Goal: Contribute content: Contribute content

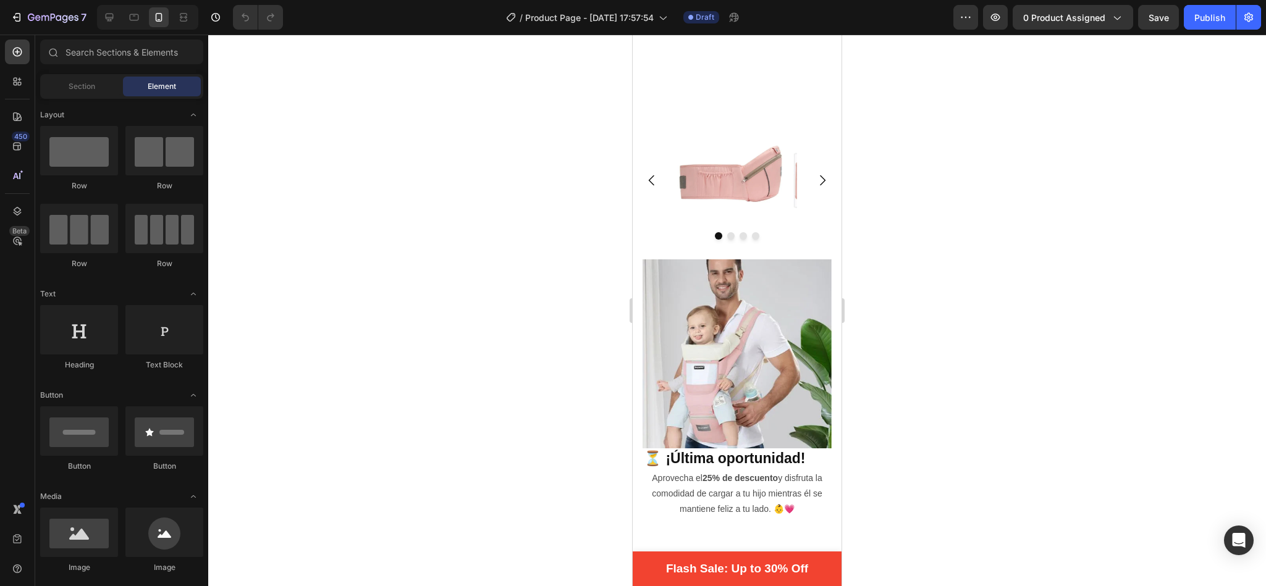
scroll to position [1937, 0]
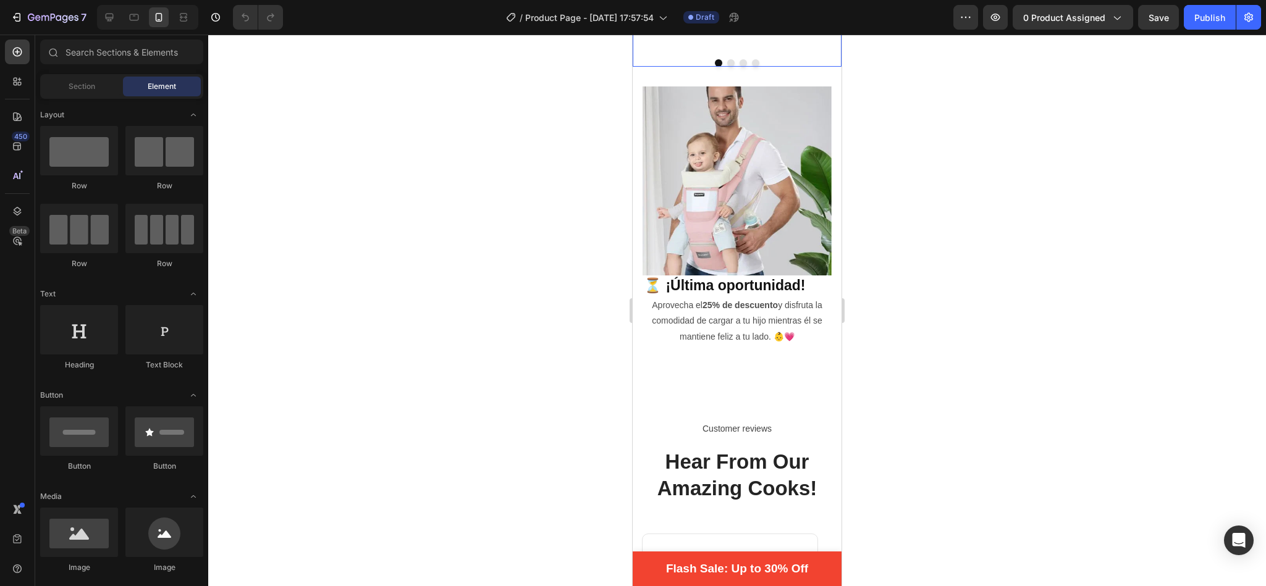
click at [815, 15] on icon "Carousel Next Arrow" at bounding box center [822, 7] width 15 height 15
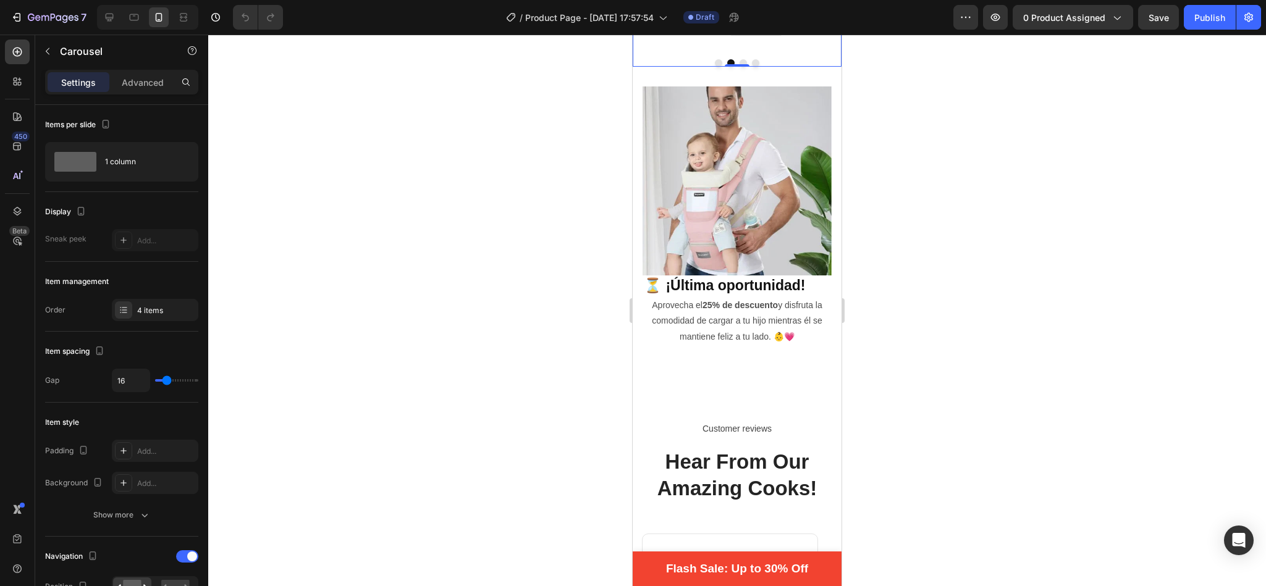
click at [815, 15] on icon "Carousel Next Arrow" at bounding box center [822, 7] width 15 height 15
click at [49, 50] on icon "button" at bounding box center [48, 51] width 10 height 10
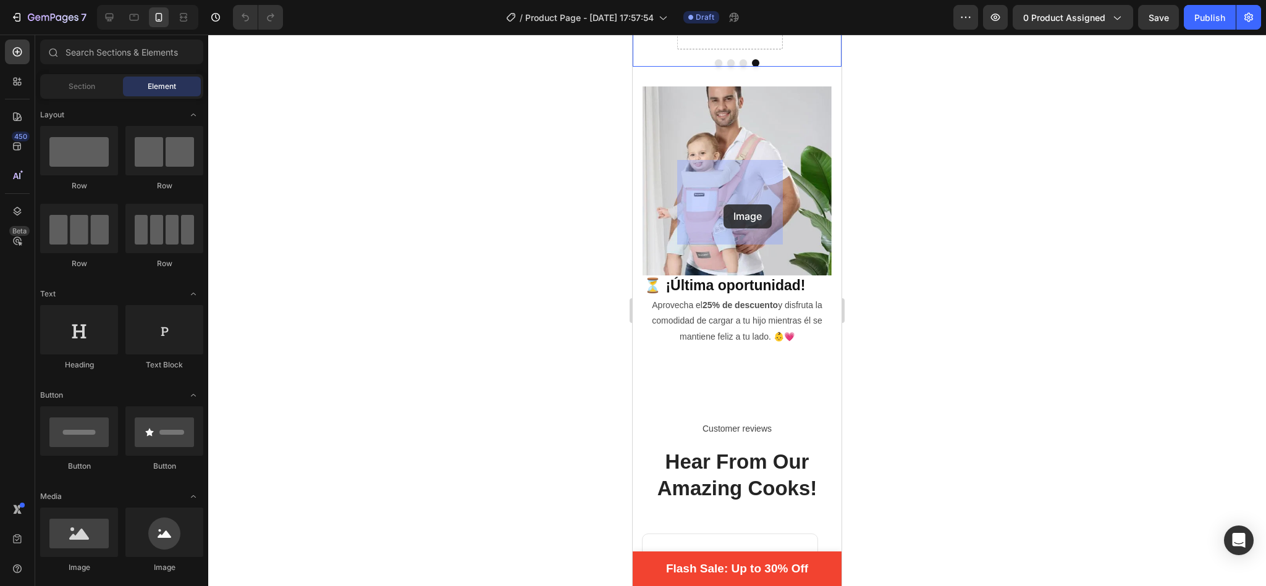
drag, startPoint x: 720, startPoint y: 562, endPoint x: 723, endPoint y: 204, distance: 357.1
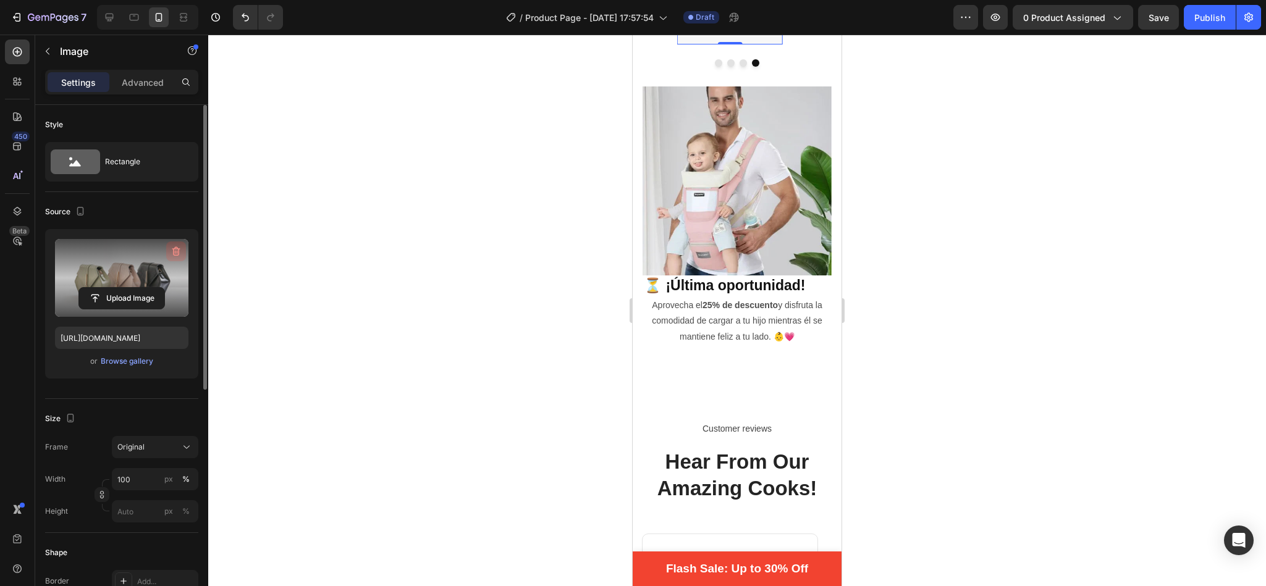
click at [178, 247] on icon "button" at bounding box center [176, 251] width 12 height 12
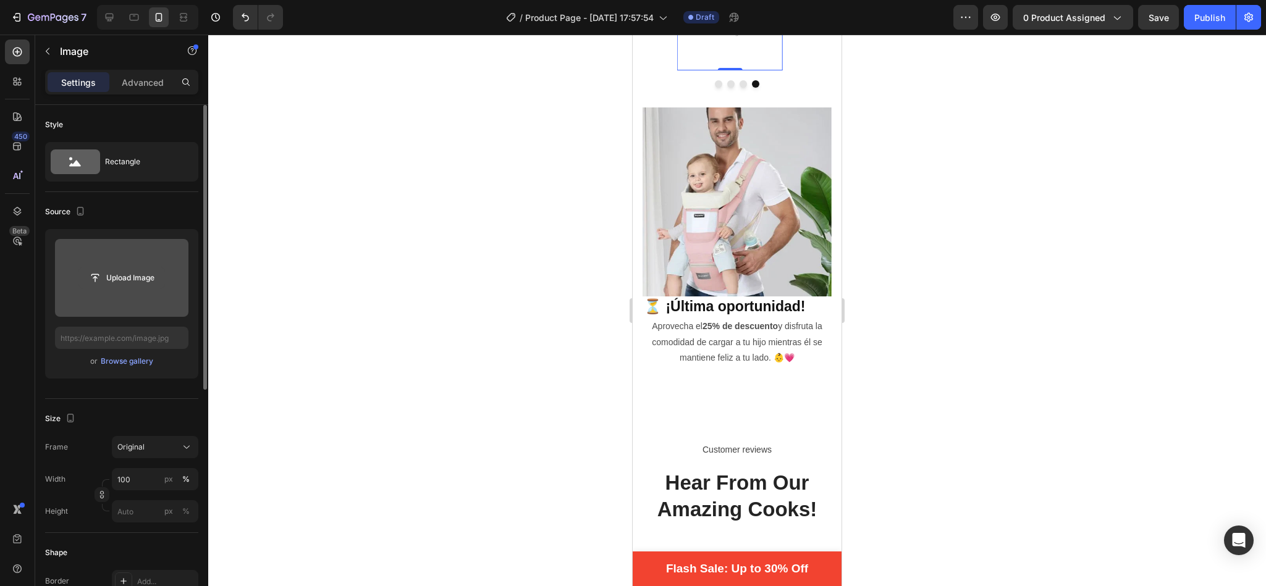
click at [130, 276] on input "file" at bounding box center [121, 277] width 85 height 21
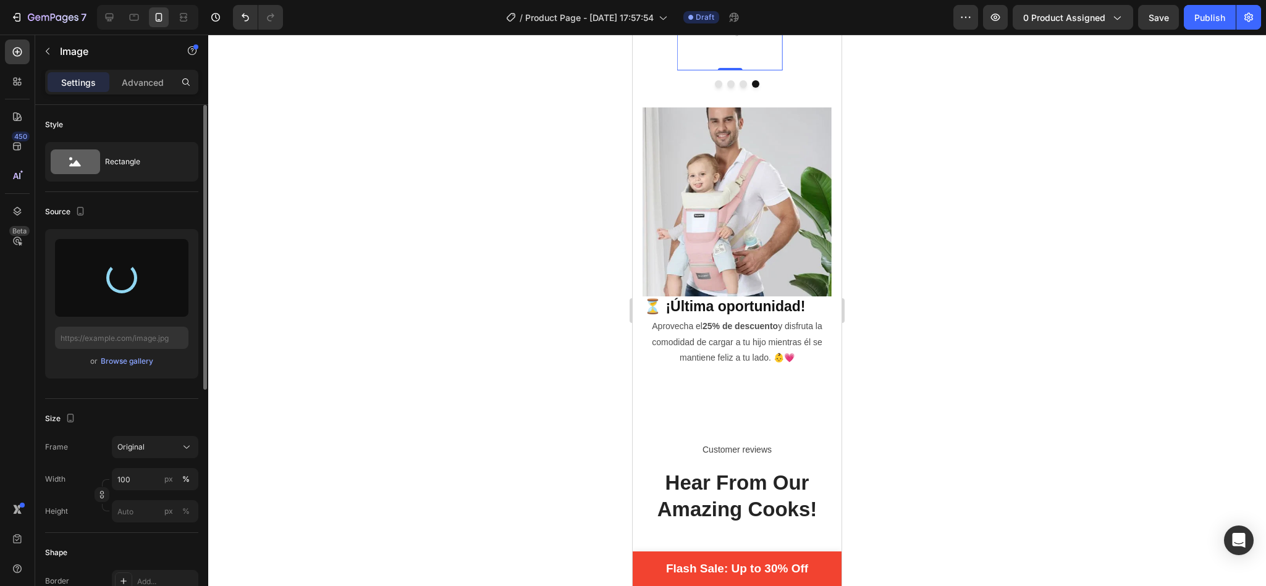
type input "[URL][DOMAIN_NAME]"
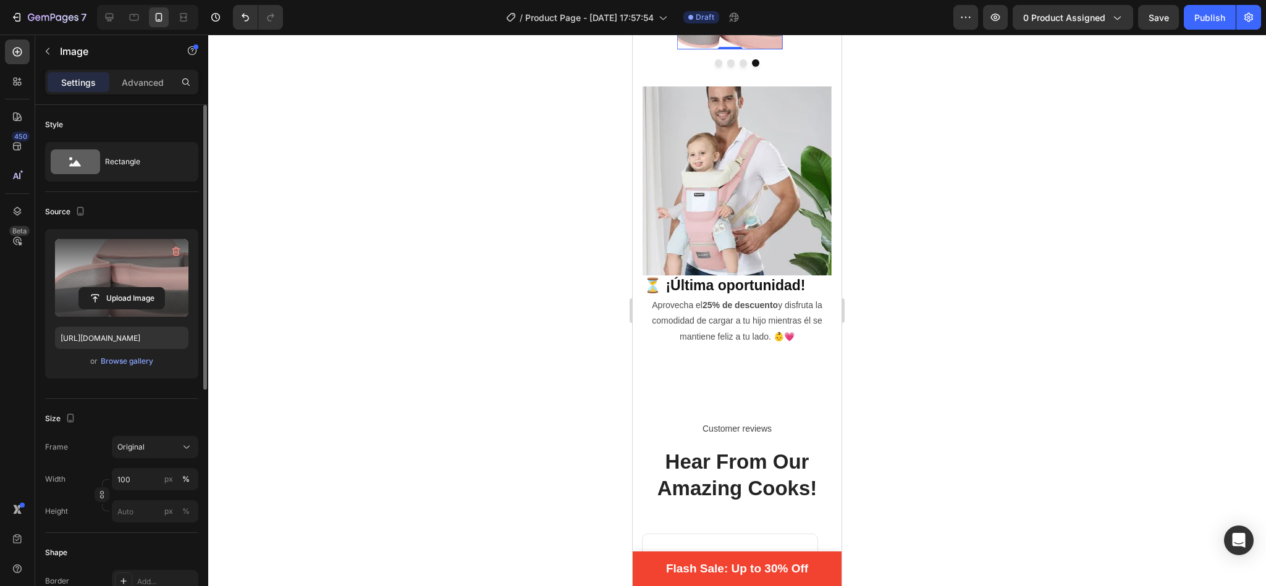
click at [563, 284] on div at bounding box center [737, 311] width 1058 height 552
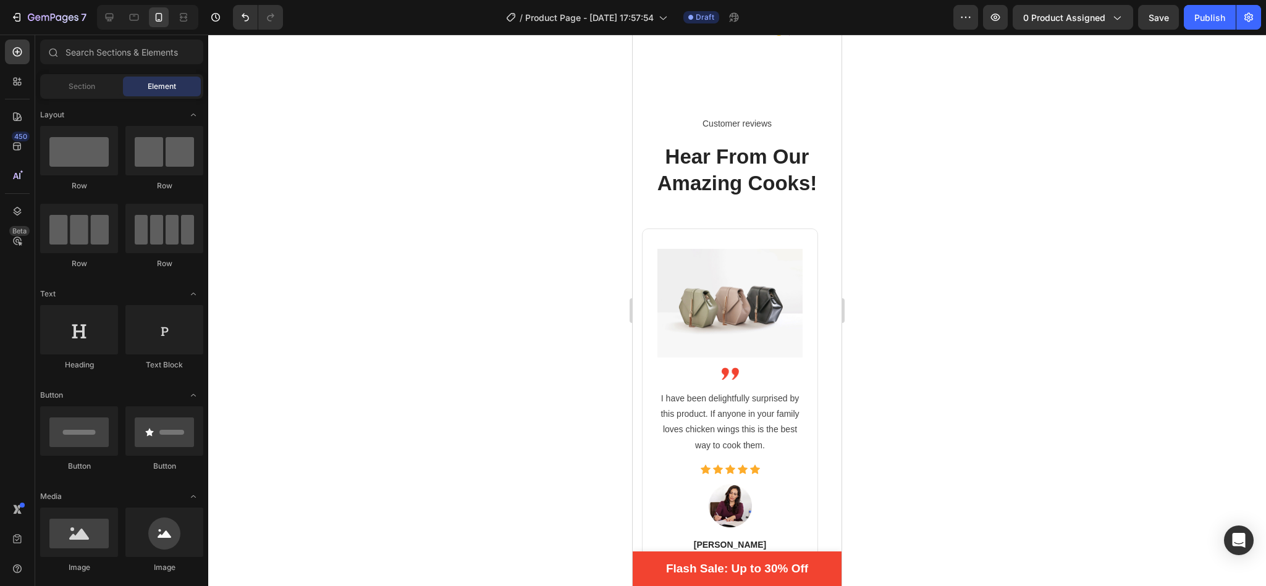
scroll to position [2449, 0]
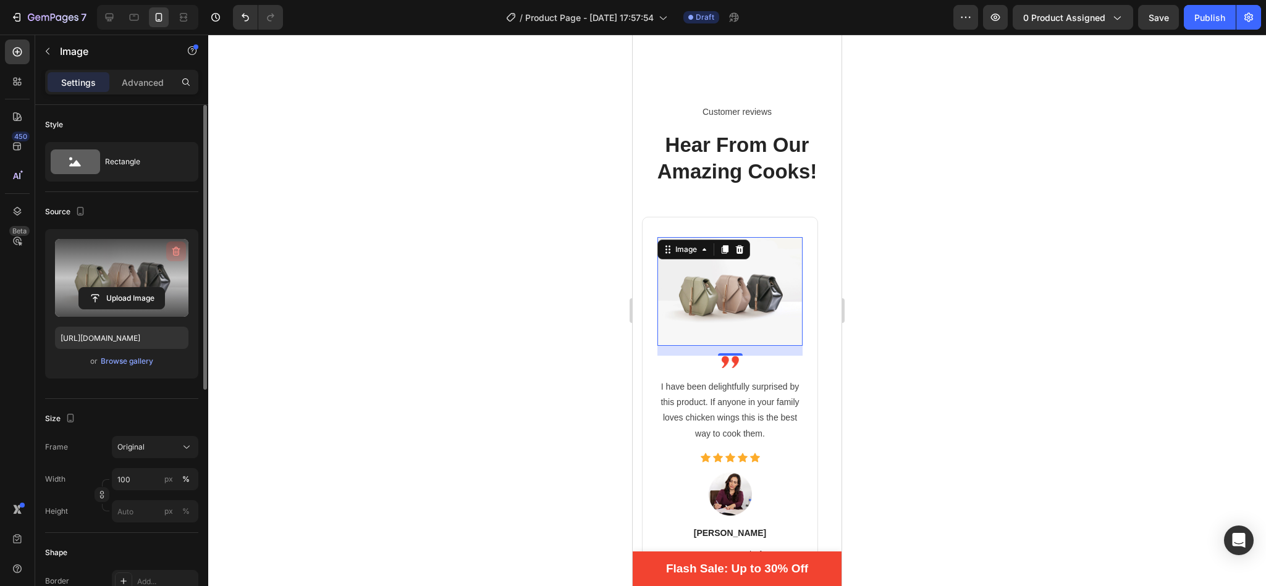
click at [174, 252] on icon "button" at bounding box center [176, 251] width 12 height 12
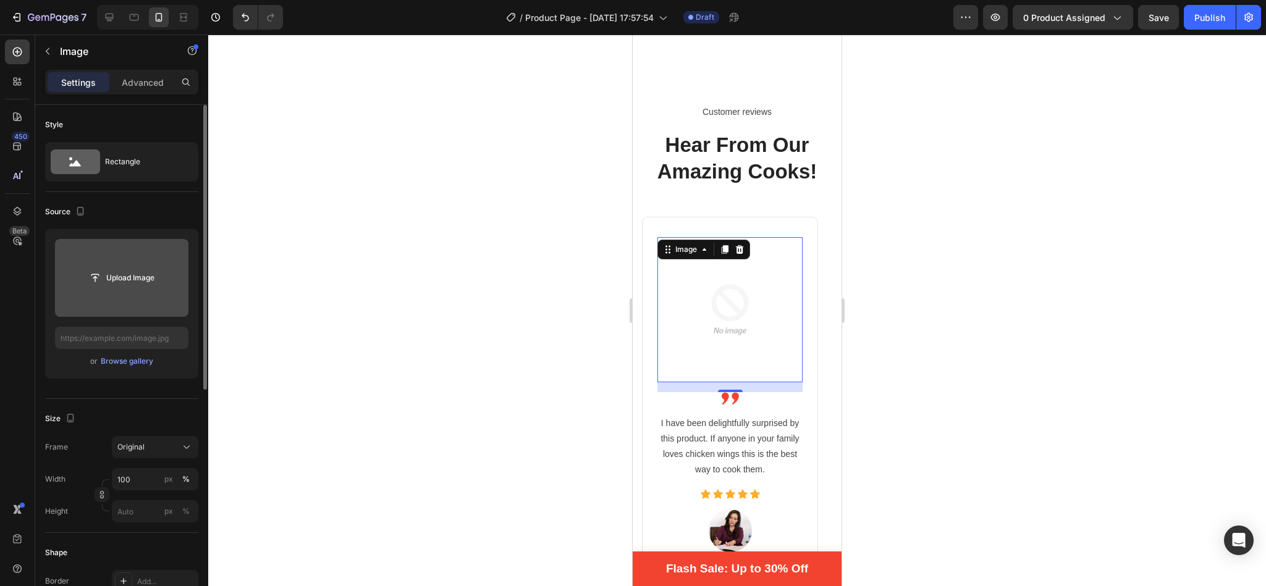
click at [135, 276] on input "file" at bounding box center [121, 277] width 85 height 21
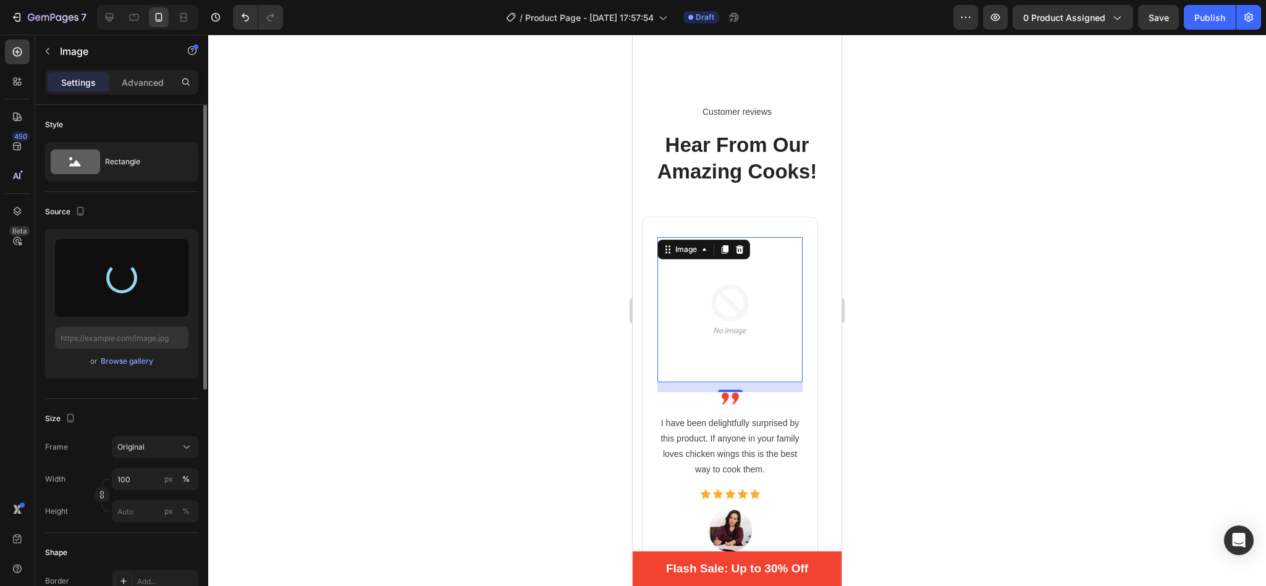
type input "[URL][DOMAIN_NAME]"
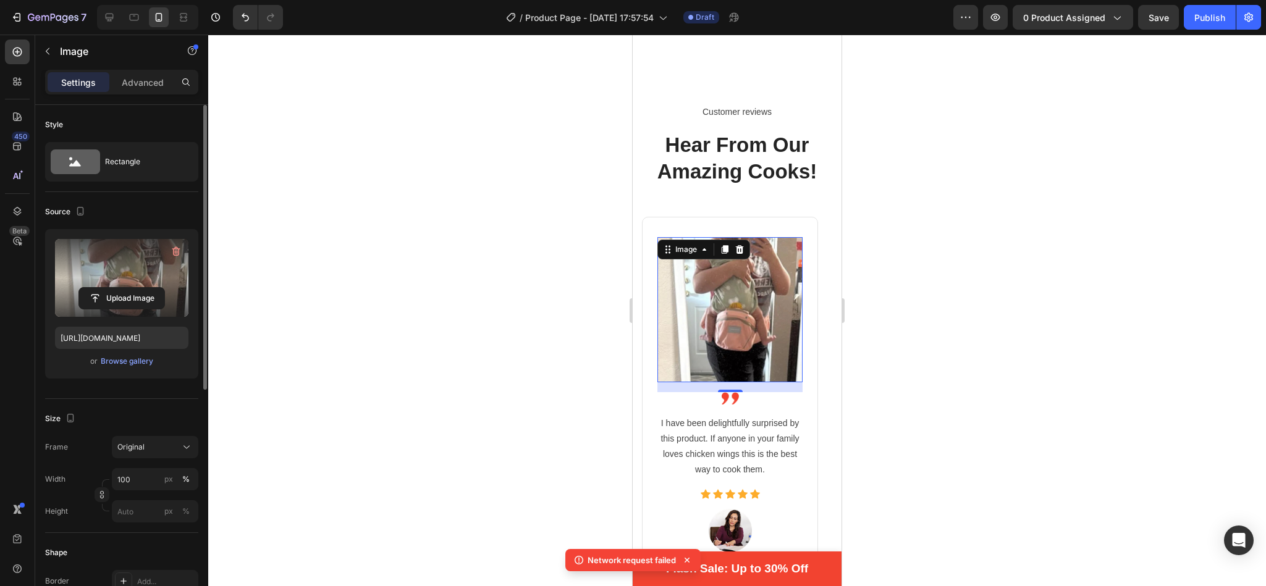
click at [903, 204] on div at bounding box center [737, 311] width 1058 height 552
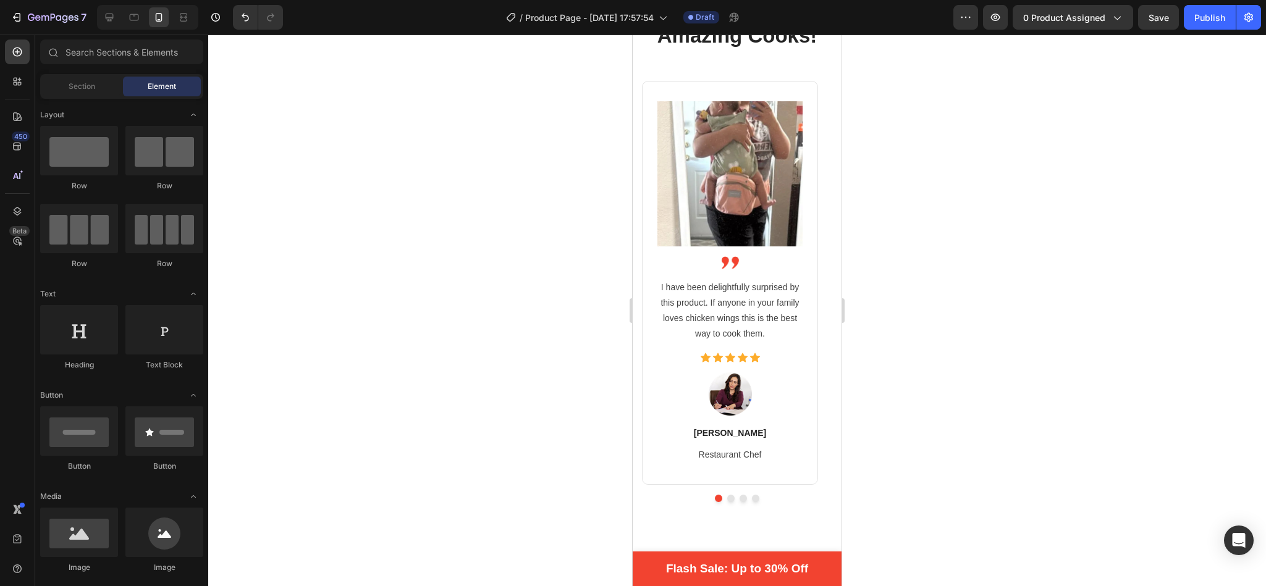
scroll to position [2534, 0]
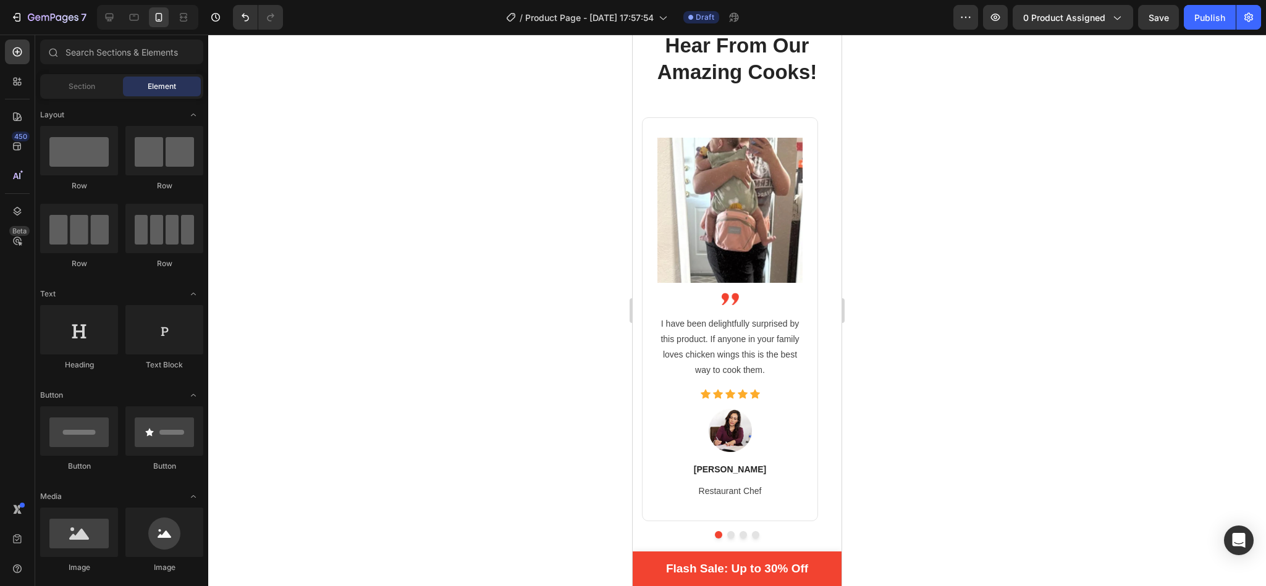
drag, startPoint x: 832, startPoint y: 238, endPoint x: 1580, endPoint y: 279, distance: 749.3
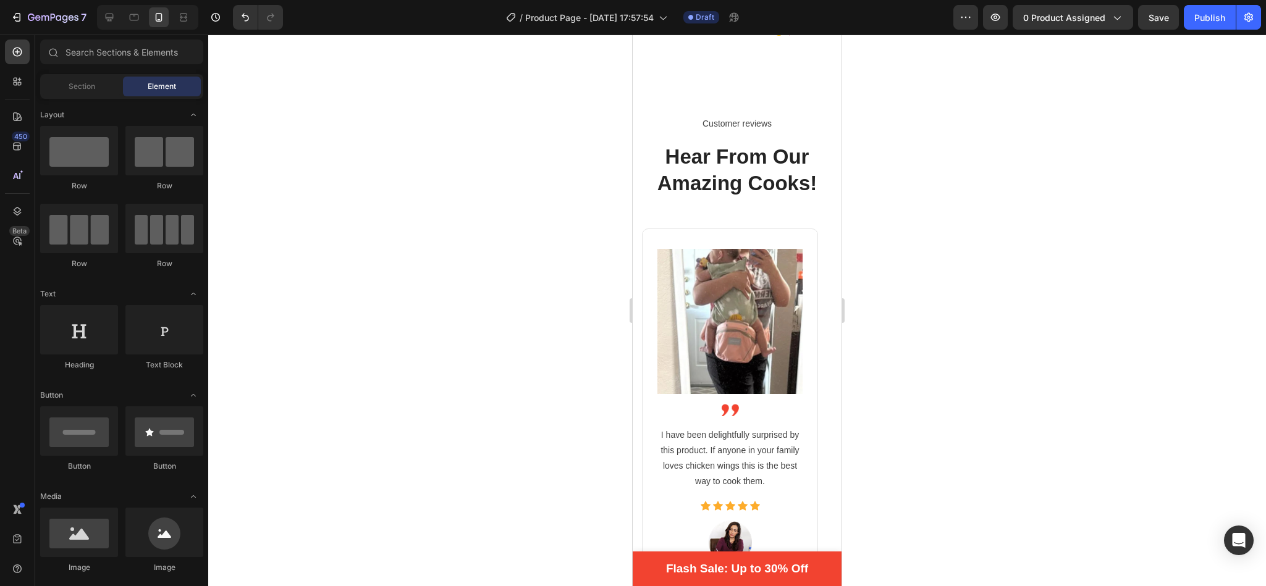
scroll to position [2510, 0]
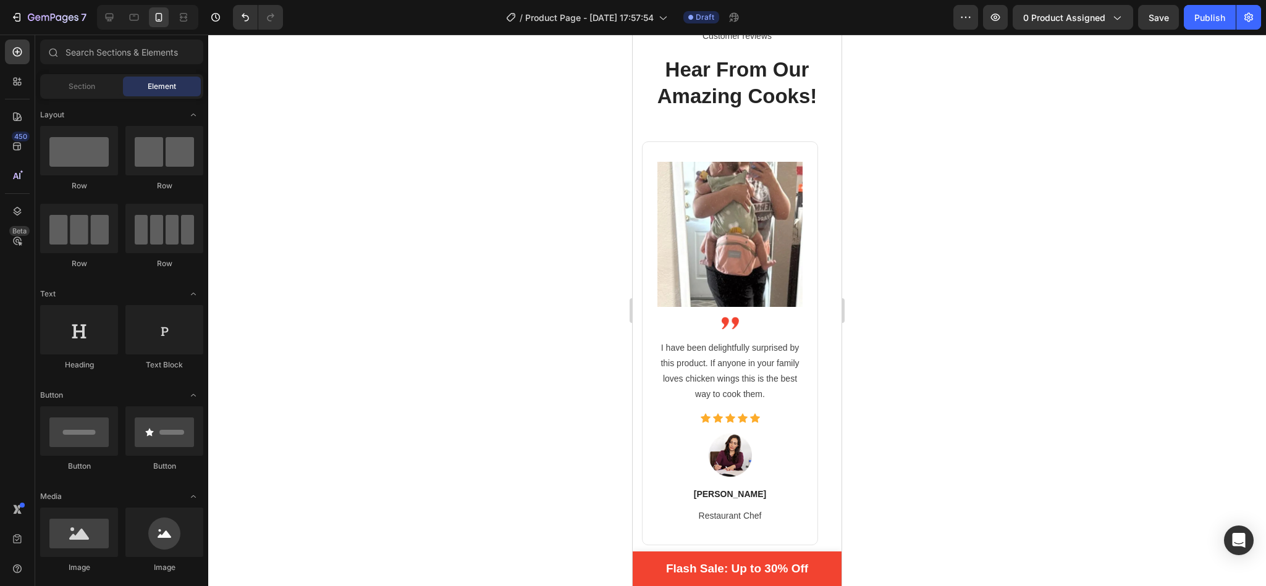
drag, startPoint x: 832, startPoint y: 272, endPoint x: 1495, endPoint y: 305, distance: 663.7
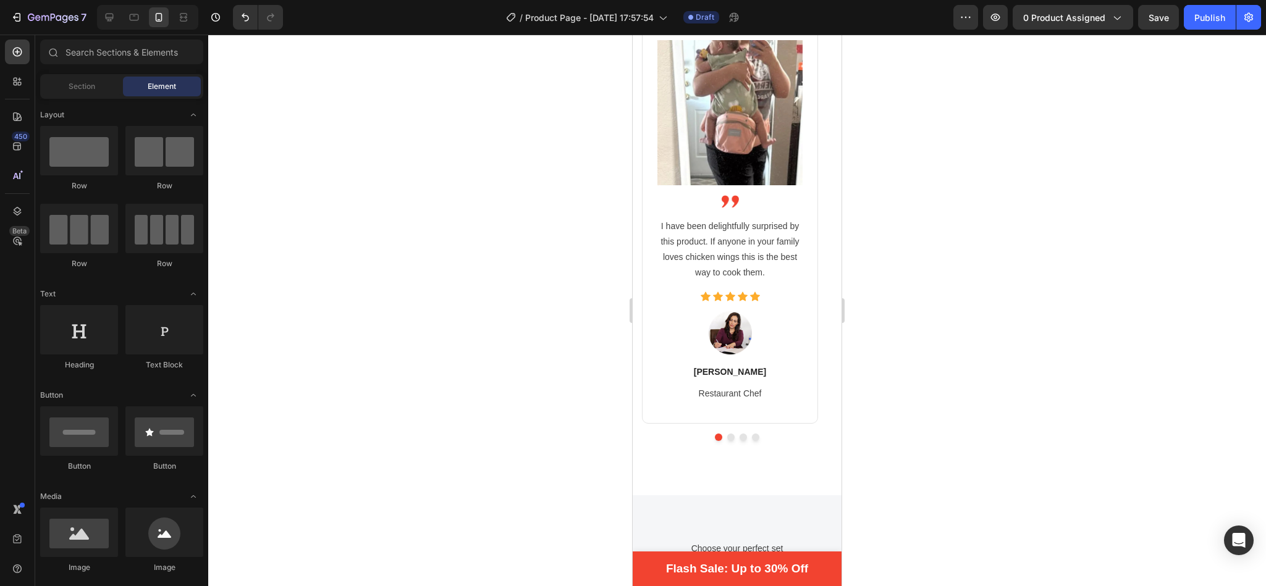
scroll to position [2730, 0]
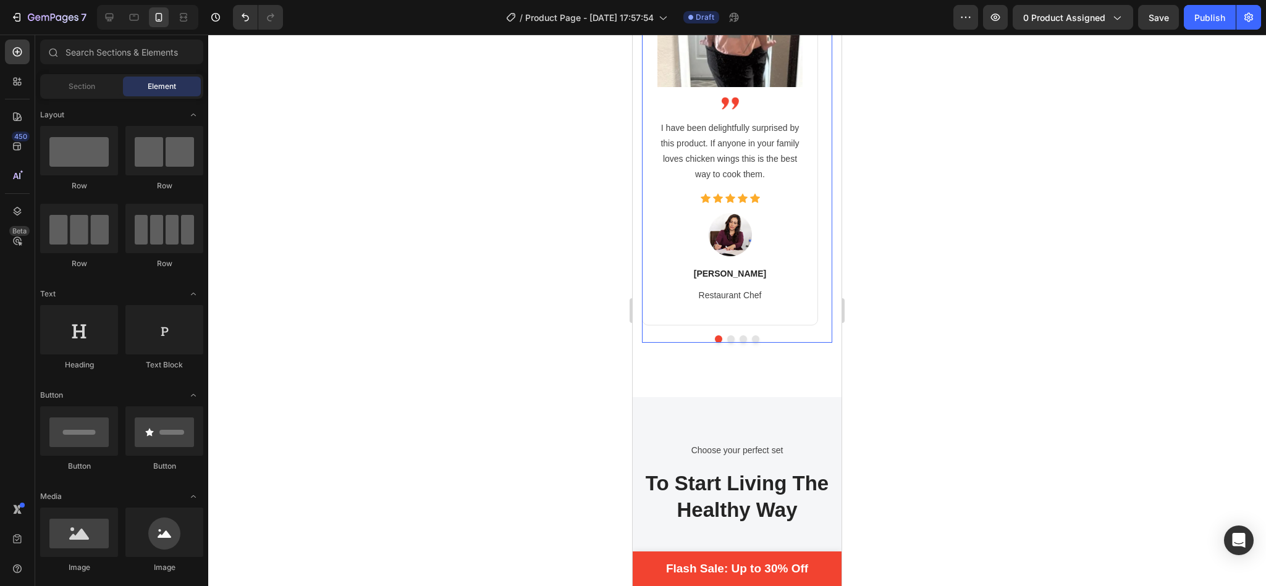
click at [727, 335] on button "Dot" at bounding box center [730, 338] width 7 height 7
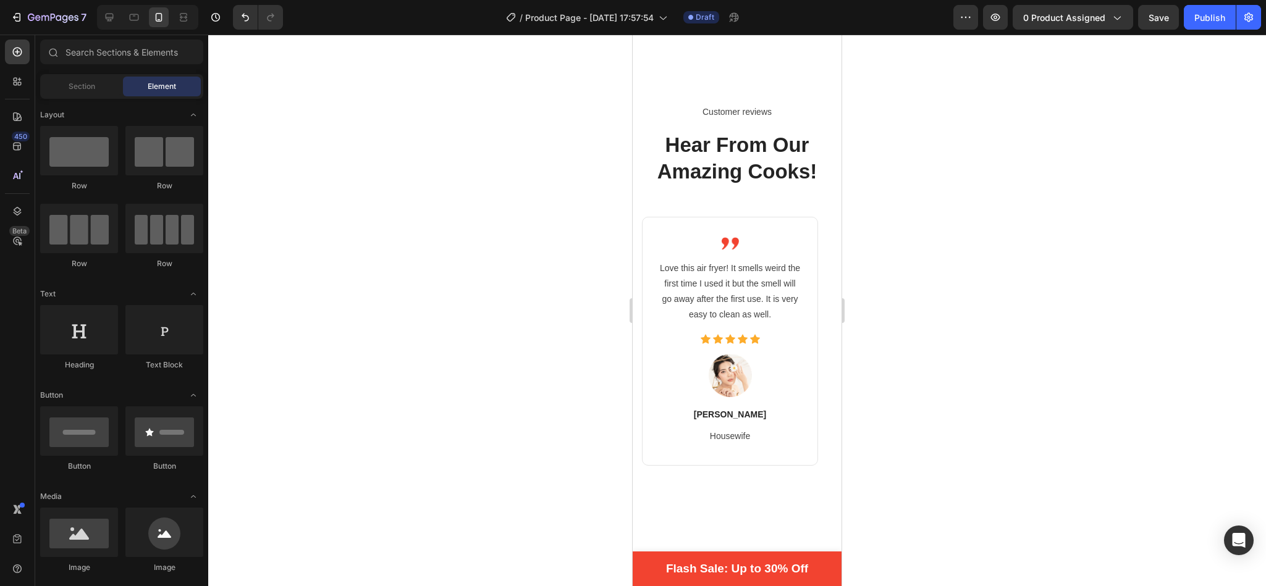
scroll to position [2498, 0]
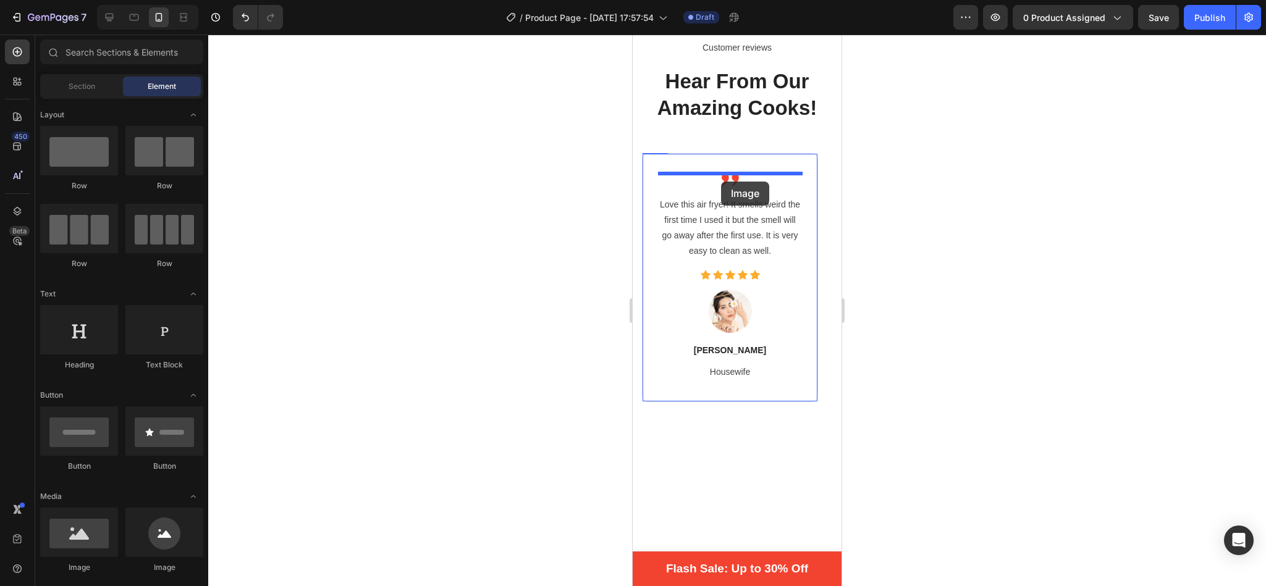
drag, startPoint x: 717, startPoint y: 567, endPoint x: 721, endPoint y: 182, distance: 384.9
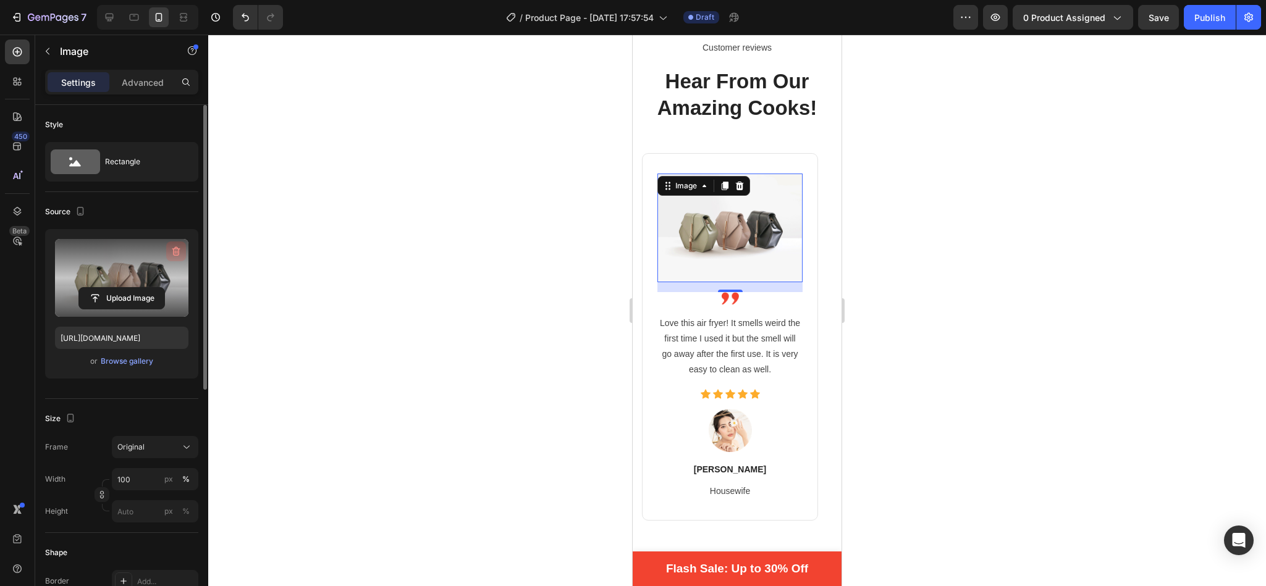
click at [172, 253] on icon "button" at bounding box center [176, 251] width 12 height 12
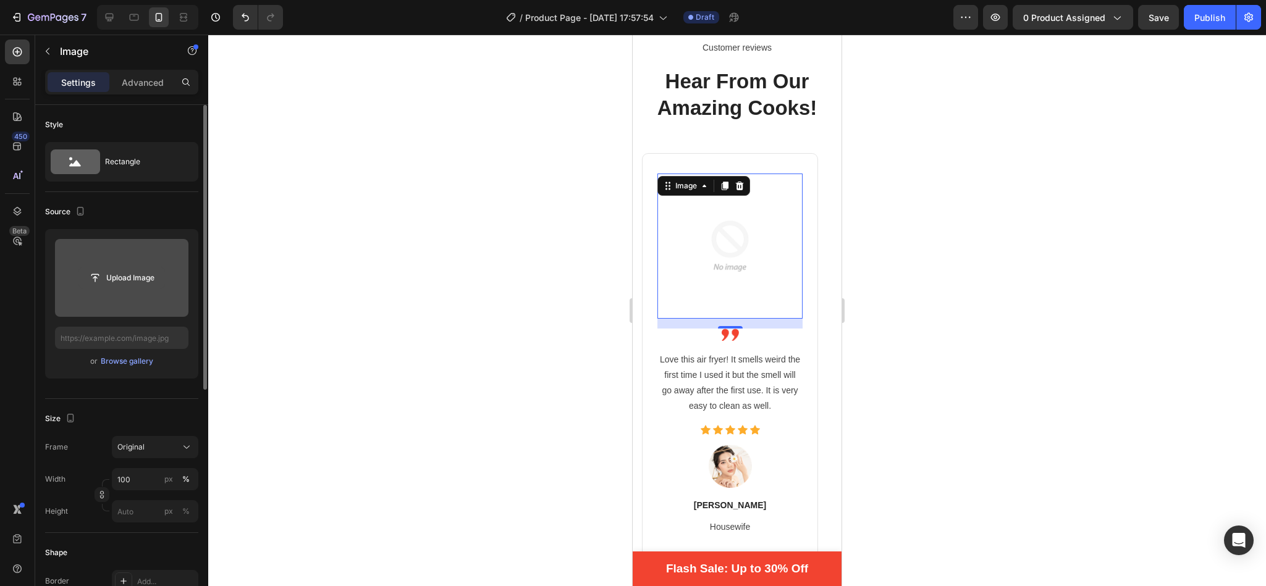
click at [134, 269] on input "file" at bounding box center [121, 277] width 85 height 21
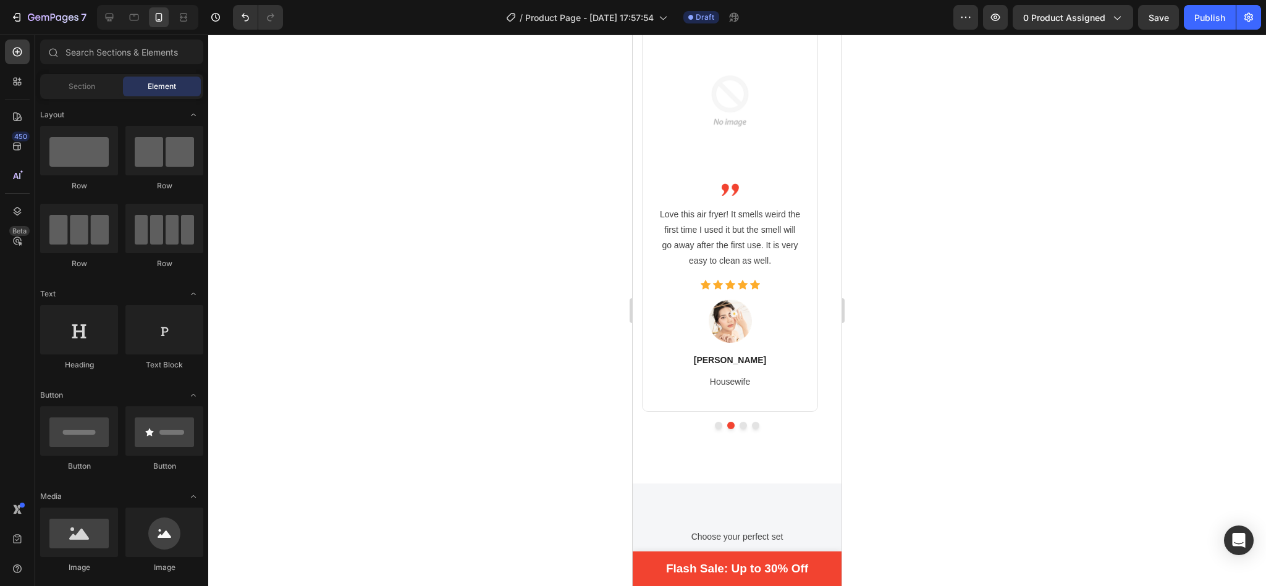
scroll to position [2656, 0]
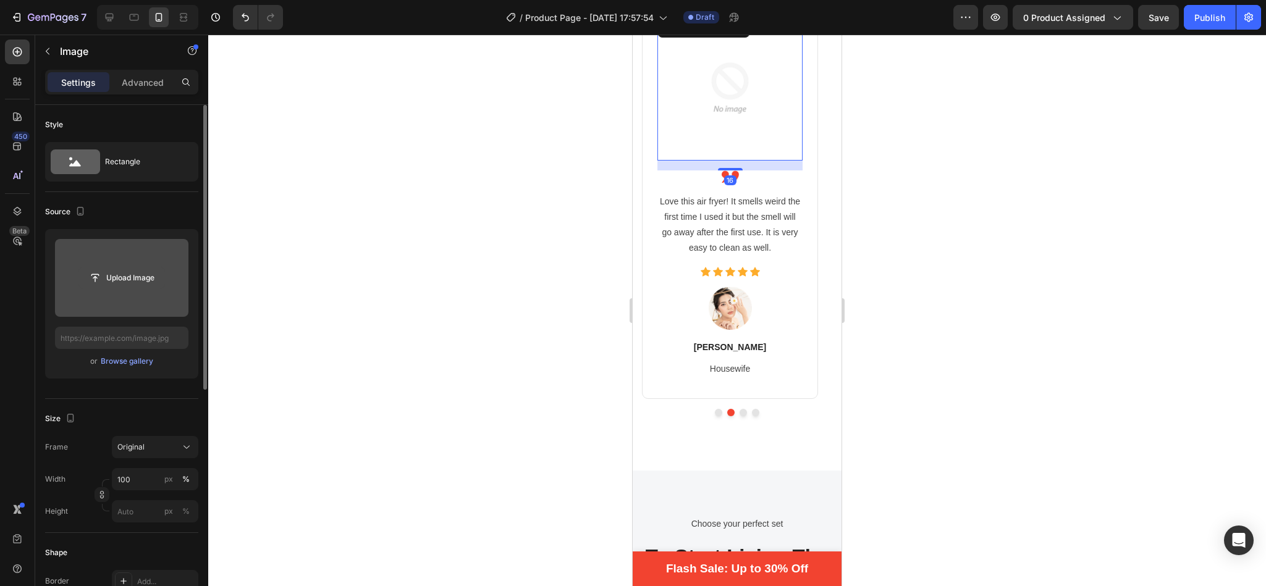
click at [128, 279] on input "file" at bounding box center [121, 277] width 85 height 21
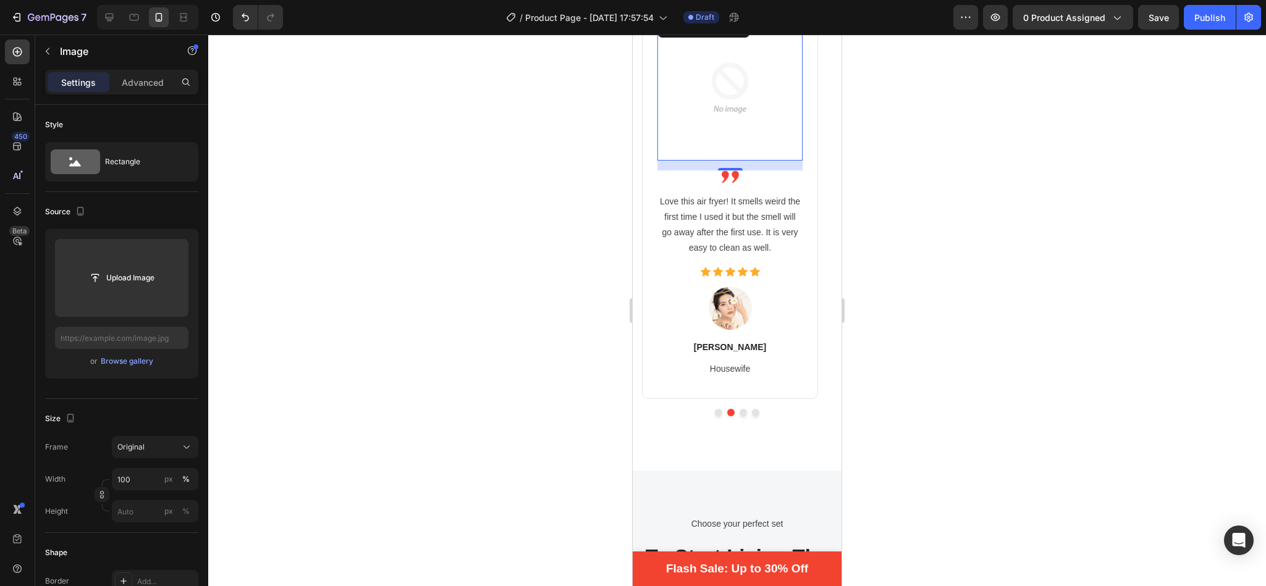
type input "[URL][DOMAIN_NAME]"
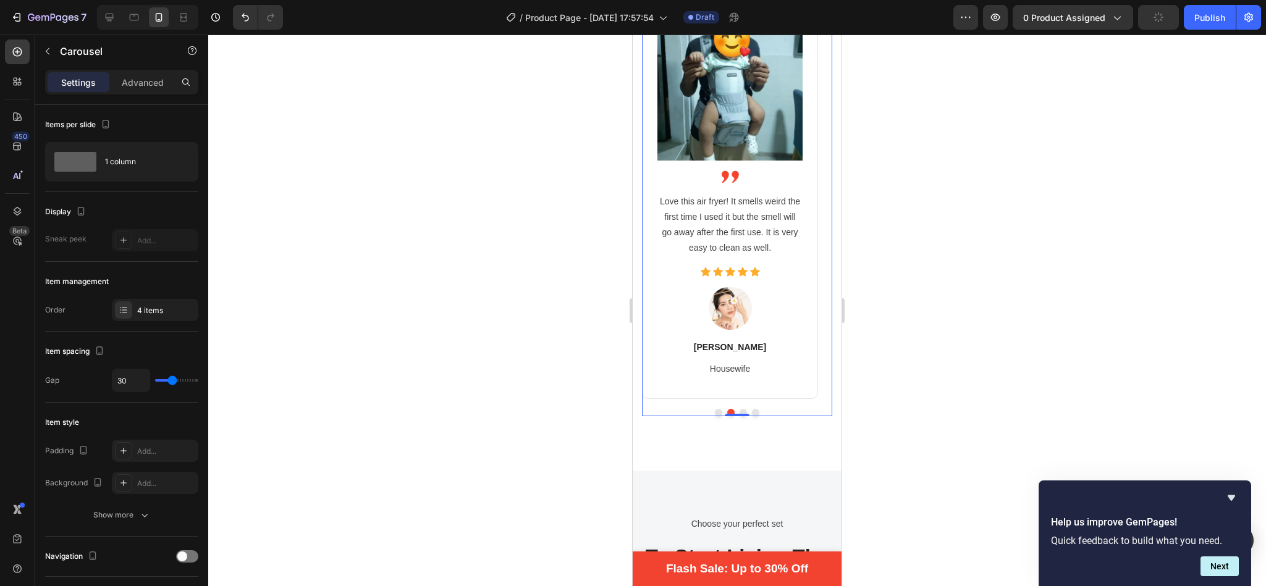
click at [715, 412] on button "Dot" at bounding box center [718, 412] width 7 height 7
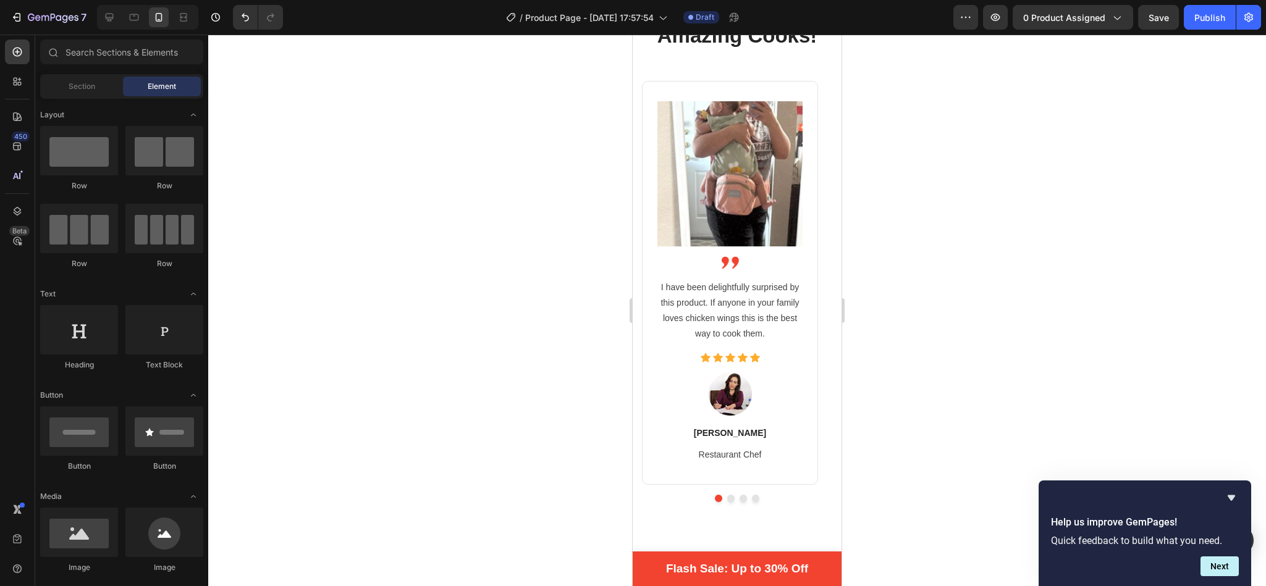
scroll to position [2534, 0]
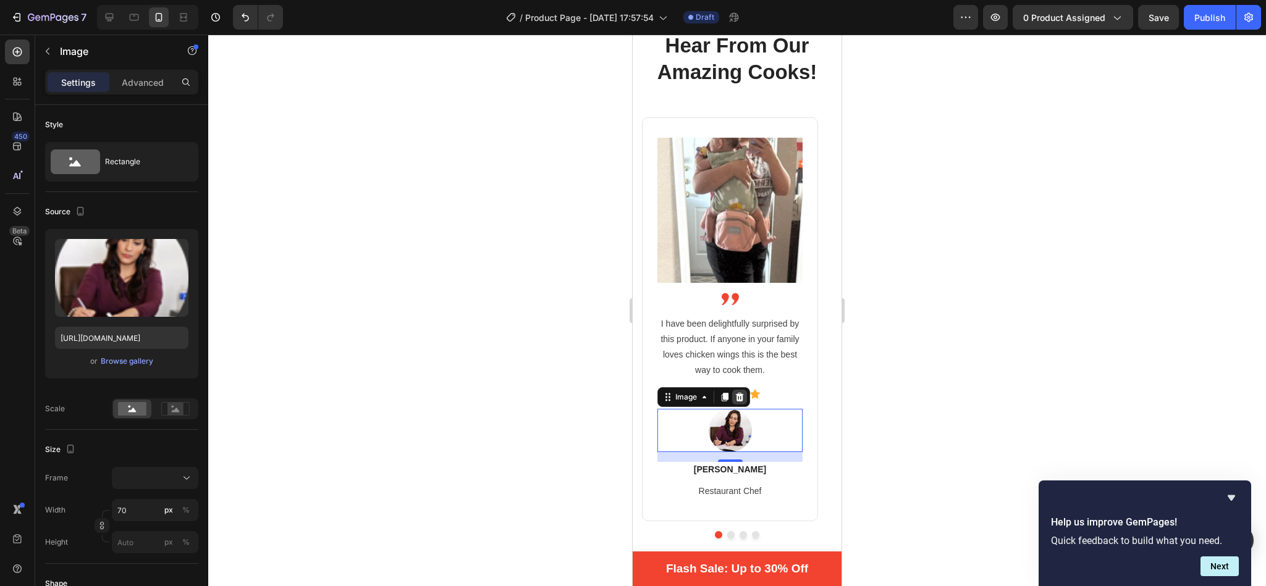
click at [739, 394] on icon at bounding box center [740, 397] width 10 height 10
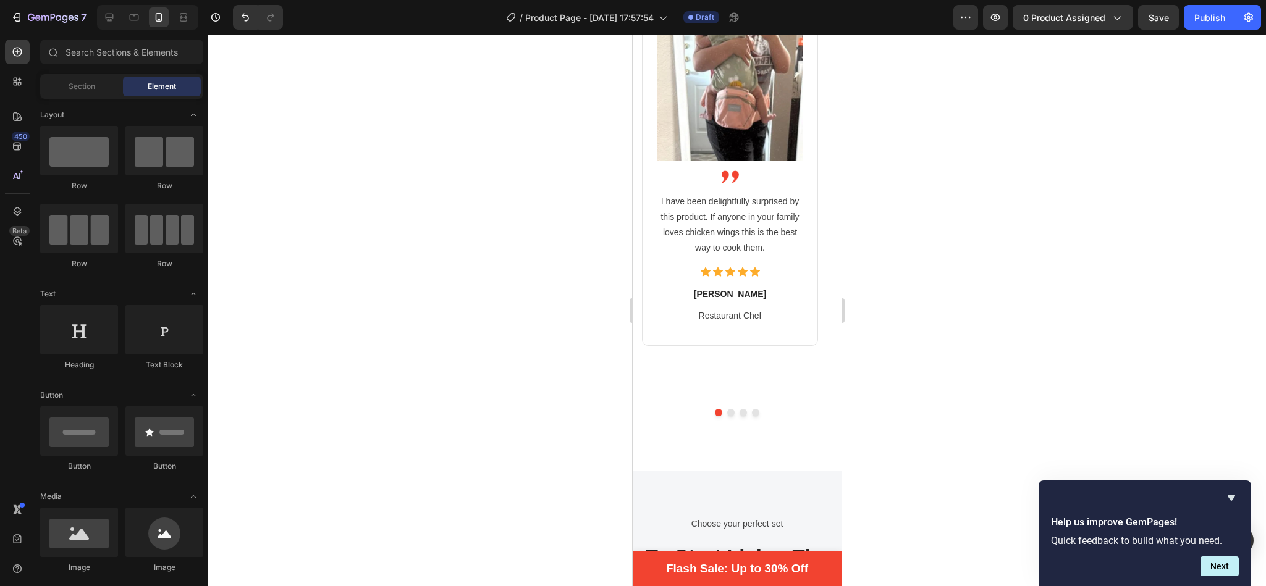
scroll to position [2669, 0]
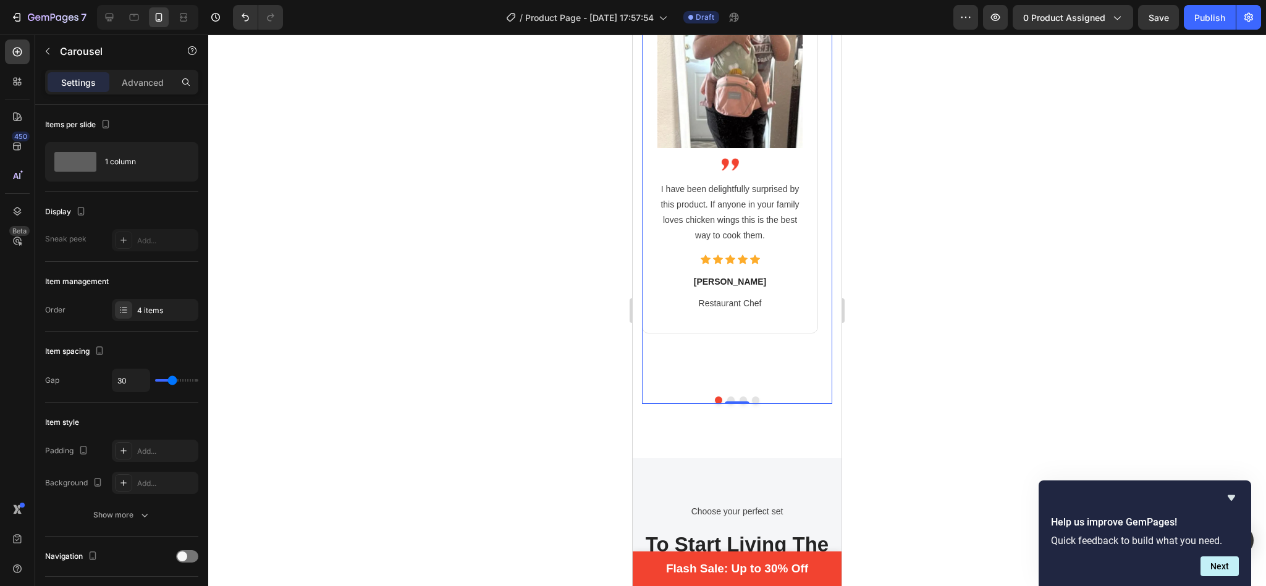
click at [727, 397] on button "Dot" at bounding box center [730, 400] width 7 height 7
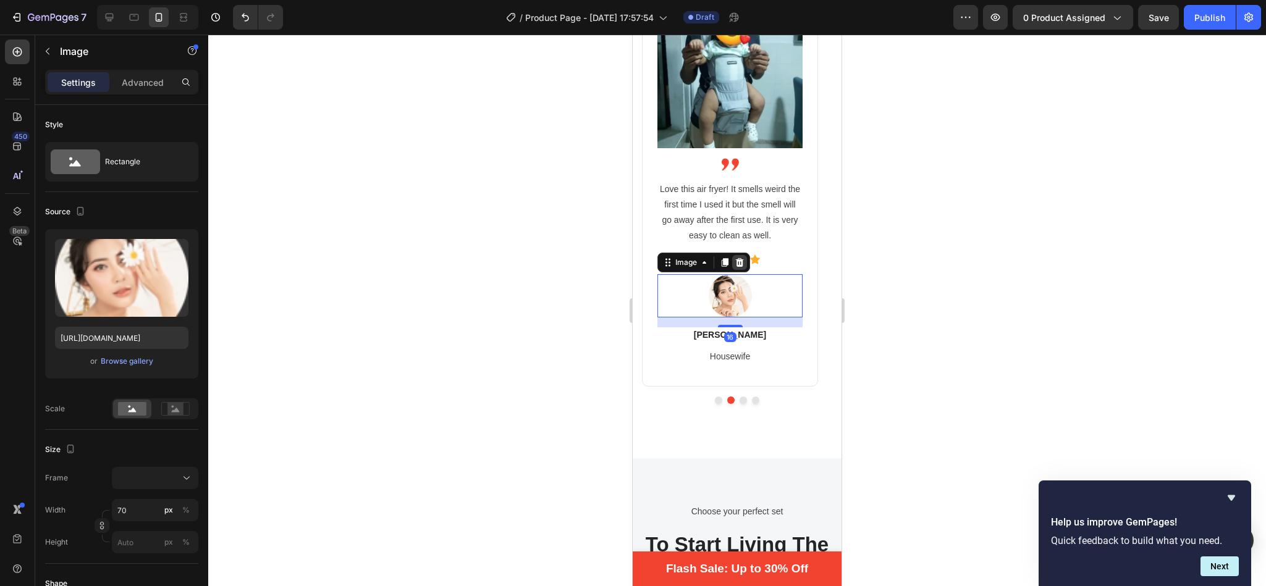
click at [738, 262] on icon at bounding box center [740, 262] width 8 height 9
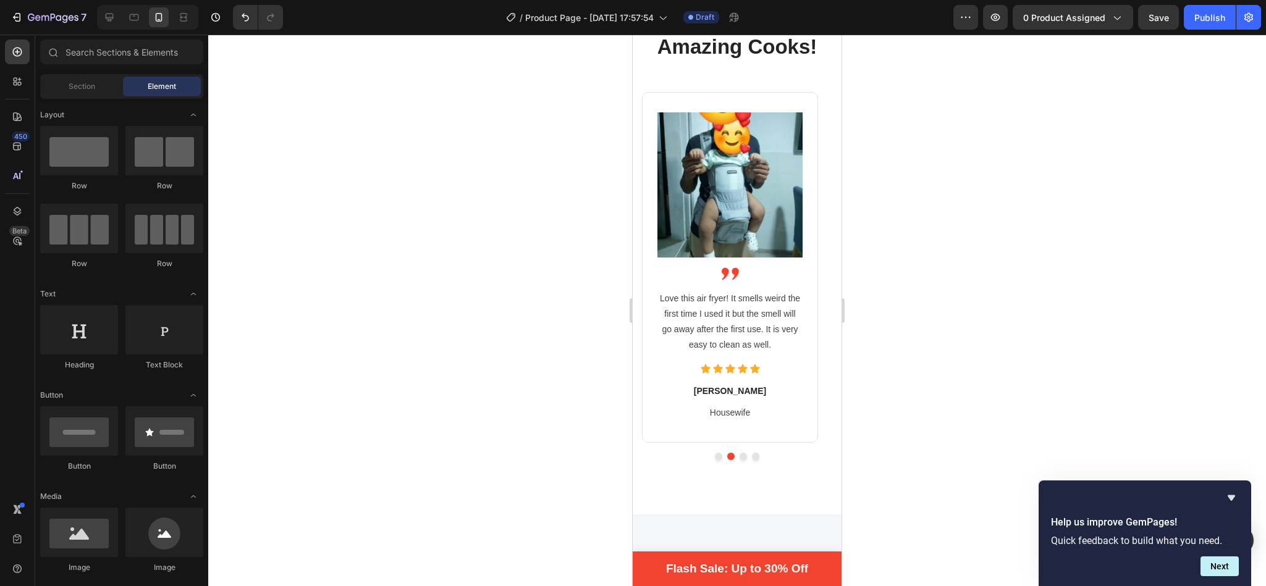
scroll to position [2547, 0]
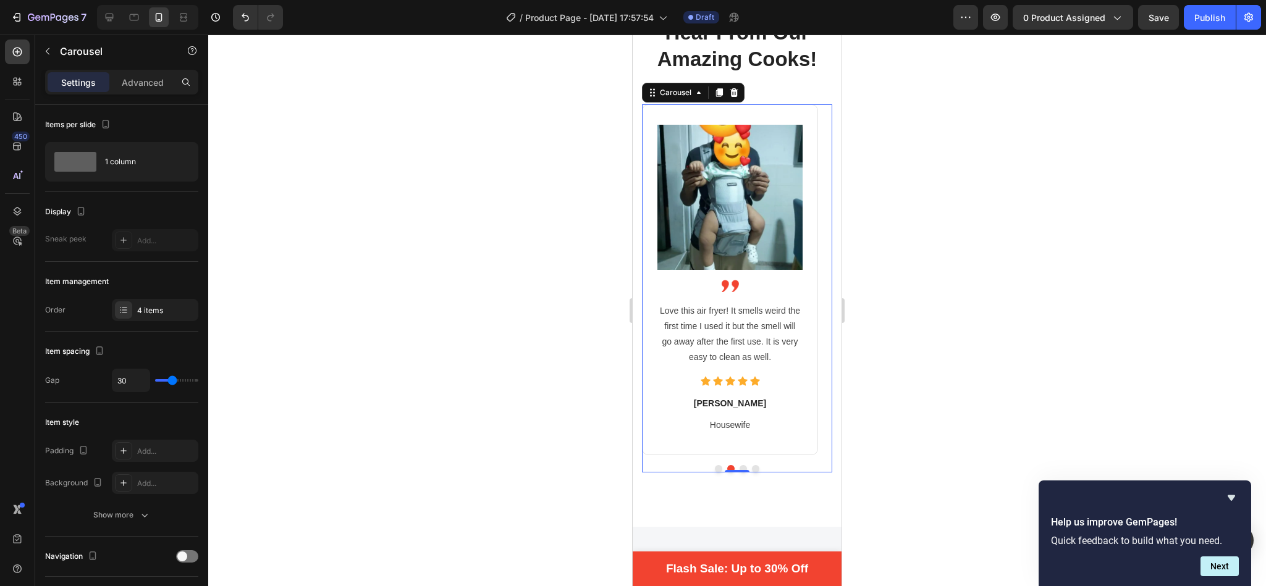
click at [739, 468] on button "Dot" at bounding box center [742, 468] width 7 height 7
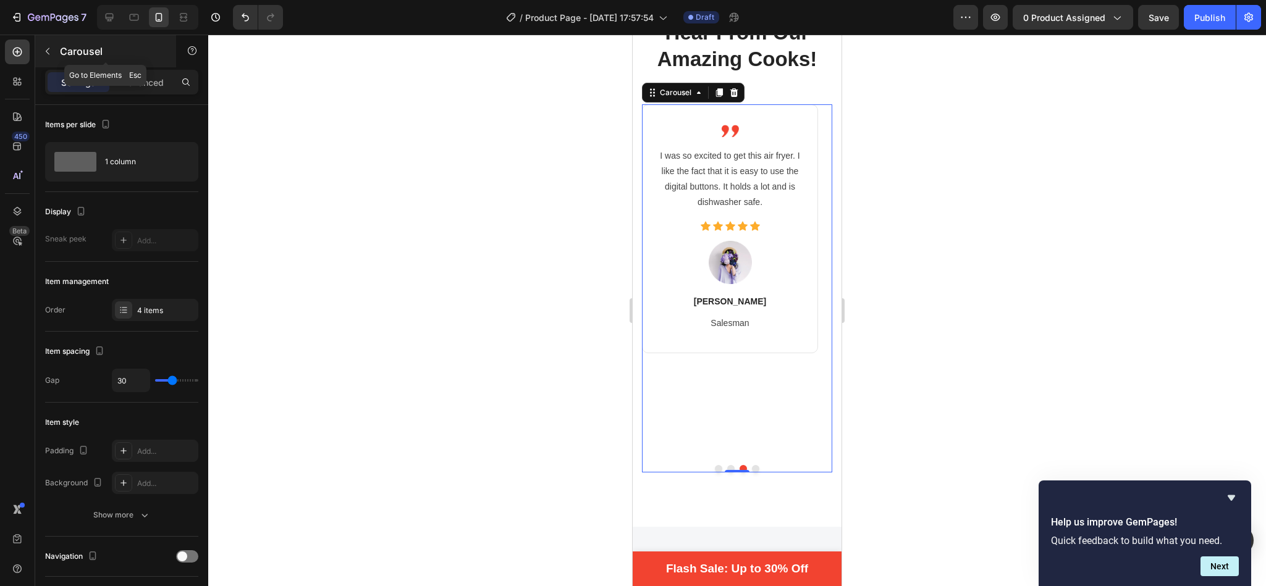
click at [54, 53] on button "button" at bounding box center [48, 51] width 20 height 20
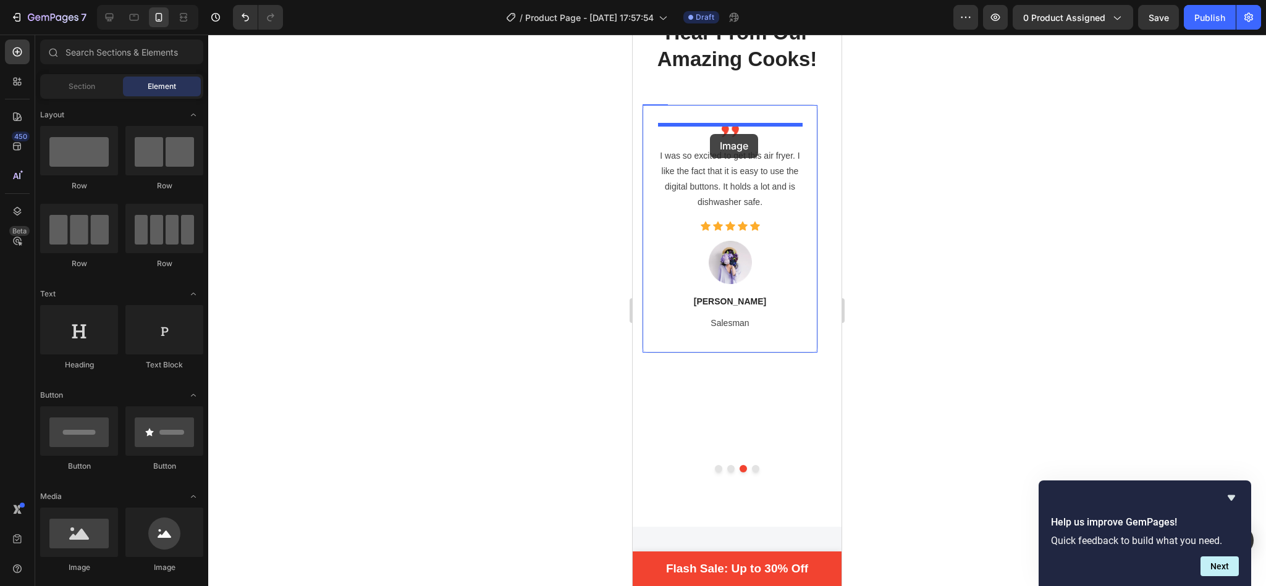
drag, startPoint x: 713, startPoint y: 561, endPoint x: 710, endPoint y: 134, distance: 426.9
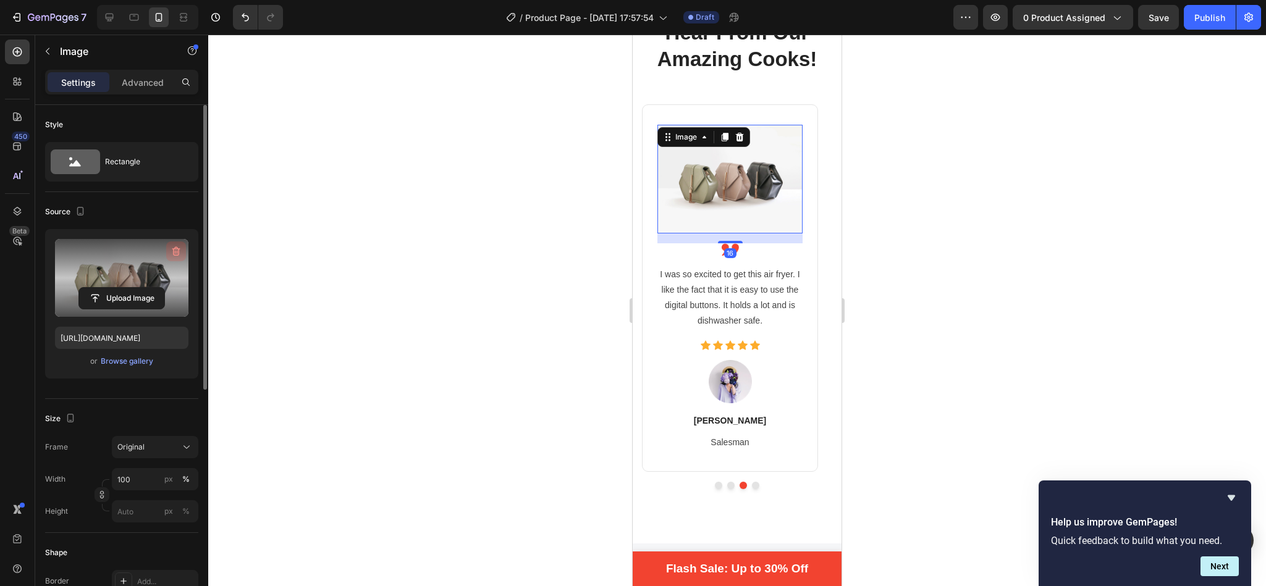
click at [174, 254] on icon "button" at bounding box center [176, 251] width 12 height 12
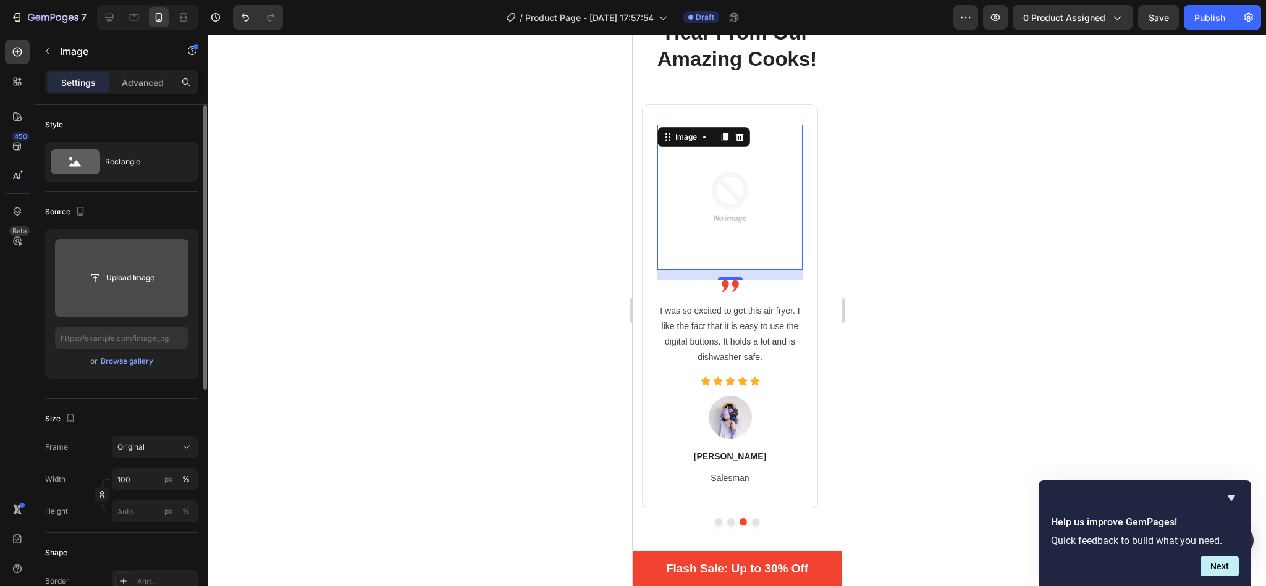
click at [137, 280] on input "file" at bounding box center [121, 277] width 85 height 21
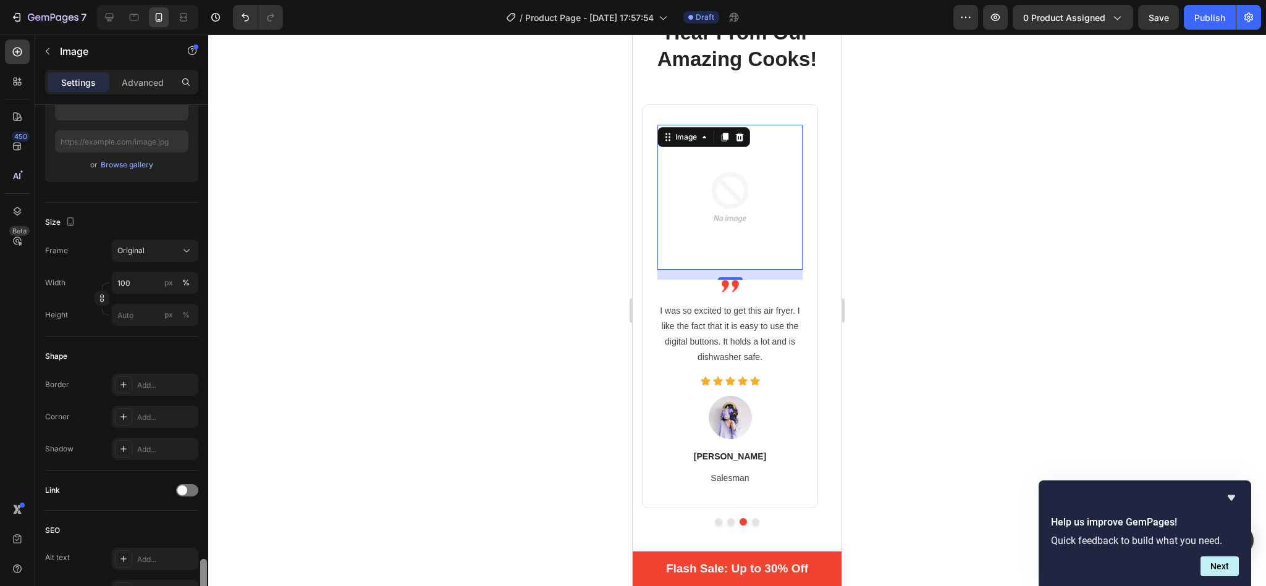
scroll to position [419, 0]
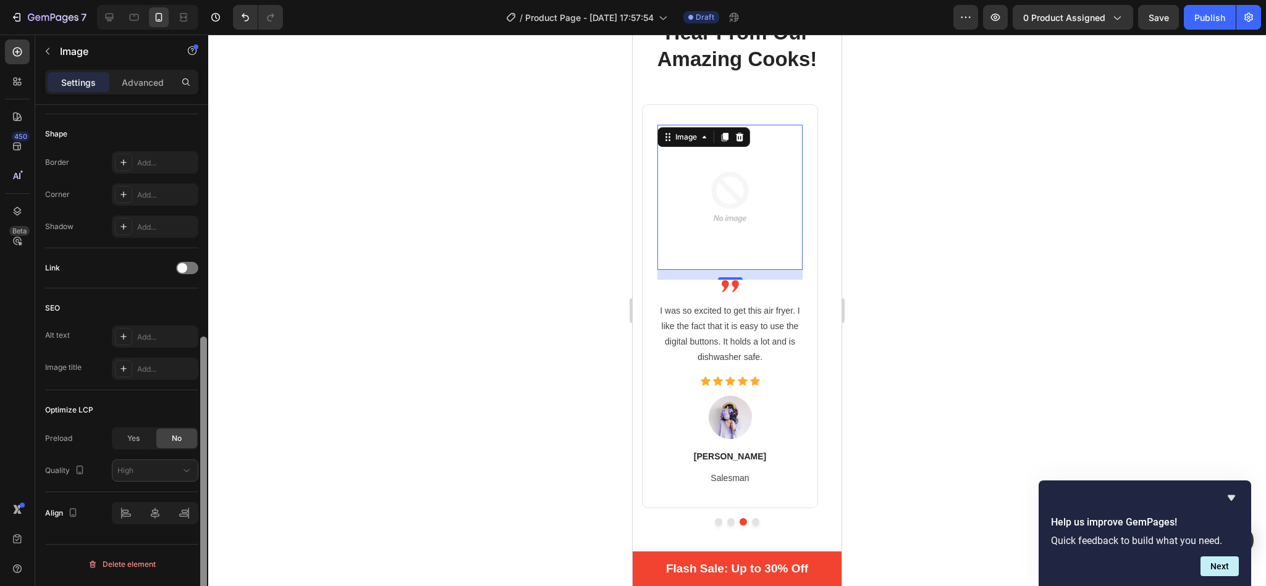
drag, startPoint x: 204, startPoint y: 256, endPoint x: 198, endPoint y: 521, distance: 265.1
click at [199, 521] on div at bounding box center [203, 363] width 9 height 516
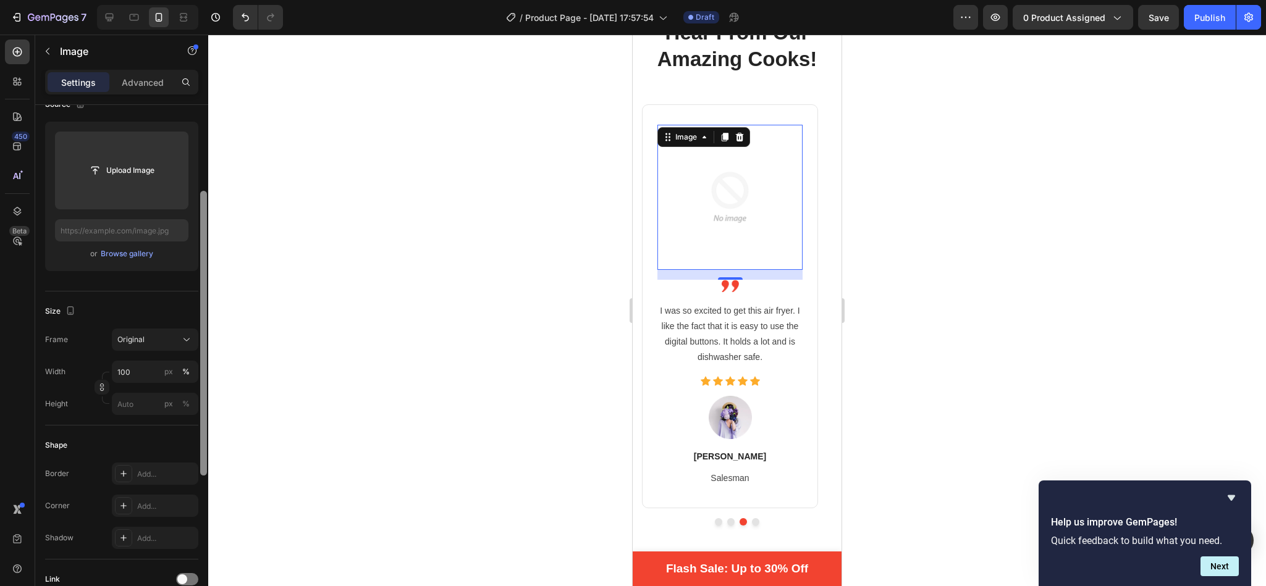
scroll to position [0, 0]
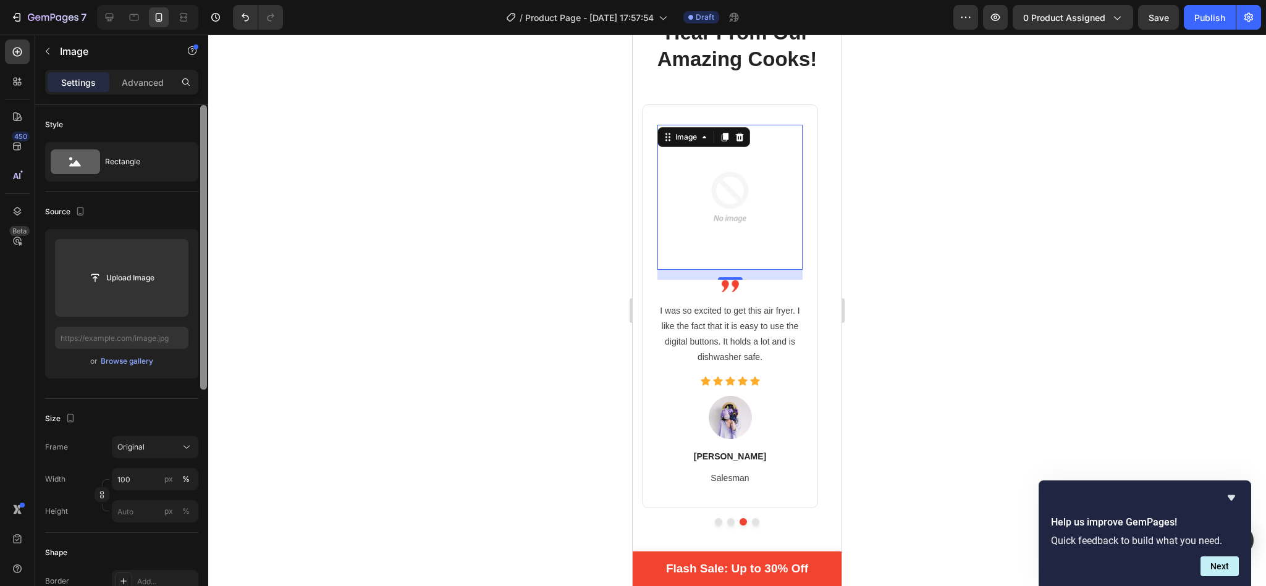
drag, startPoint x: 204, startPoint y: 428, endPoint x: 193, endPoint y: 101, distance: 327.6
click at [193, 101] on div "Settings Advanced Style Rectangle Source Upload Image or Browse gallery Size Fr…" at bounding box center [121, 346] width 173 height 552
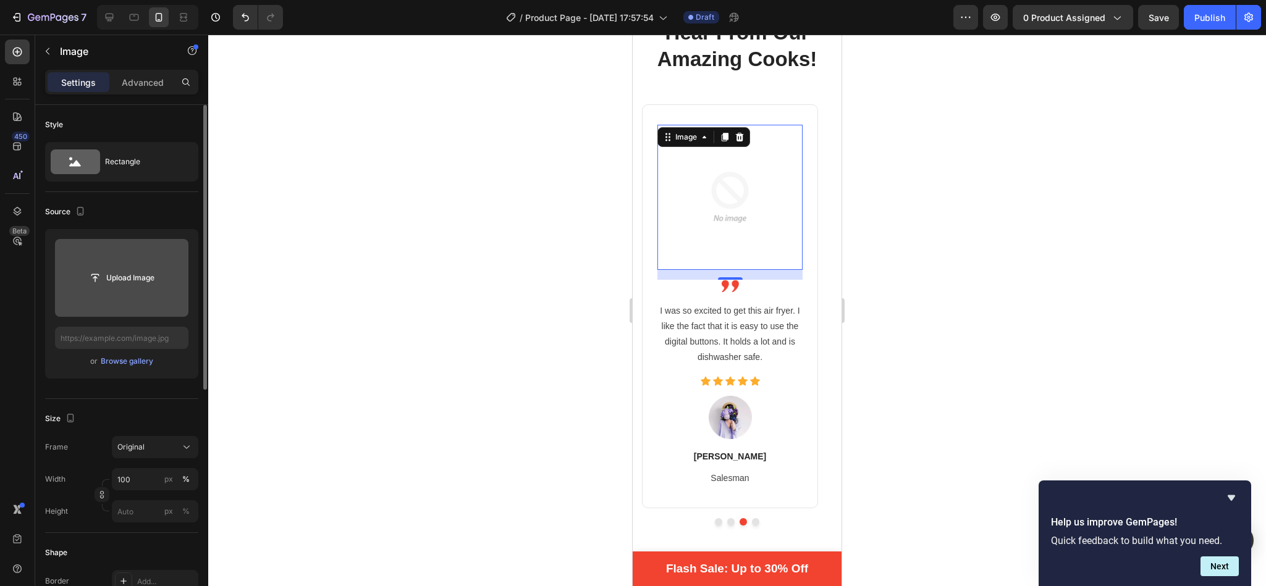
click at [124, 280] on input "file" at bounding box center [121, 277] width 85 height 21
click at [110, 288] on input "file" at bounding box center [121, 277] width 85 height 21
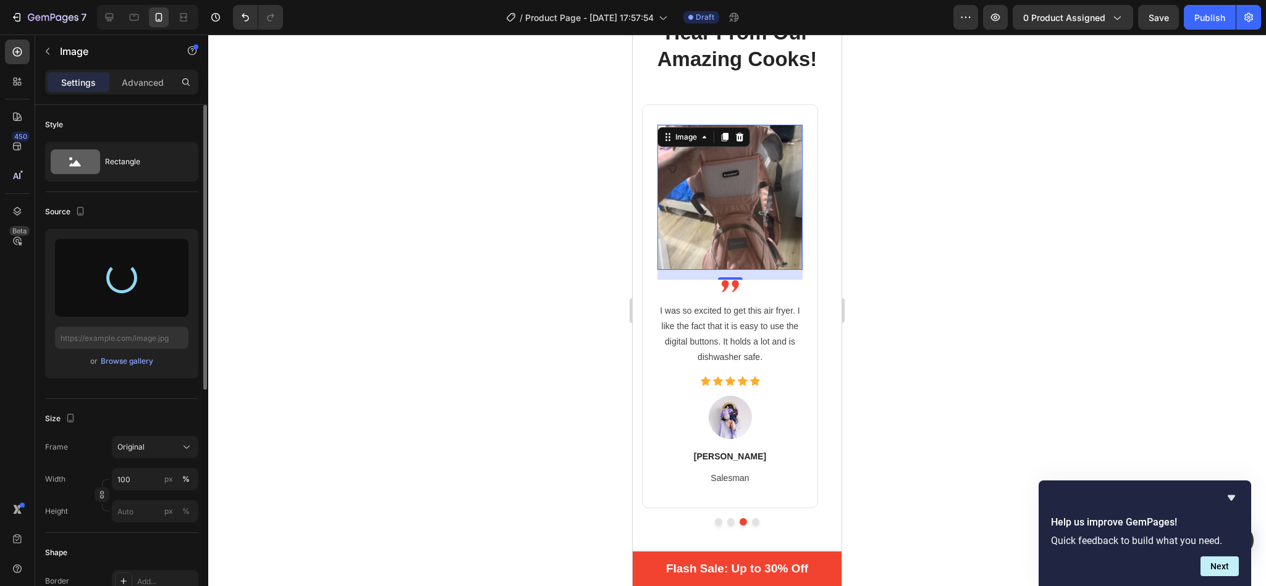
type input "[URL][DOMAIN_NAME]"
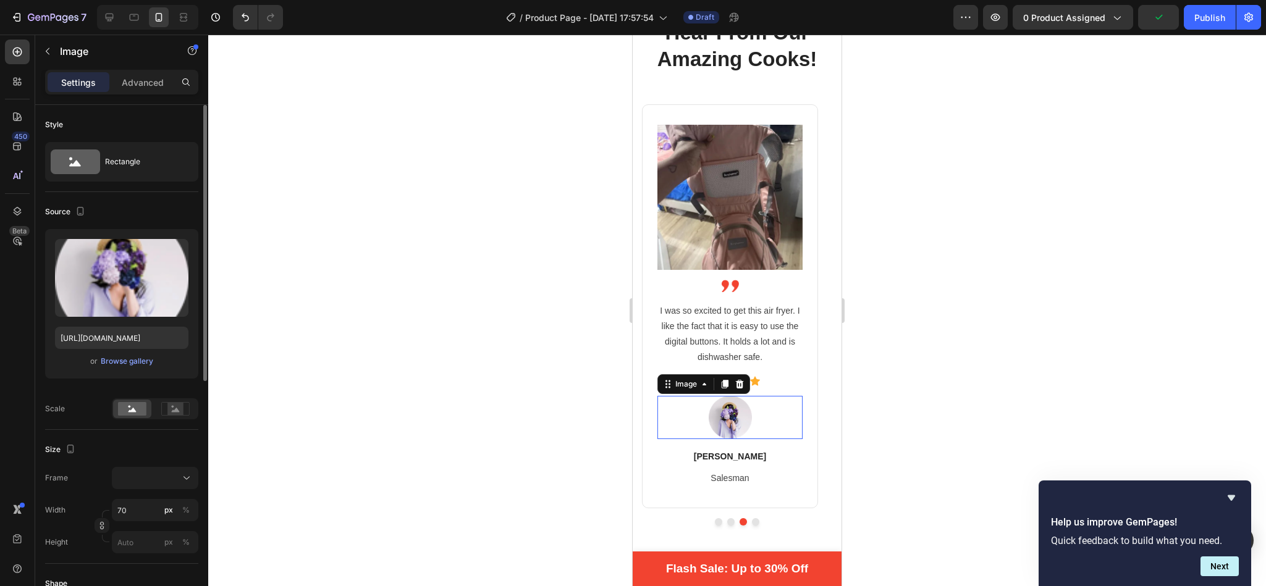
click at [725, 414] on img at bounding box center [730, 417] width 43 height 43
click at [744, 387] on icon at bounding box center [740, 384] width 10 height 10
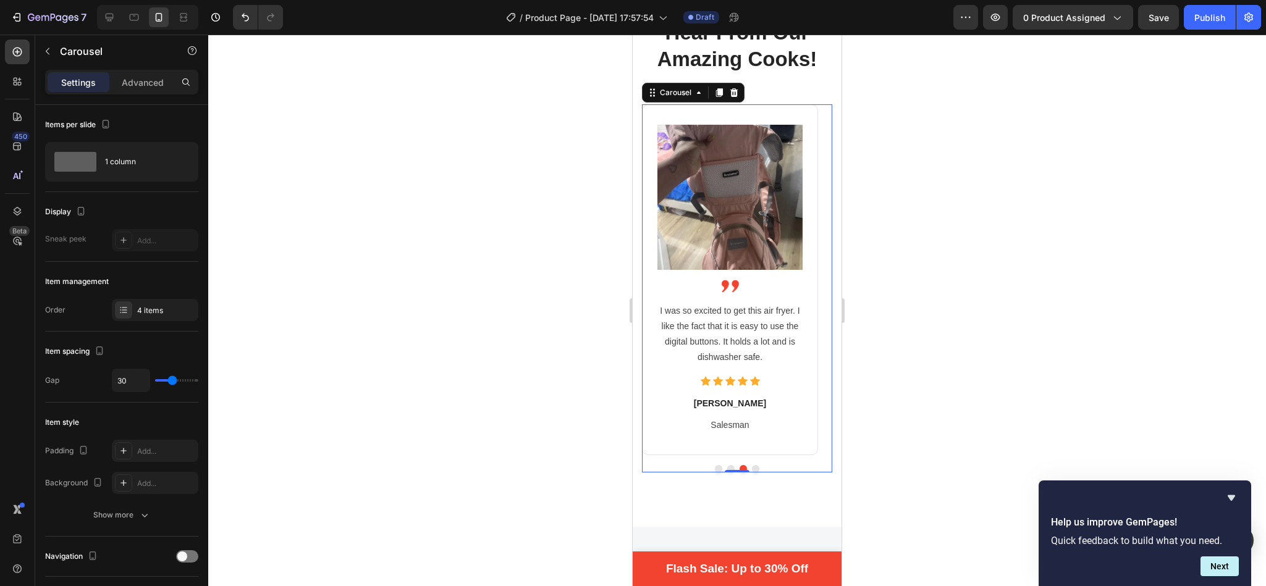
click at [752, 468] on button "Dot" at bounding box center [755, 468] width 7 height 7
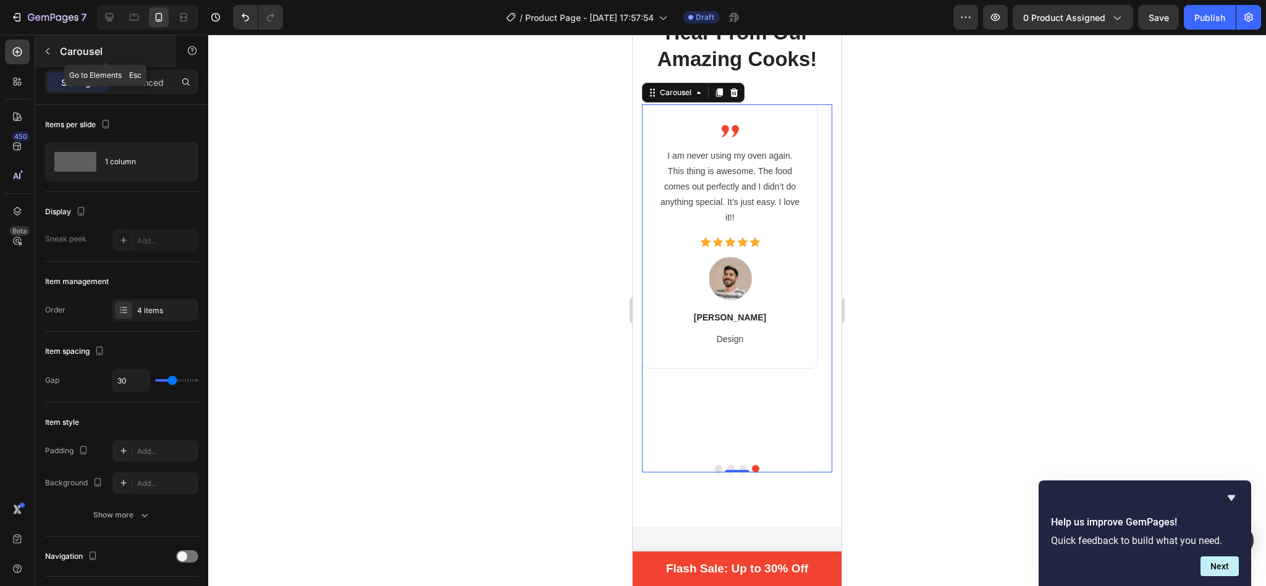
click at [50, 50] on icon "button" at bounding box center [48, 51] width 10 height 10
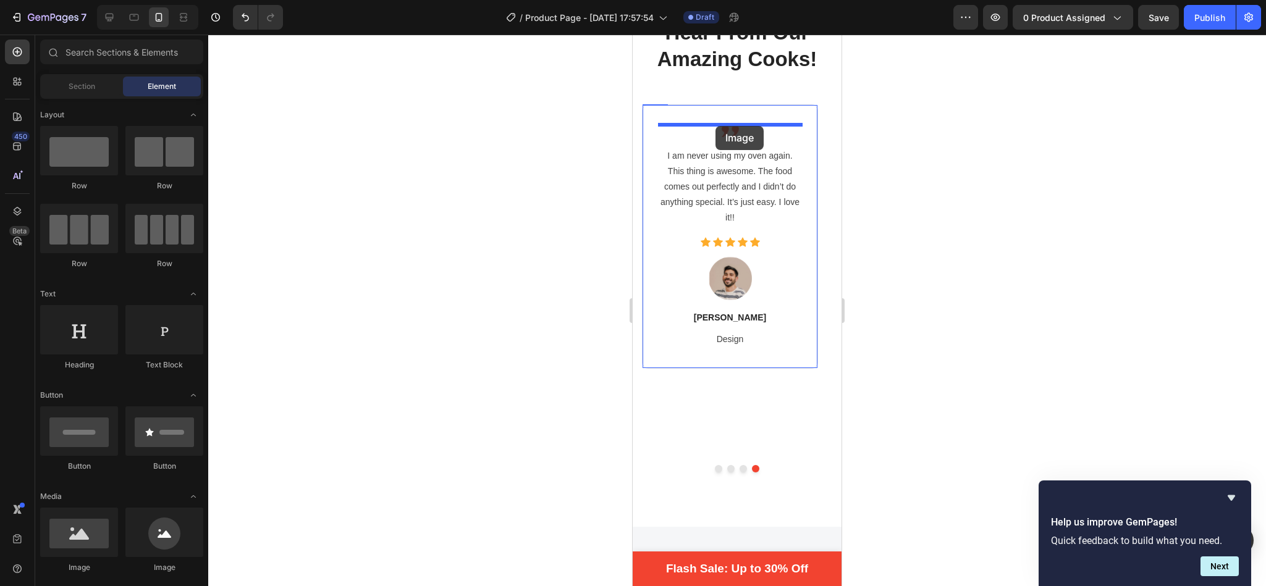
drag, startPoint x: 716, startPoint y: 568, endPoint x: 715, endPoint y: 126, distance: 442.3
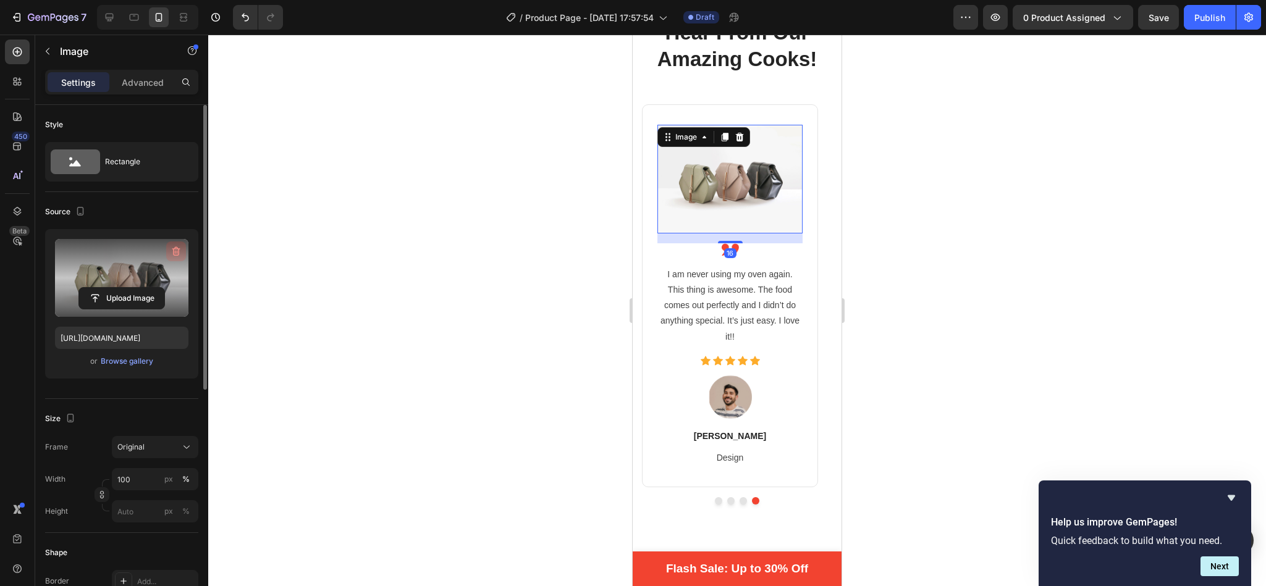
click at [174, 252] on icon "button" at bounding box center [176, 251] width 12 height 12
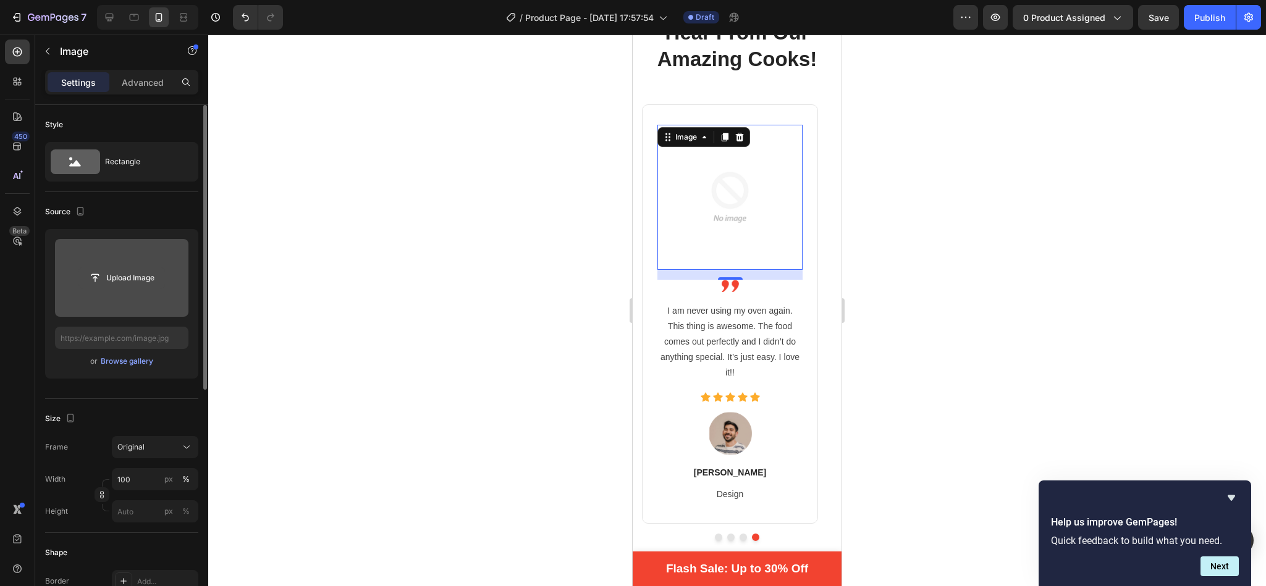
click at [139, 282] on input "file" at bounding box center [121, 277] width 85 height 21
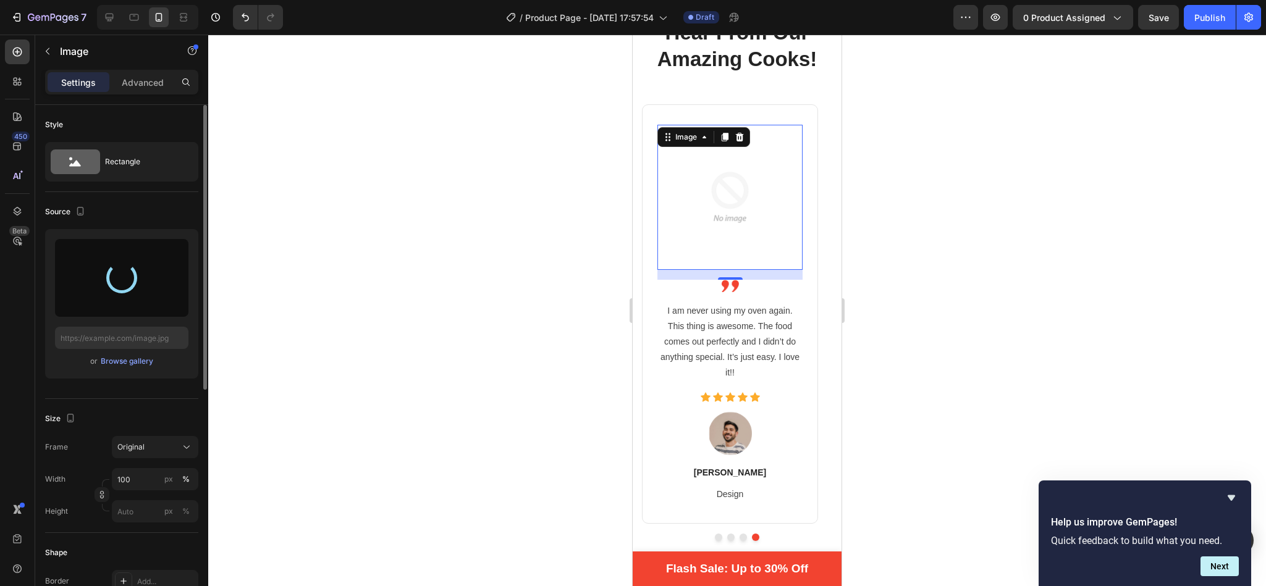
type input "[URL][DOMAIN_NAME]"
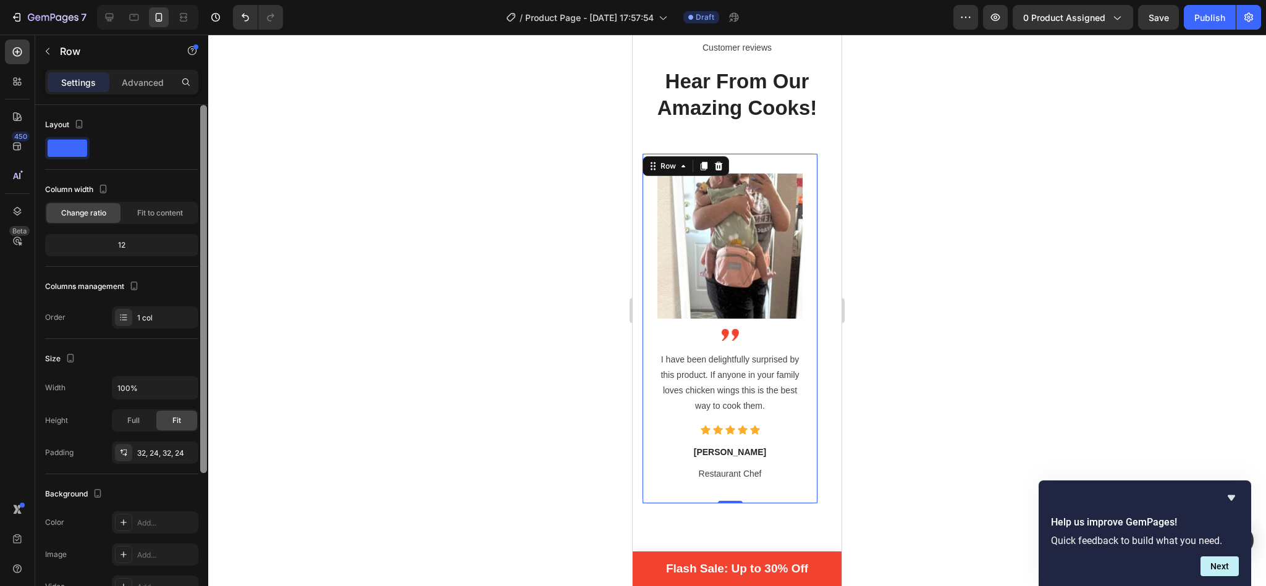
drag, startPoint x: 203, startPoint y: 193, endPoint x: 226, endPoint y: 162, distance: 39.3
click at [226, 0] on div "7 / Product Page - [DATE] 17:57:54 Draft Preview 0 product assigned Save Publis…" at bounding box center [633, 0] width 1266 height 0
drag, startPoint x: 204, startPoint y: 169, endPoint x: 196, endPoint y: 103, distance: 66.5
click at [196, 103] on div "Settings Advanced Layout Column width Change ratio Fit to content 12 Columns ma…" at bounding box center [121, 346] width 173 height 552
click at [145, 85] on p "Advanced" at bounding box center [143, 82] width 42 height 13
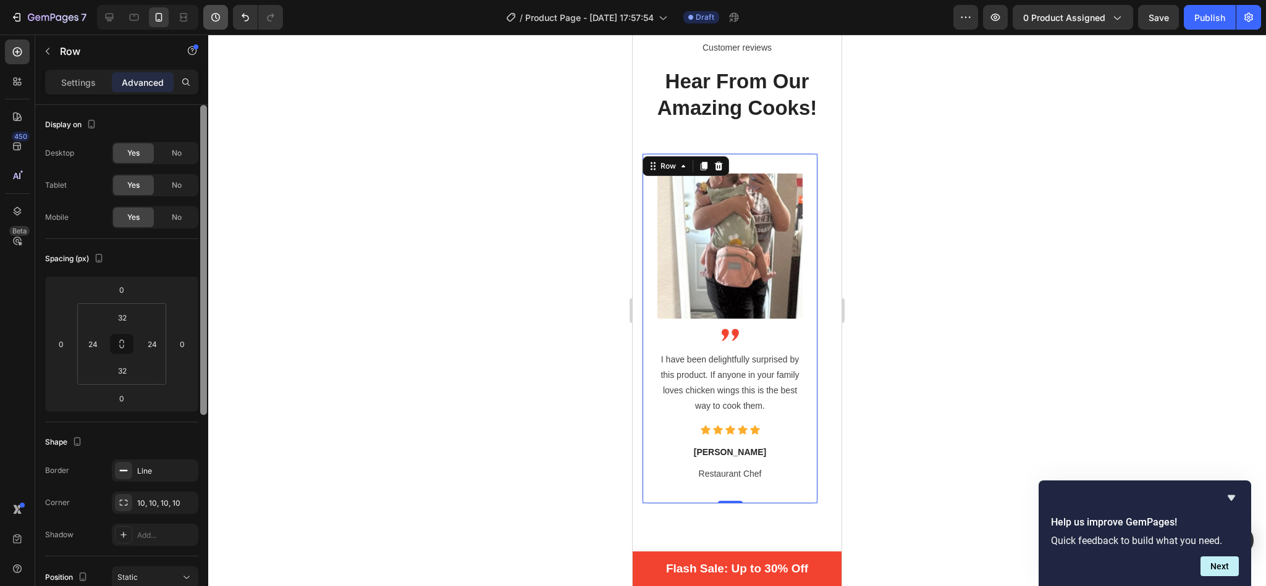
drag, startPoint x: 201, startPoint y: 140, endPoint x: 211, endPoint y: 17, distance: 123.4
click at [211, 0] on div "7 / Product Page - [DATE] 17:57:54 Draft Preview 0 product assigned Save Publis…" at bounding box center [633, 0] width 1266 height 0
click at [171, 120] on div "Display on" at bounding box center [121, 125] width 153 height 20
click at [76, 80] on p "Settings" at bounding box center [78, 82] width 35 height 13
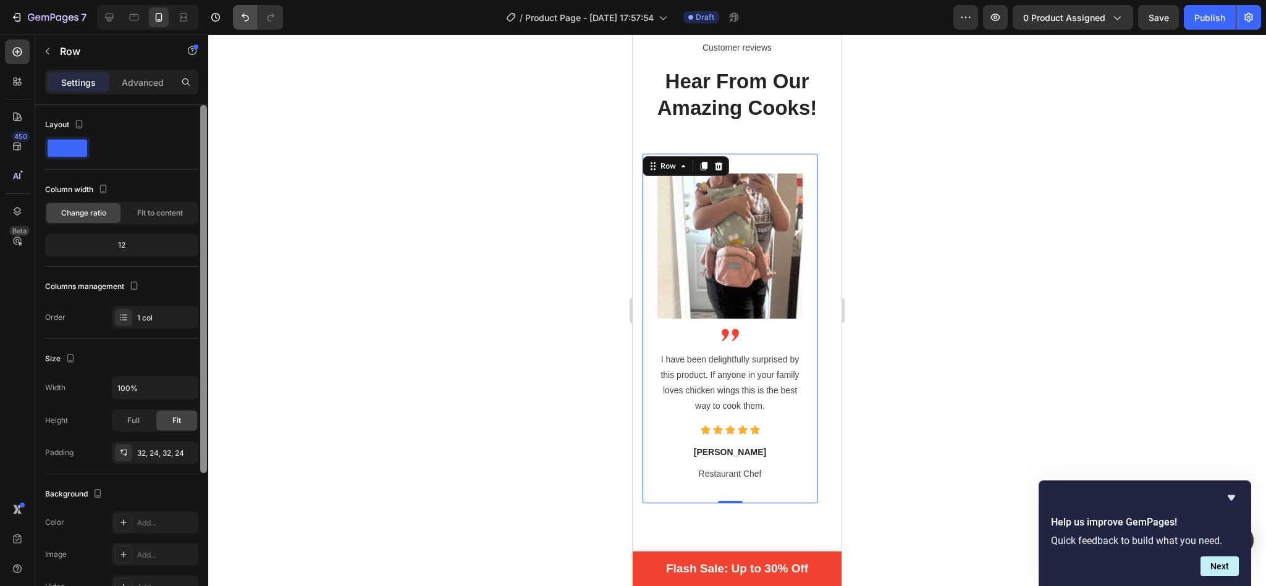
drag, startPoint x: 204, startPoint y: 121, endPoint x: 242, endPoint y: 22, distance: 105.6
click at [242, 0] on div "7 / Product Page - [DATE] 17:57:54 Draft Preview 0 product assigned Save Publis…" at bounding box center [633, 0] width 1266 height 0
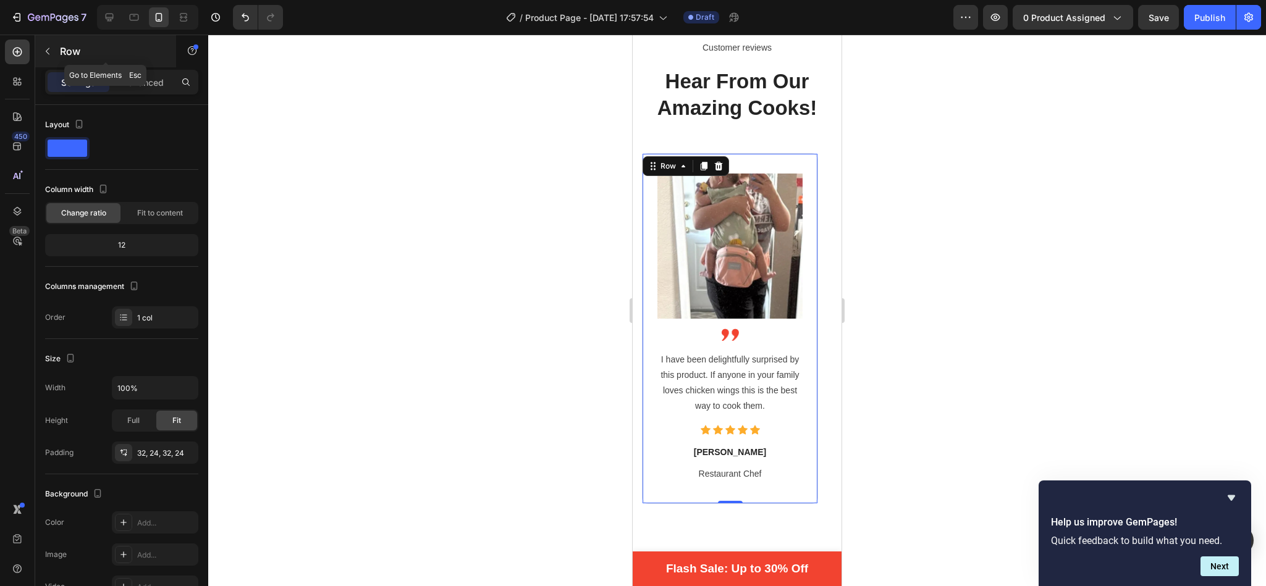
click at [49, 41] on button "button" at bounding box center [48, 51] width 20 height 20
click at [143, 240] on div "12" at bounding box center [122, 245] width 148 height 17
click at [123, 247] on div "12" at bounding box center [122, 245] width 148 height 17
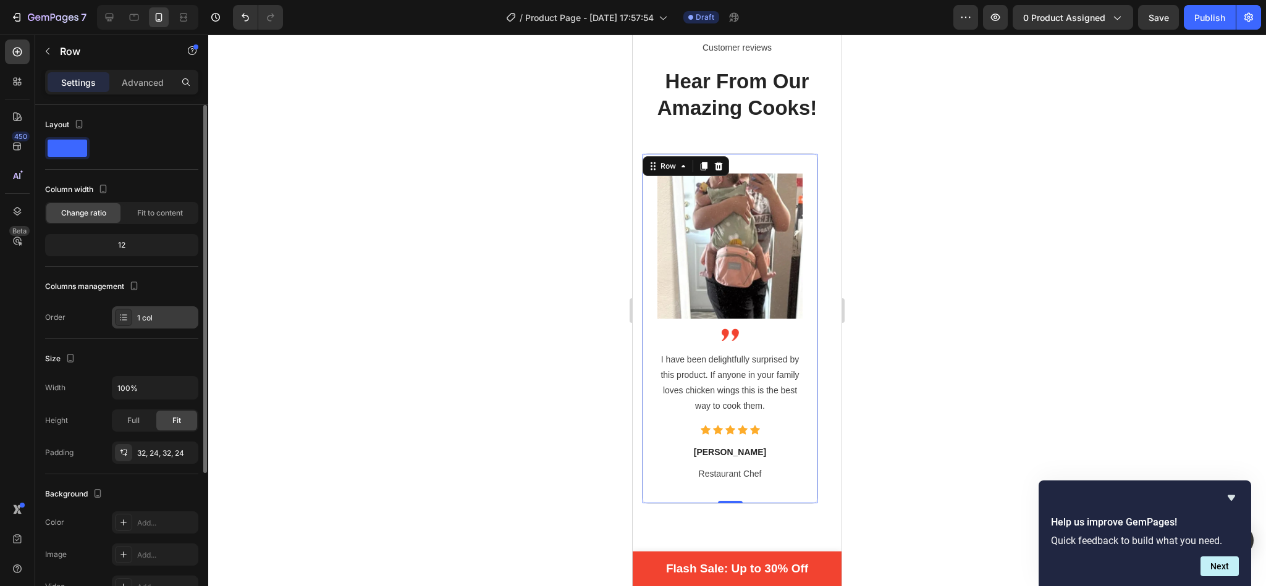
click at [143, 325] on div "1 col" at bounding box center [155, 317] width 86 height 22
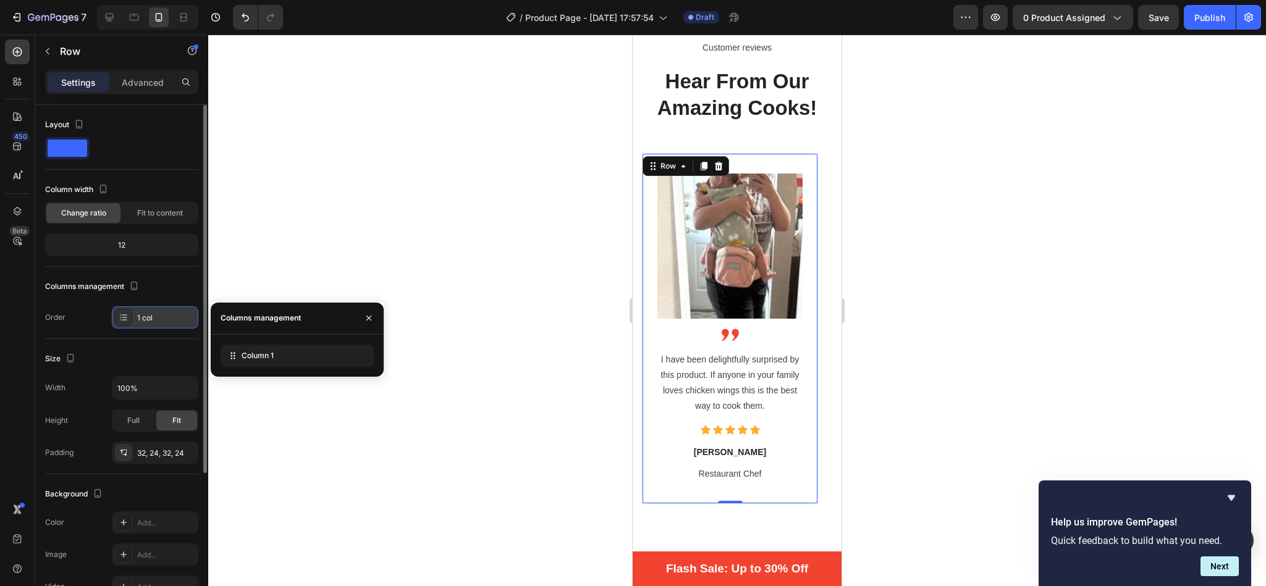
click at [143, 325] on div "1 col" at bounding box center [155, 317] width 86 height 22
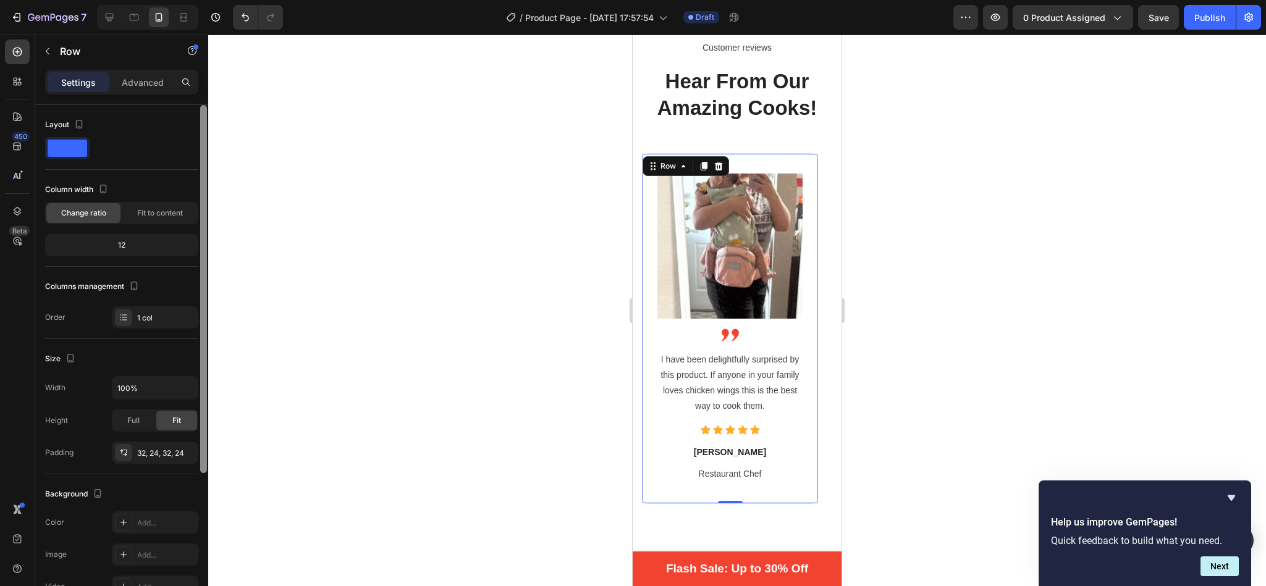
drag, startPoint x: 204, startPoint y: 213, endPoint x: 196, endPoint y: 174, distance: 39.7
click at [196, 174] on div "Layout Column width Change ratio Fit to content 12 Columns management Order 1 c…" at bounding box center [121, 363] width 173 height 516
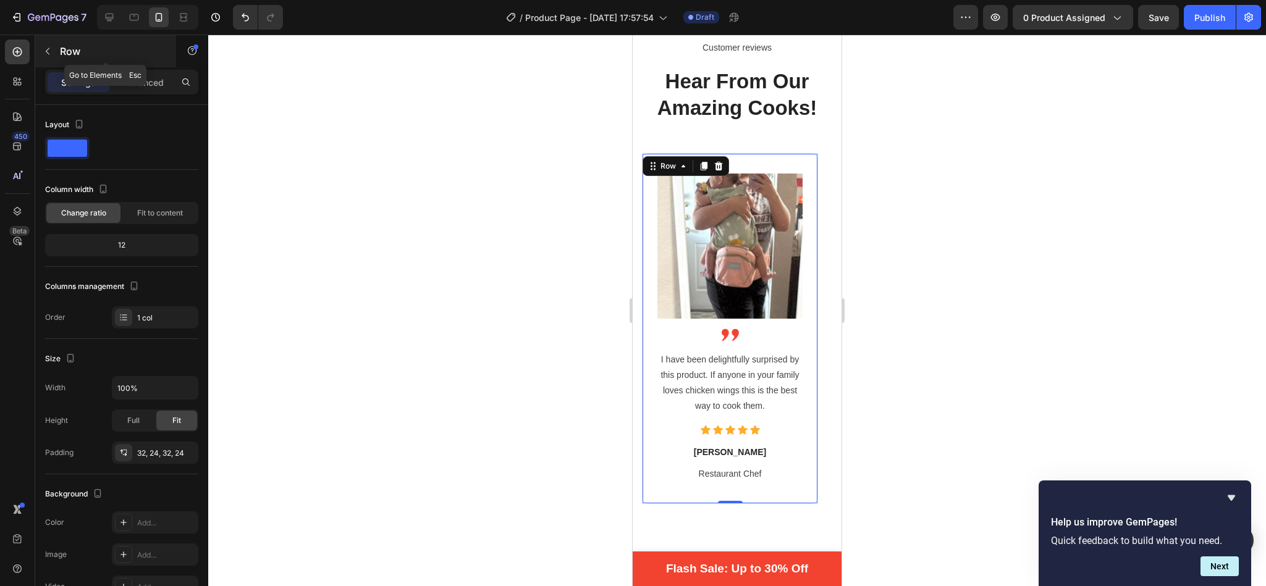
click at [44, 43] on button "button" at bounding box center [48, 51] width 20 height 20
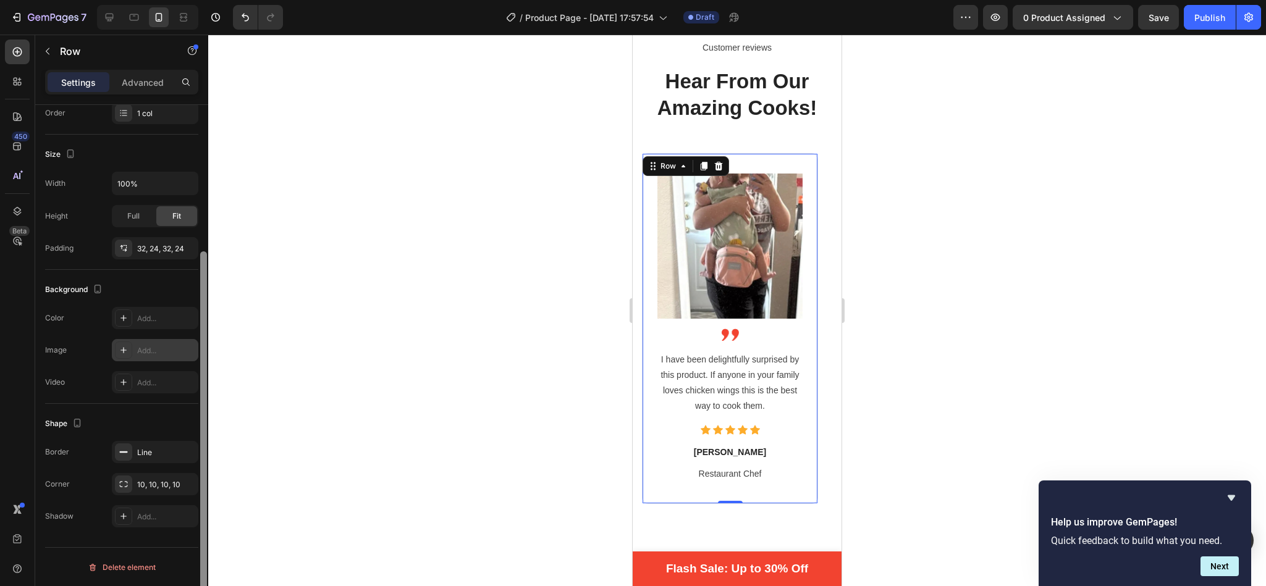
scroll to position [208, 0]
drag, startPoint x: 204, startPoint y: 204, endPoint x: 202, endPoint y: 527, distance: 323.1
click at [202, 527] on div at bounding box center [203, 437] width 7 height 368
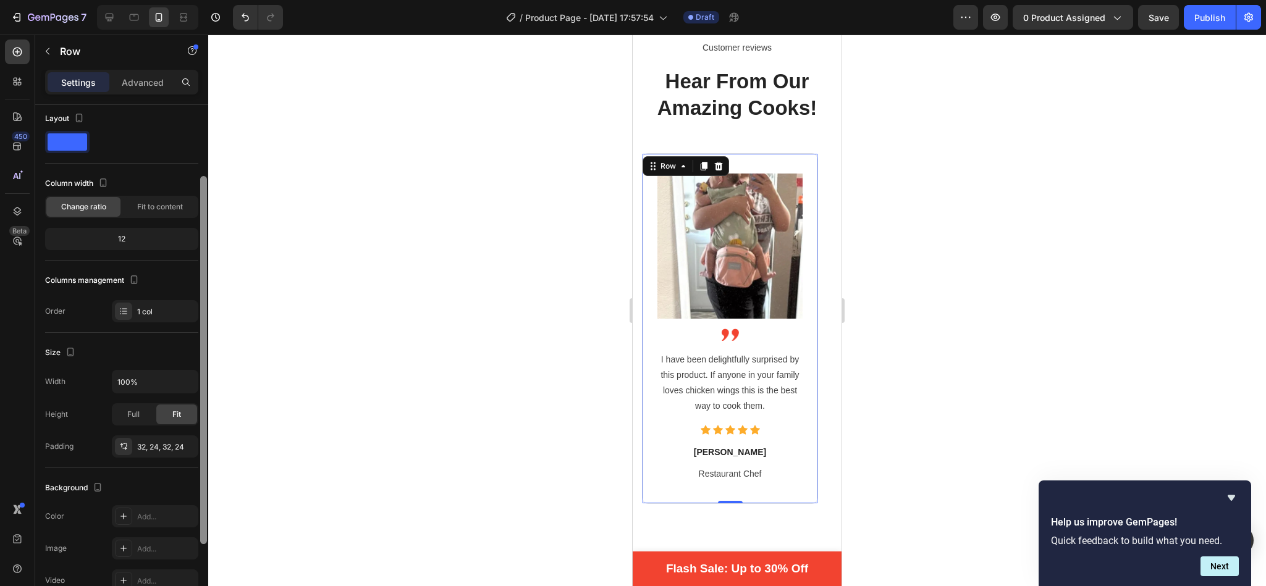
scroll to position [0, 0]
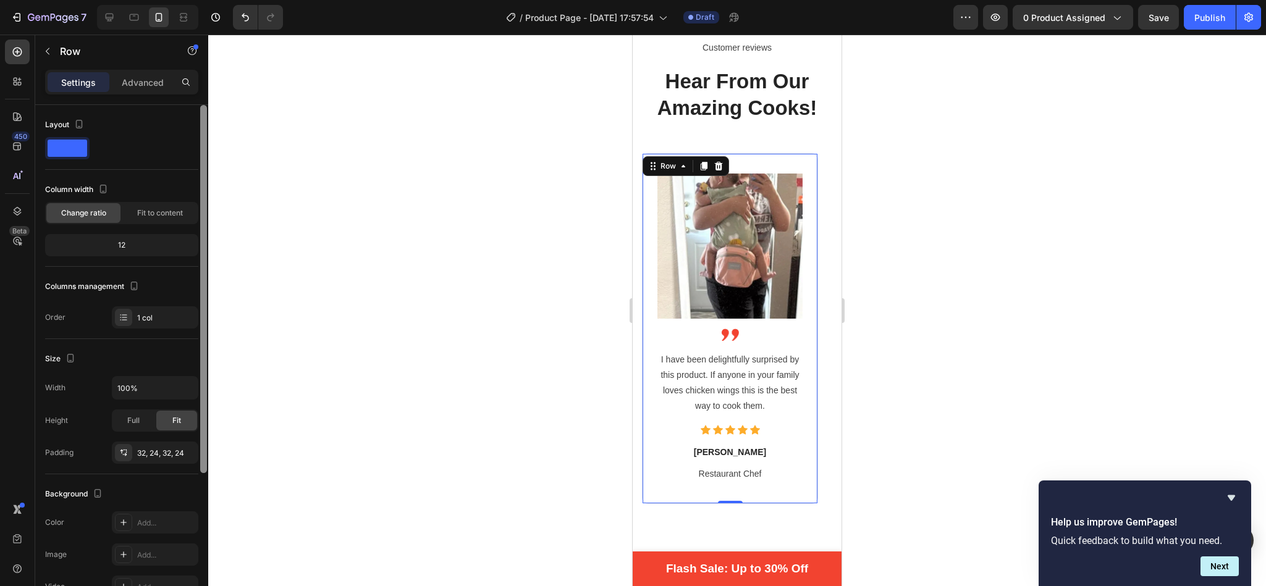
drag, startPoint x: 202, startPoint y: 527, endPoint x: 242, endPoint y: 329, distance: 202.2
click at [242, 0] on div "7 / Product Page - [DATE] 17:57:54 Draft Preview 0 product assigned Save Publis…" at bounding box center [633, 0] width 1266 height 0
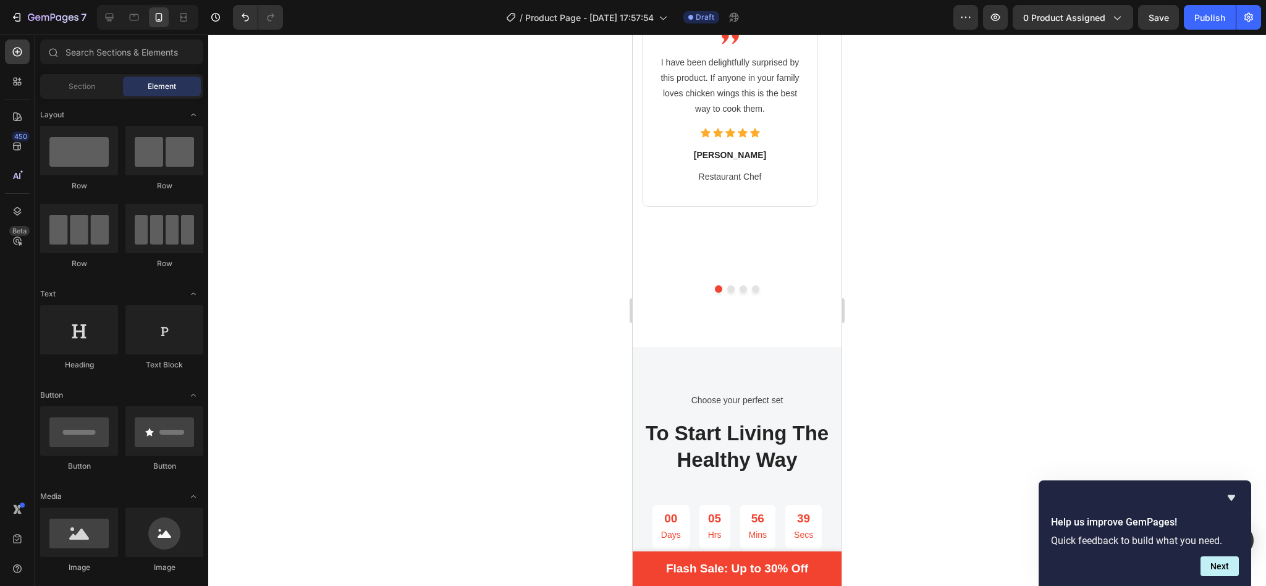
scroll to position [2642, 0]
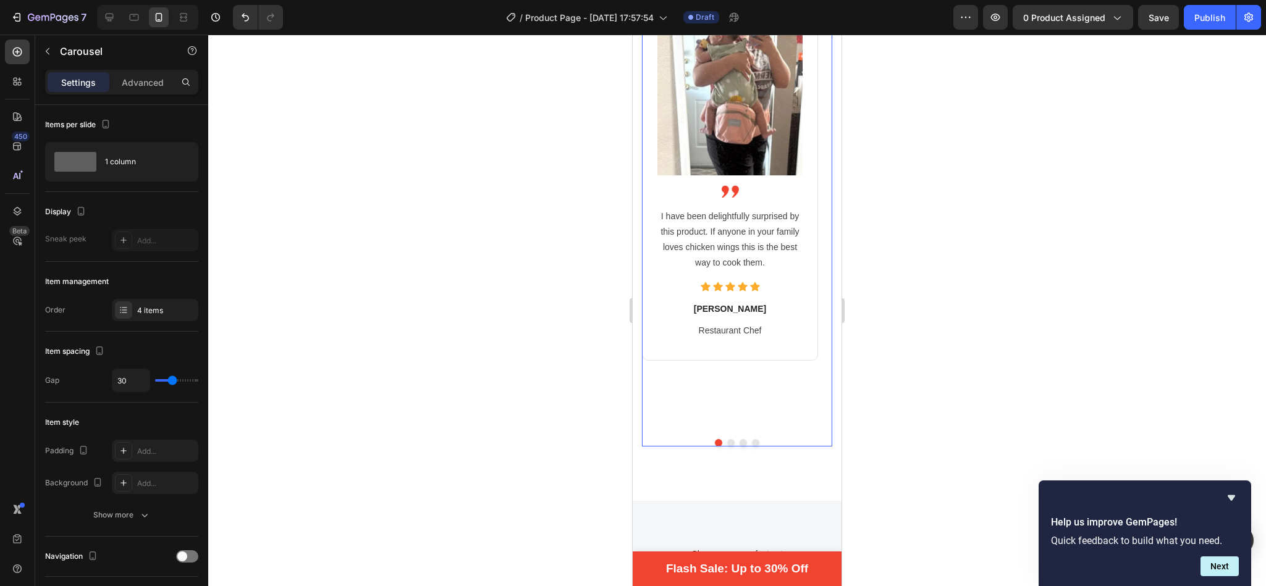
click at [792, 439] on div at bounding box center [737, 442] width 190 height 7
click at [161, 311] on div "4 items" at bounding box center [166, 310] width 58 height 11
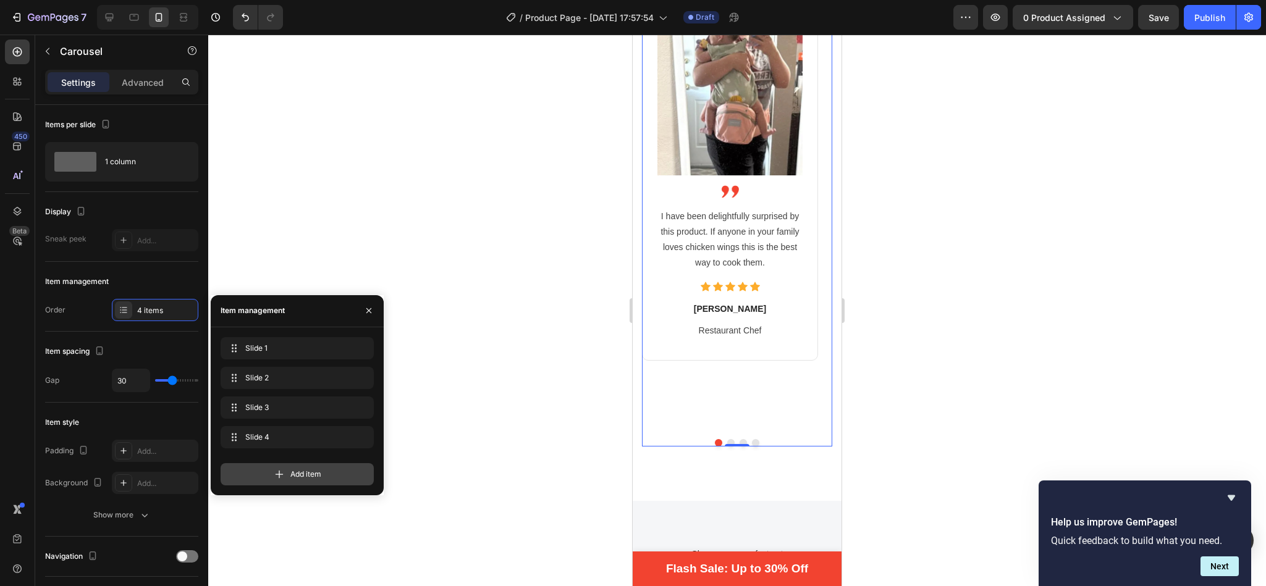
click at [308, 475] on span "Add item" at bounding box center [305, 474] width 31 height 11
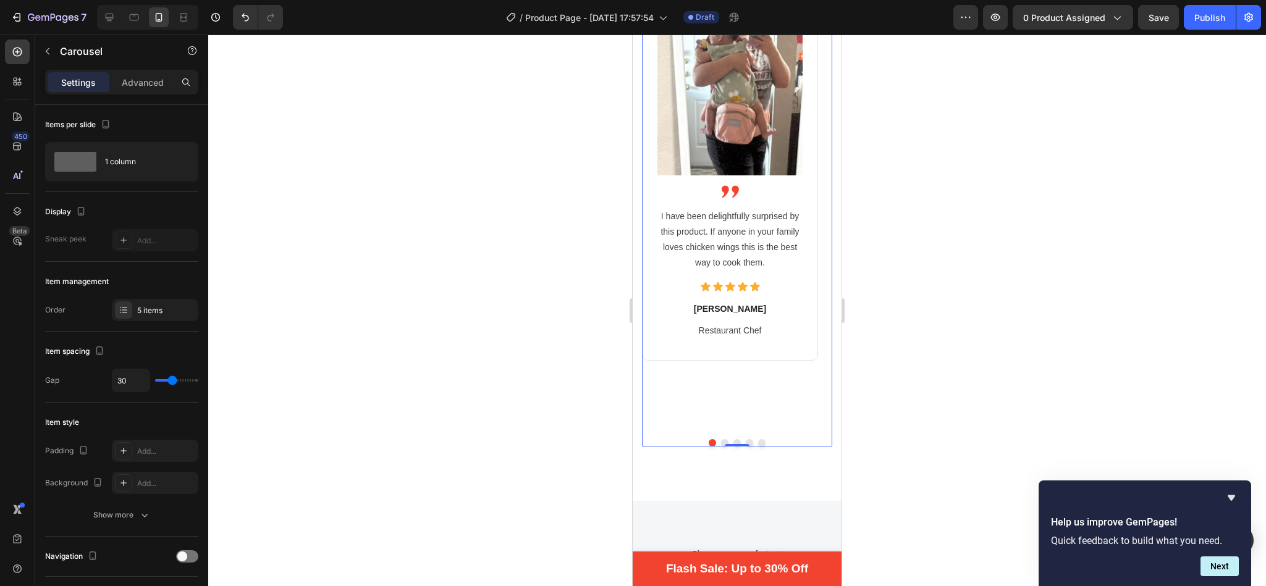
click at [758, 439] on button "Dot" at bounding box center [761, 442] width 7 height 7
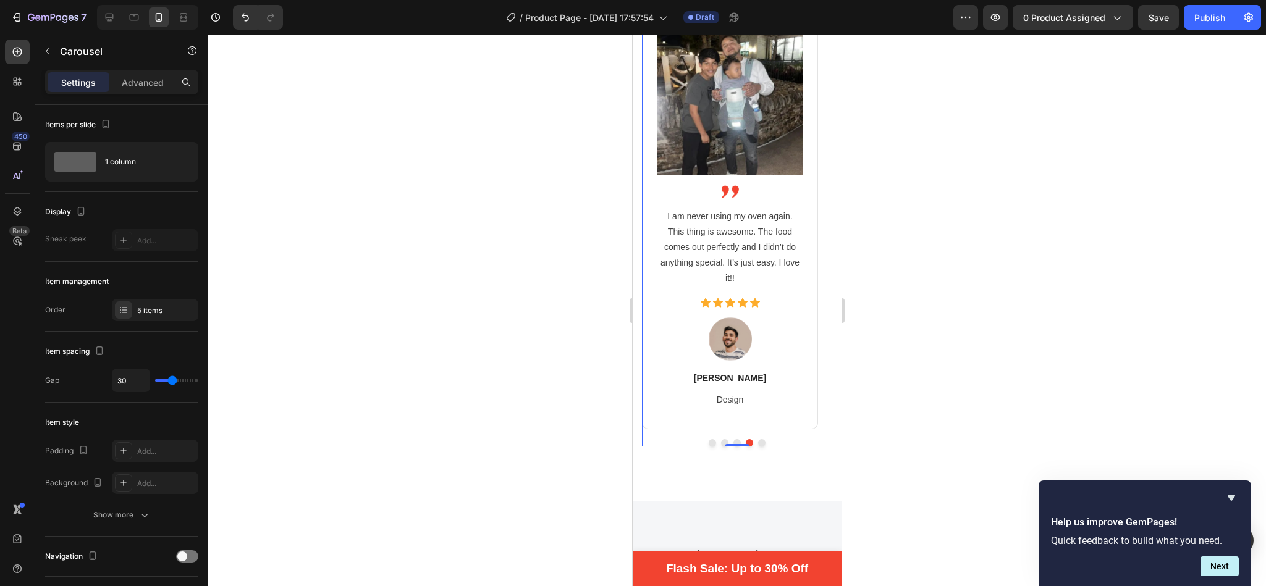
click at [758, 442] on button "Dot" at bounding box center [761, 442] width 7 height 7
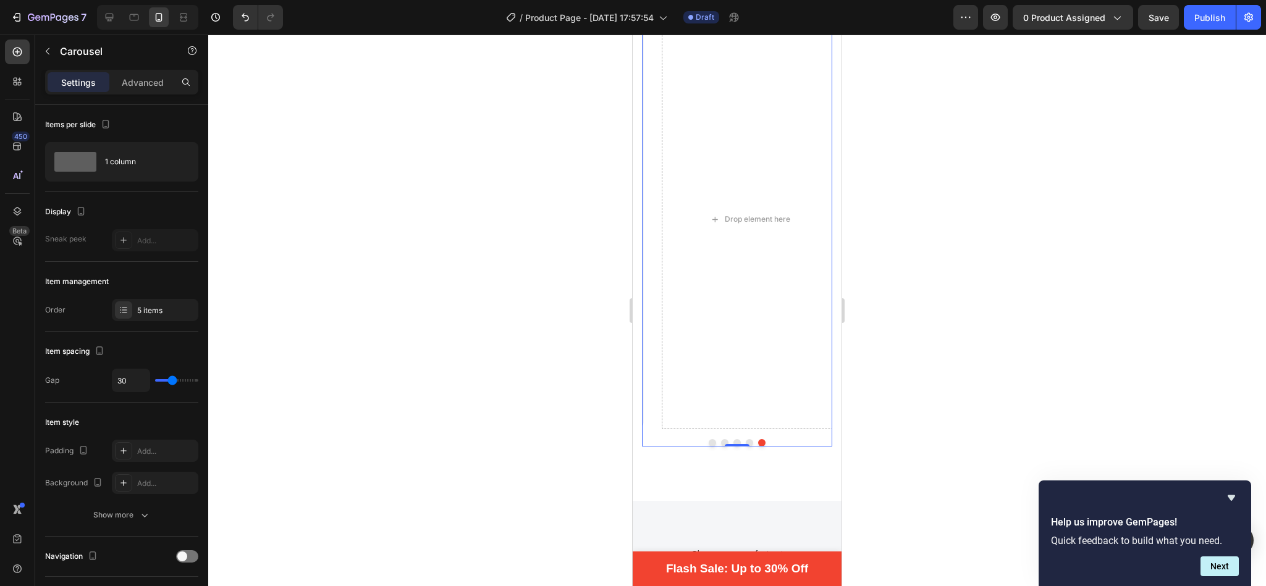
click at [758, 442] on button "Dot" at bounding box center [761, 442] width 7 height 7
click at [746, 440] on button "Dot" at bounding box center [749, 442] width 7 height 7
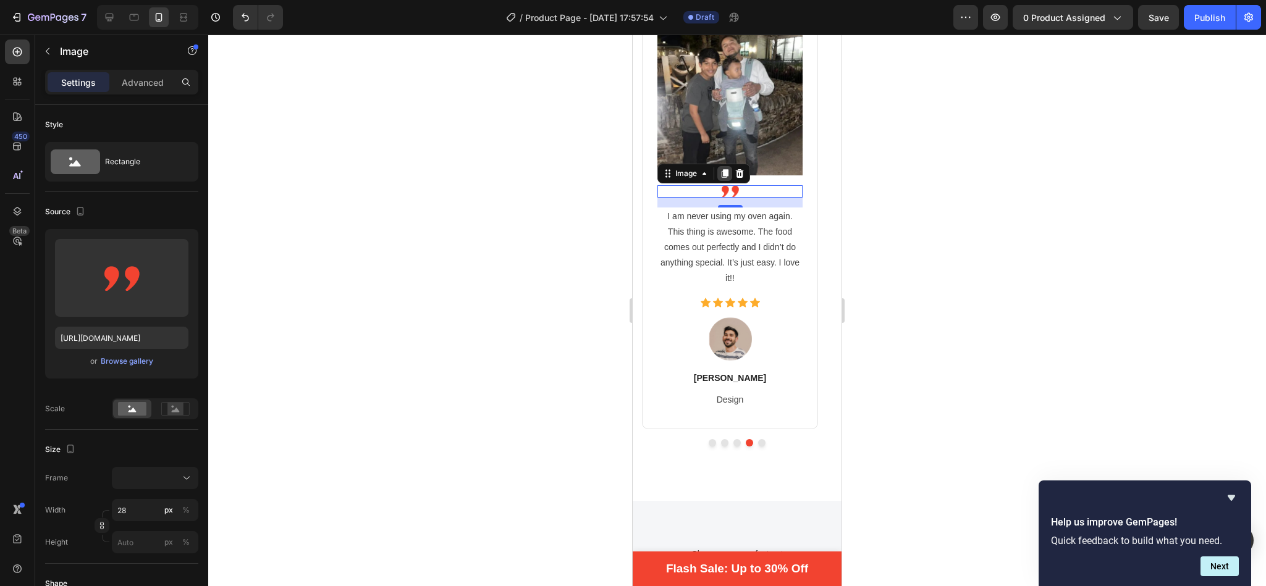
click at [723, 169] on icon at bounding box center [725, 174] width 10 height 10
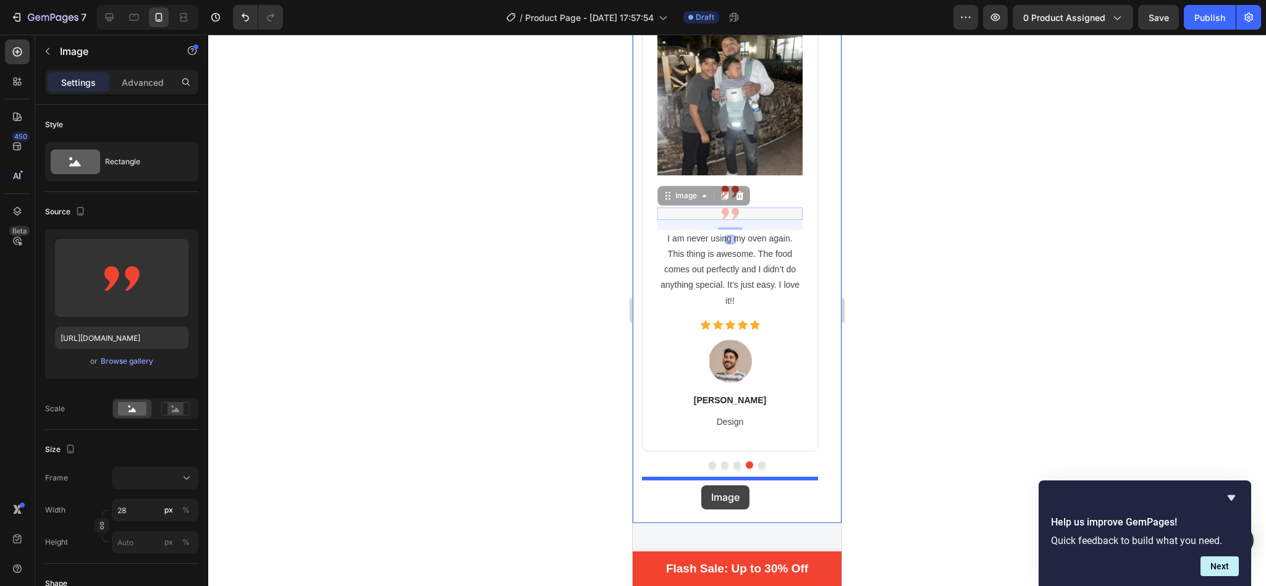
drag, startPoint x: 672, startPoint y: 199, endPoint x: 701, endPoint y: 486, distance: 288.2
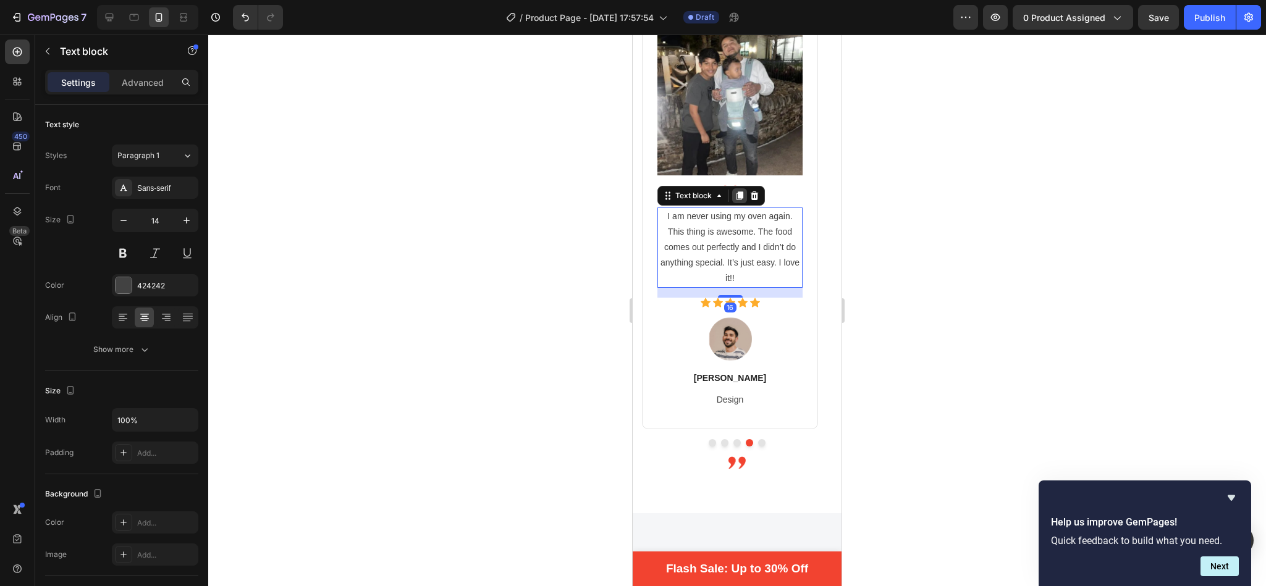
click at [736, 193] on icon at bounding box center [740, 196] width 10 height 10
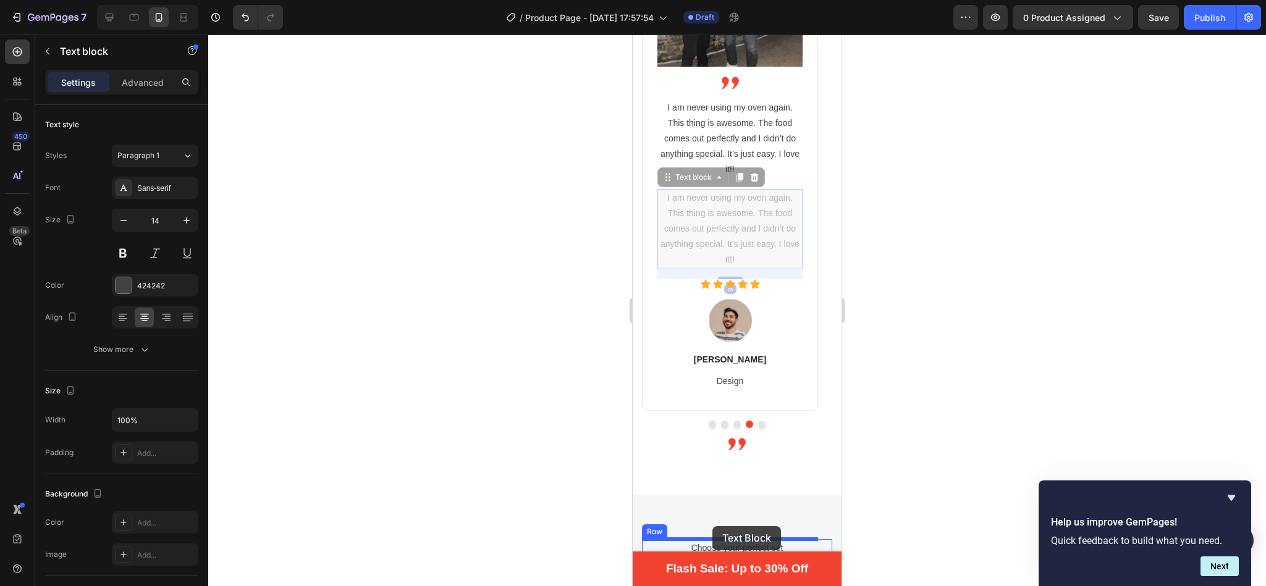
scroll to position [2834, 0]
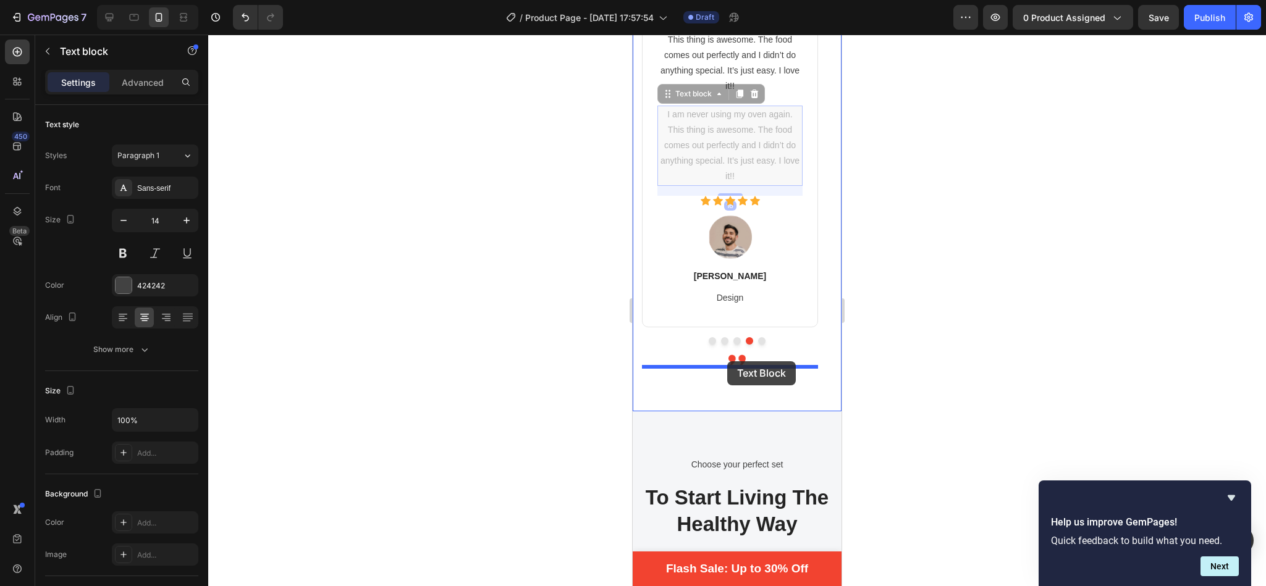
drag, startPoint x: 682, startPoint y: 289, endPoint x: 727, endPoint y: 361, distance: 85.2
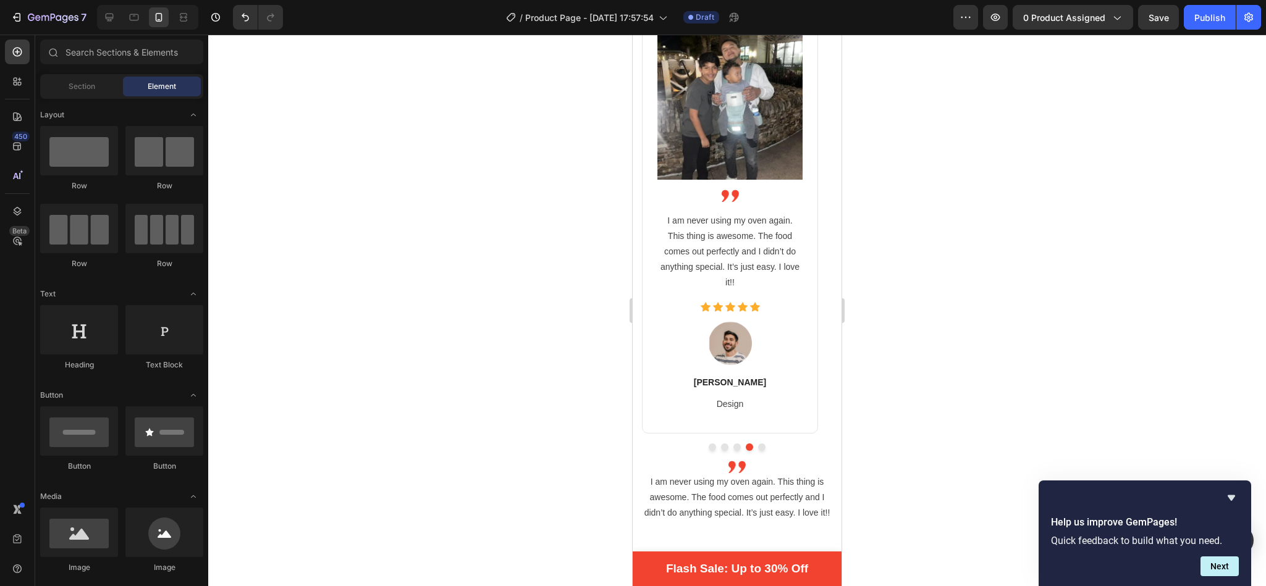
scroll to position [2650, 0]
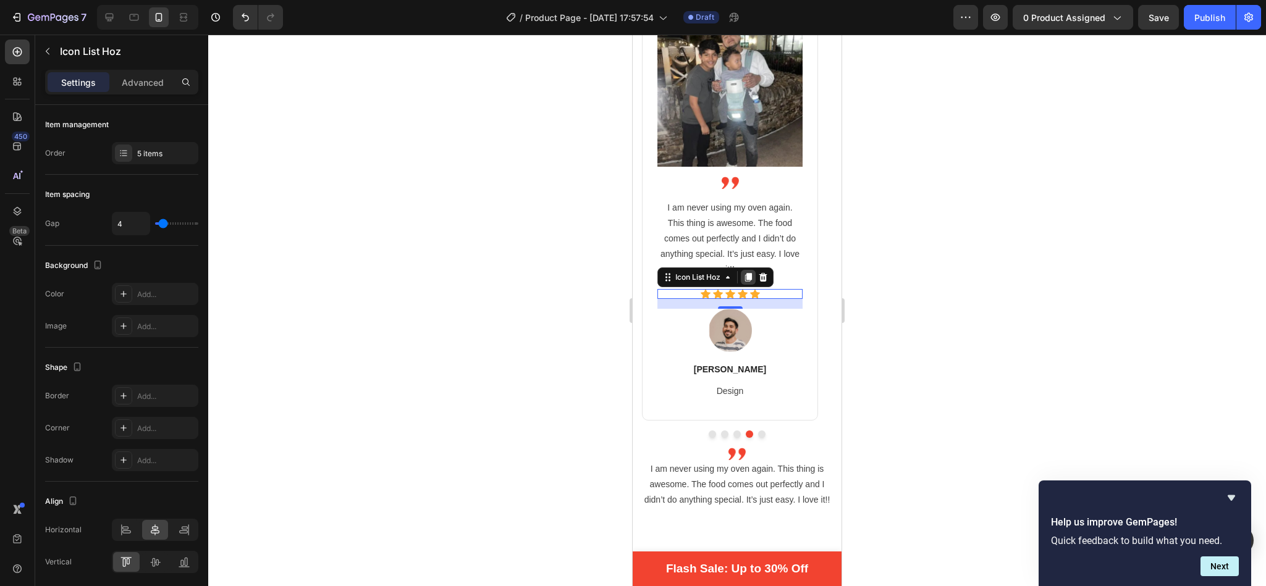
click at [749, 280] on icon at bounding box center [748, 277] width 10 height 10
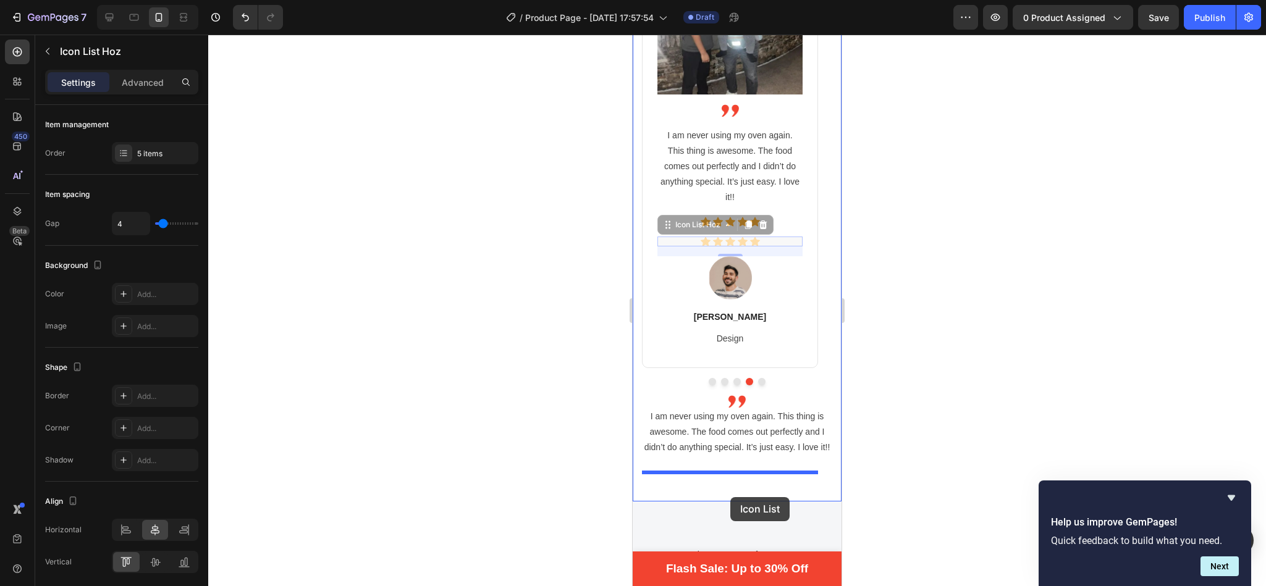
scroll to position [2736, 0]
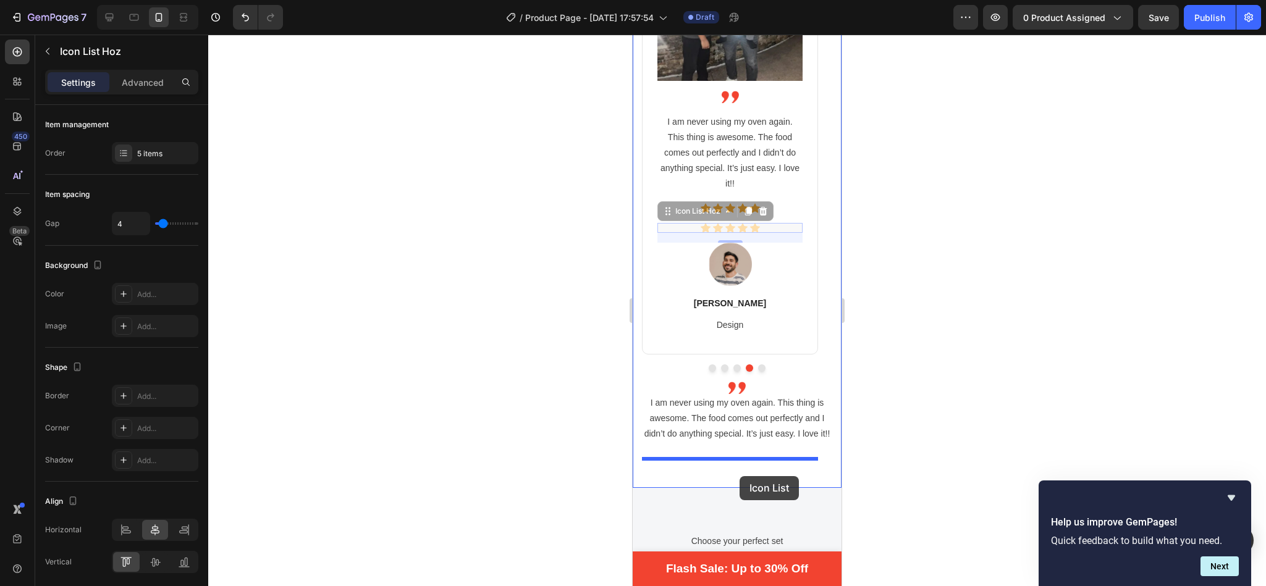
drag, startPoint x: 682, startPoint y: 300, endPoint x: 739, endPoint y: 476, distance: 185.2
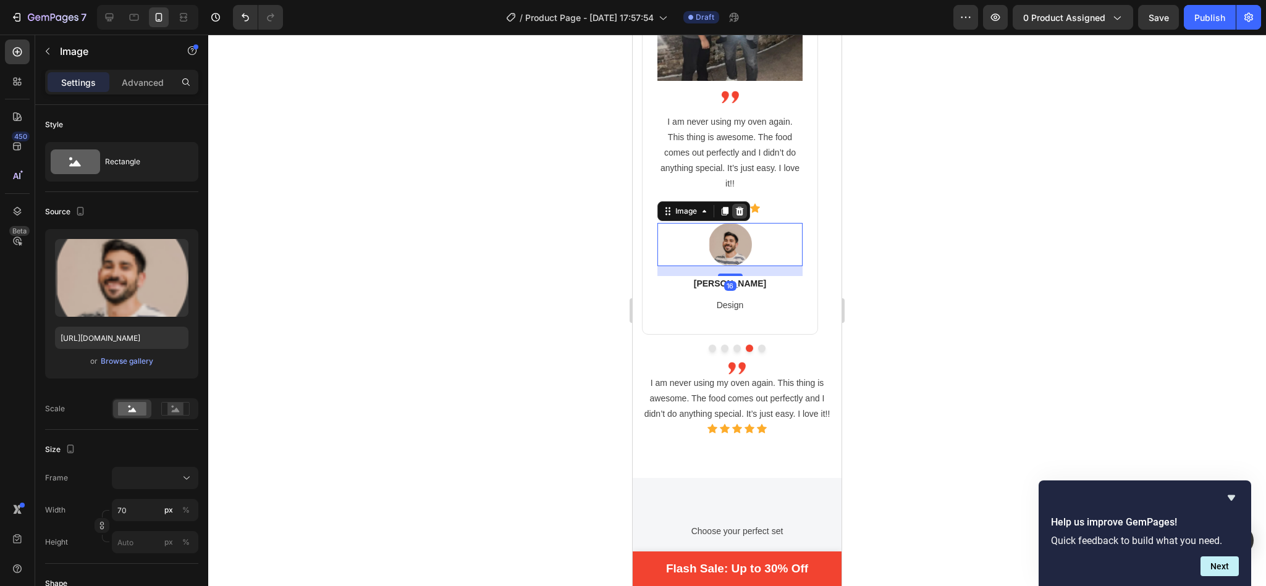
click at [736, 204] on div at bounding box center [739, 211] width 15 height 15
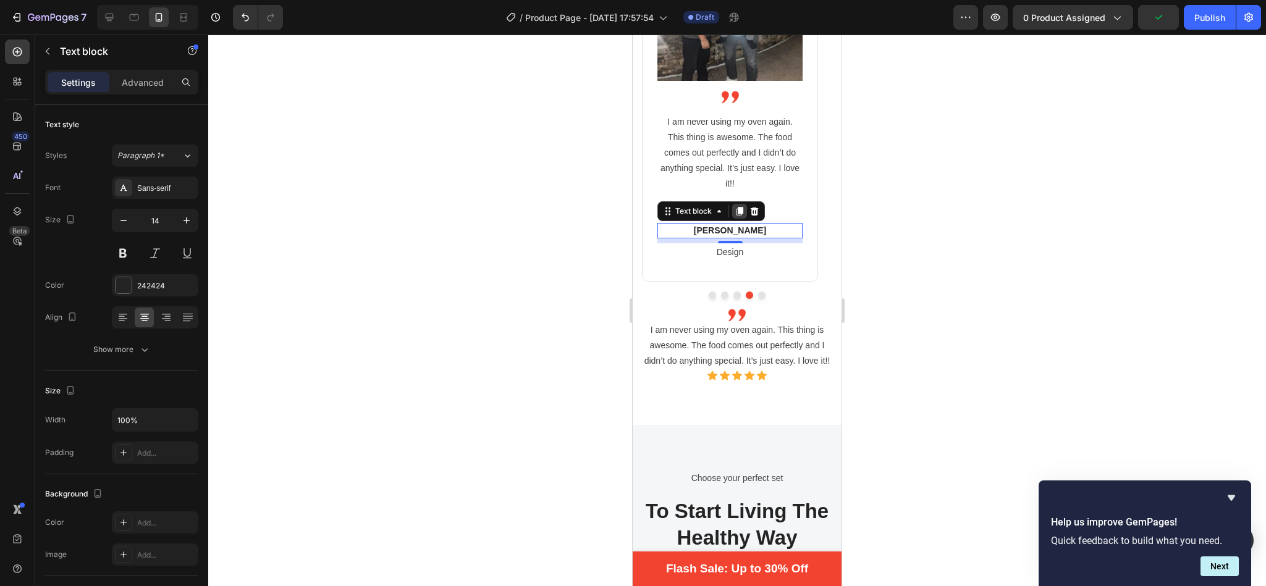
click at [743, 209] on icon at bounding box center [739, 211] width 7 height 9
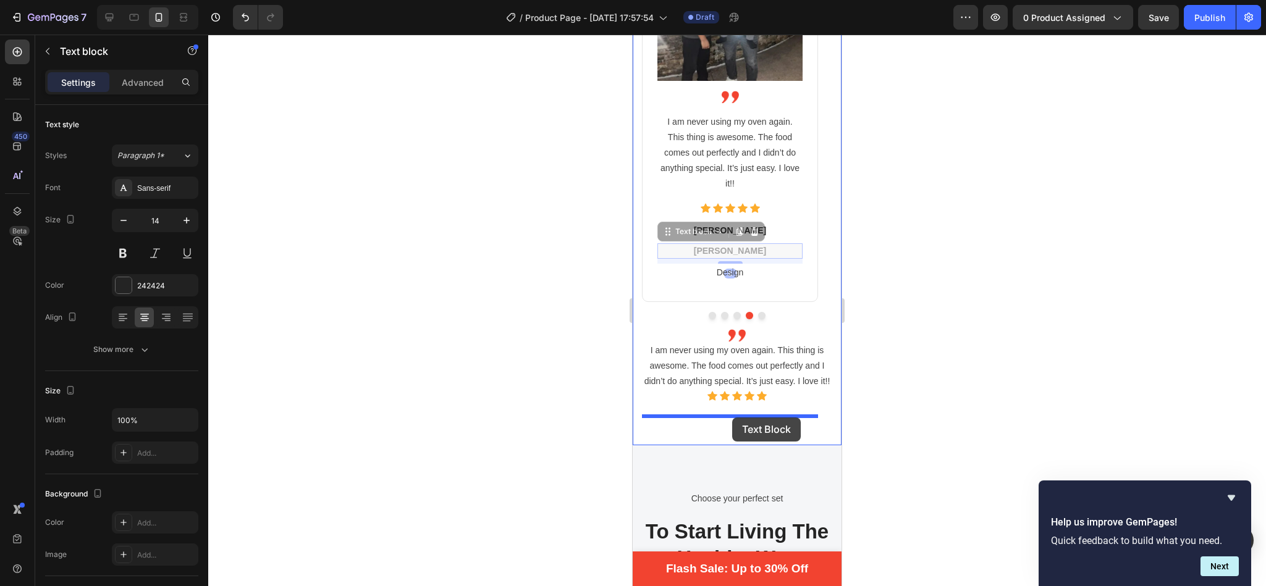
drag, startPoint x: 681, startPoint y: 235, endPoint x: 732, endPoint y: 418, distance: 189.3
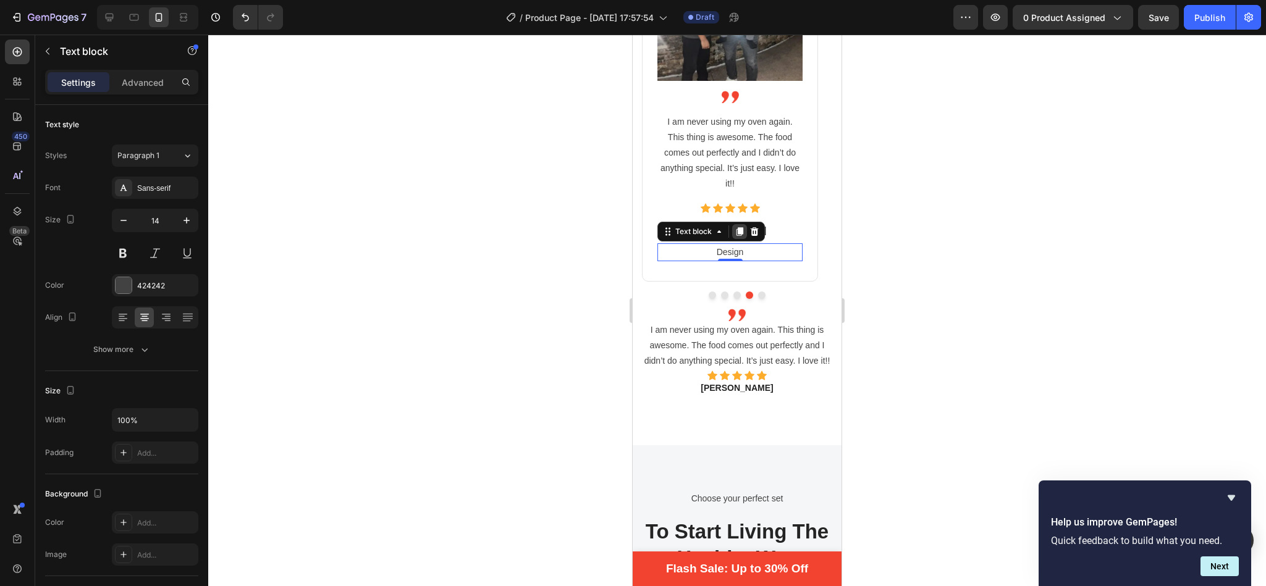
click at [741, 229] on icon at bounding box center [739, 231] width 7 height 9
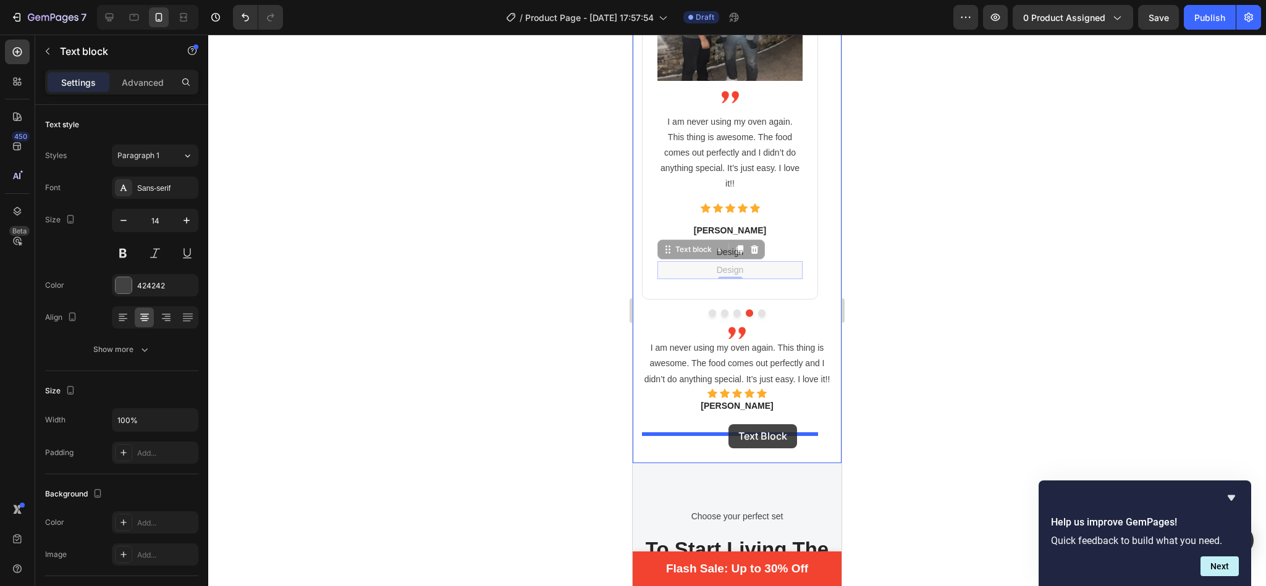
drag, startPoint x: 686, startPoint y: 254, endPoint x: 728, endPoint y: 424, distance: 175.6
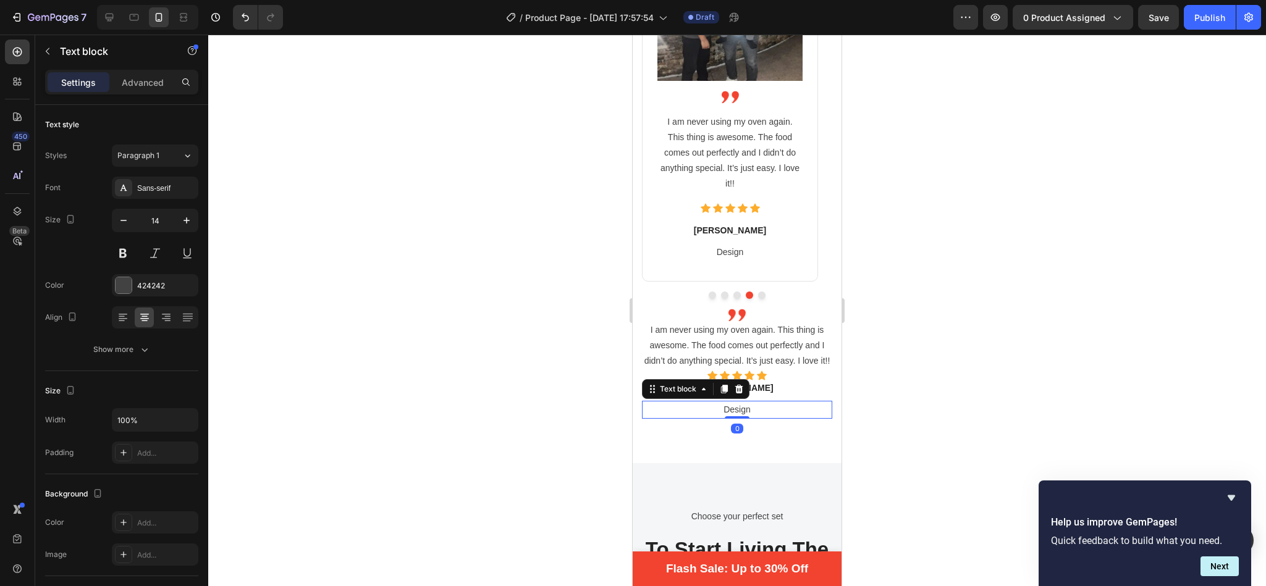
click at [912, 334] on div at bounding box center [737, 311] width 1058 height 552
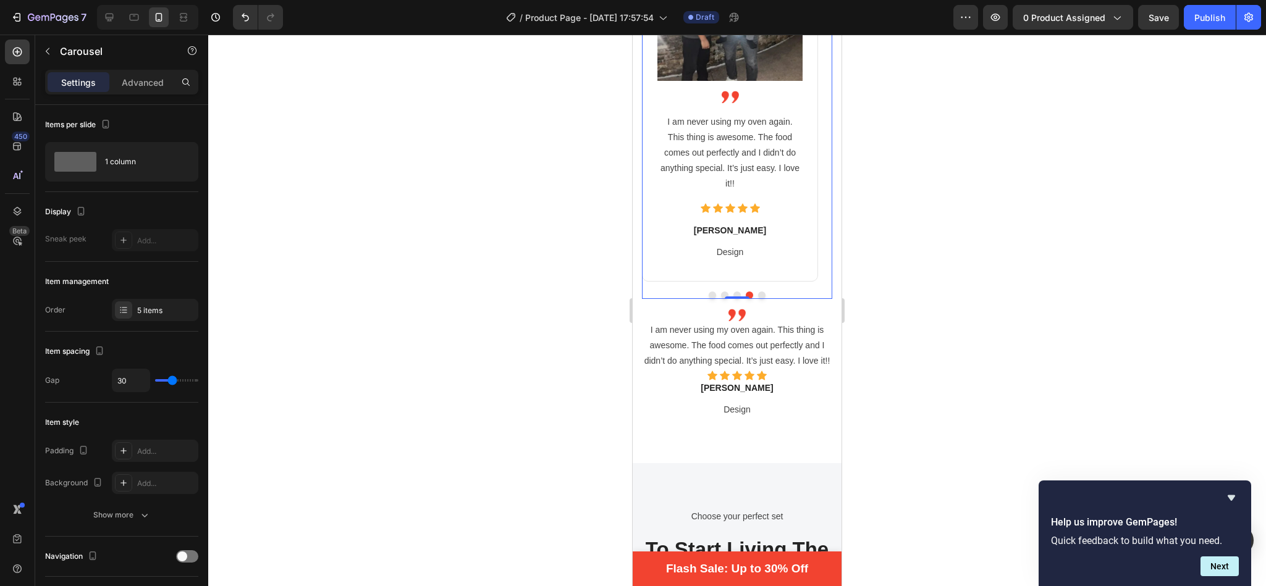
click at [758, 292] on button "Dot" at bounding box center [761, 295] width 7 height 7
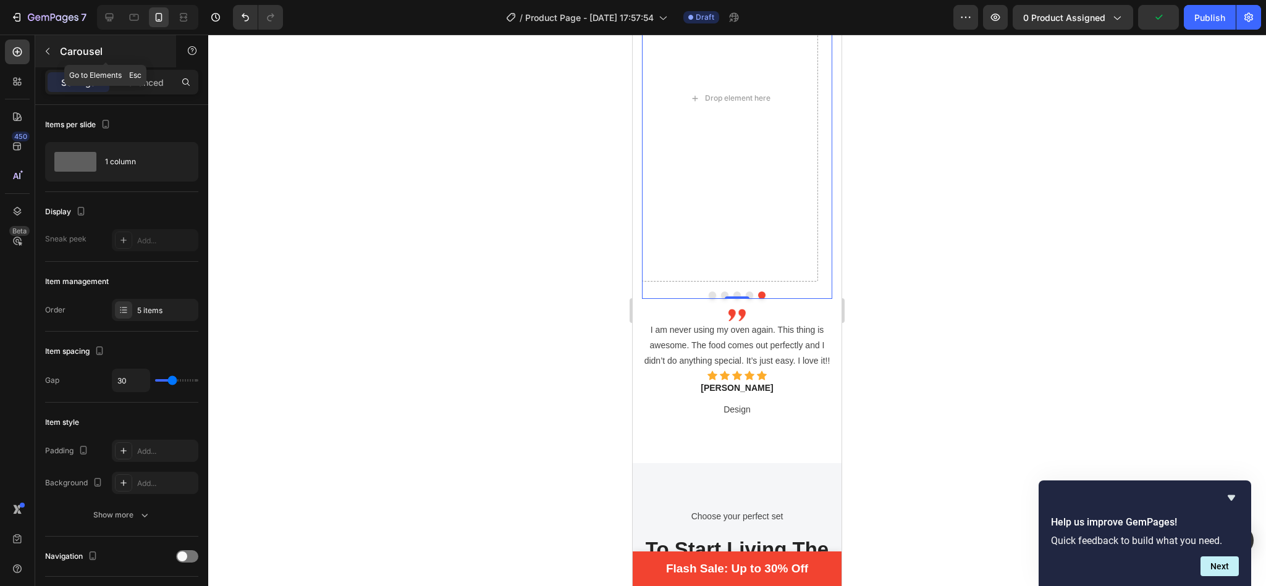
click at [45, 54] on icon "button" at bounding box center [48, 51] width 10 height 10
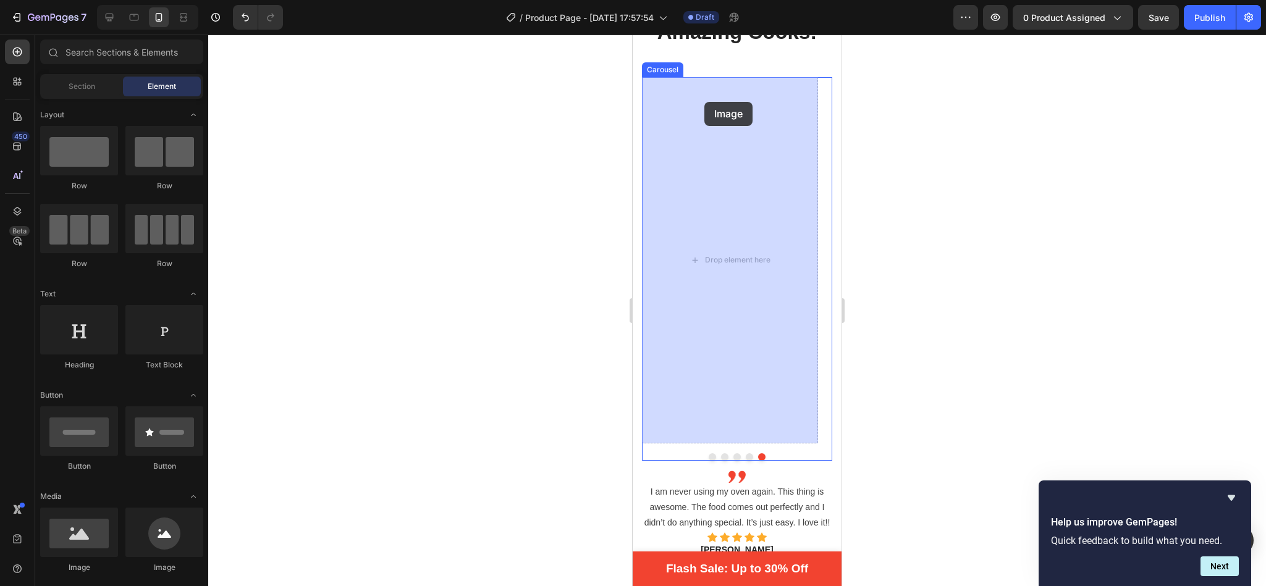
scroll to position [2560, 0]
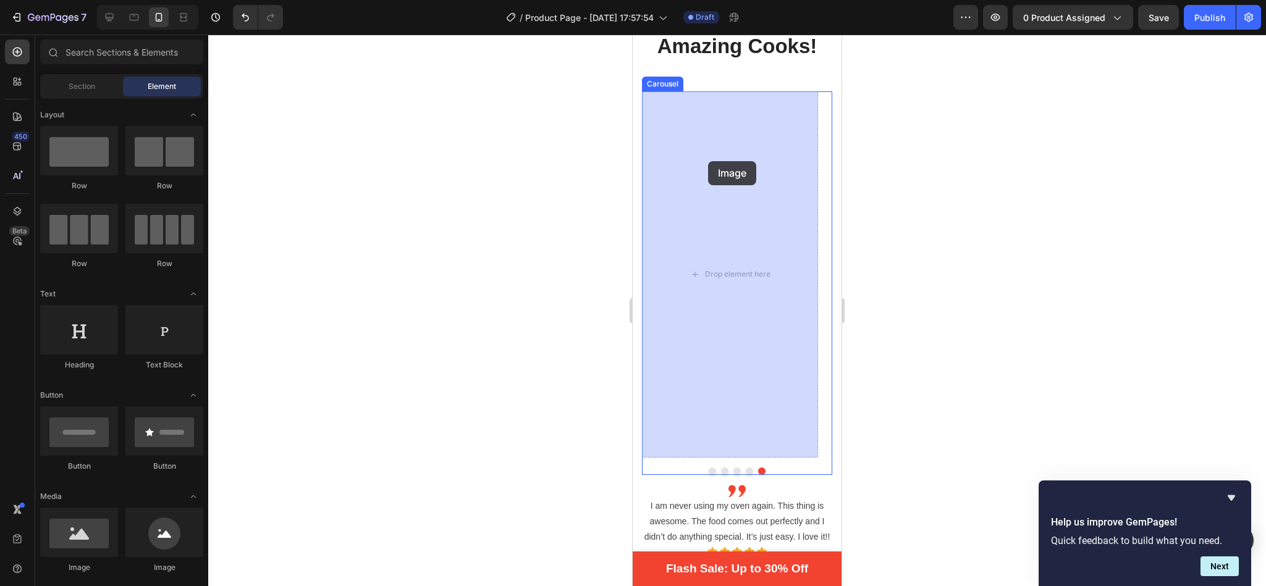
drag, startPoint x: 709, startPoint y: 582, endPoint x: 708, endPoint y: 160, distance: 421.9
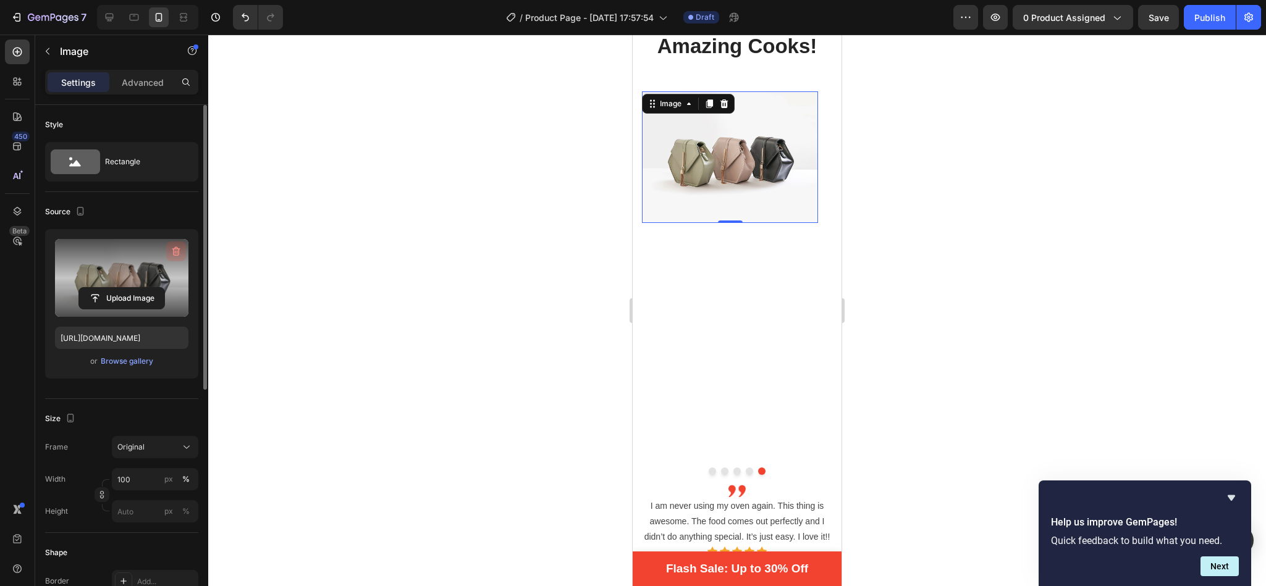
click at [173, 250] on icon "button" at bounding box center [176, 251] width 8 height 9
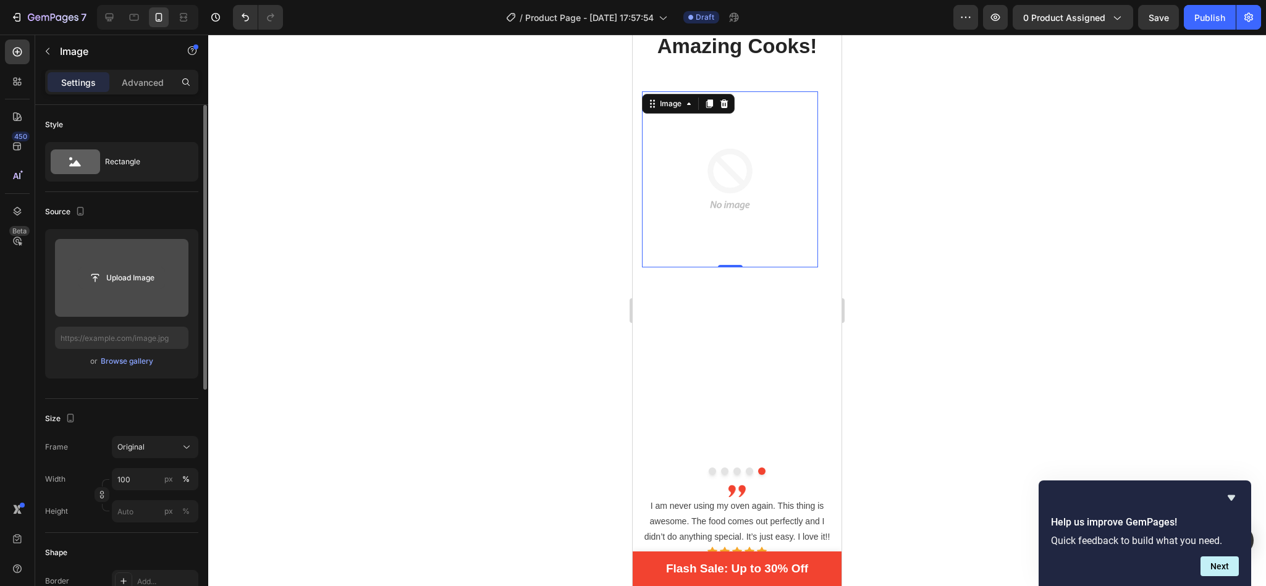
click at [140, 280] on input "file" at bounding box center [121, 277] width 85 height 21
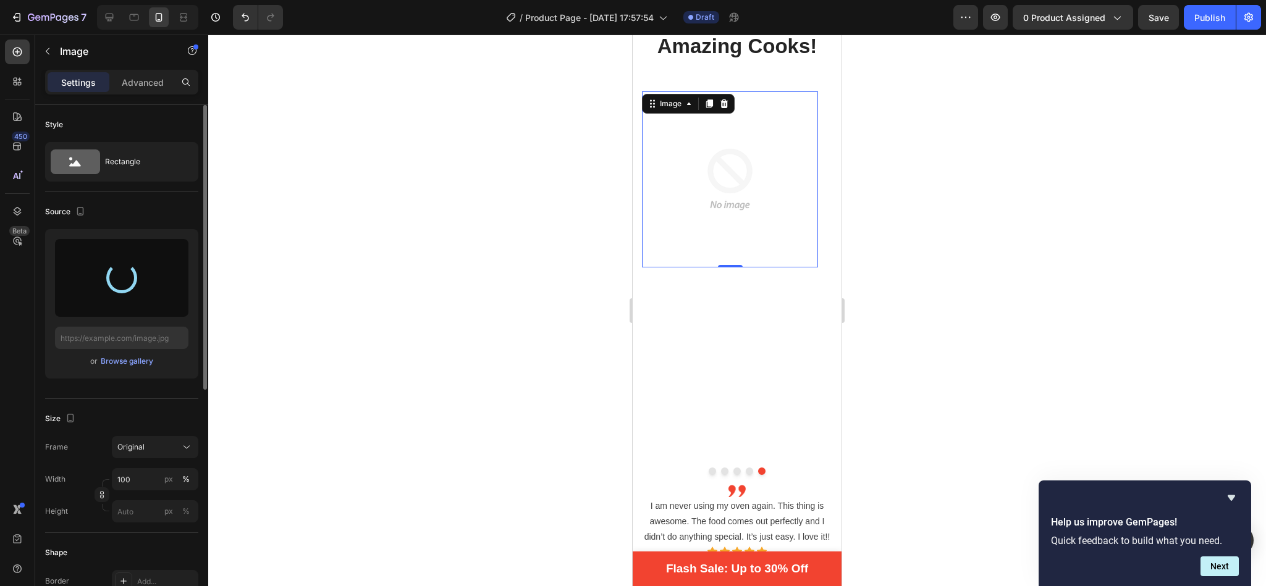
type input "[URL][DOMAIN_NAME]"
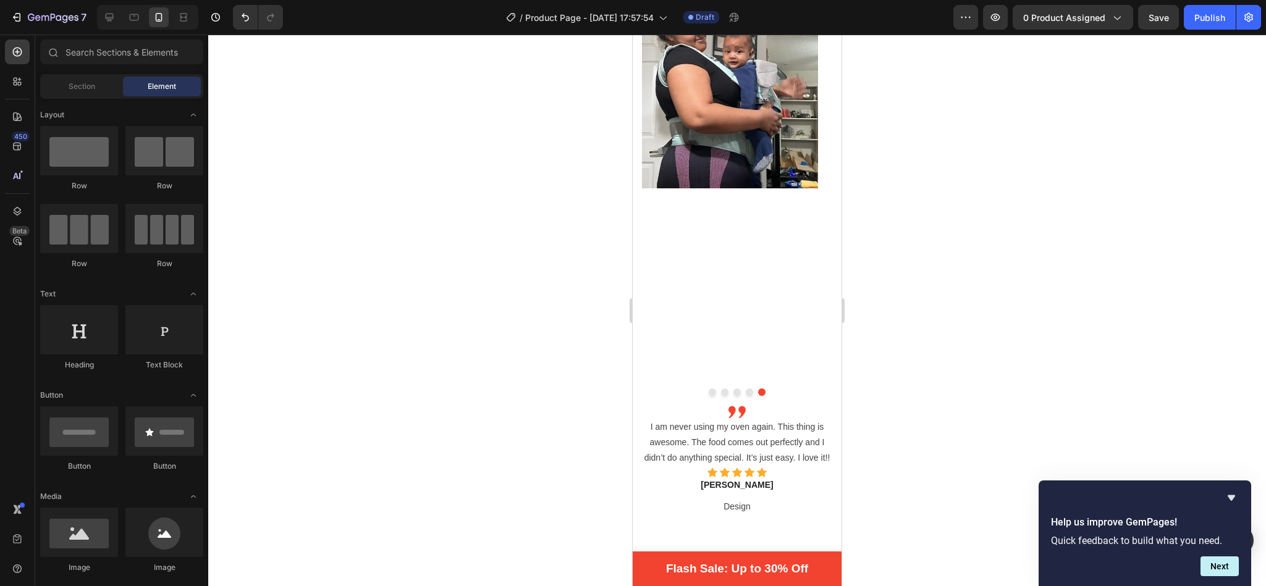
scroll to position [2612, 0]
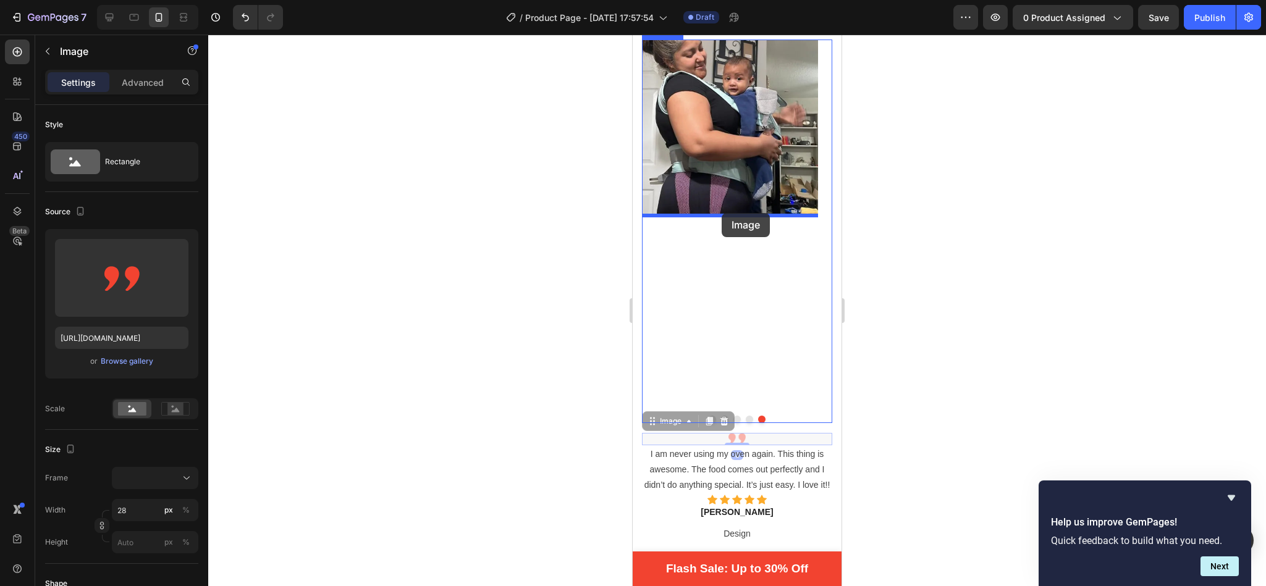
drag, startPoint x: 660, startPoint y: 427, endPoint x: 722, endPoint y: 213, distance: 222.3
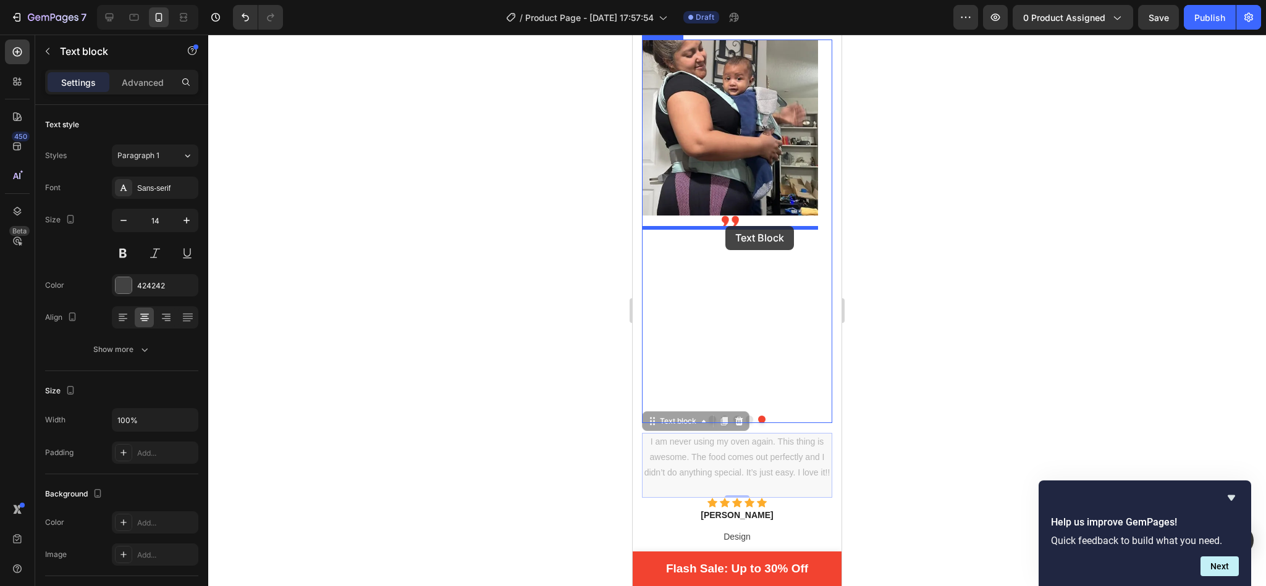
drag, startPoint x: 653, startPoint y: 425, endPoint x: 725, endPoint y: 226, distance: 211.7
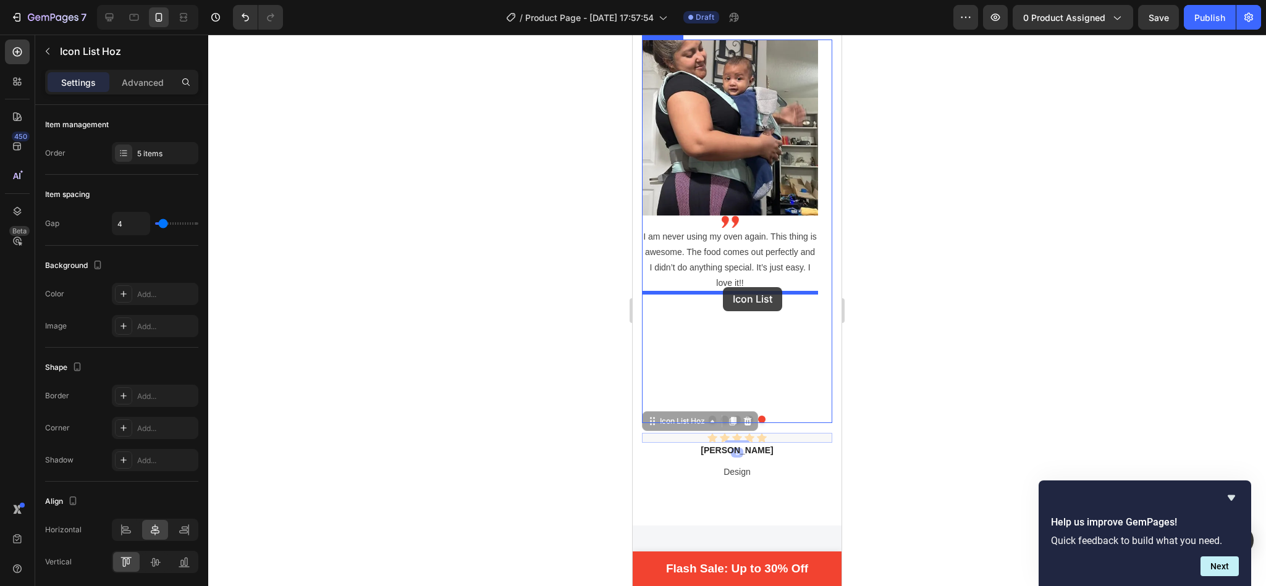
drag, startPoint x: 673, startPoint y: 426, endPoint x: 723, endPoint y: 287, distance: 147.7
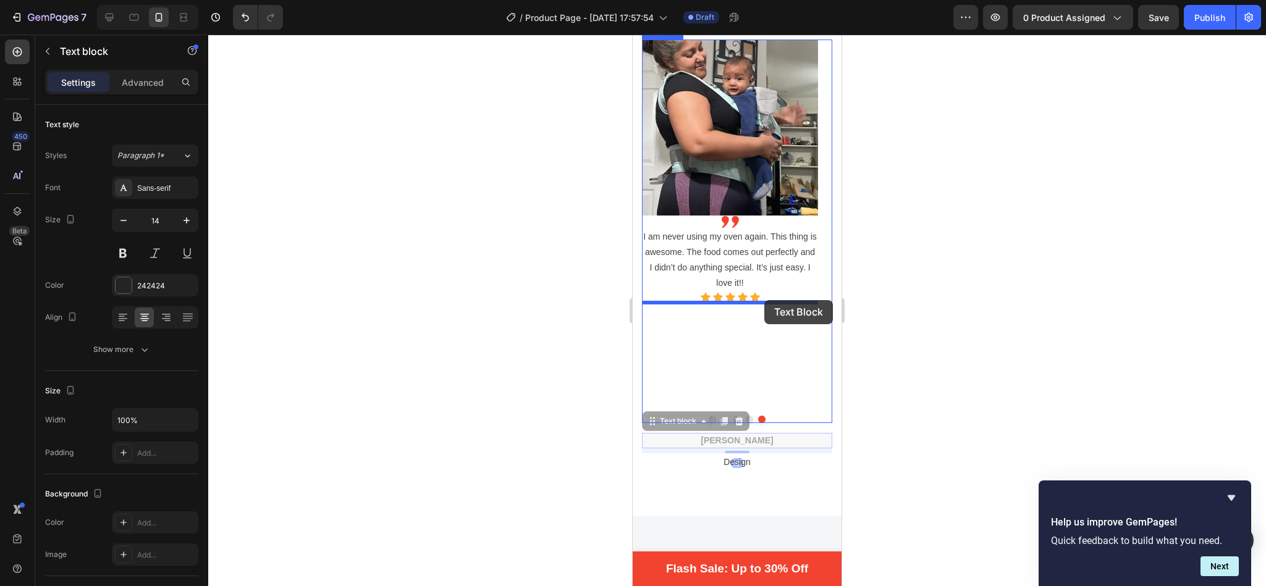
drag, startPoint x: 657, startPoint y: 419, endPoint x: 764, endPoint y: 300, distance: 160.5
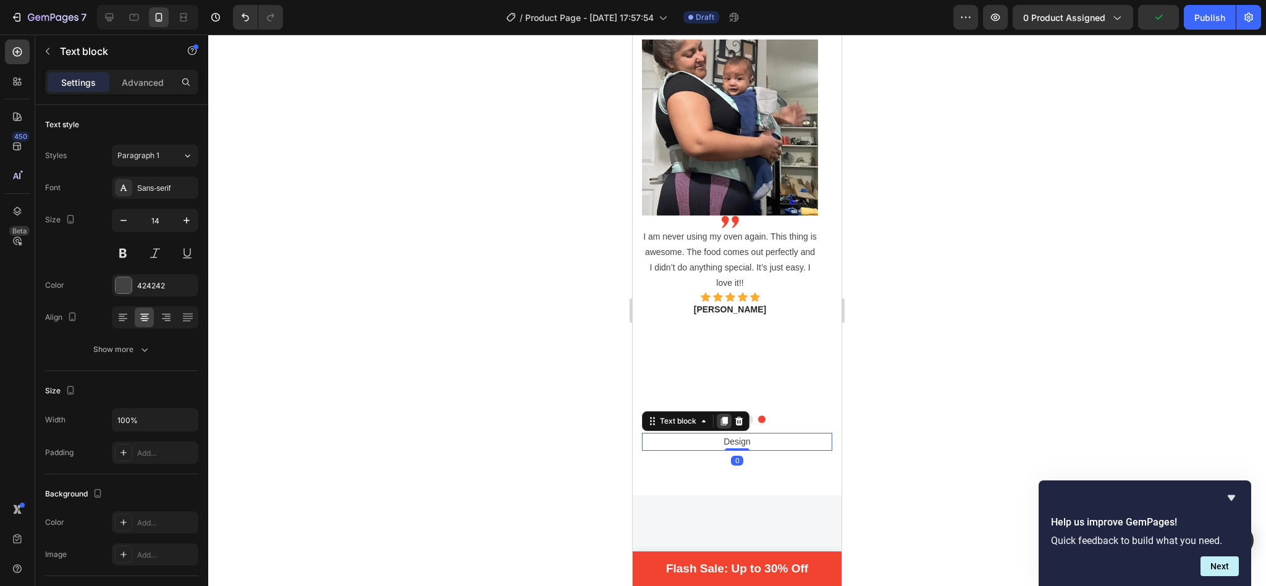
click at [727, 419] on icon at bounding box center [724, 421] width 7 height 9
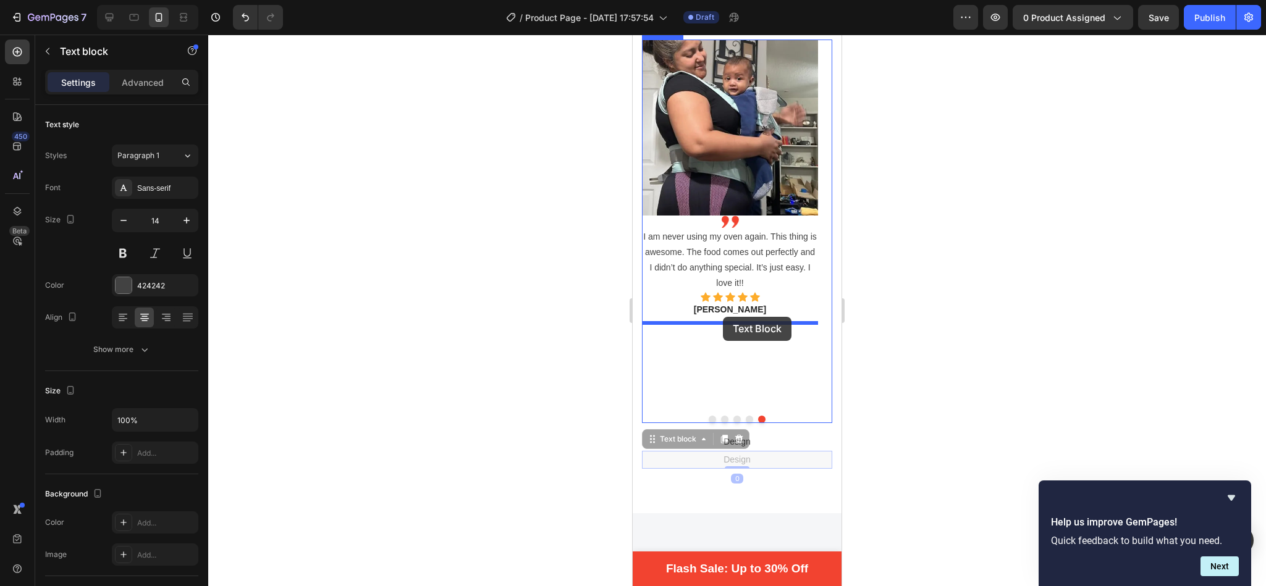
drag, startPoint x: 662, startPoint y: 443, endPoint x: 723, endPoint y: 317, distance: 139.8
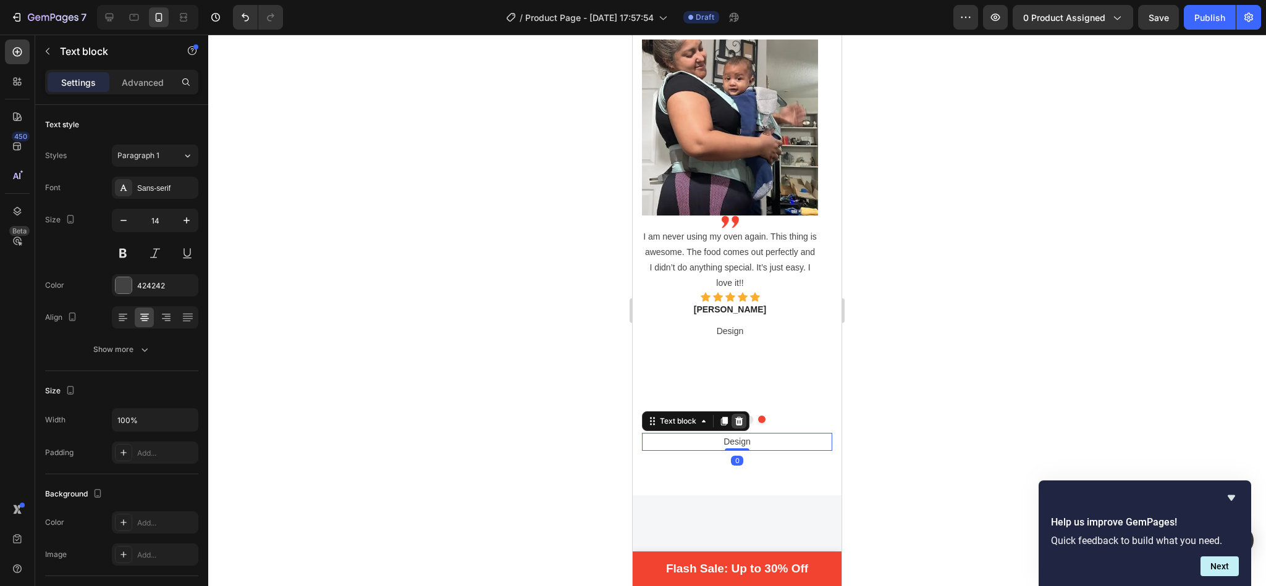
click at [742, 419] on icon at bounding box center [739, 421] width 8 height 9
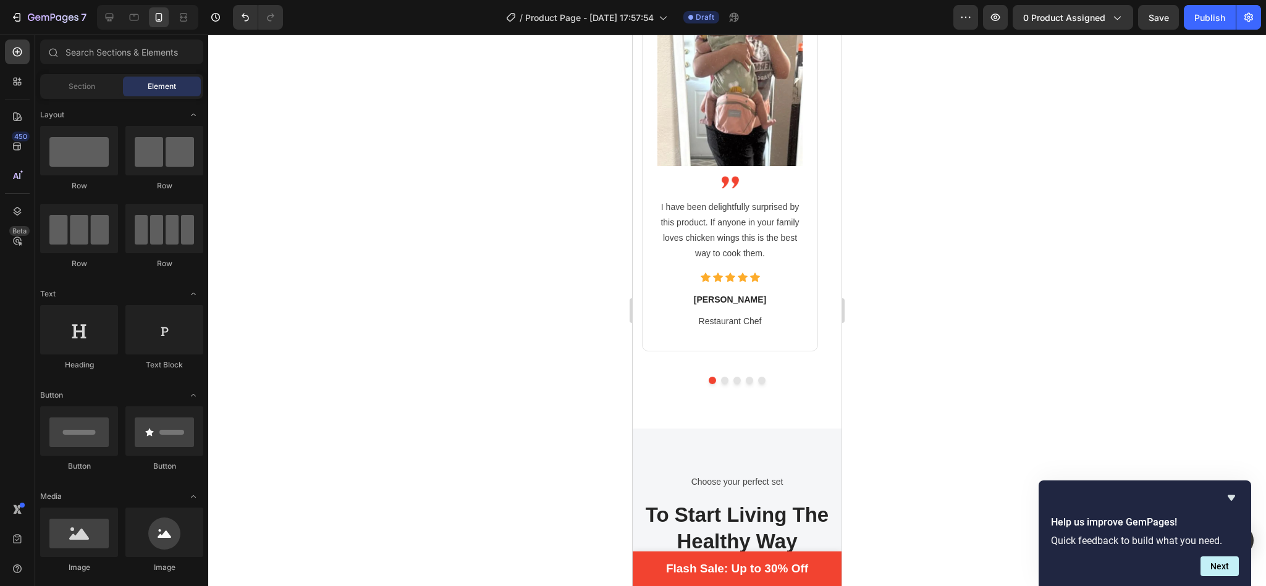
scroll to position [2625, 0]
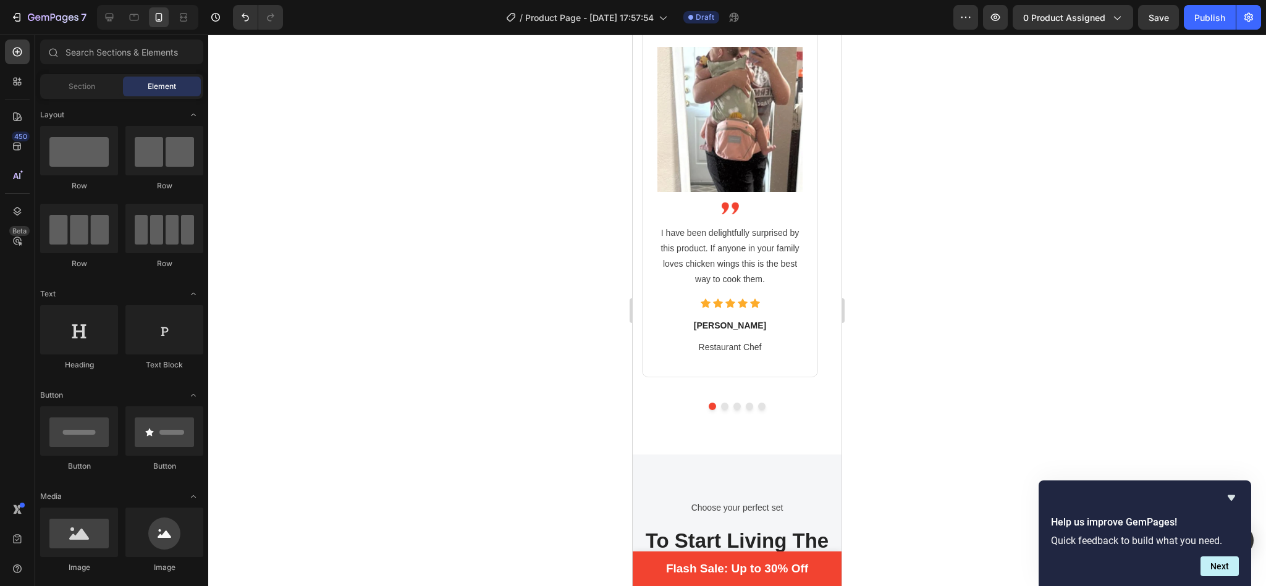
drag, startPoint x: 833, startPoint y: 272, endPoint x: 1478, endPoint y: 308, distance: 646.5
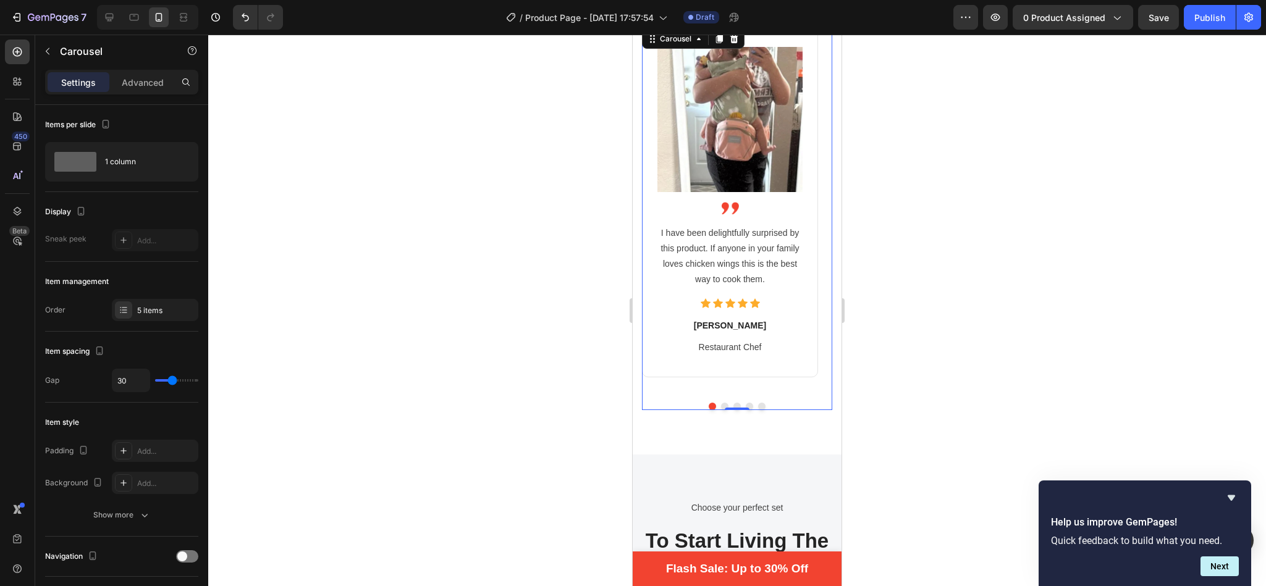
click at [758, 404] on button "Dot" at bounding box center [761, 406] width 7 height 7
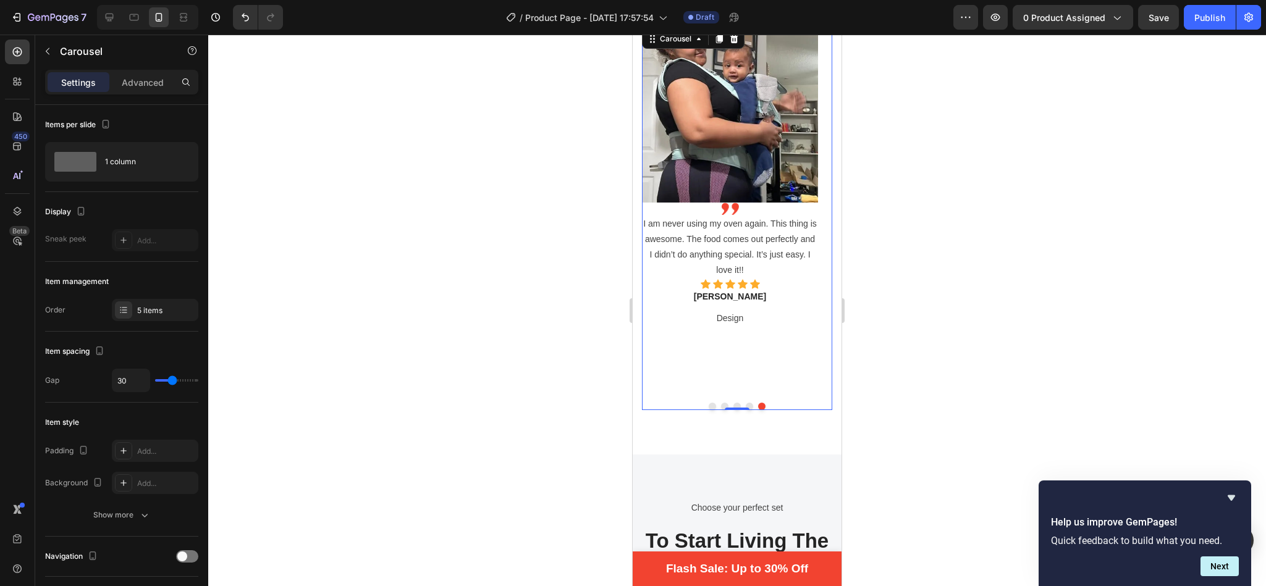
click at [746, 403] on button "Dot" at bounding box center [749, 406] width 7 height 7
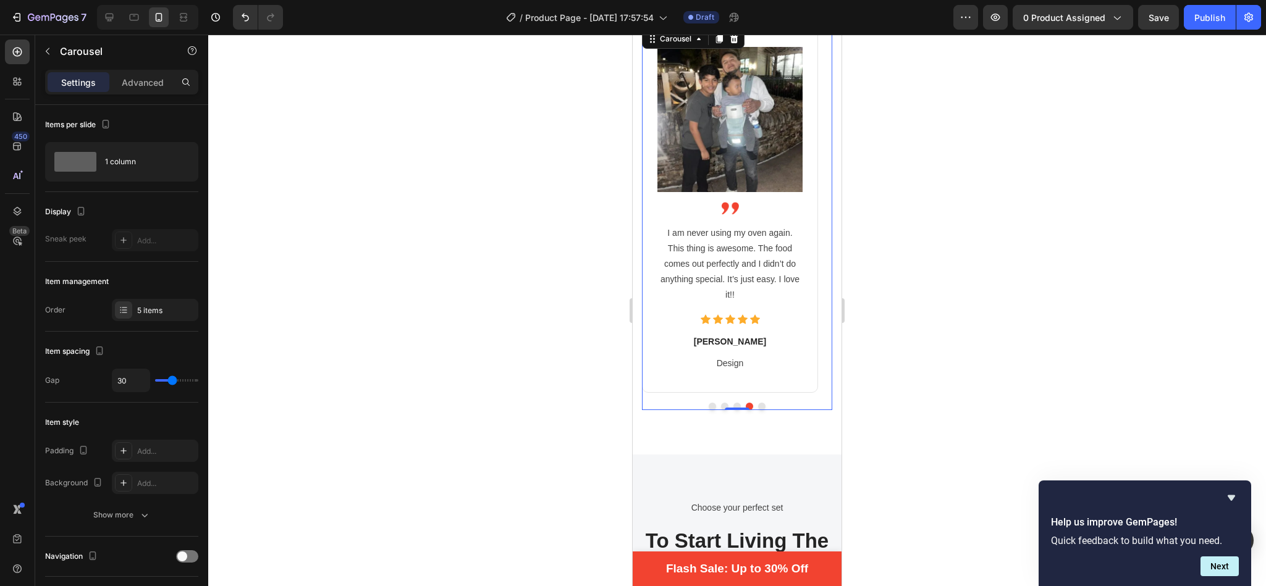
click at [733, 403] on button "Dot" at bounding box center [736, 406] width 7 height 7
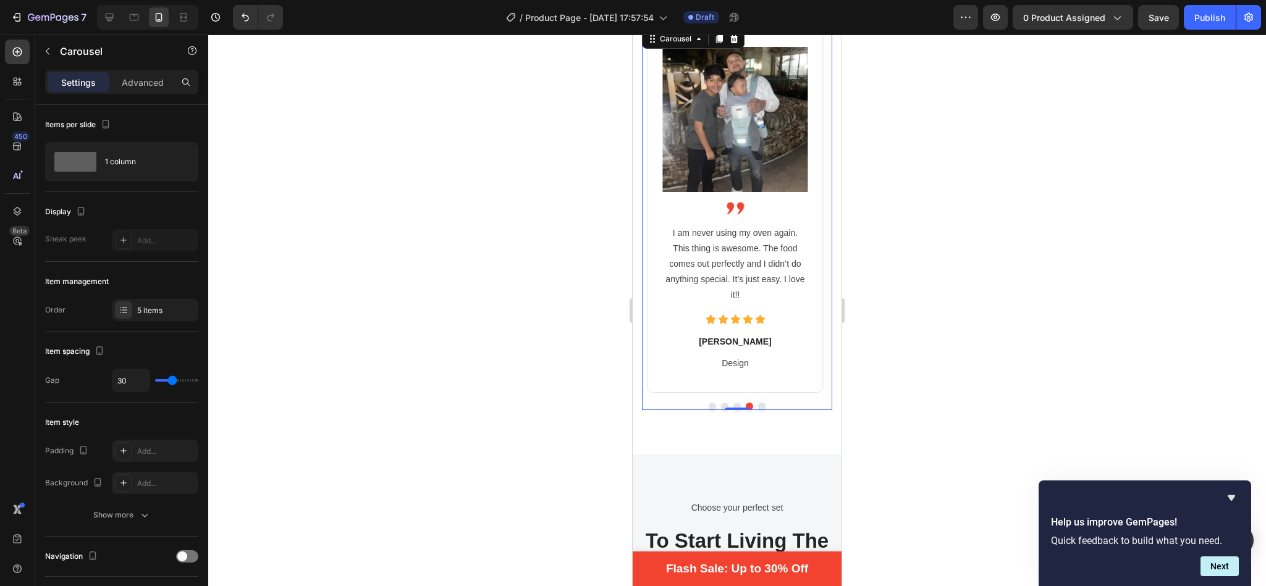
click at [733, 403] on button "Dot" at bounding box center [736, 406] width 7 height 7
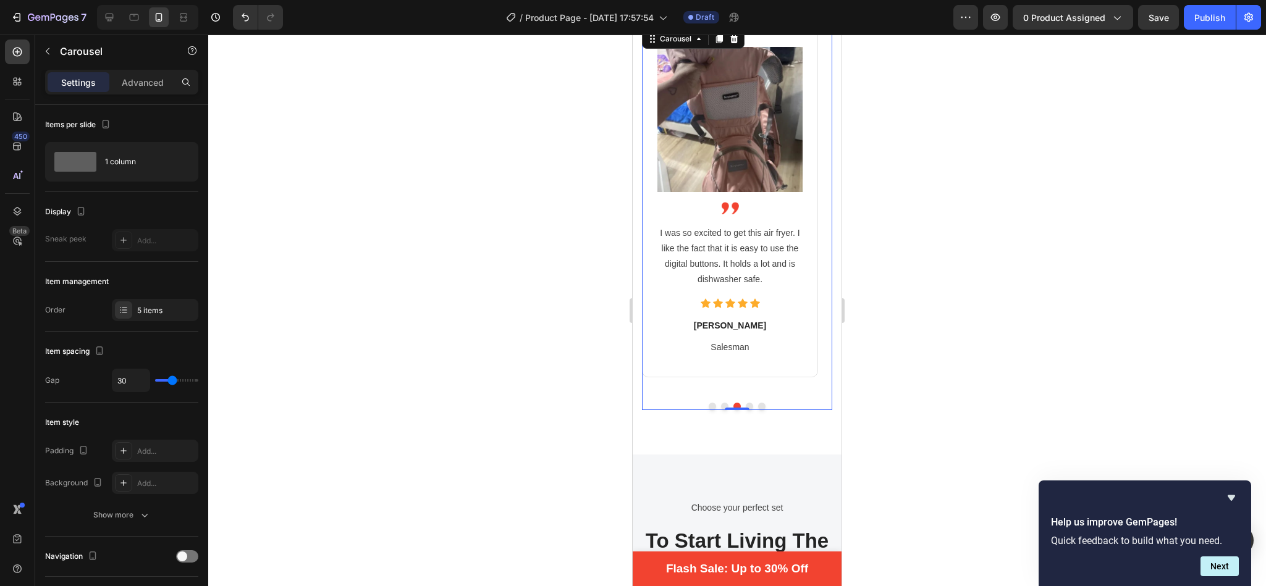
click at [721, 403] on button "Dot" at bounding box center [724, 406] width 7 height 7
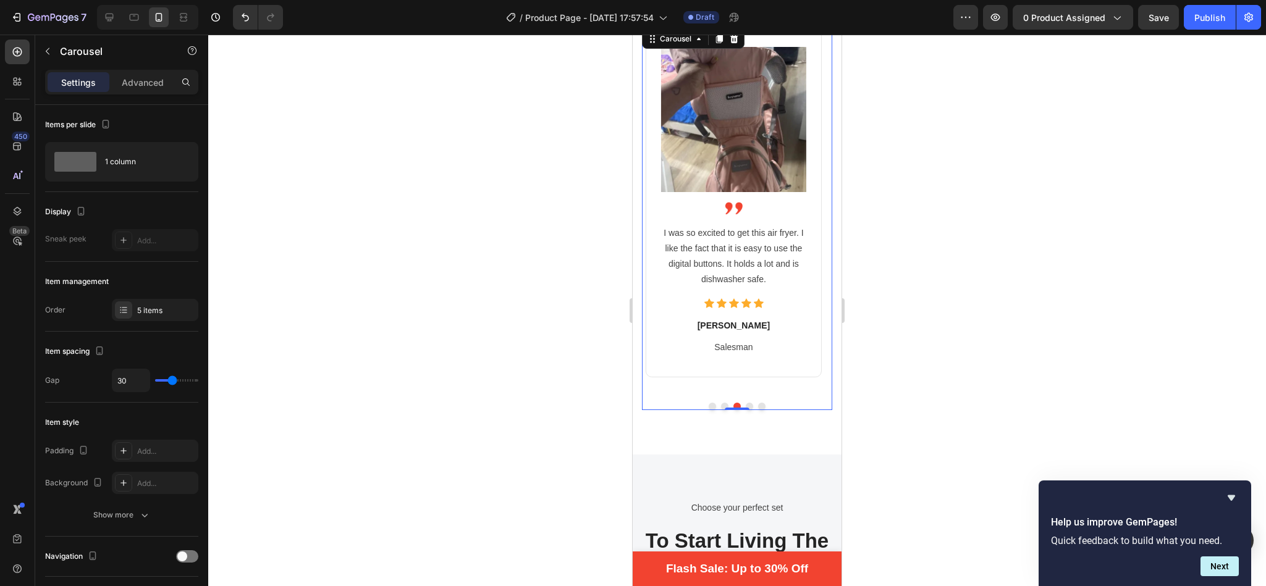
click at [721, 403] on button "Dot" at bounding box center [724, 406] width 7 height 7
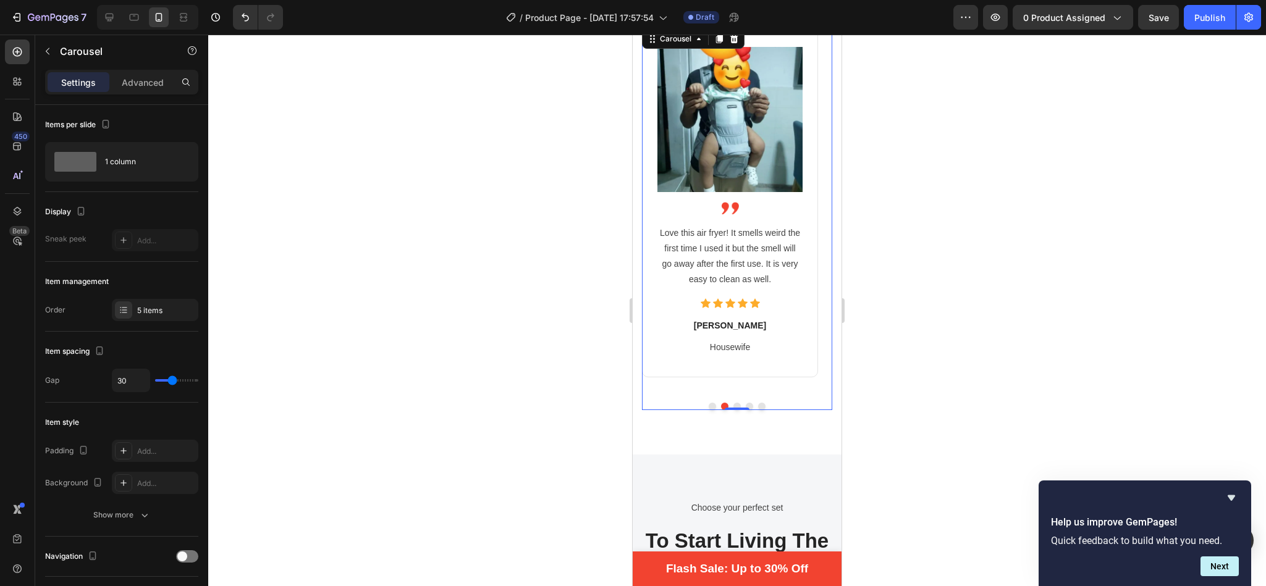
click at [733, 404] on button "Dot" at bounding box center [736, 406] width 7 height 7
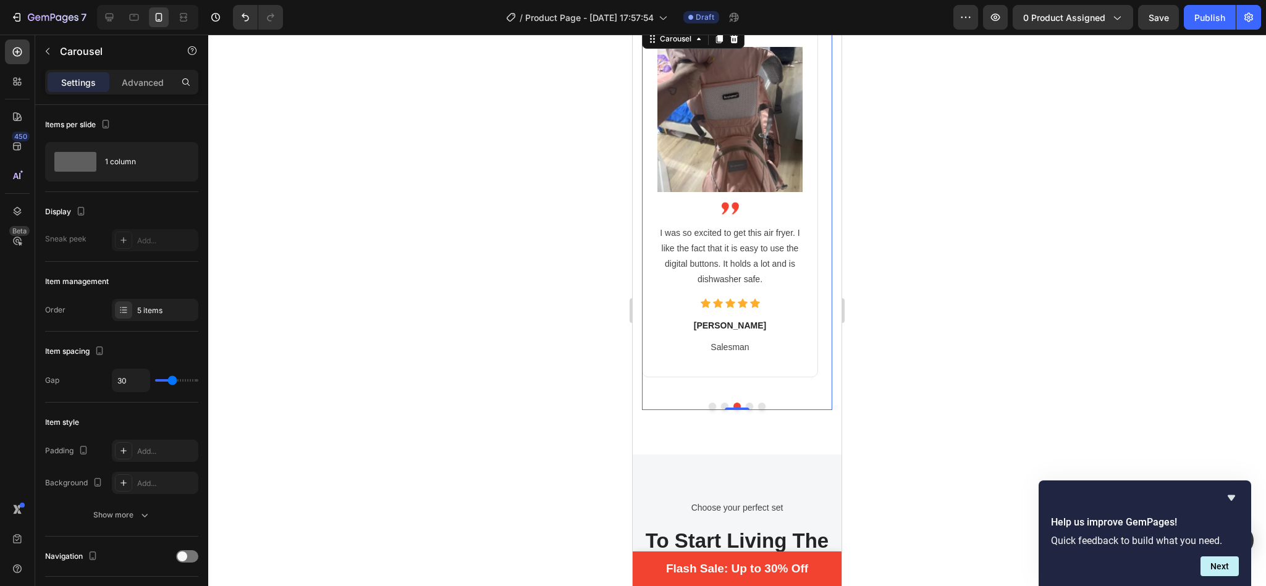
click at [746, 404] on button "Dot" at bounding box center [749, 406] width 7 height 7
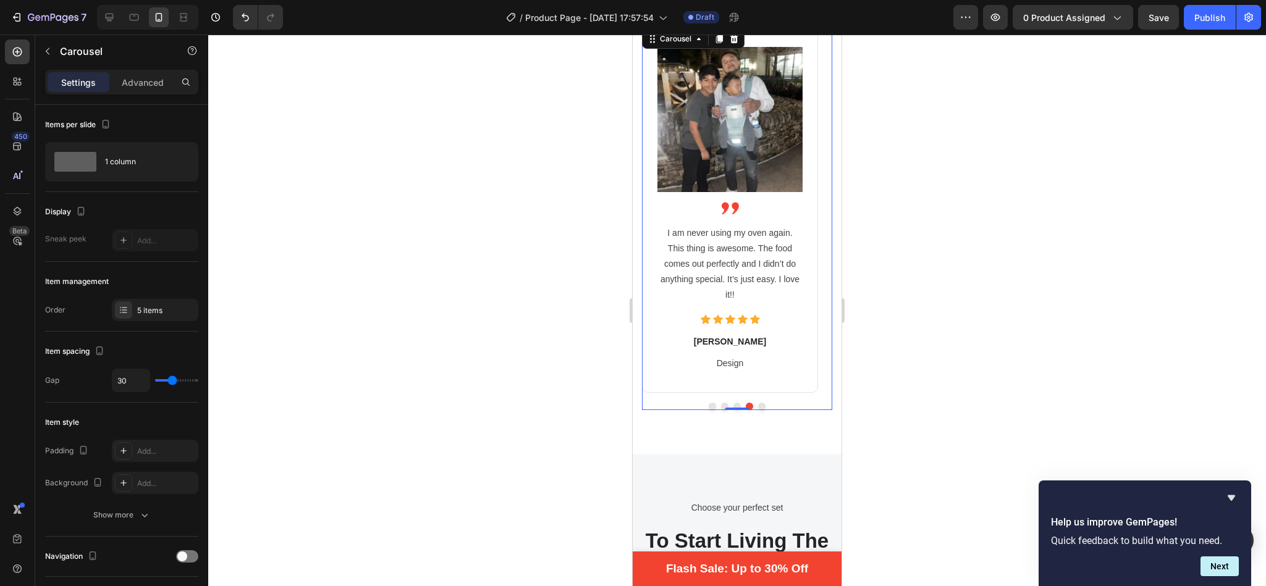
click at [709, 404] on button "Dot" at bounding box center [712, 406] width 7 height 7
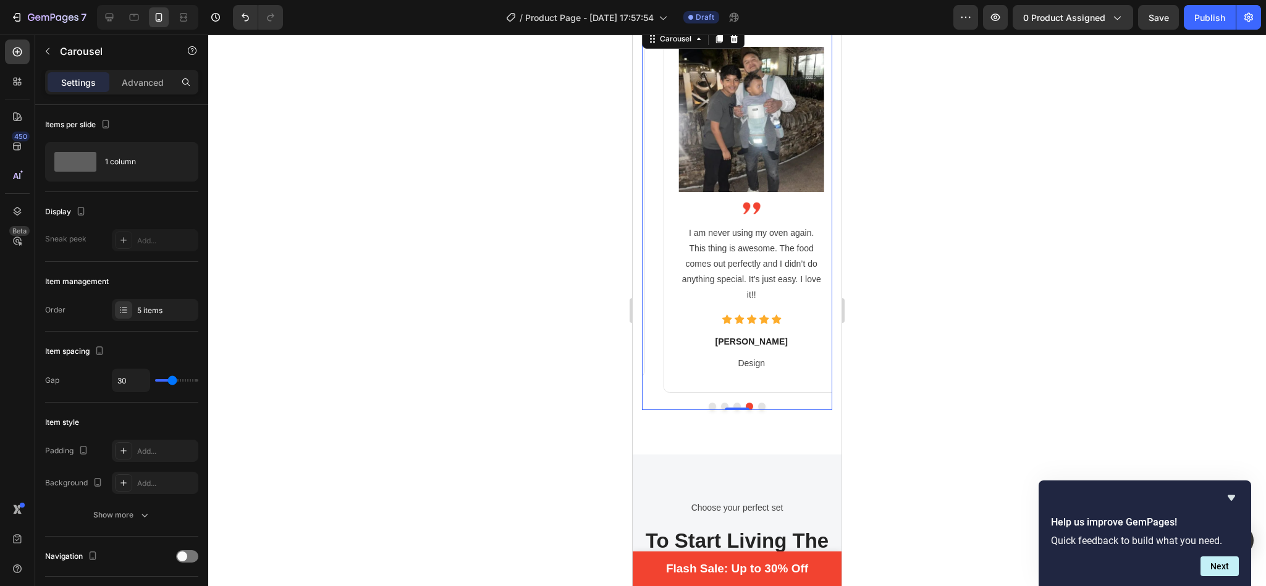
click at [709, 404] on button "Dot" at bounding box center [712, 406] width 7 height 7
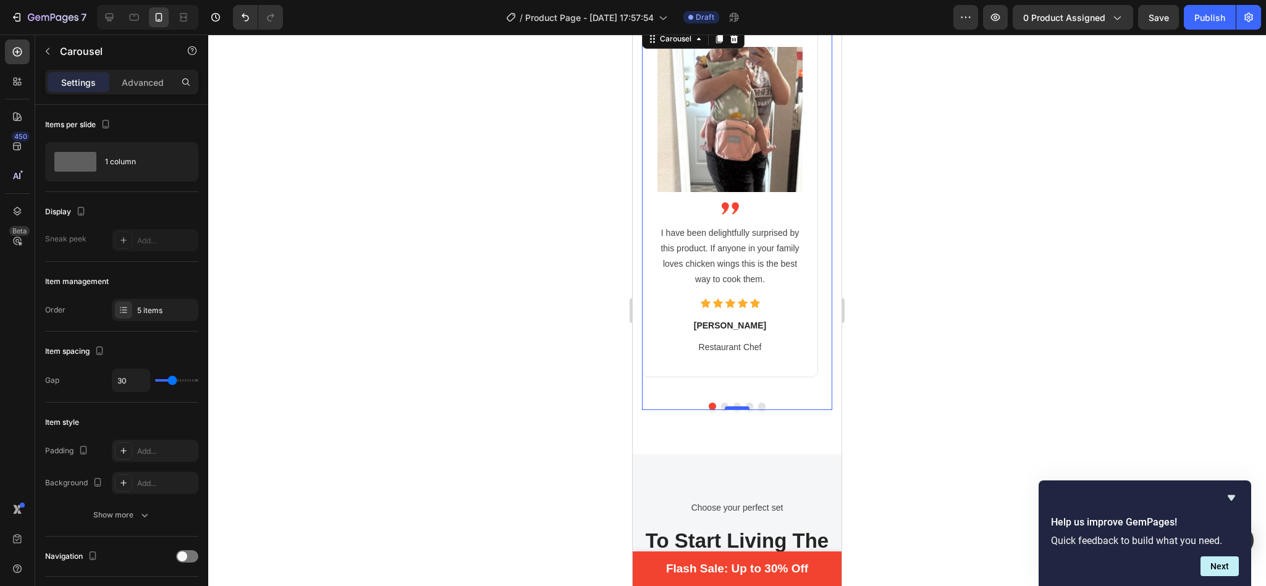
click at [725, 407] on div at bounding box center [737, 409] width 25 height 4
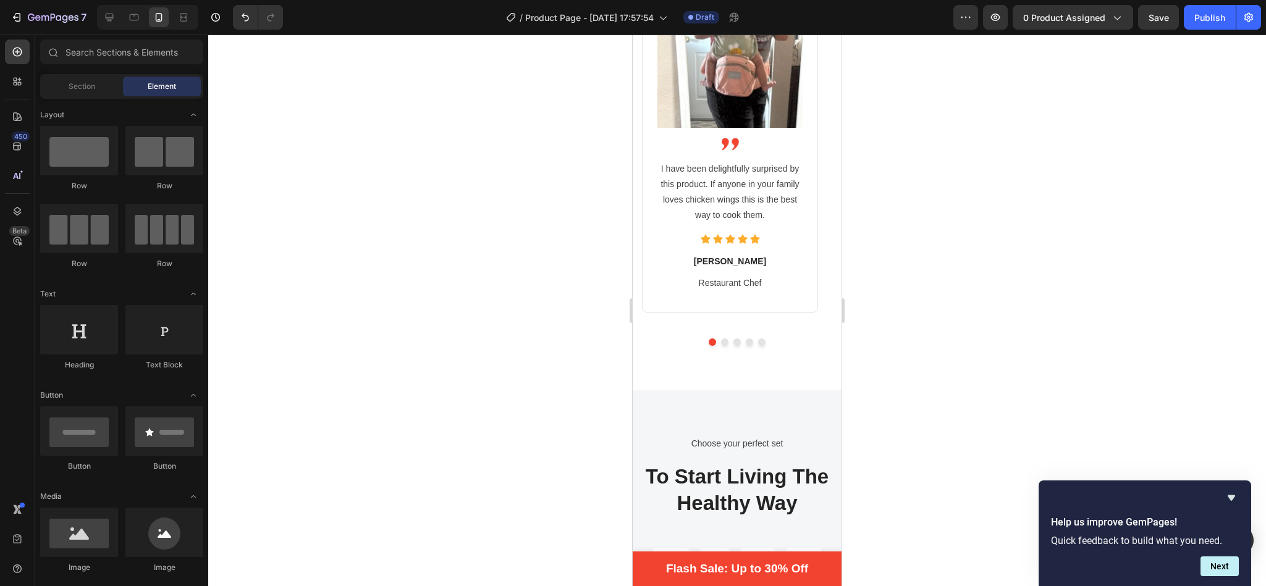
scroll to position [2715, 0]
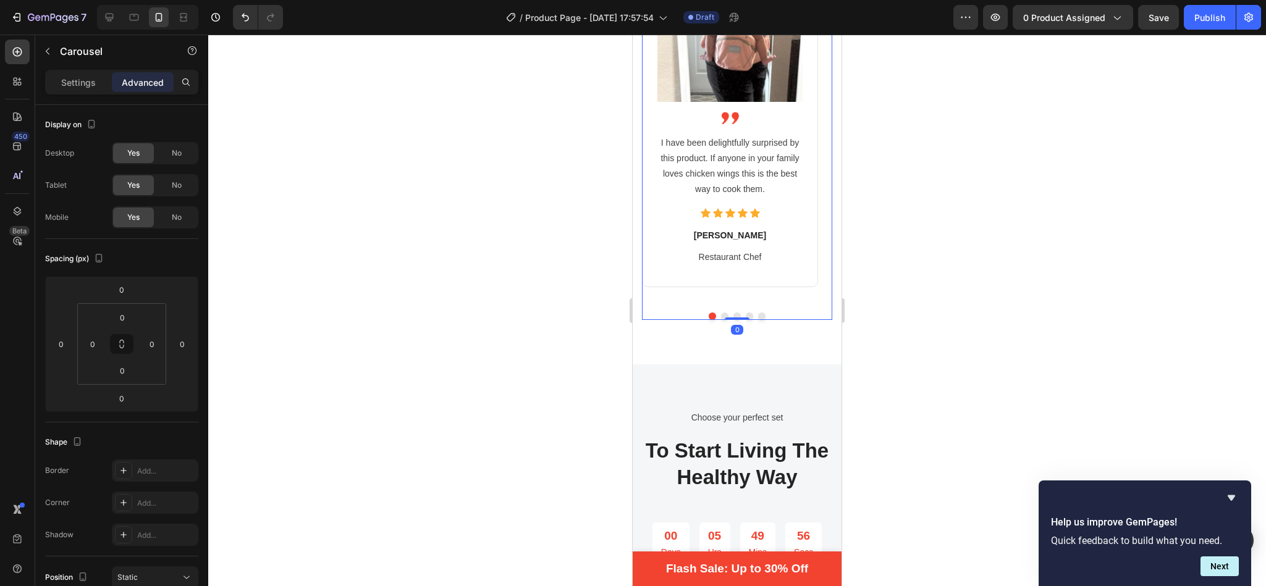
click at [758, 316] on button "Dot" at bounding box center [761, 316] width 7 height 7
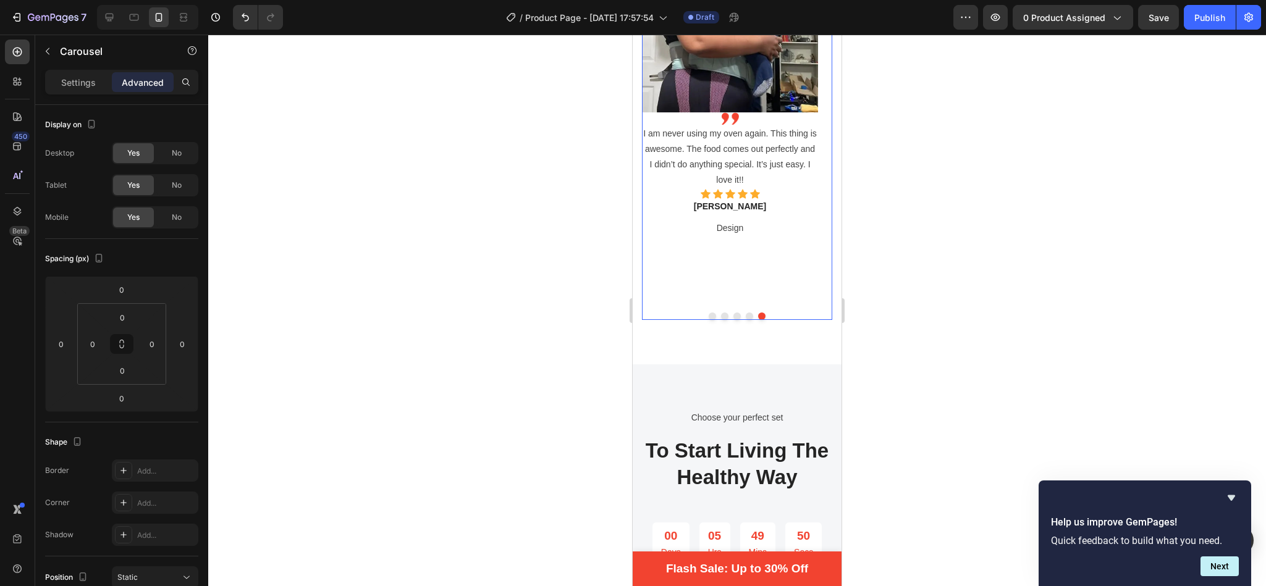
click at [796, 272] on div "Image Image I am never using my oven again. This thing is awesome. The food com…" at bounding box center [730, 119] width 176 height 366
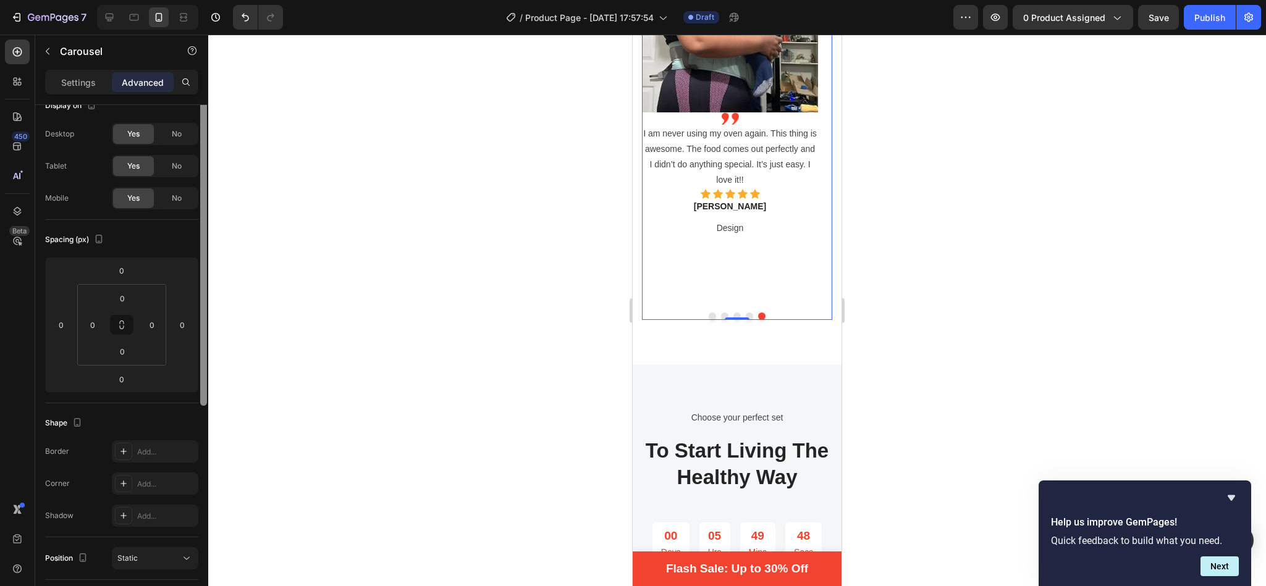
drag, startPoint x: 204, startPoint y: 169, endPoint x: 203, endPoint y: 184, distance: 15.5
click at [203, 184] on div at bounding box center [203, 251] width 7 height 310
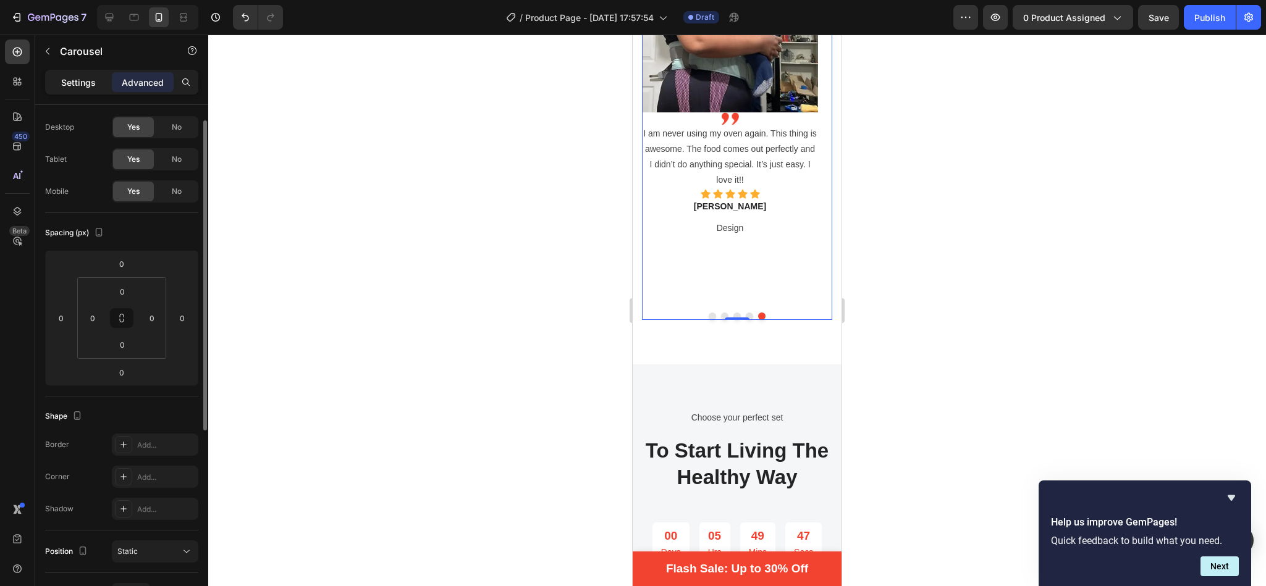
click at [82, 83] on p "Settings" at bounding box center [78, 82] width 35 height 13
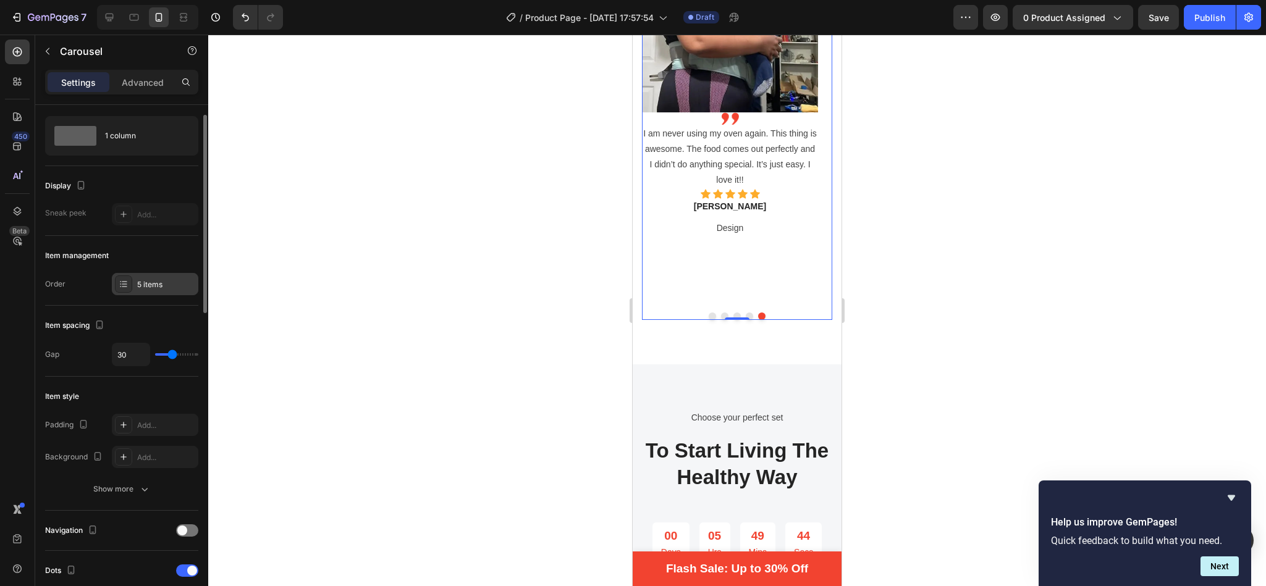
click at [162, 286] on div "5 items" at bounding box center [166, 284] width 58 height 11
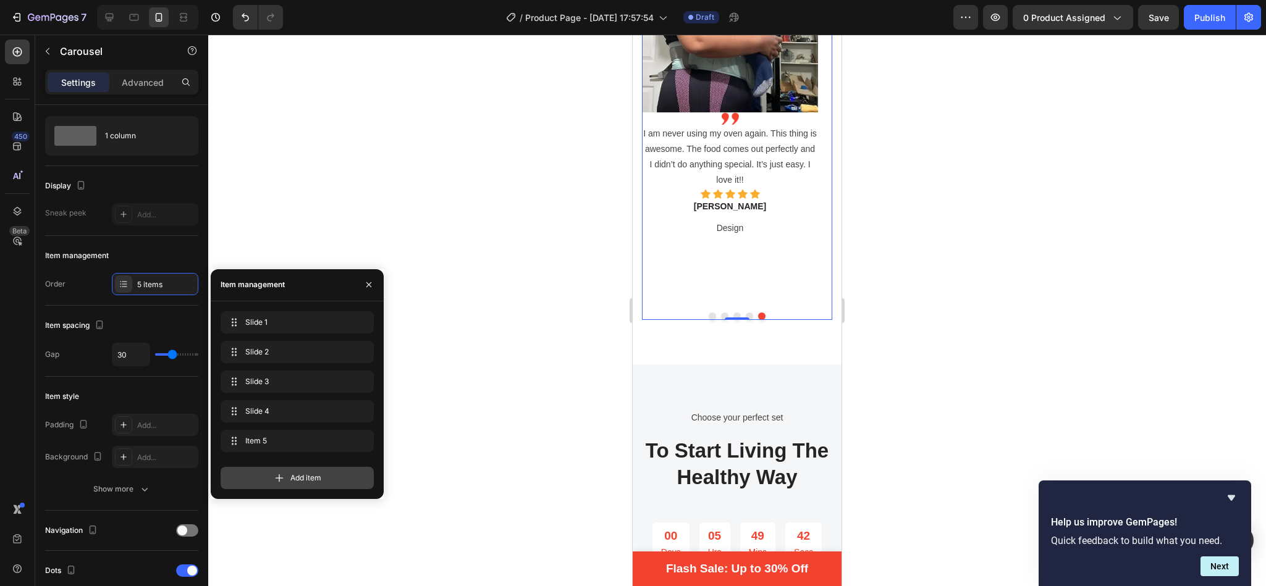
click at [266, 473] on div "Add item" at bounding box center [297, 478] width 153 height 22
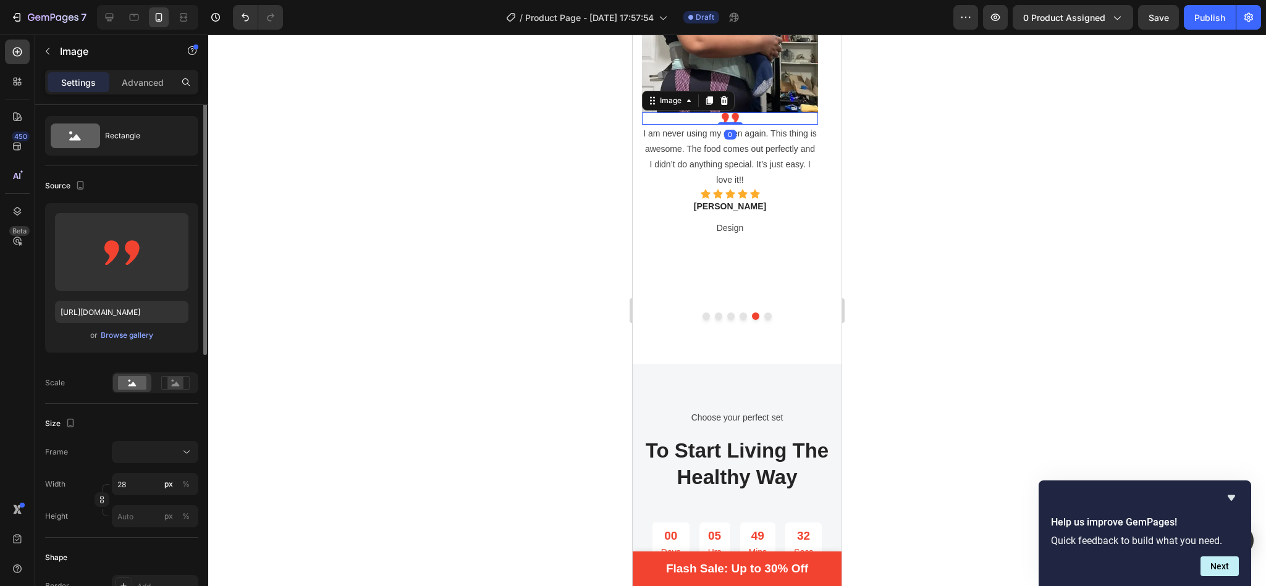
scroll to position [0, 0]
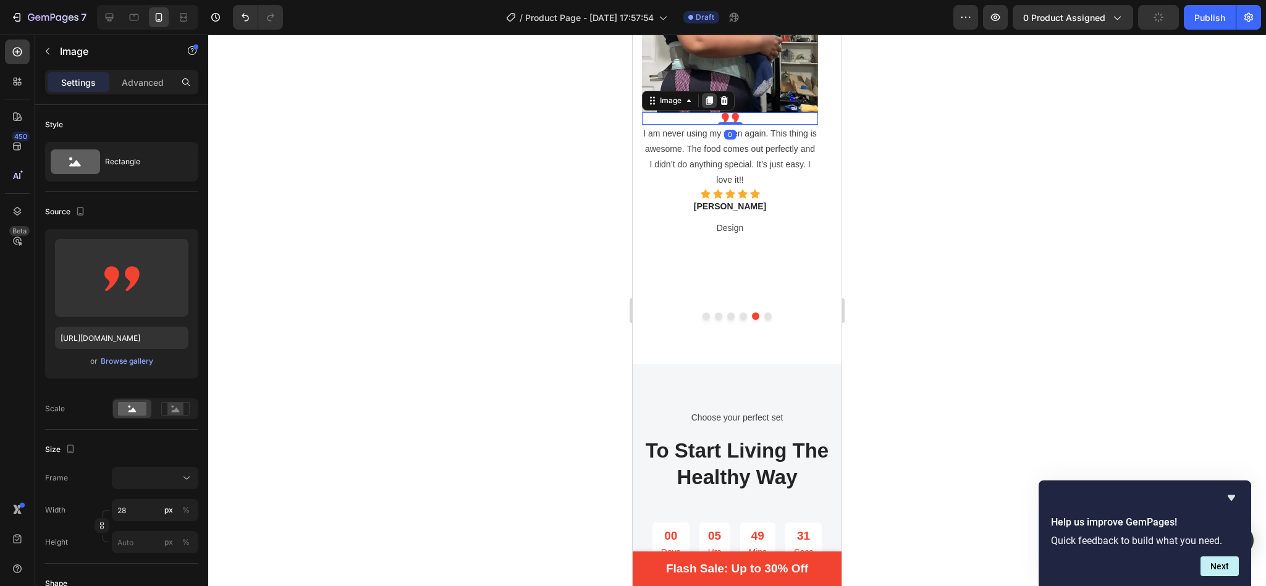
click at [712, 101] on icon at bounding box center [709, 100] width 7 height 9
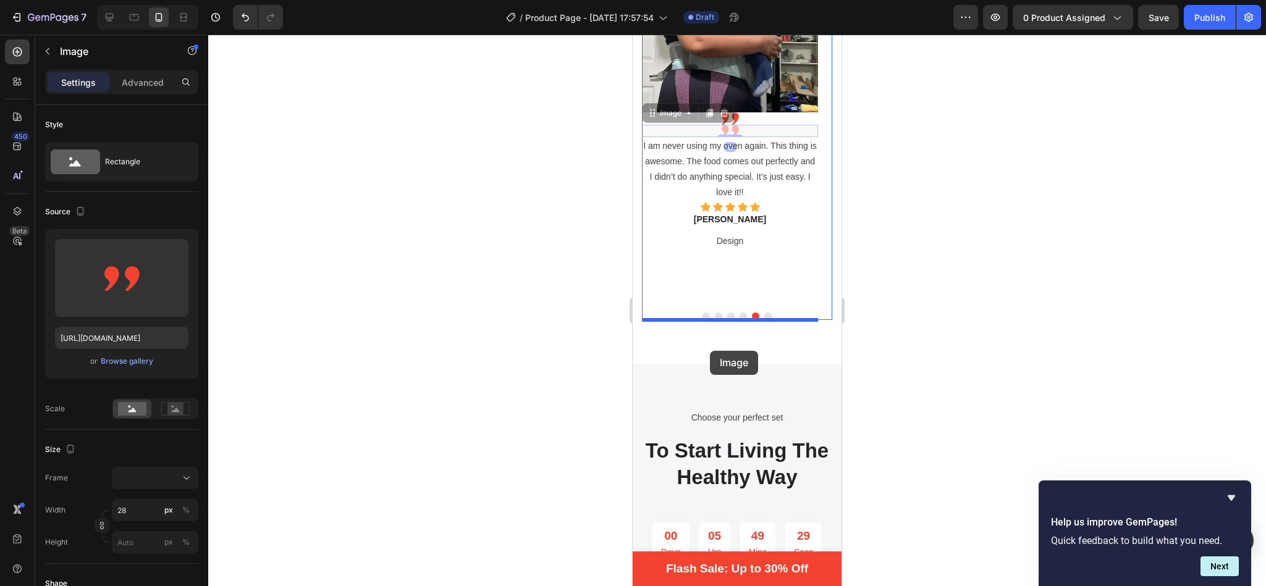
drag, startPoint x: 669, startPoint y: 119, endPoint x: 710, endPoint y: 351, distance: 235.2
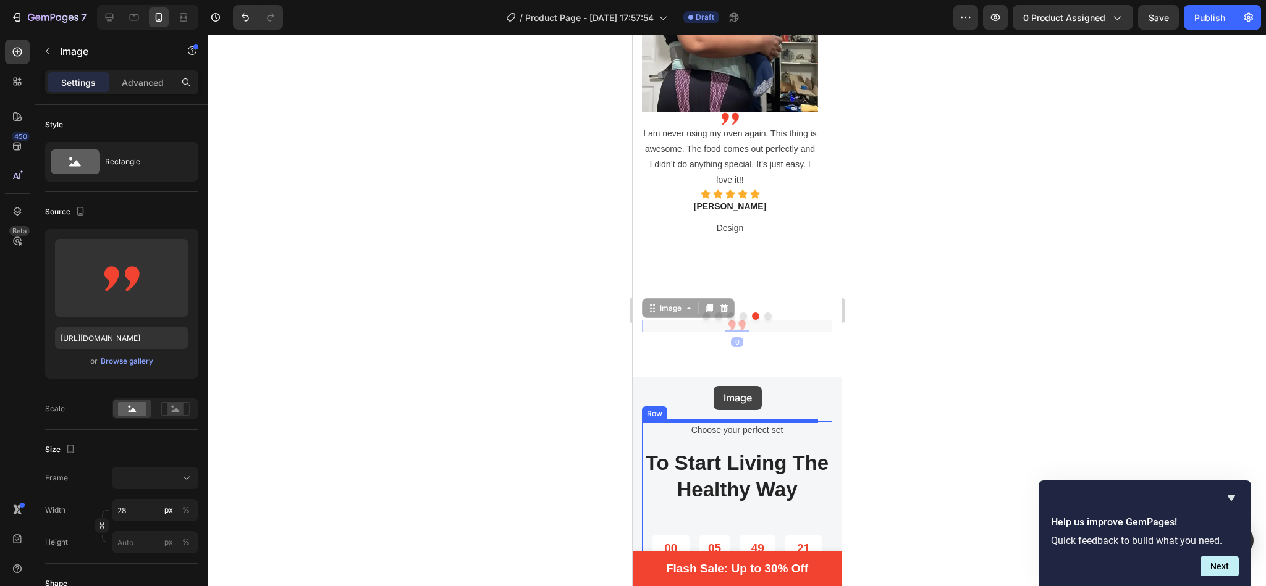
drag, startPoint x: 670, startPoint y: 306, endPoint x: 714, endPoint y: 386, distance: 91.5
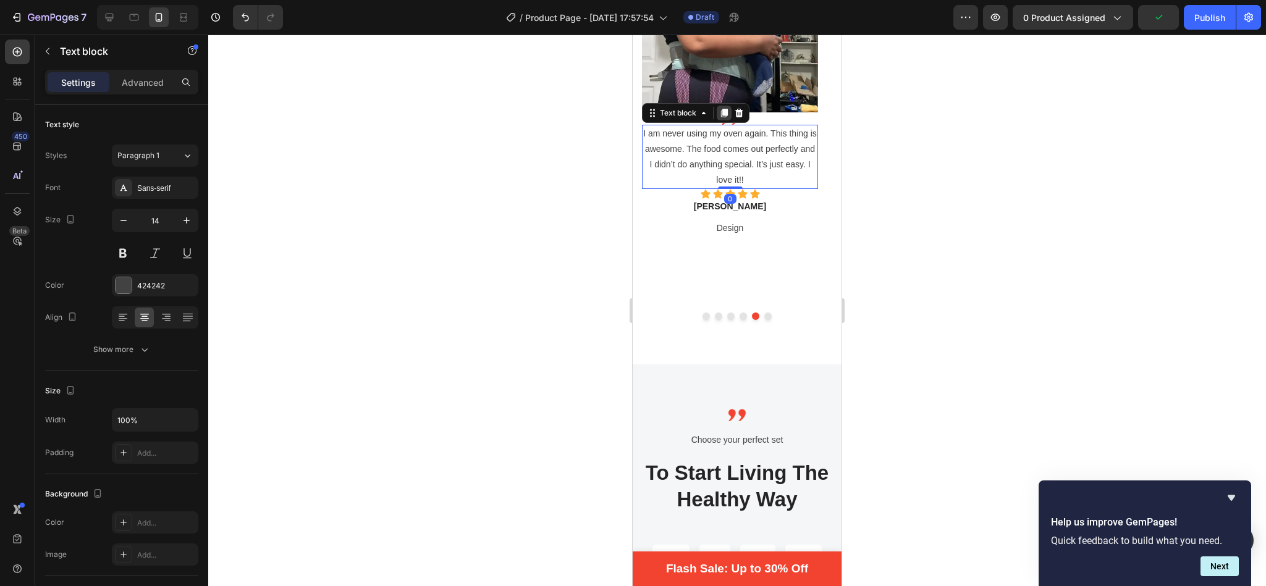
click at [721, 111] on icon at bounding box center [724, 113] width 10 height 10
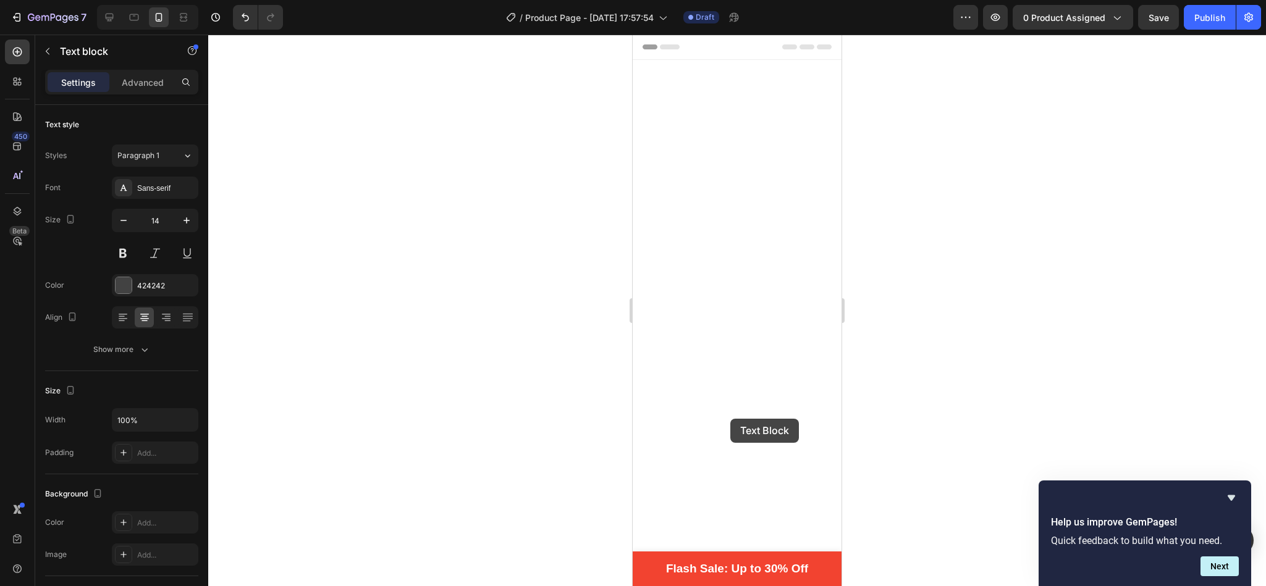
scroll to position [2715, 0]
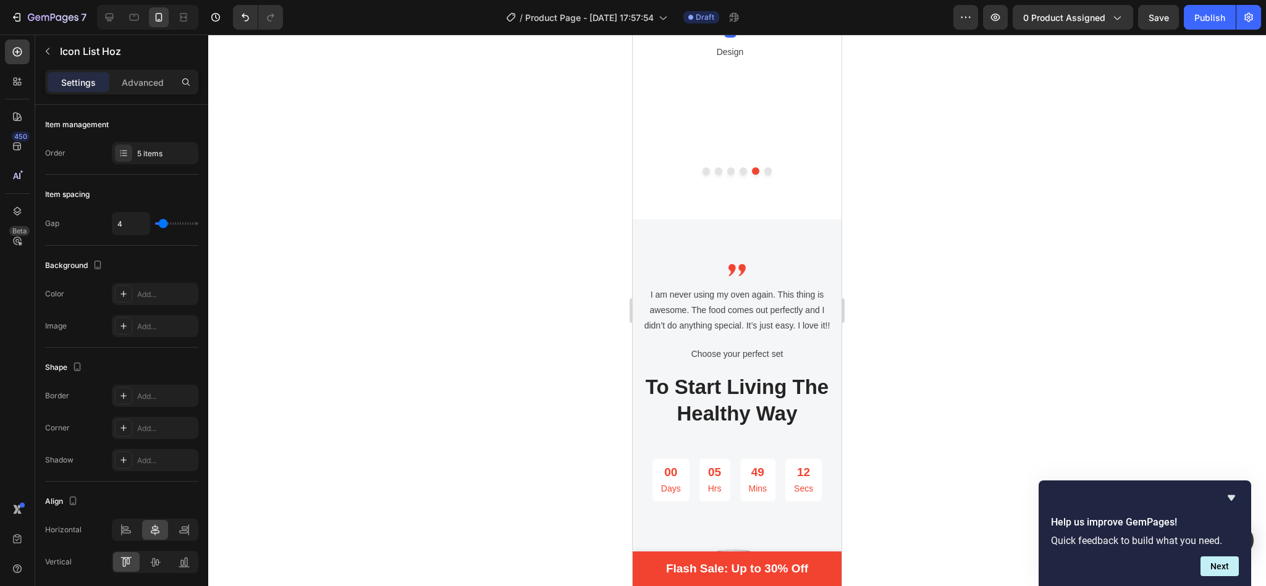
click at [732, 6] on icon at bounding box center [733, 2] width 7 height 9
drag, startPoint x: 678, startPoint y: 190, endPoint x: 751, endPoint y: 486, distance: 305.2
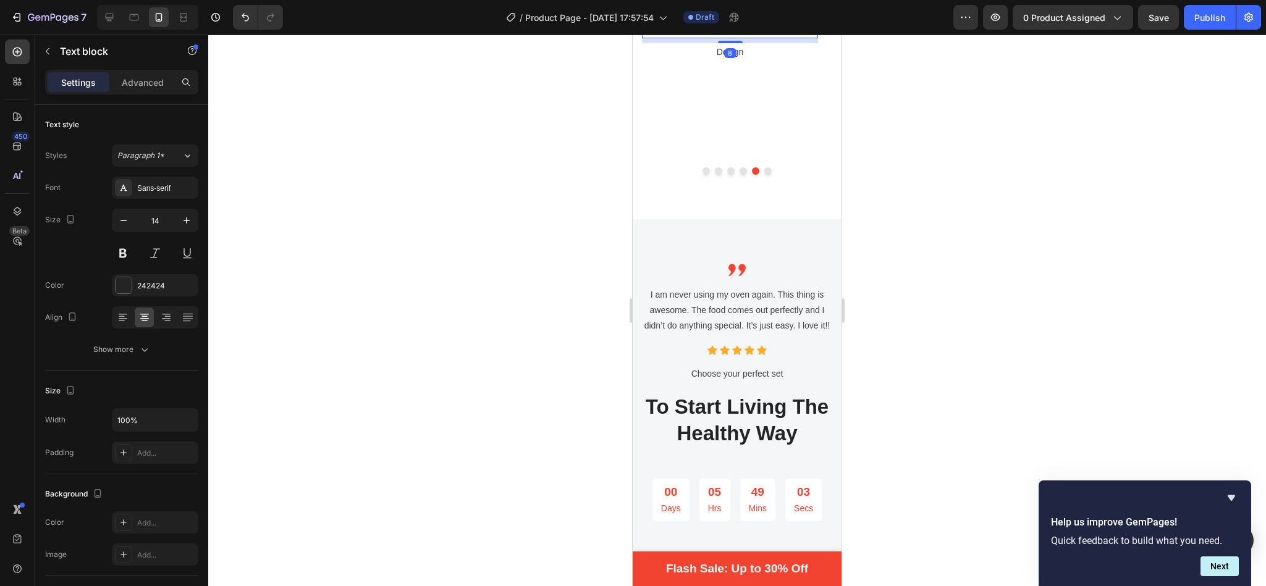
click at [727, 16] on icon at bounding box center [724, 11] width 7 height 9
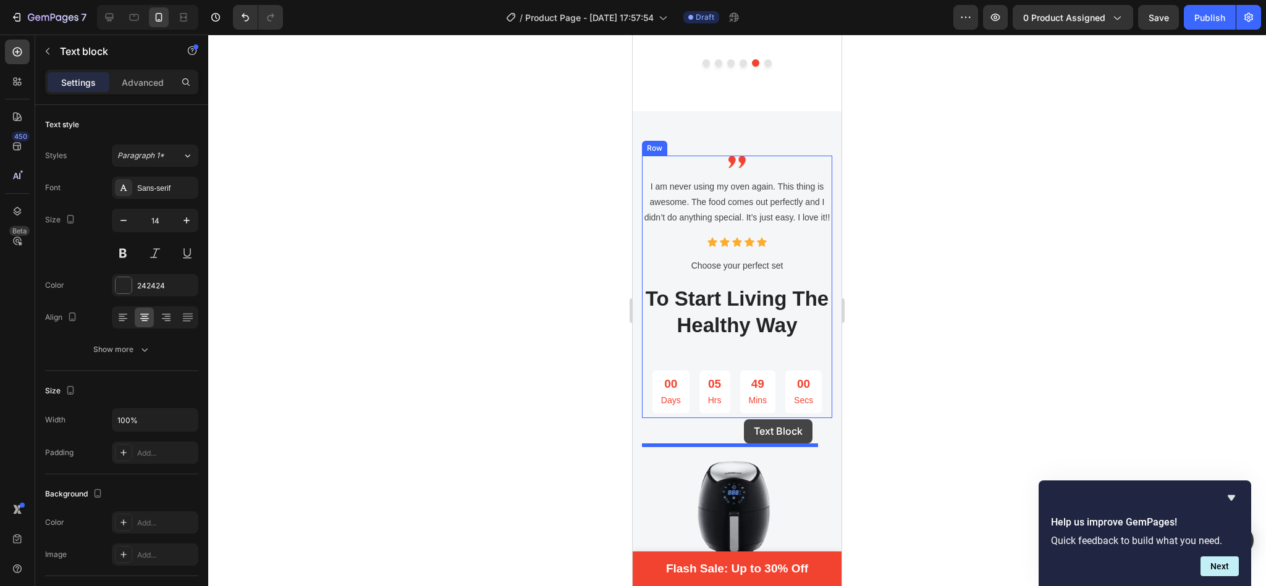
scroll to position [2837, 0]
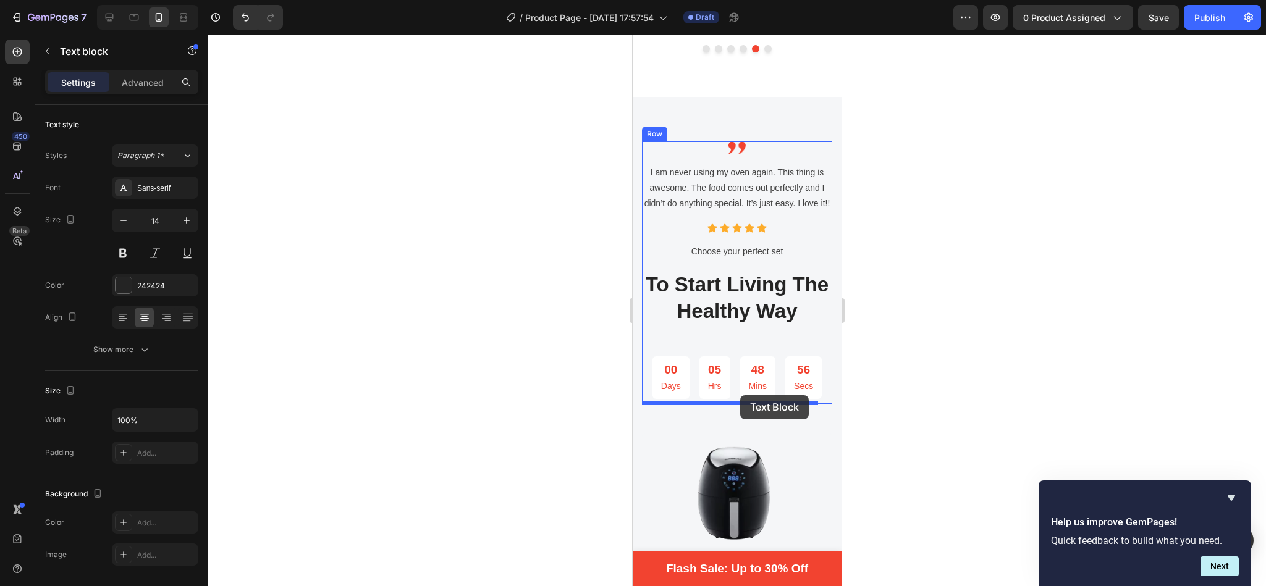
drag, startPoint x: 660, startPoint y: 206, endPoint x: 740, endPoint y: 395, distance: 205.2
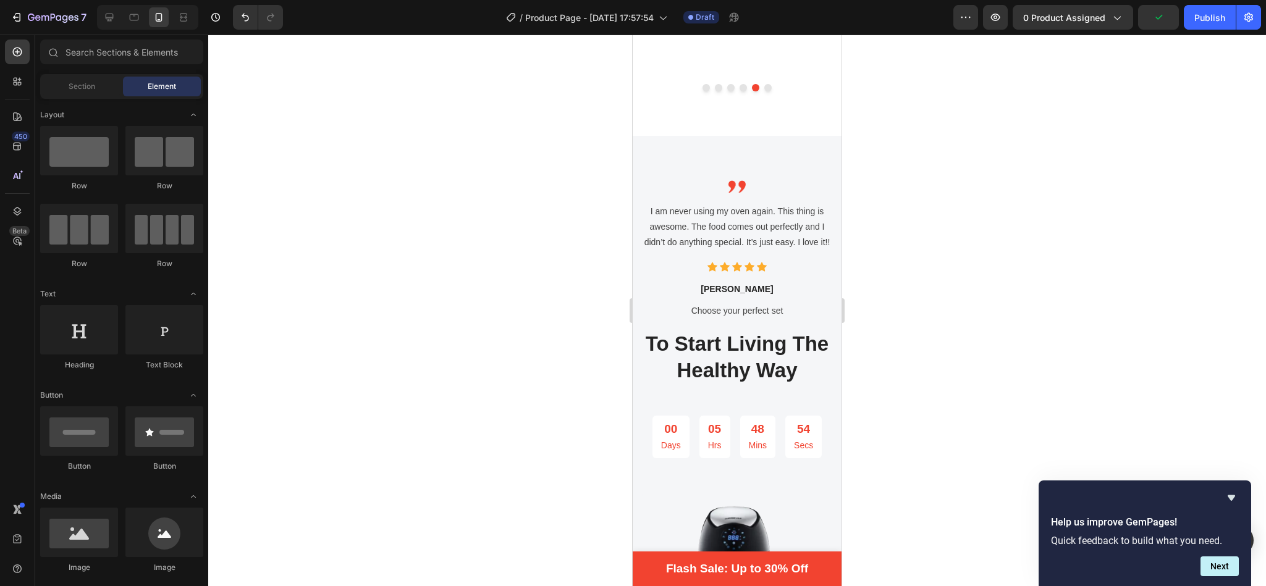
scroll to position [2760, 0]
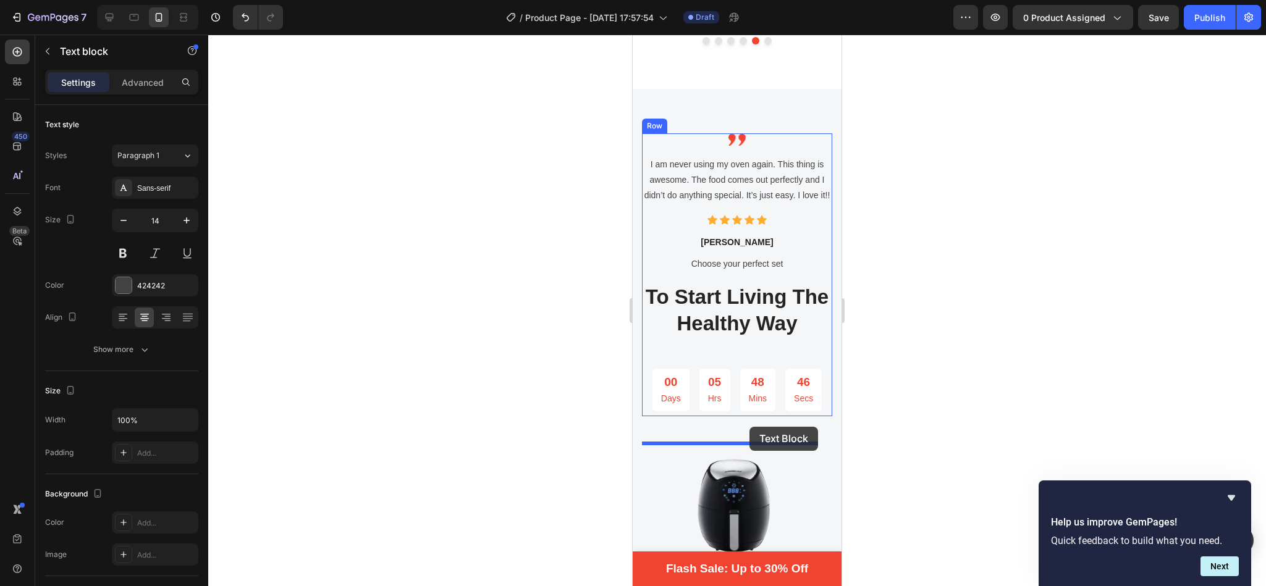
scroll to position [2862, 0]
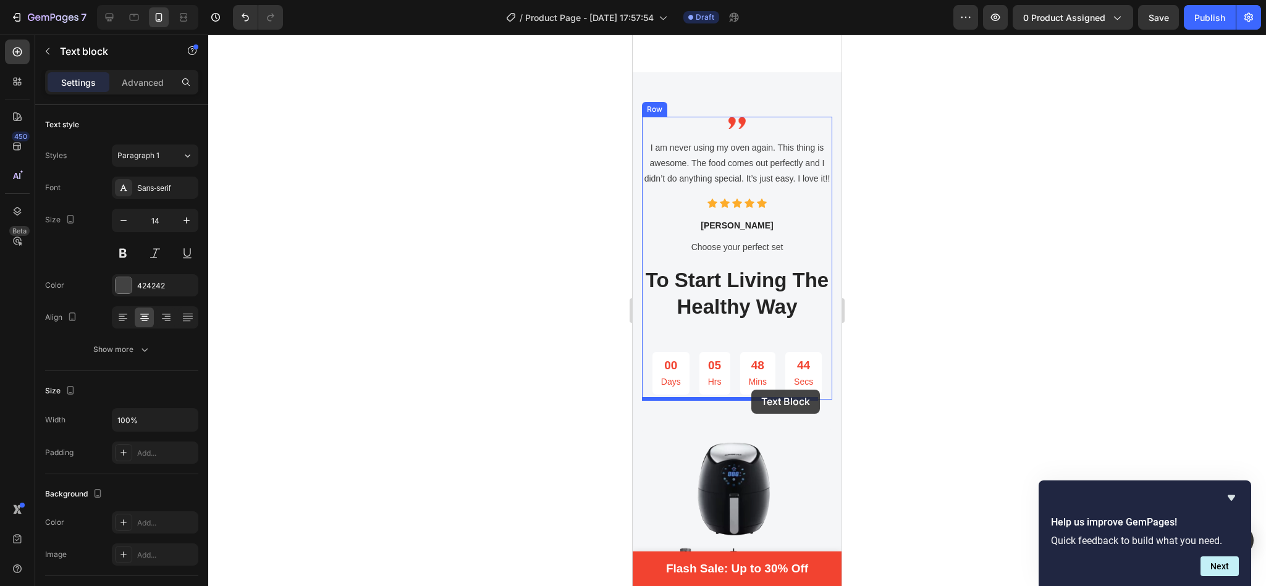
drag, startPoint x: 668, startPoint y: 182, endPoint x: 751, endPoint y: 390, distance: 223.7
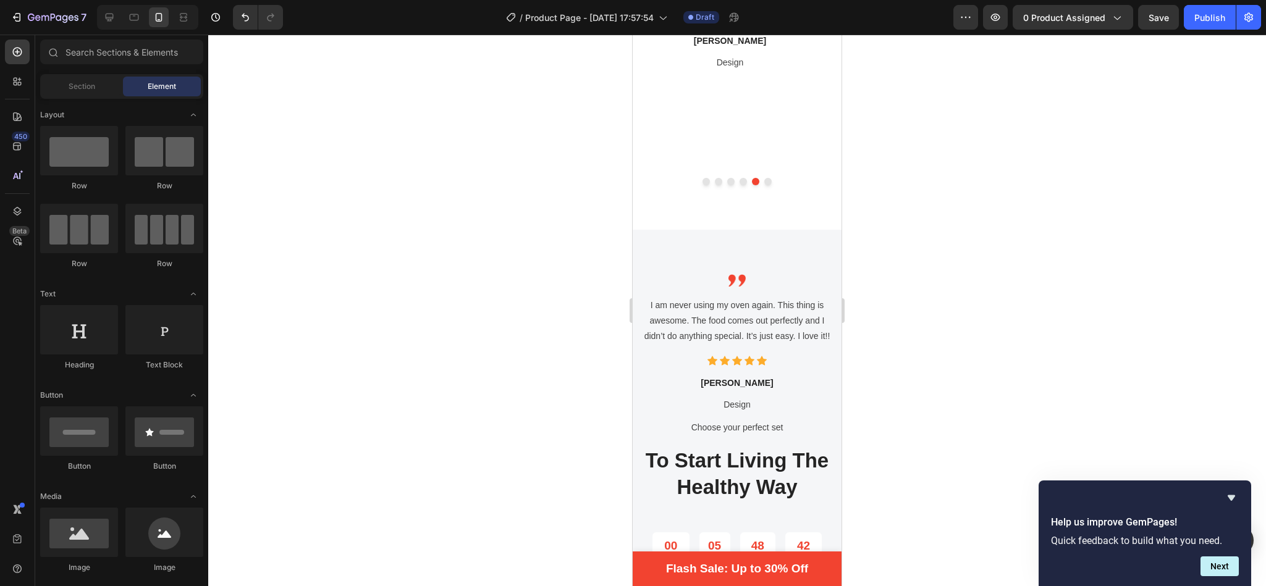
scroll to position [2692, 0]
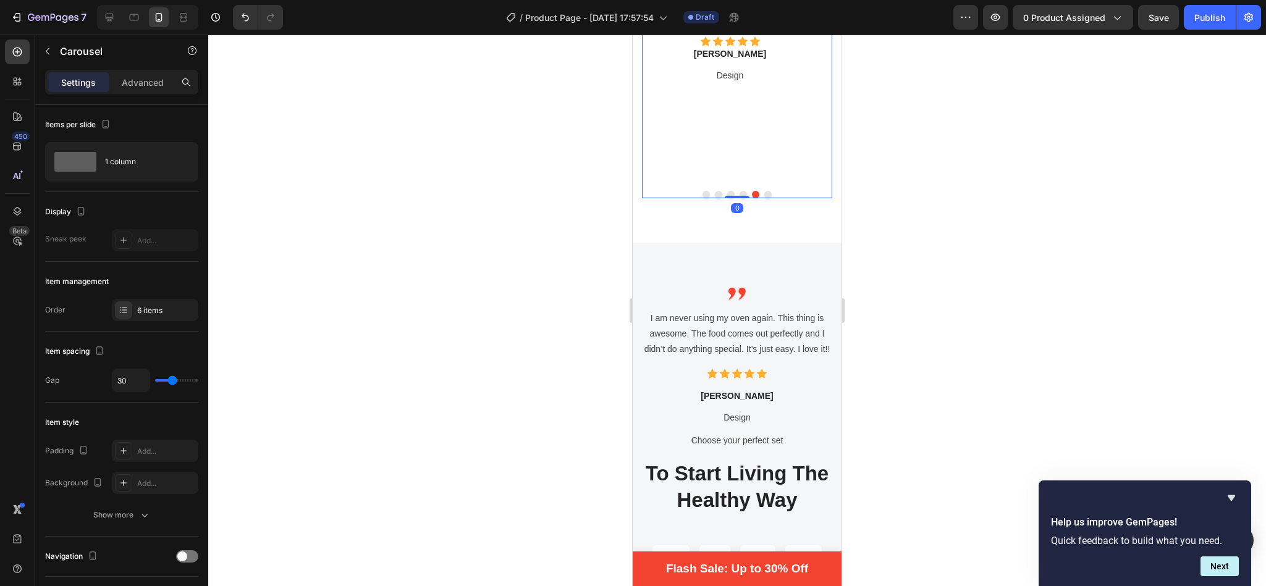
click at [764, 198] on button "Dot" at bounding box center [767, 194] width 7 height 7
click at [46, 49] on icon "button" at bounding box center [48, 51] width 10 height 10
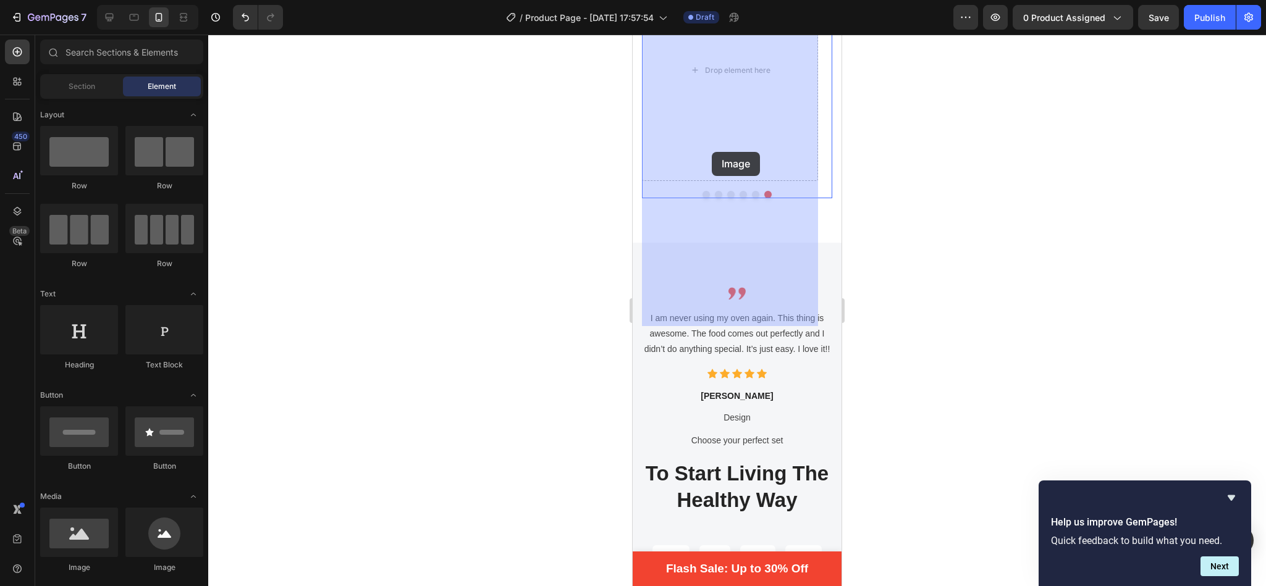
drag, startPoint x: 716, startPoint y: 562, endPoint x: 712, endPoint y: 149, distance: 412.7
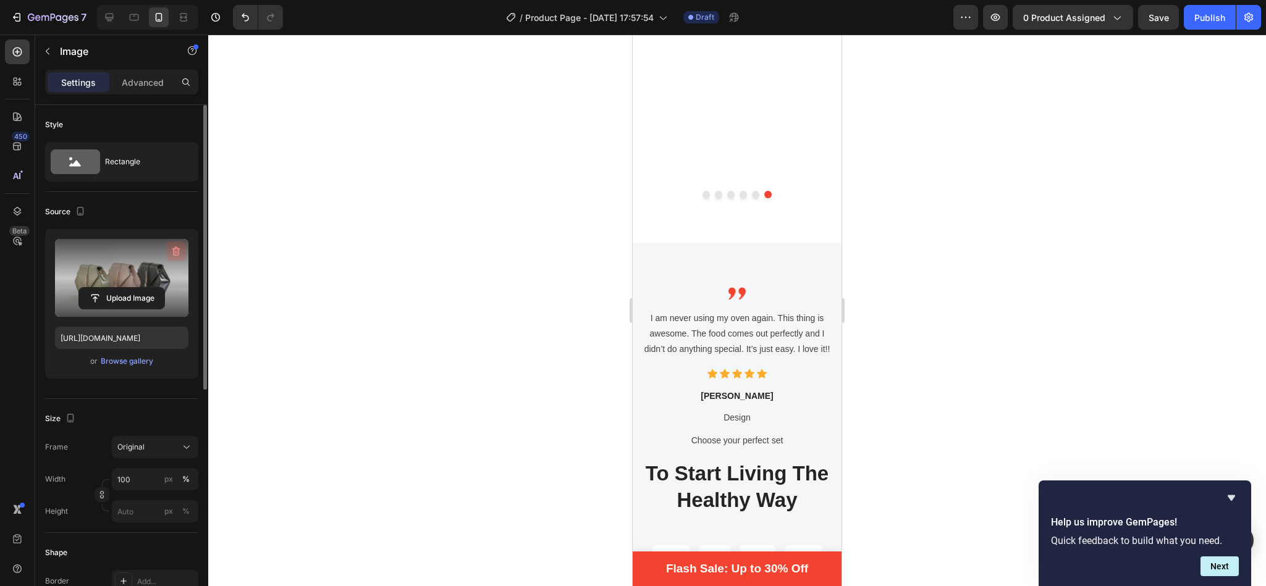
click at [175, 253] on icon "button" at bounding box center [175, 252] width 1 height 4
click at [139, 280] on input "file" at bounding box center [121, 277] width 85 height 21
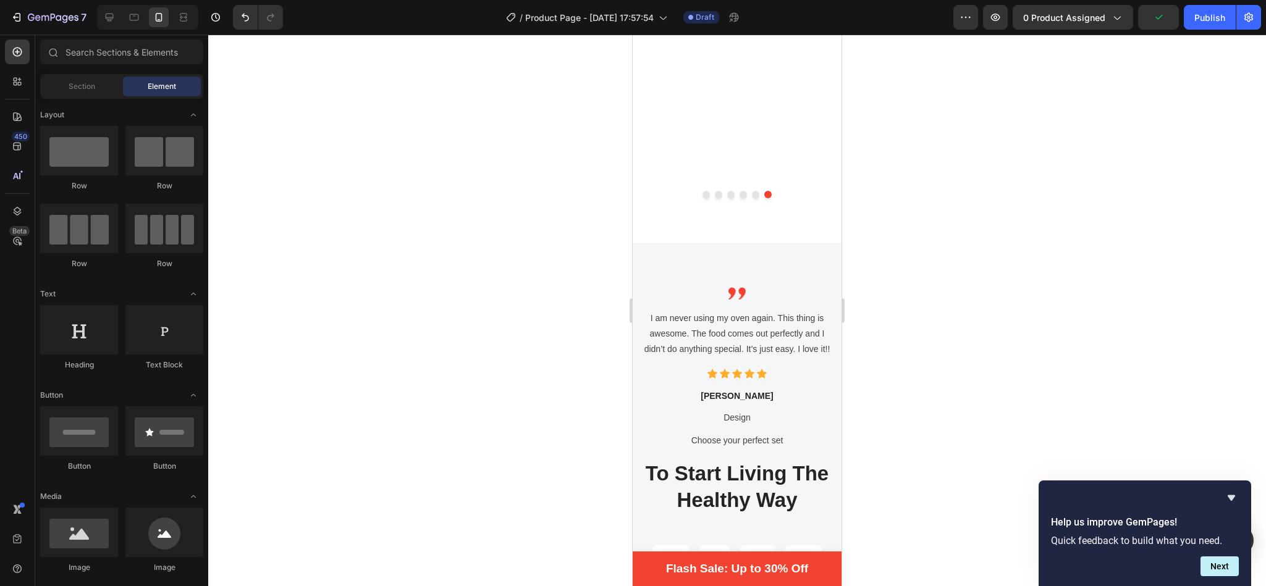
scroll to position [2652, 0]
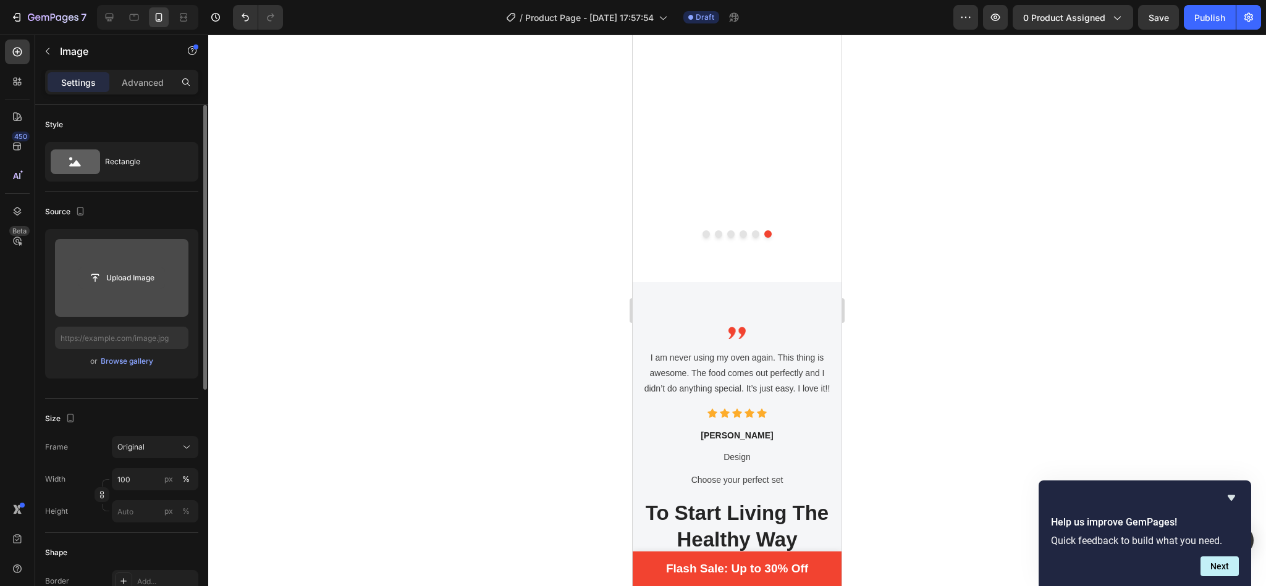
click at [101, 275] on input "file" at bounding box center [121, 277] width 85 height 21
type input "https://cdn.shopify.com/s/files/1/0760/1943/3713/files/gempages_583559997430956…"
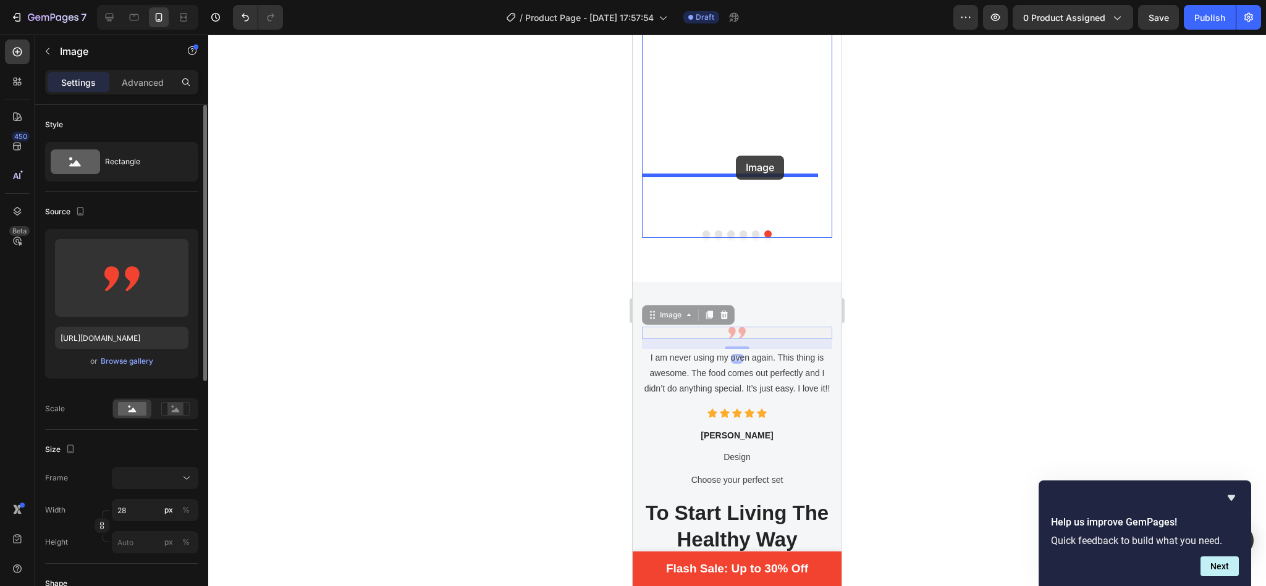
drag, startPoint x: 662, startPoint y: 457, endPoint x: 736, endPoint y: 158, distance: 307.3
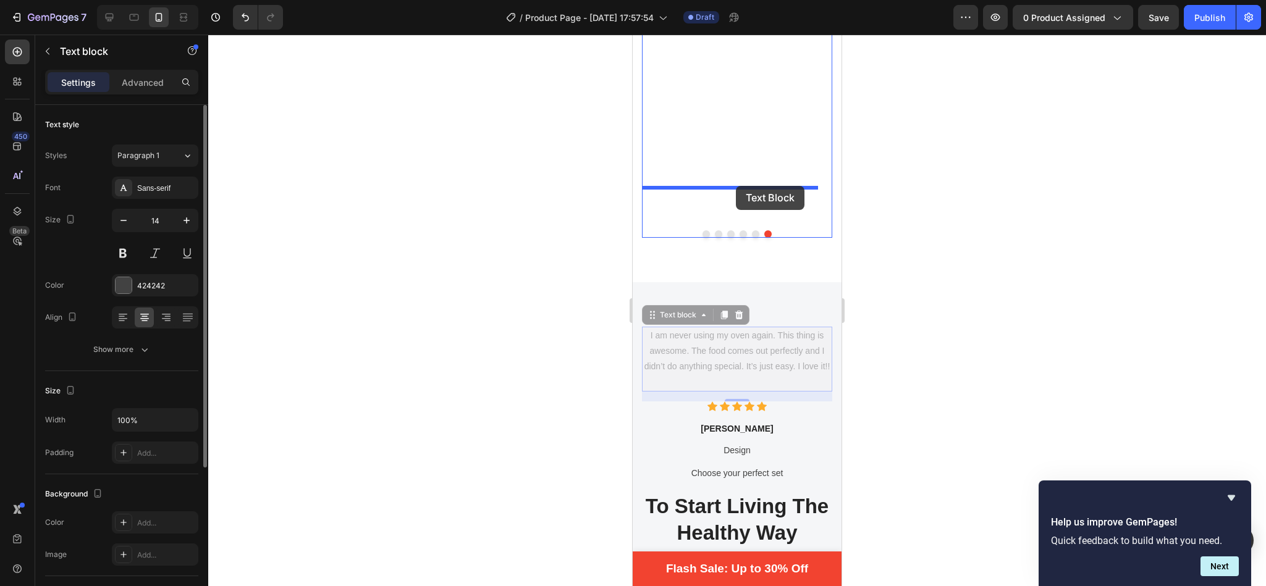
drag, startPoint x: 660, startPoint y: 464, endPoint x: 736, endPoint y: 186, distance: 288.2
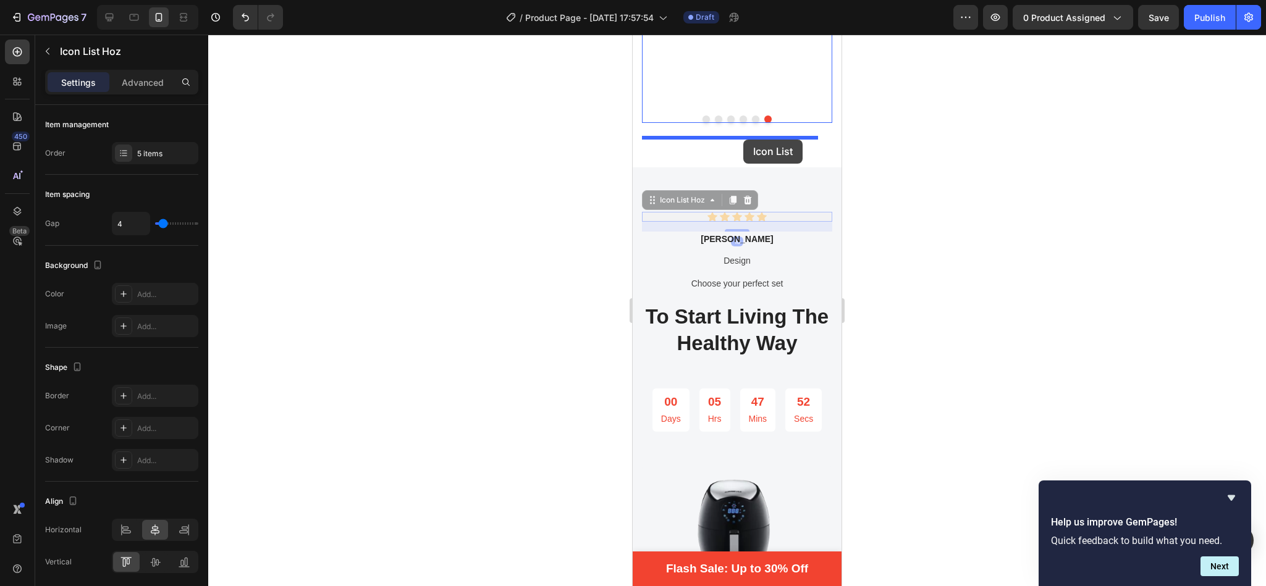
scroll to position [2750, 0]
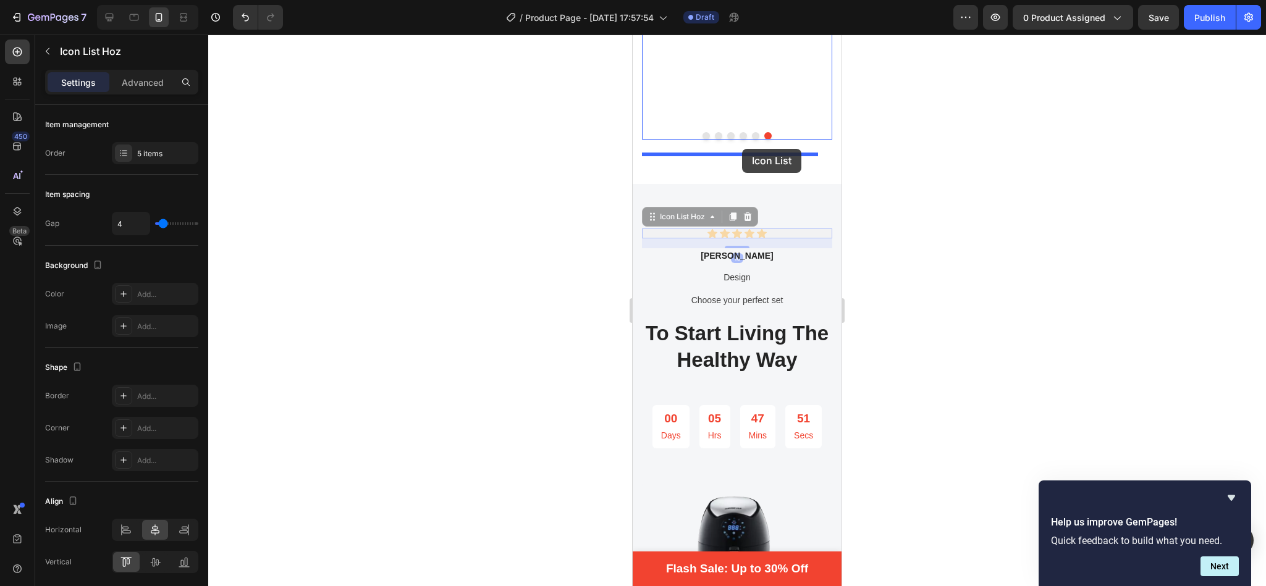
drag, startPoint x: 668, startPoint y: 312, endPoint x: 742, endPoint y: 149, distance: 179.2
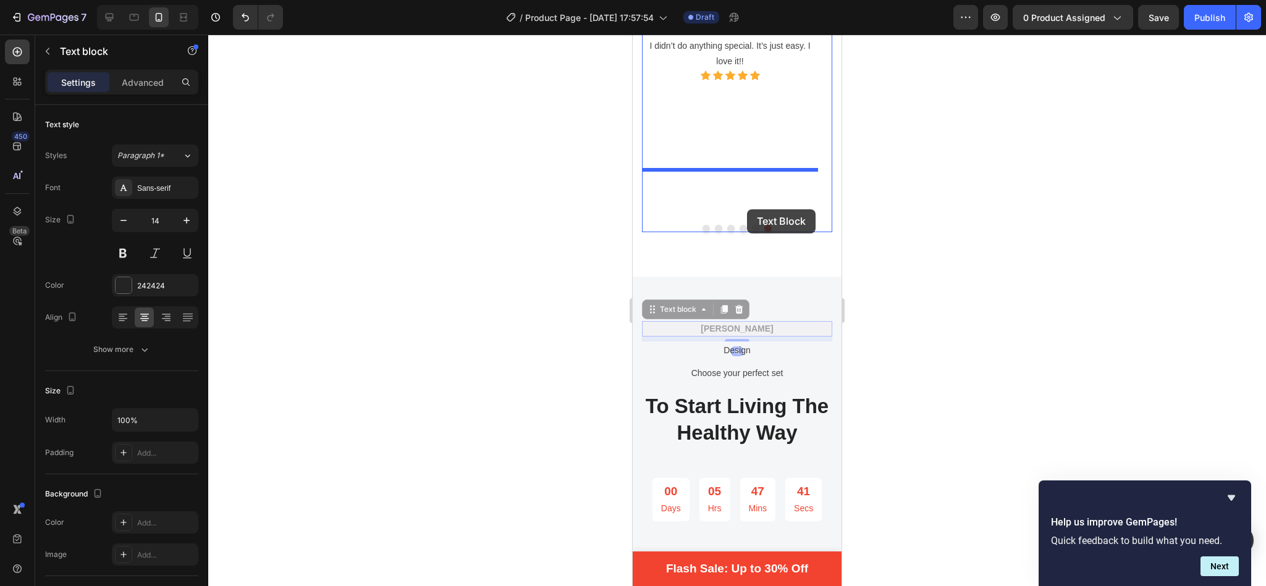
scroll to position [2561, 0]
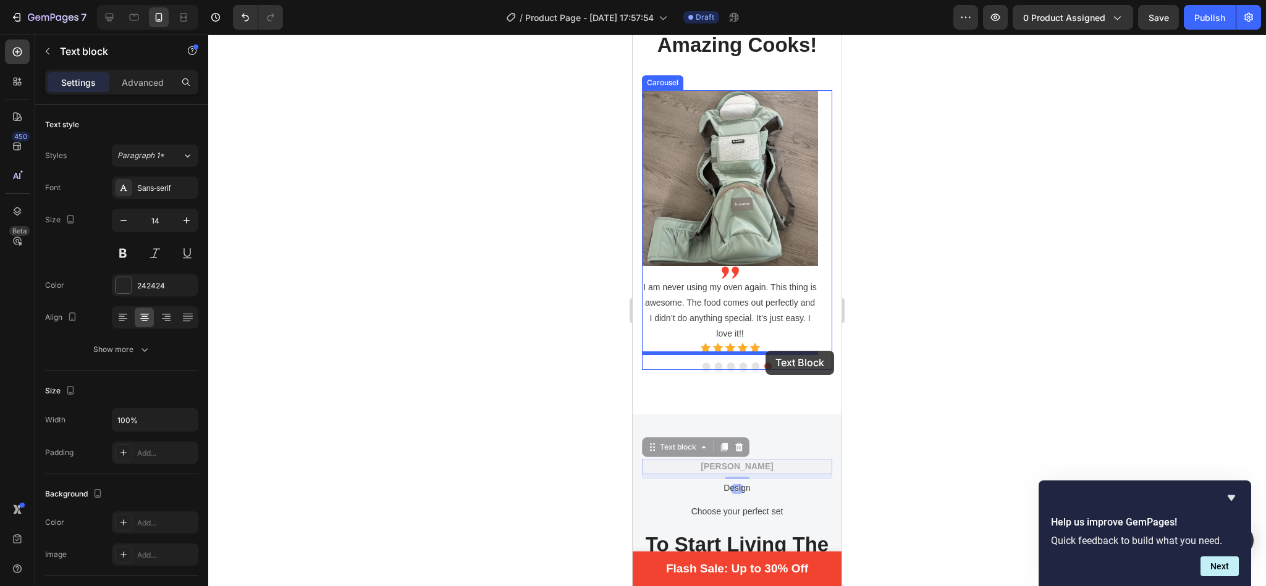
drag, startPoint x: 667, startPoint y: 286, endPoint x: 765, endPoint y: 351, distance: 117.7
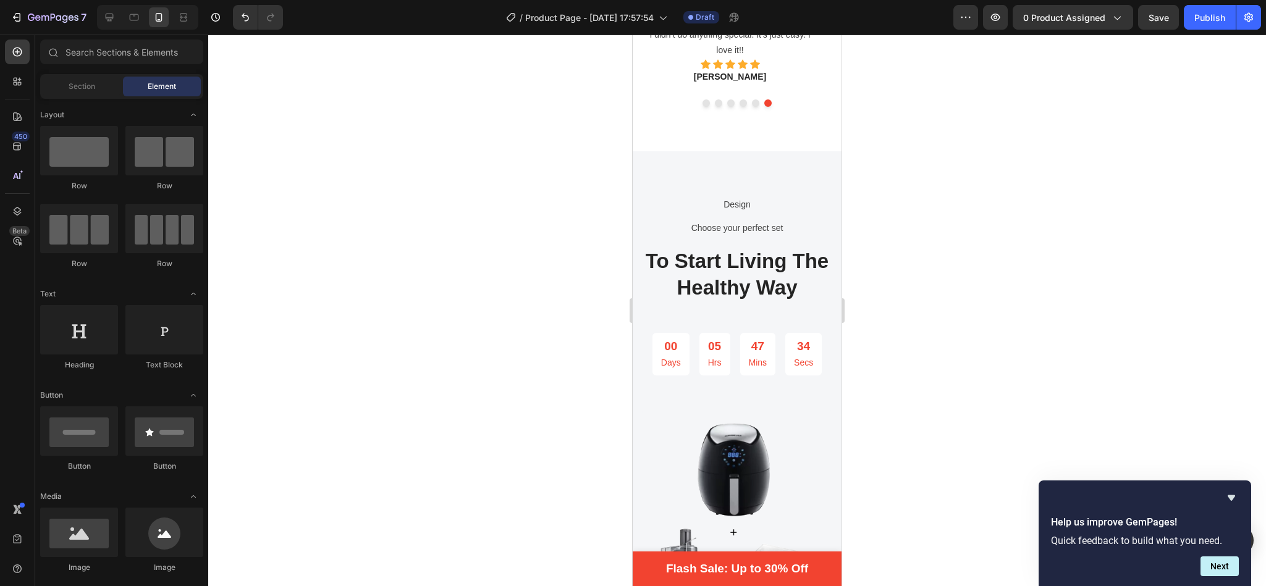
scroll to position [2819, 0]
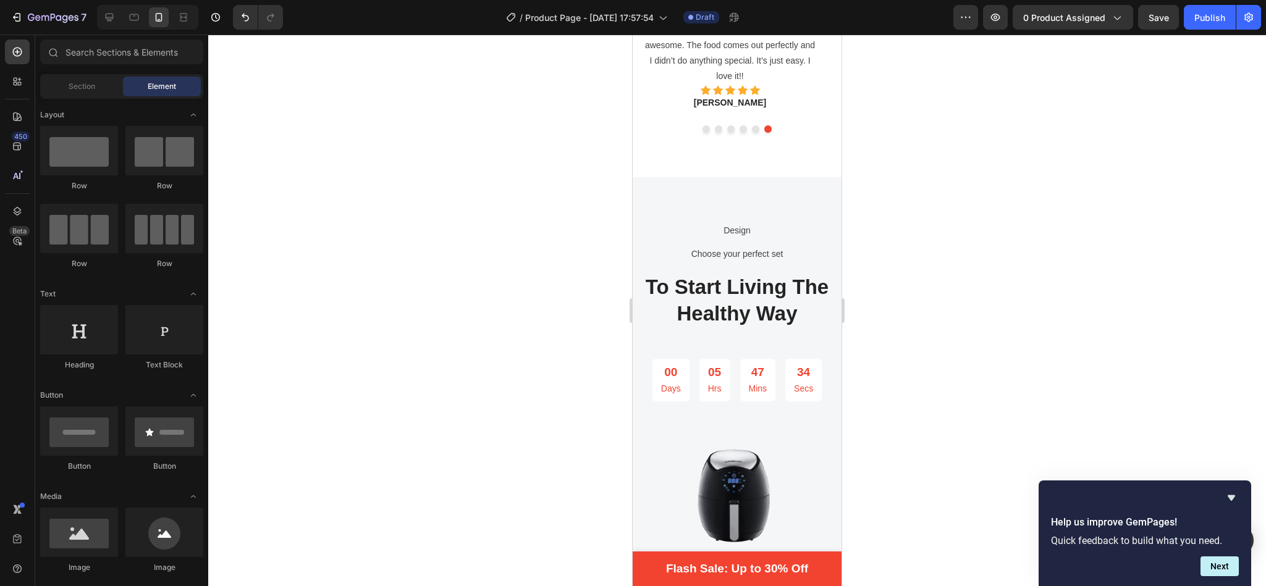
drag, startPoint x: 836, startPoint y: 234, endPoint x: 1473, endPoint y: 287, distance: 638.5
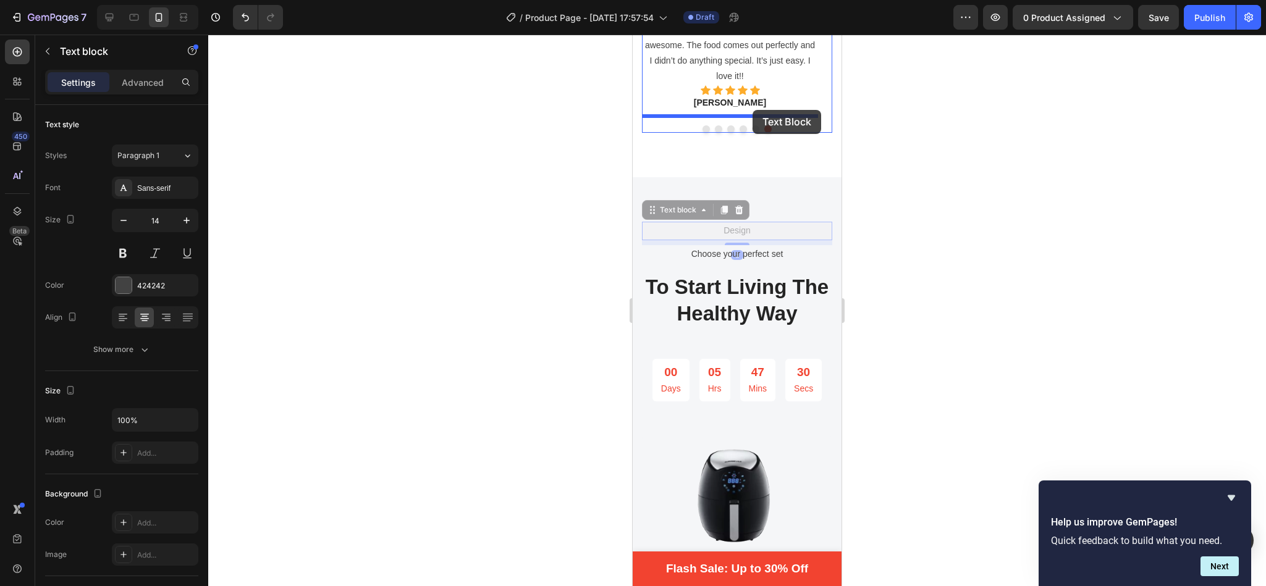
drag, startPoint x: 668, startPoint y: 295, endPoint x: 752, endPoint y: 110, distance: 203.2
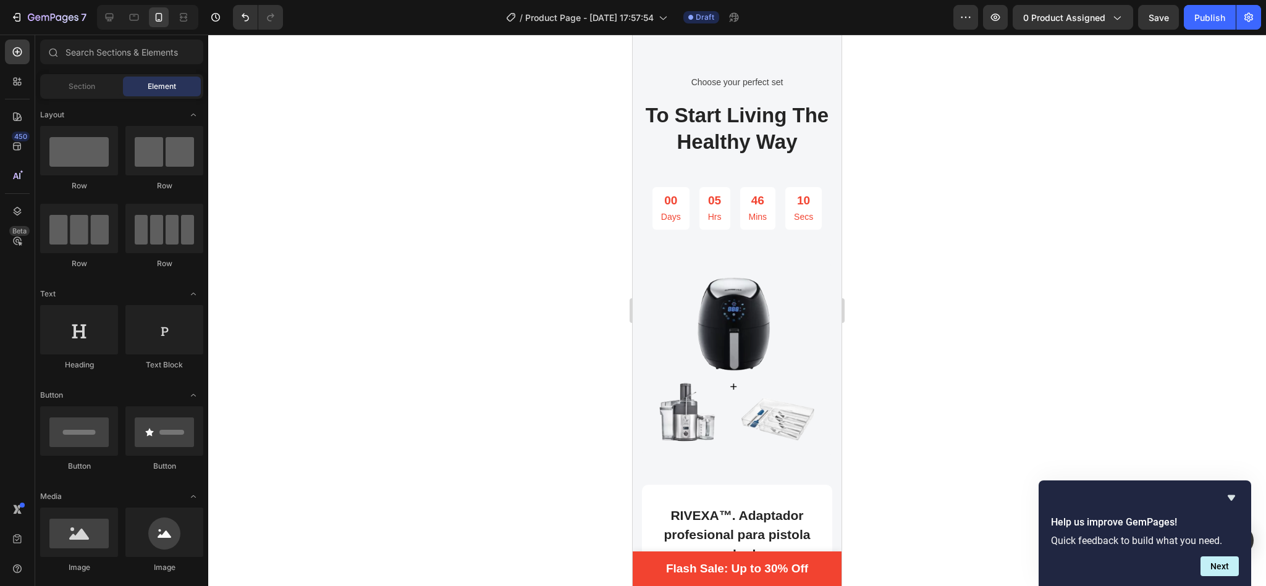
scroll to position [3075, 0]
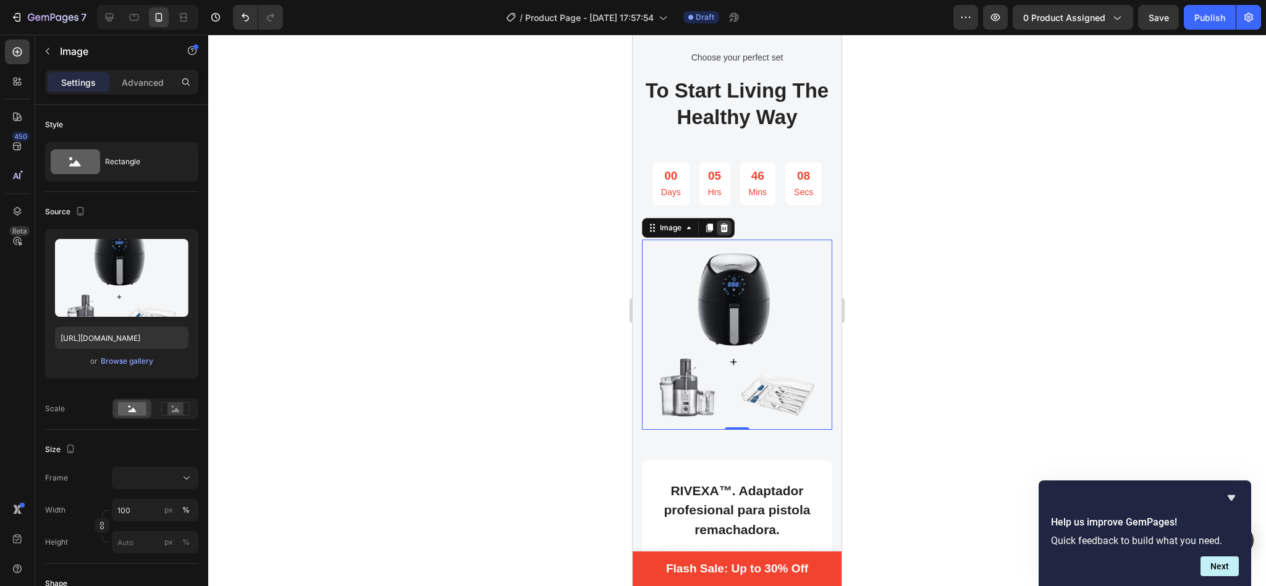
click at [723, 230] on icon at bounding box center [724, 228] width 8 height 9
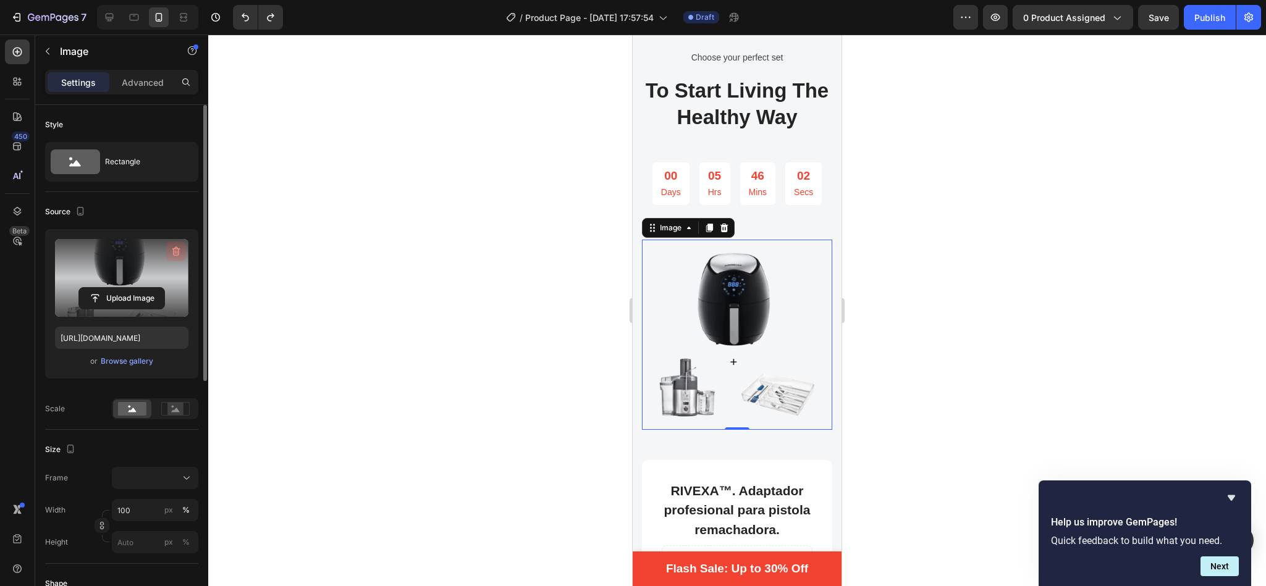
click at [174, 252] on icon "button" at bounding box center [176, 251] width 12 height 12
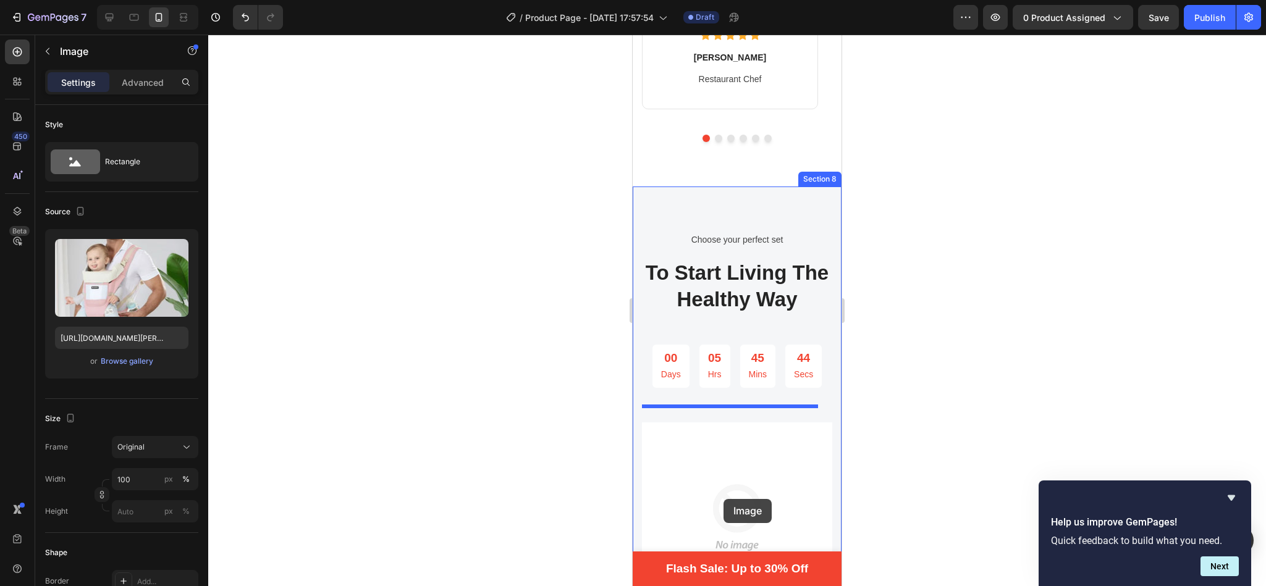
scroll to position [2901, 0]
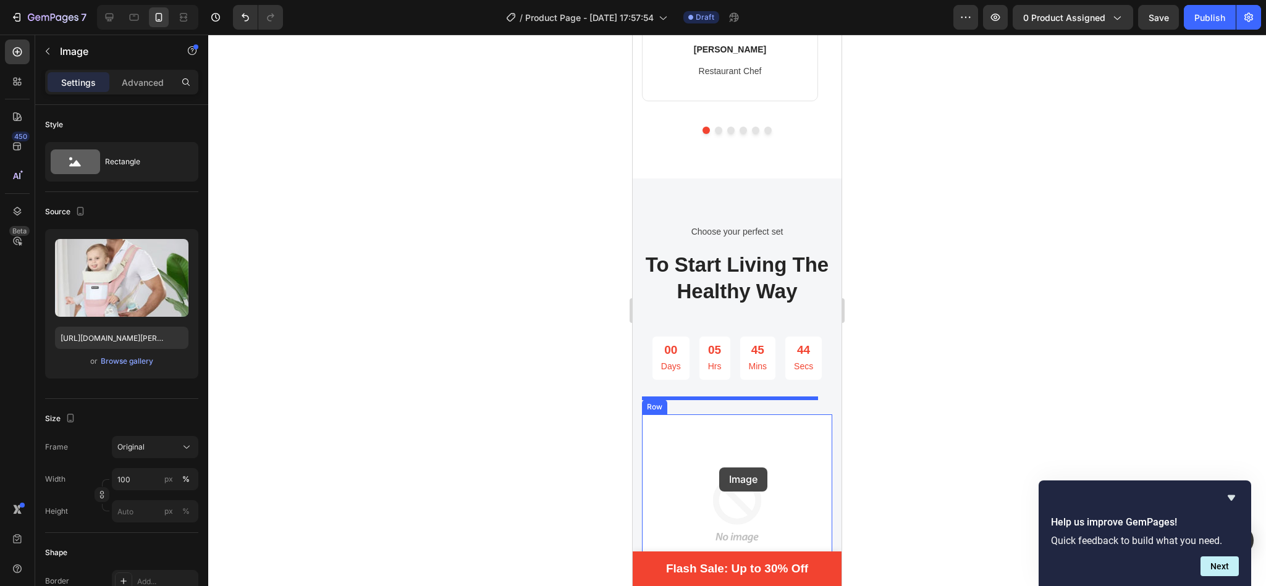
drag, startPoint x: 665, startPoint y: 69, endPoint x: 719, endPoint y: 468, distance: 402.1
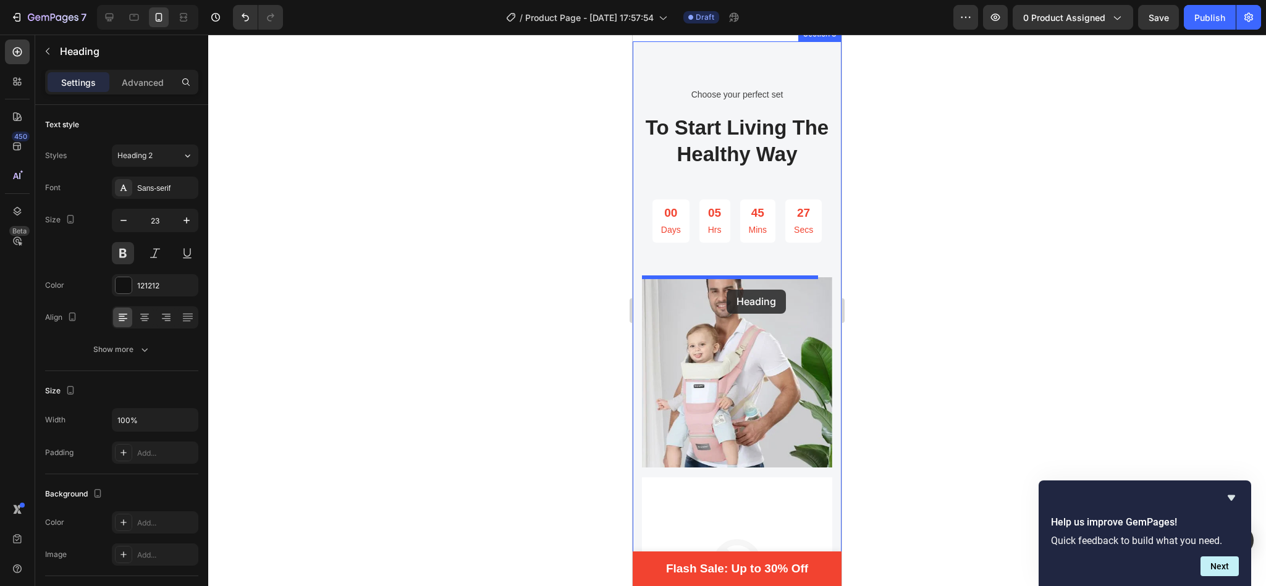
scroll to position [2810, 0]
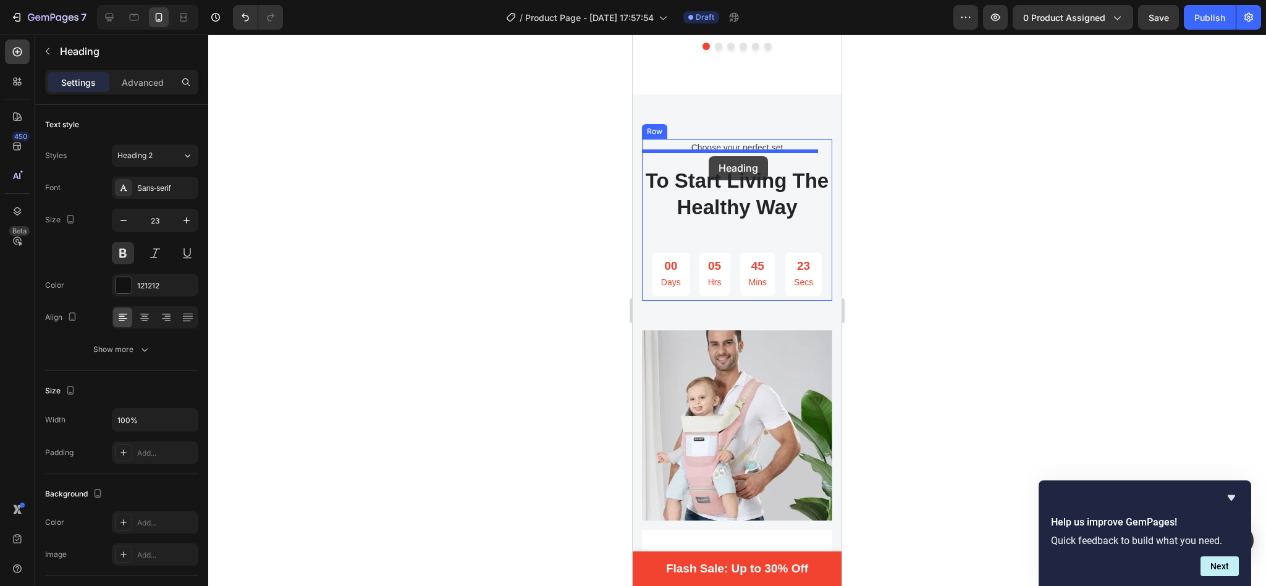
drag, startPoint x: 669, startPoint y: 315, endPoint x: 709, endPoint y: 156, distance: 163.6
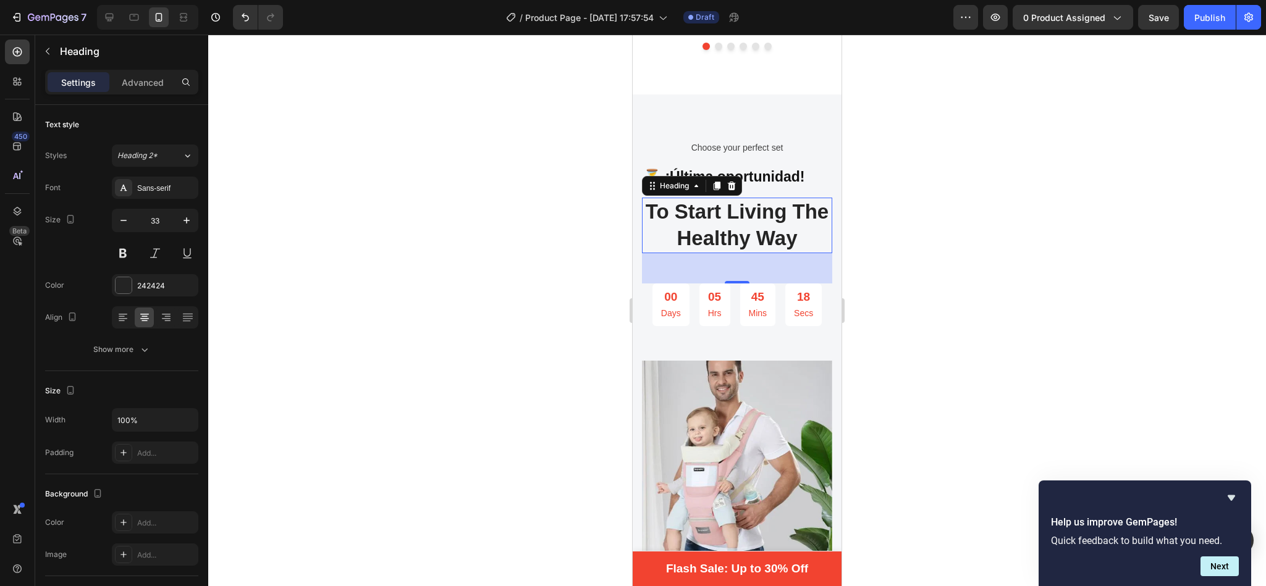
click at [811, 217] on p "To Start Living The Healthy Way" at bounding box center [737, 225] width 188 height 53
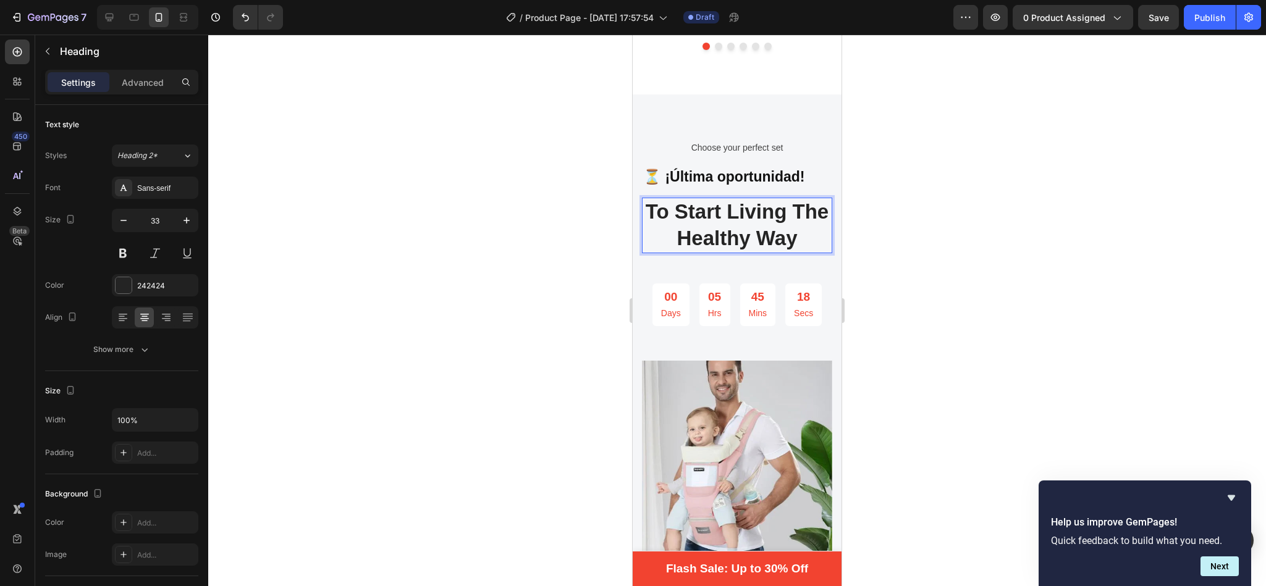
click at [811, 217] on p "To Start Living The Healthy Way" at bounding box center [737, 225] width 188 height 53
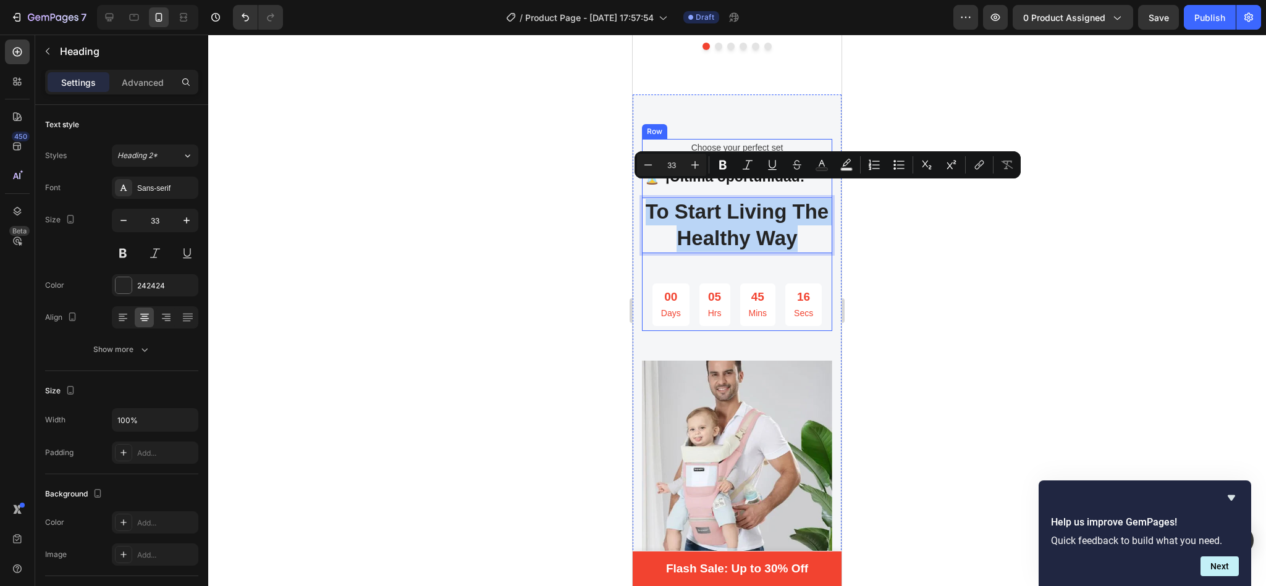
drag, startPoint x: 811, startPoint y: 217, endPoint x: 660, endPoint y: 182, distance: 154.8
click at [660, 199] on p "To Start Living The Healthy Way" at bounding box center [737, 225] width 188 height 53
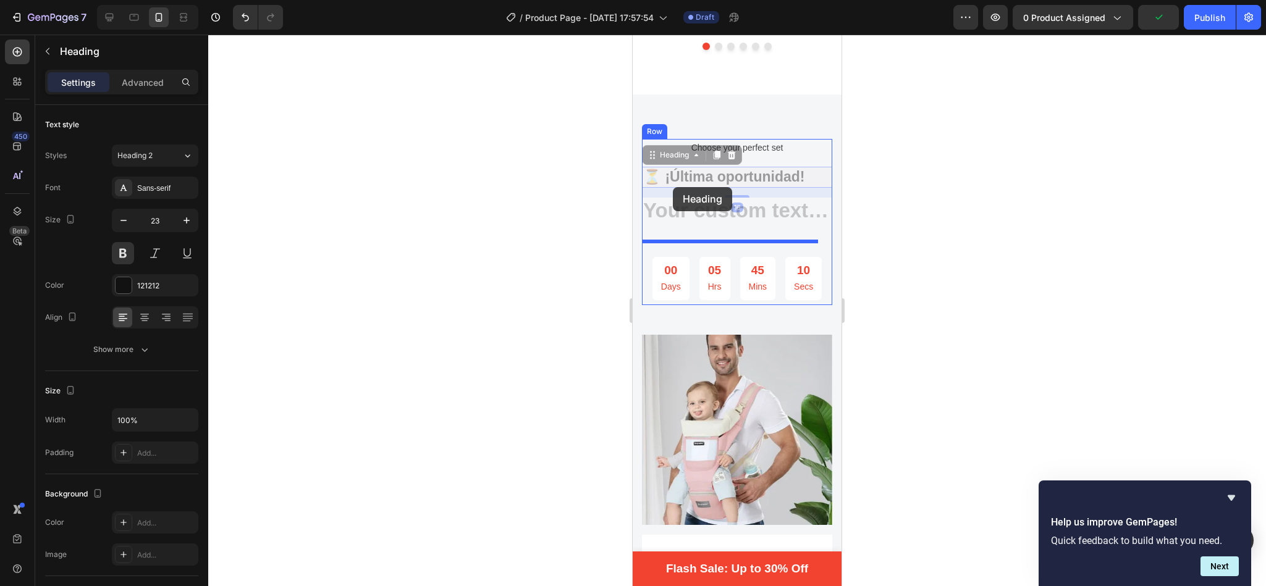
drag, startPoint x: 678, startPoint y: 138, endPoint x: 673, endPoint y: 187, distance: 49.7
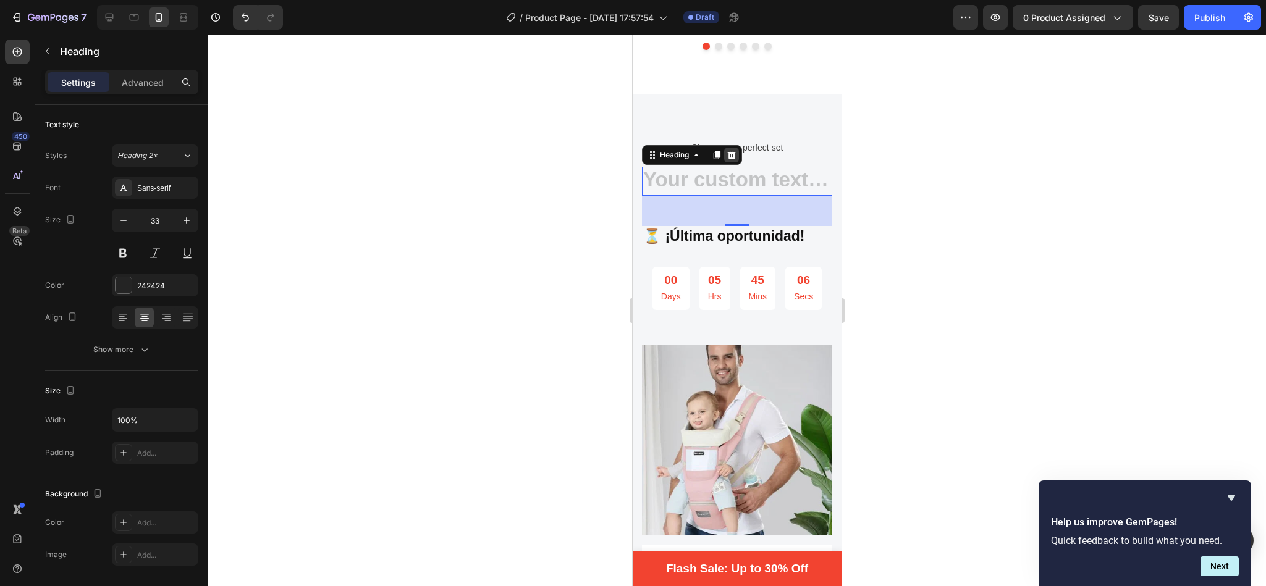
click at [733, 151] on icon at bounding box center [732, 155] width 8 height 9
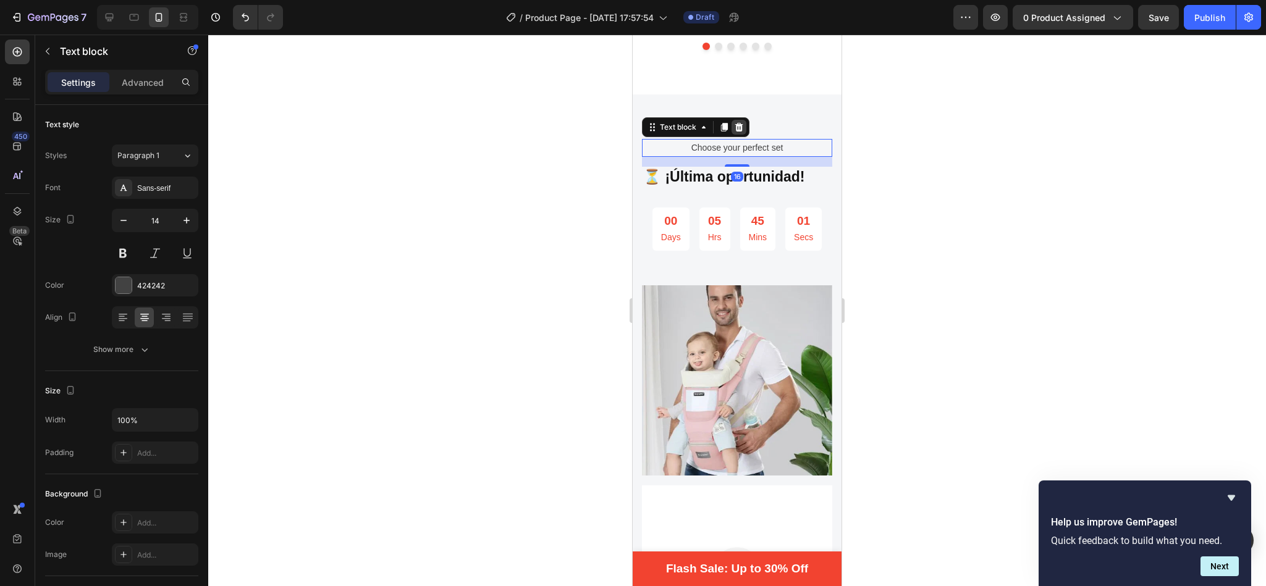
click at [742, 123] on icon at bounding box center [739, 127] width 8 height 9
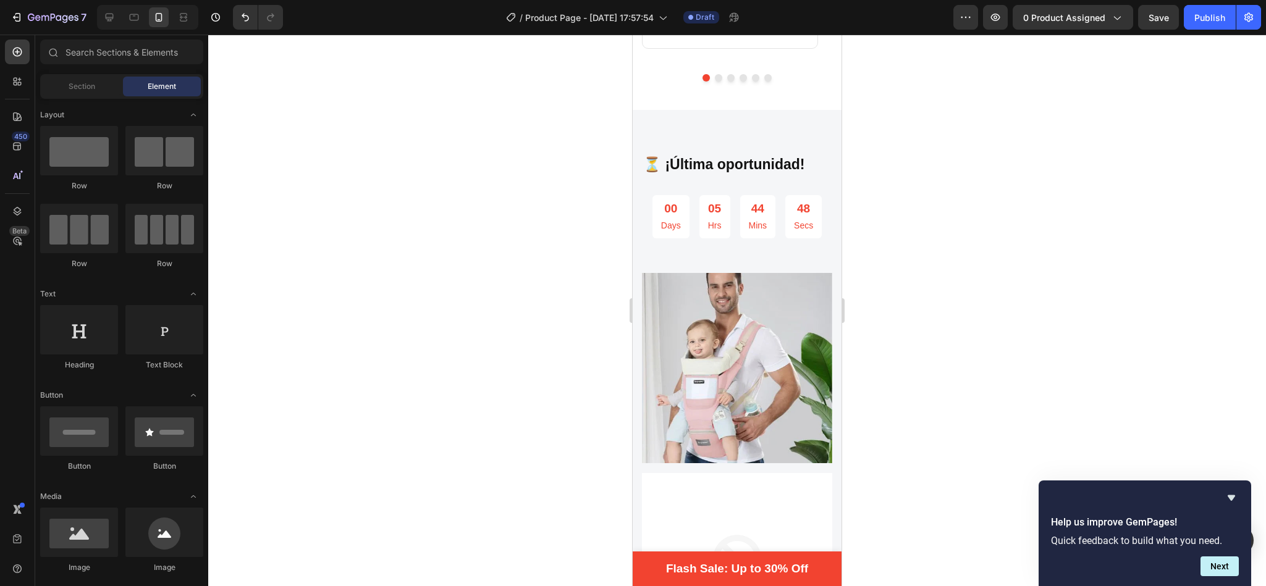
scroll to position [2745, 0]
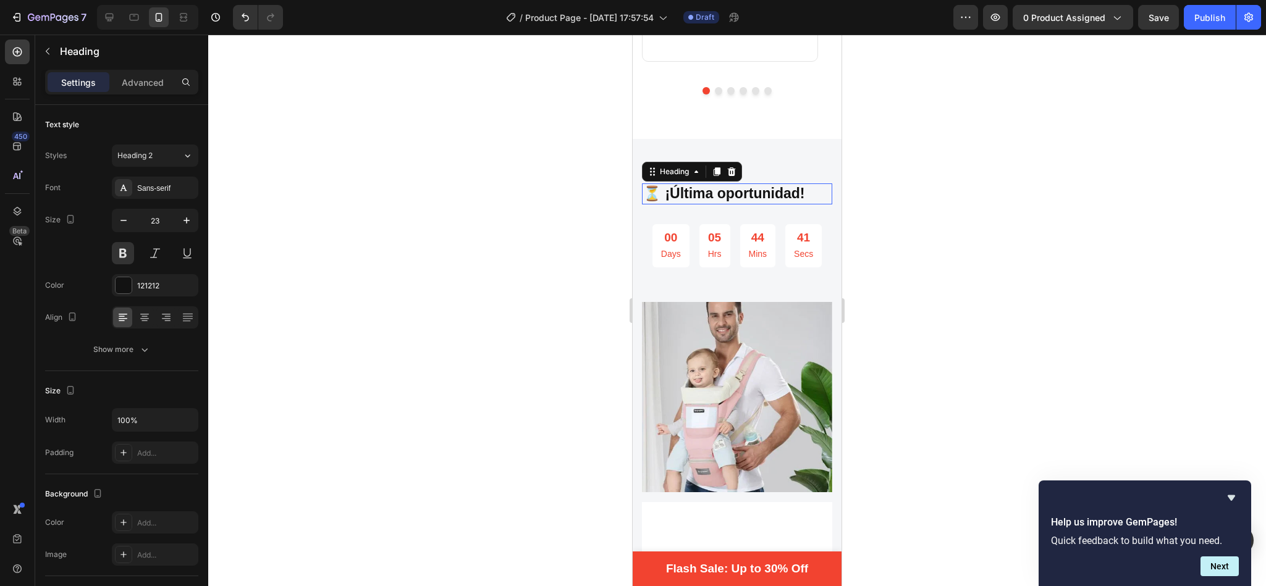
click at [799, 183] on h2 "⏳ ¡Última oportunidad!" at bounding box center [737, 193] width 190 height 21
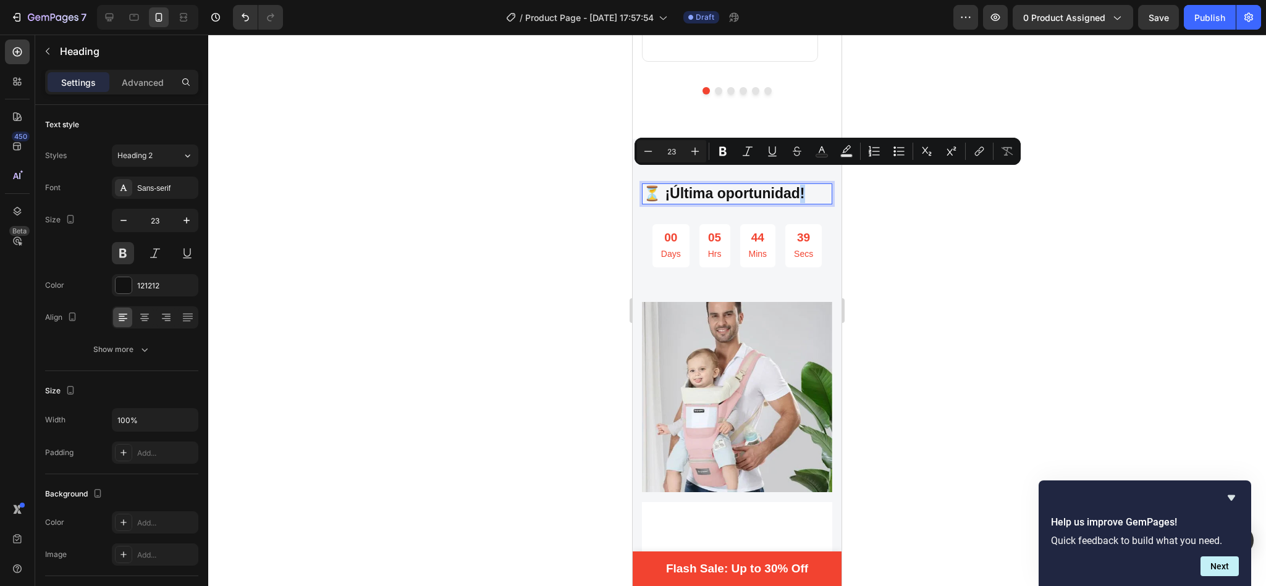
click at [799, 185] on p "⏳ ¡Última oportunidad!" at bounding box center [737, 194] width 188 height 19
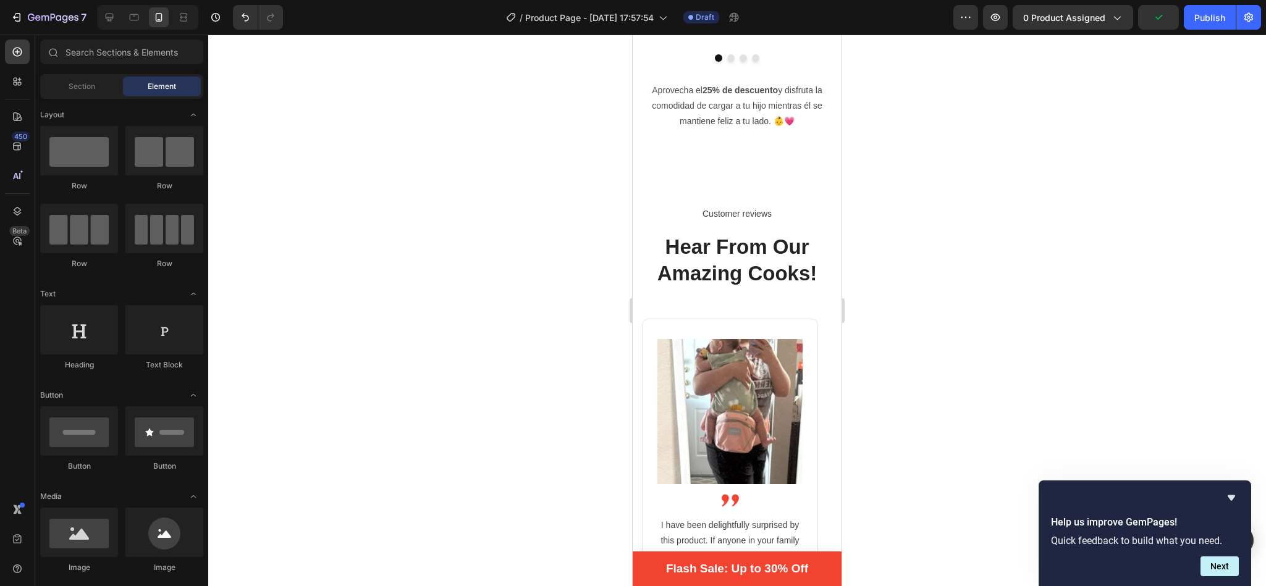
scroll to position [2099, 0]
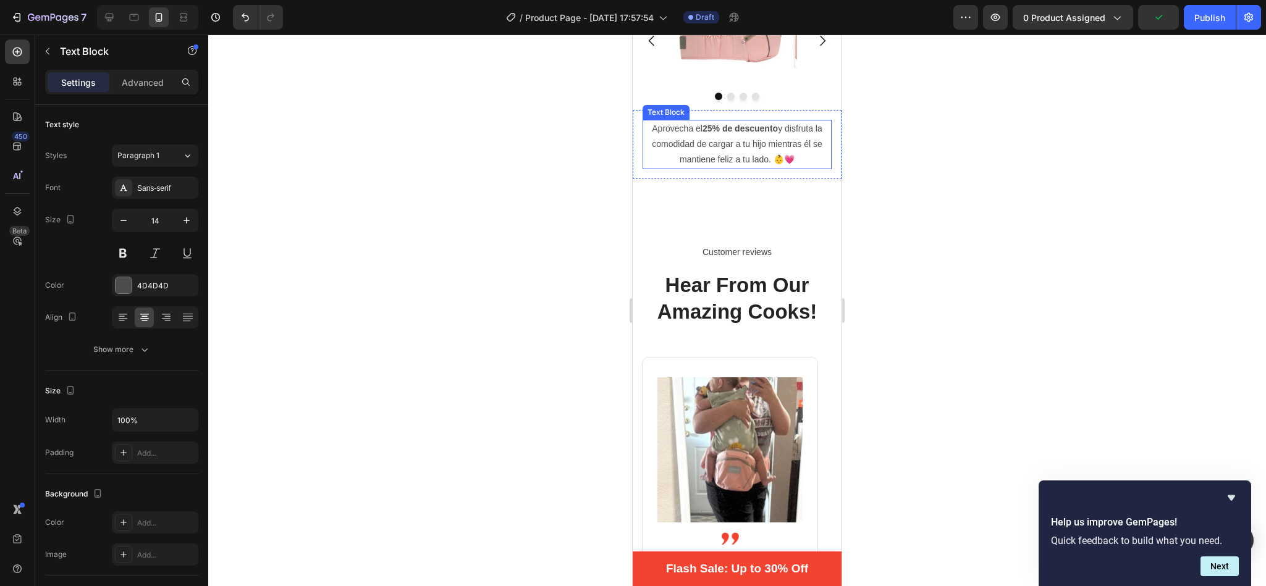
click at [703, 124] on strong "25% de descuento" at bounding box center [739, 129] width 75 height 10
click at [702, 126] on strong "25% de descuento" at bounding box center [739, 129] width 75 height 10
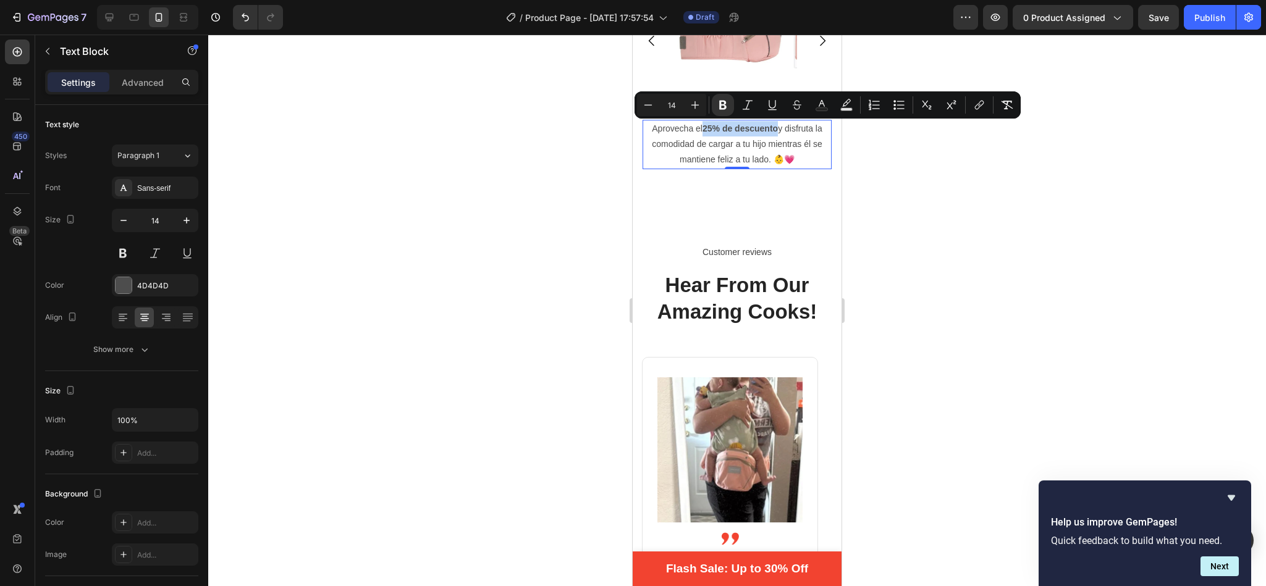
drag, startPoint x: 702, startPoint y: 126, endPoint x: 775, endPoint y: 136, distance: 73.6
click at [775, 136] on p "Aprovecha el 25% de descuento y disfruta la comodidad de cargar a tu hijo mient…" at bounding box center [737, 144] width 187 height 47
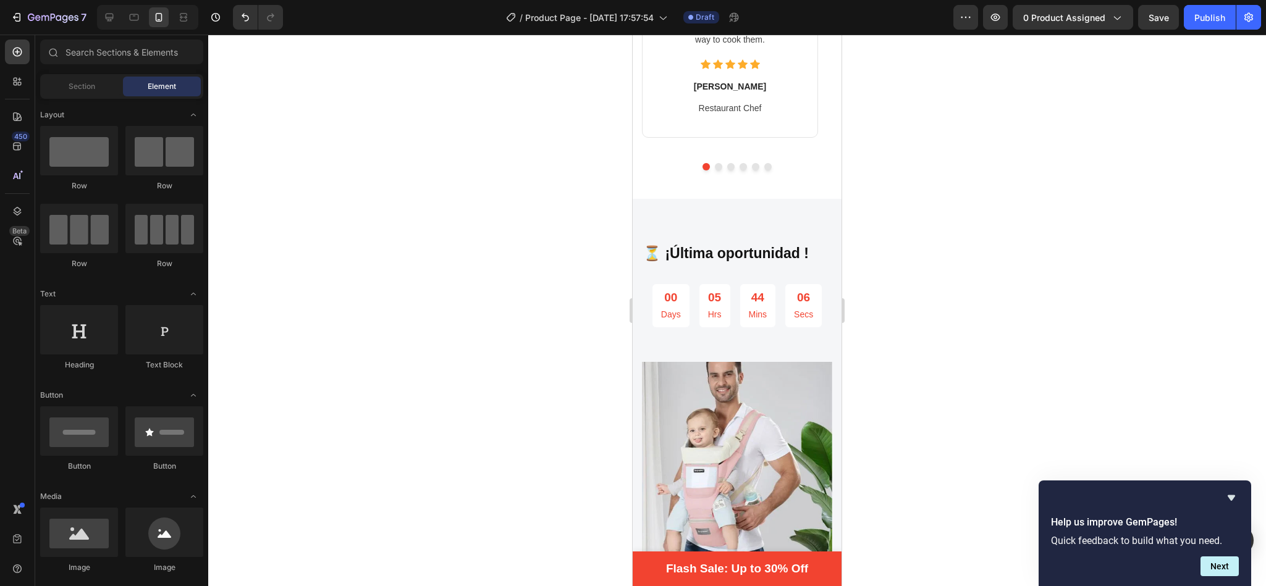
scroll to position [2656, 0]
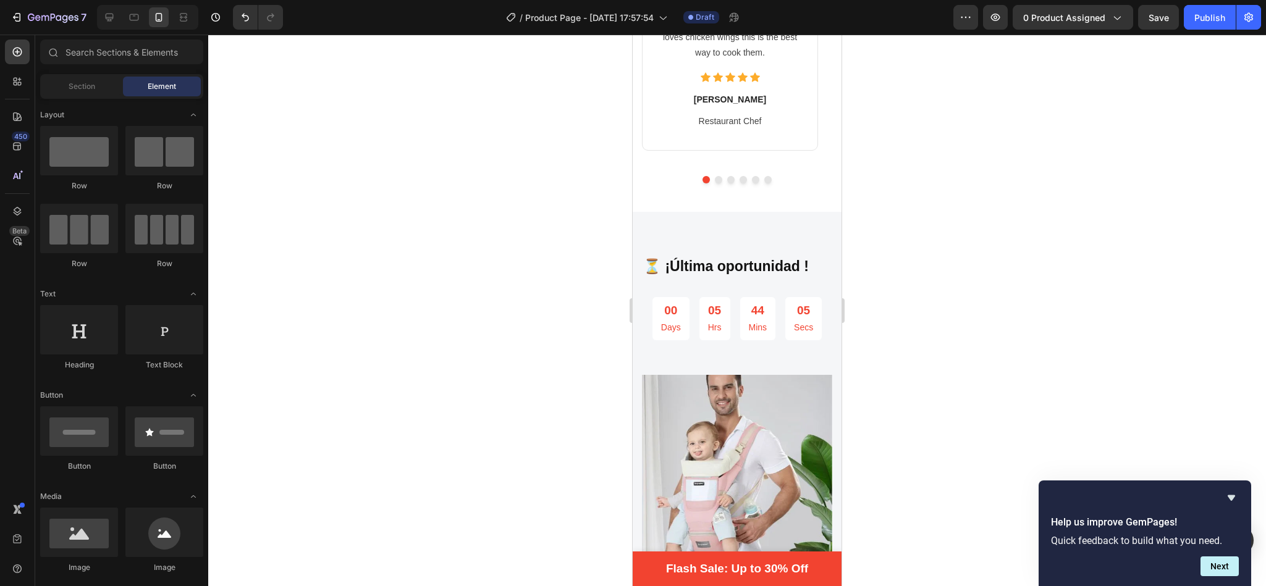
drag, startPoint x: 836, startPoint y: 214, endPoint x: 1473, endPoint y: 289, distance: 640.8
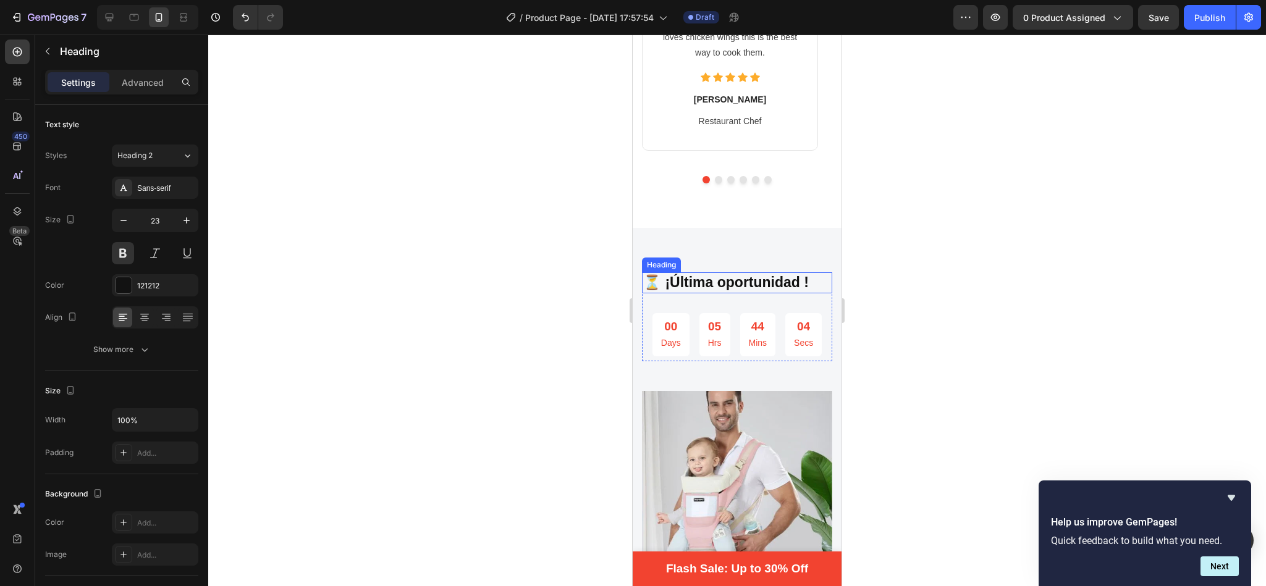
click at [802, 272] on h2 "⏳ ¡Última oportunidad !" at bounding box center [737, 282] width 190 height 21
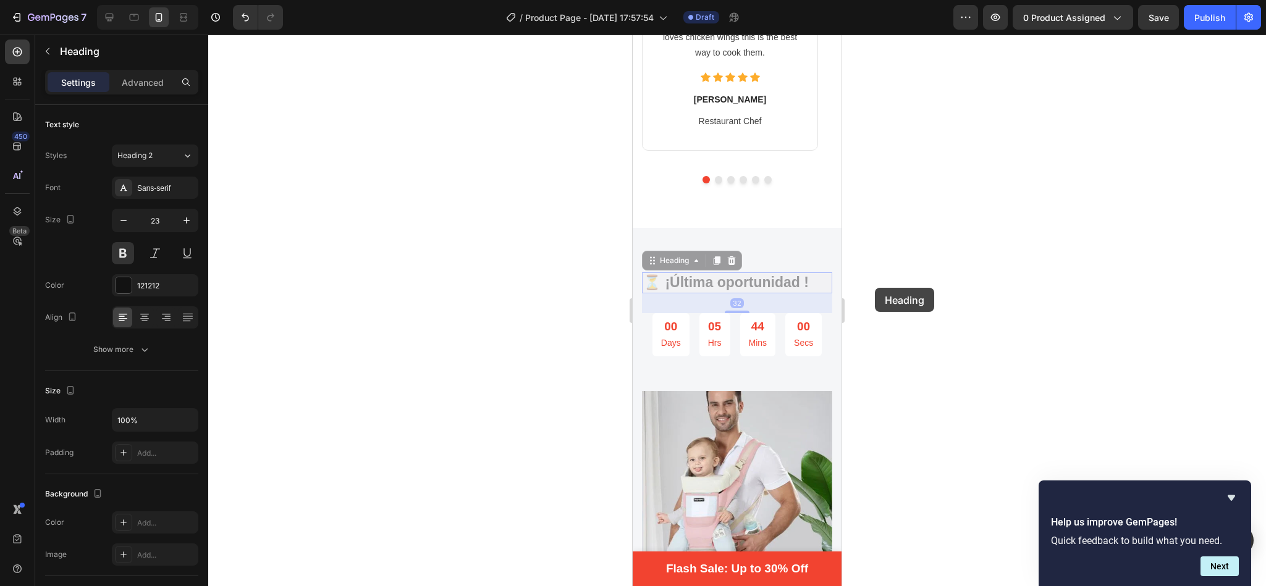
click at [875, 288] on div at bounding box center [737, 311] width 1058 height 552
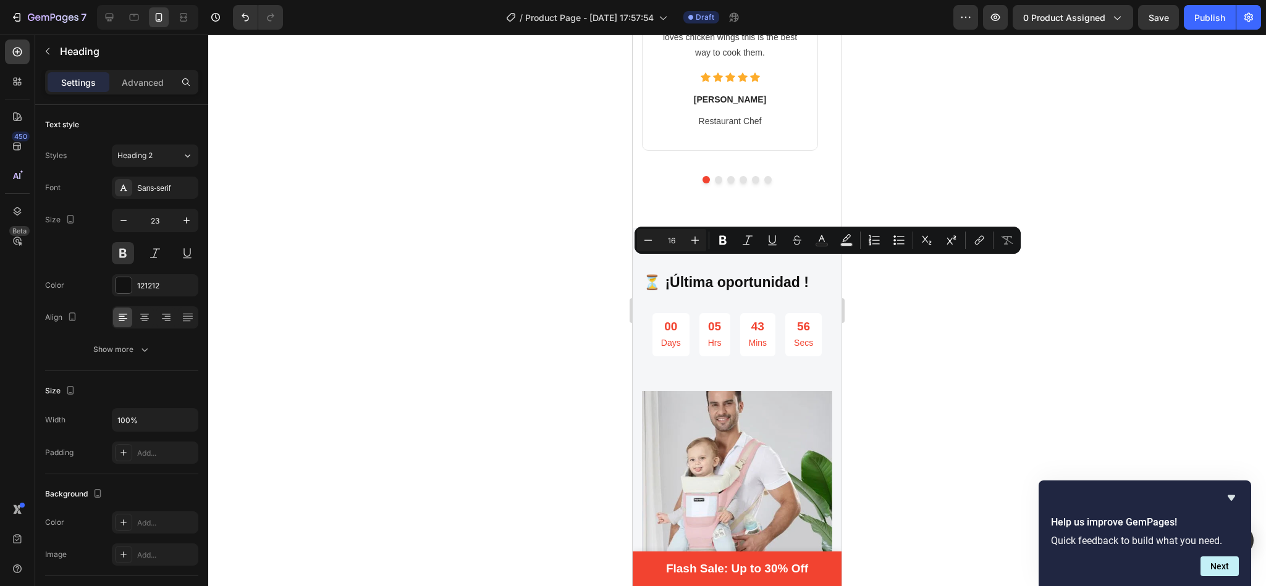
click at [633, 35] on lt-div at bounding box center [633, 35] width 0 height 0
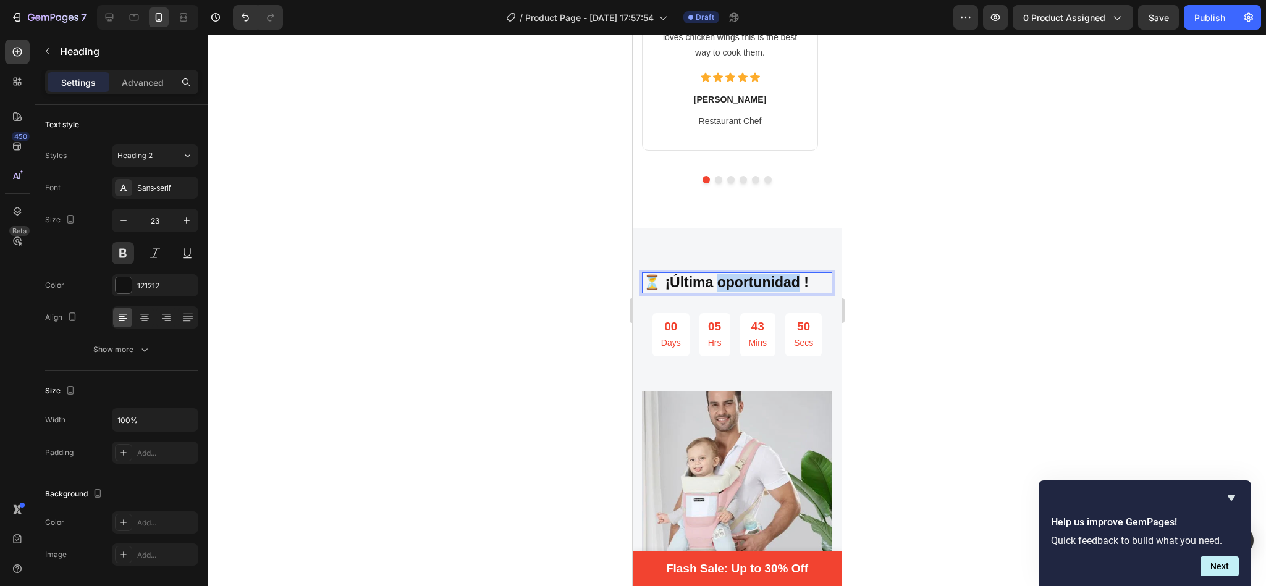
click at [779, 274] on p "⏳ ¡Última oportunidad !" at bounding box center [737, 283] width 188 height 19
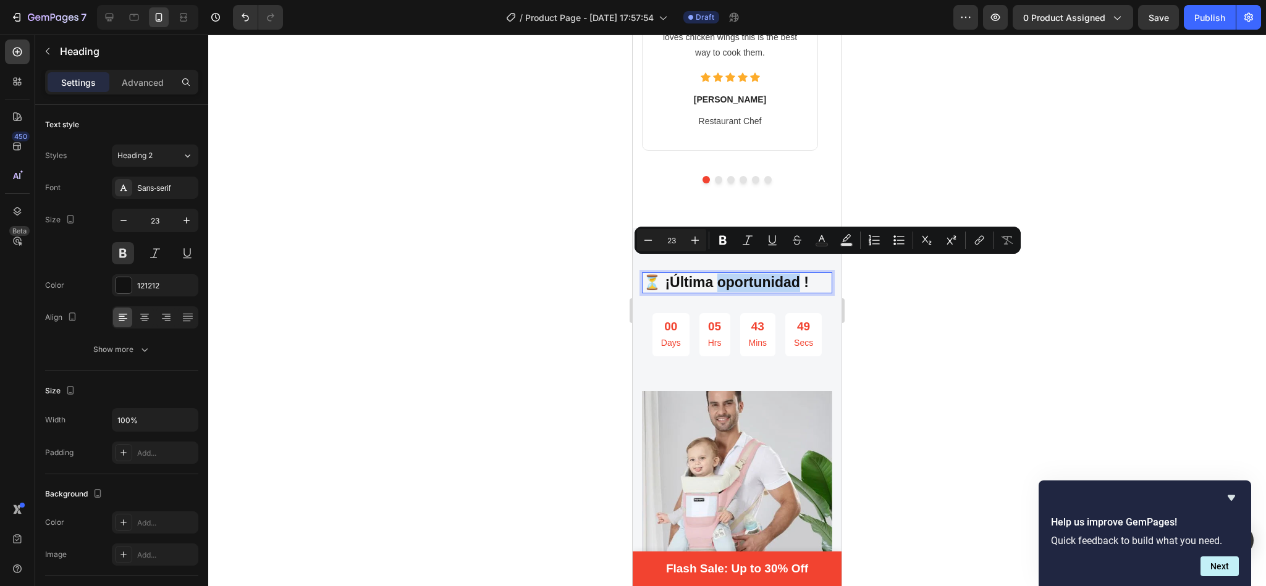
click at [779, 274] on p "⏳ ¡Última oportunidad !" at bounding box center [737, 283] width 188 height 19
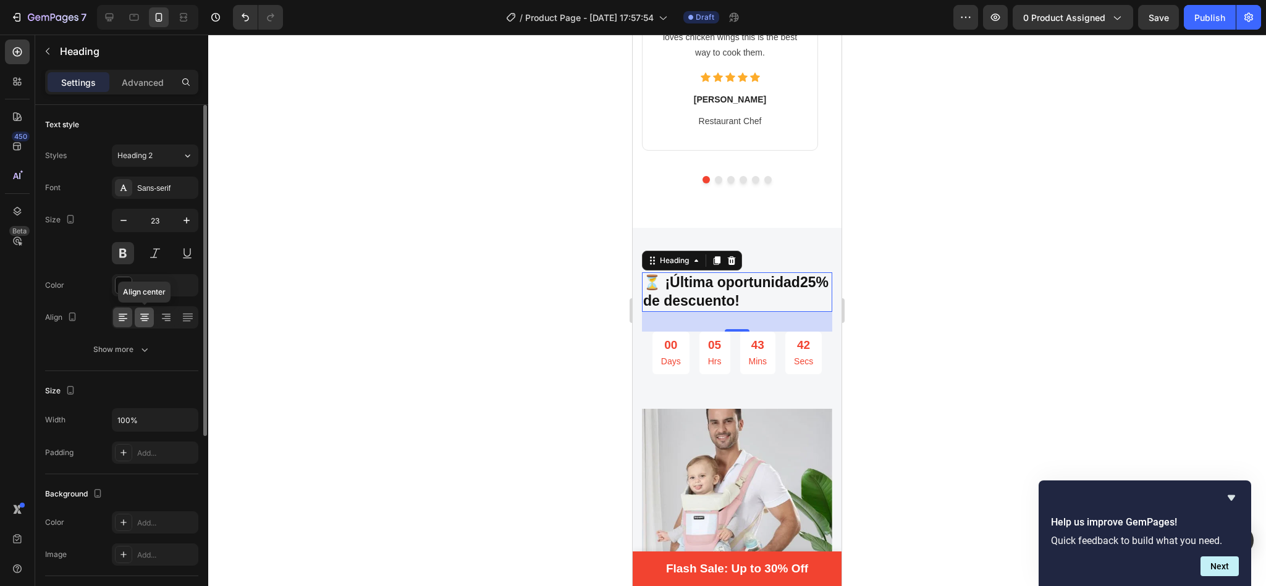
click at [145, 317] on icon at bounding box center [144, 317] width 12 height 12
click at [899, 248] on div at bounding box center [737, 311] width 1058 height 552
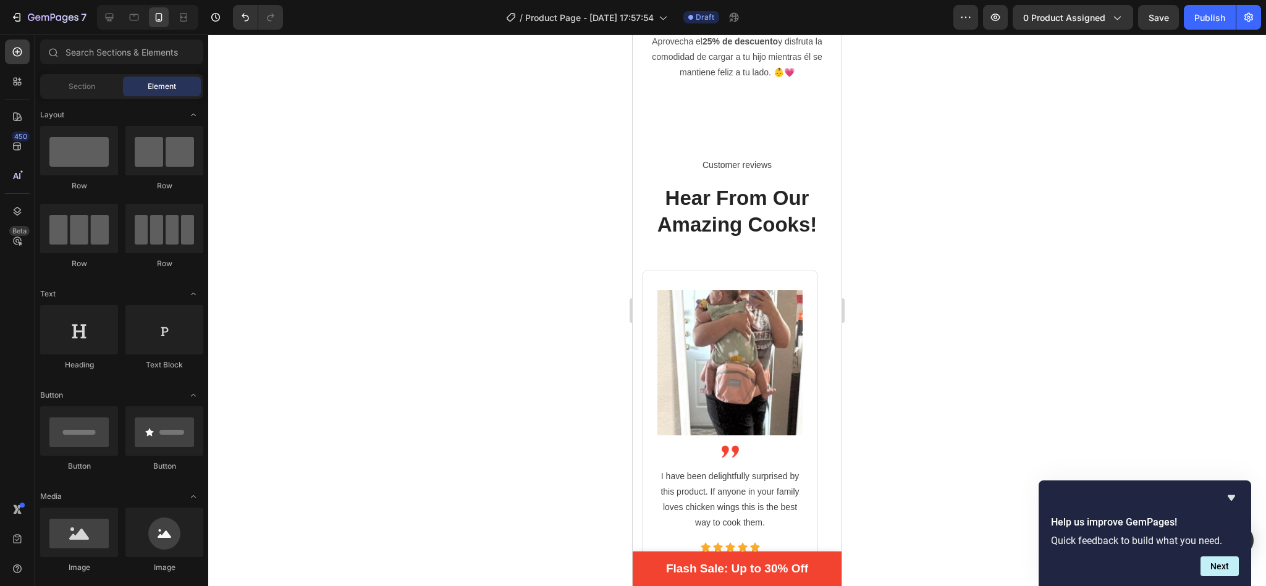
scroll to position [2135, 0]
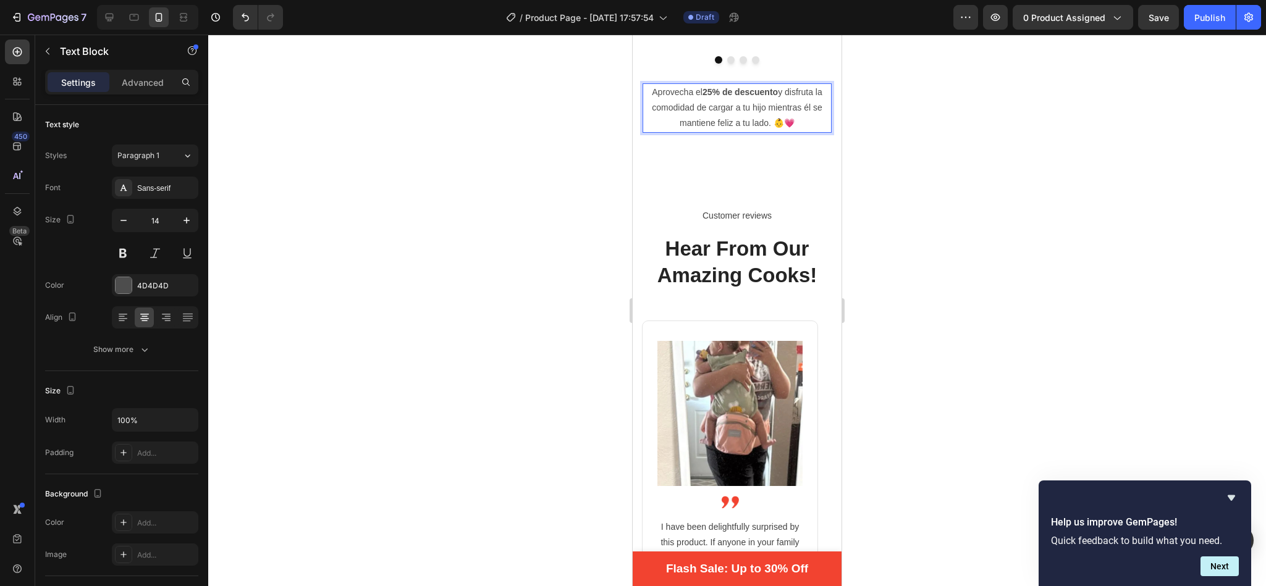
click at [788, 91] on p "Aprovecha el 25% de descuento y disfruta la comodidad de cargar a tu hijo mient…" at bounding box center [737, 108] width 187 height 47
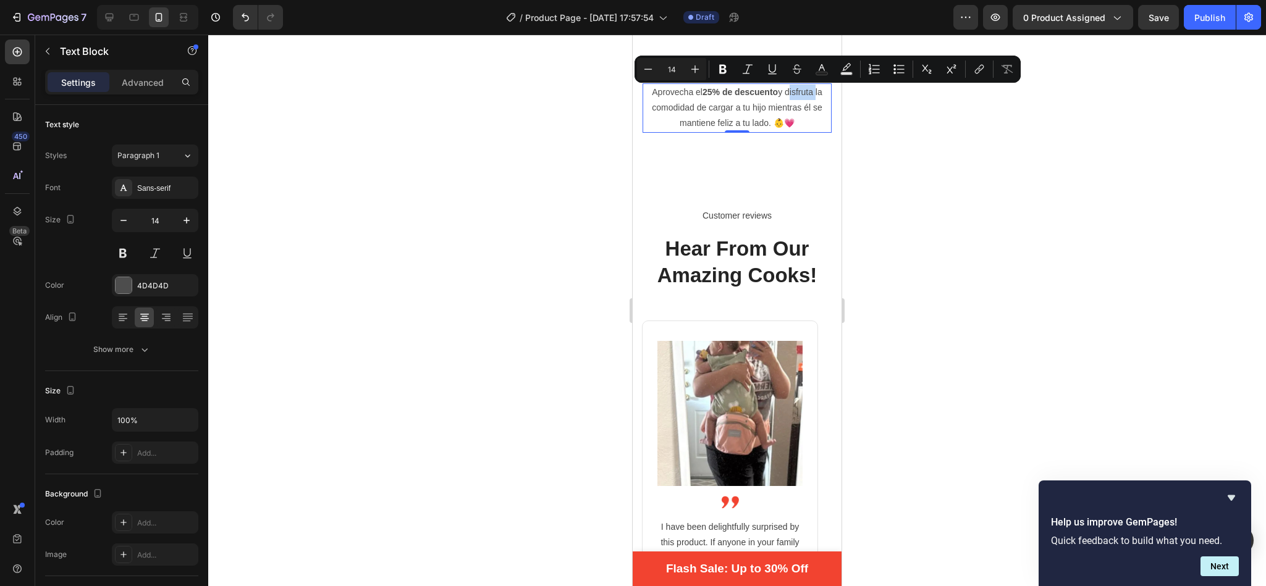
click at [786, 91] on p "Aprovecha el 25% de descuento y disfruta la comodidad de cargar a tu hijo mient…" at bounding box center [737, 108] width 187 height 47
drag, startPoint x: 786, startPoint y: 91, endPoint x: 793, endPoint y: 122, distance: 32.2
click at [793, 122] on p "Aprovecha el 25% de descuento y disfruta la comodidad de cargar a tu hijo mient…" at bounding box center [737, 108] width 187 height 47
copy p "disfruta la comodidad de cargar a tu hijo mientras él se mantiene feliz a tu la…"
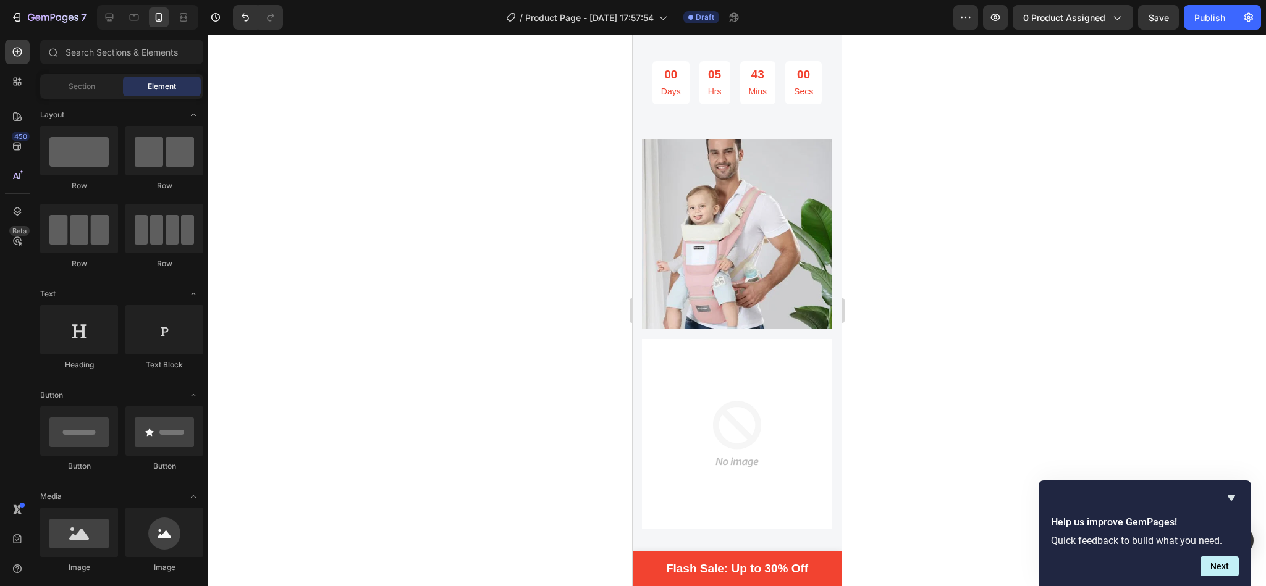
scroll to position [2897, 0]
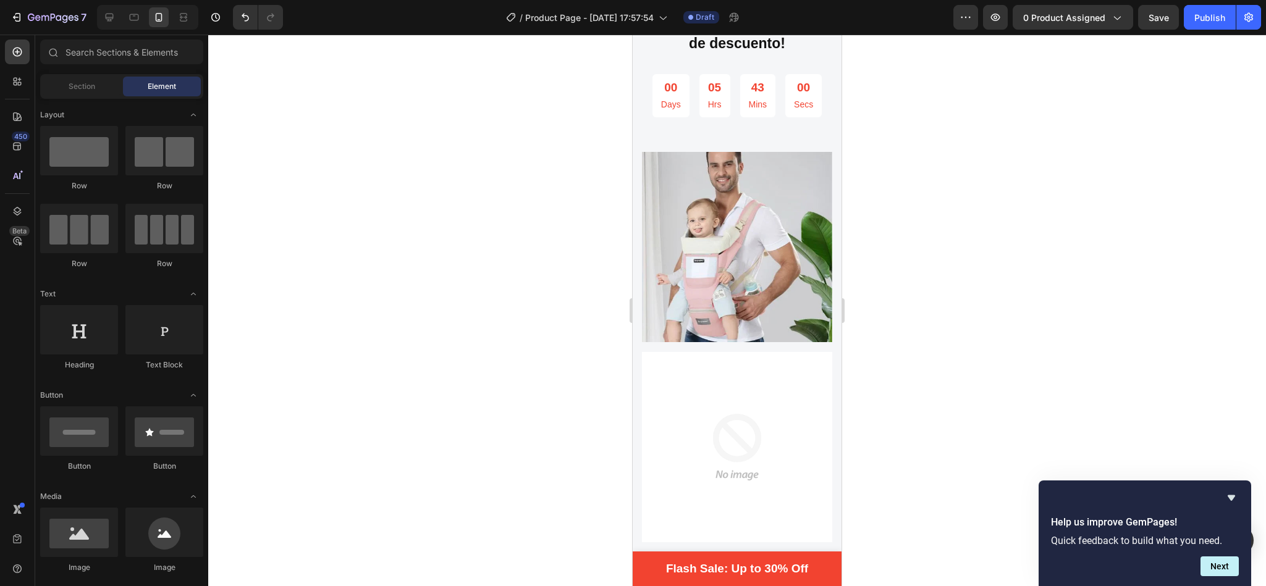
drag, startPoint x: 836, startPoint y: 234, endPoint x: 1475, endPoint y: 324, distance: 644.5
drag, startPoint x: 781, startPoint y: 370, endPoint x: 738, endPoint y: 324, distance: 62.5
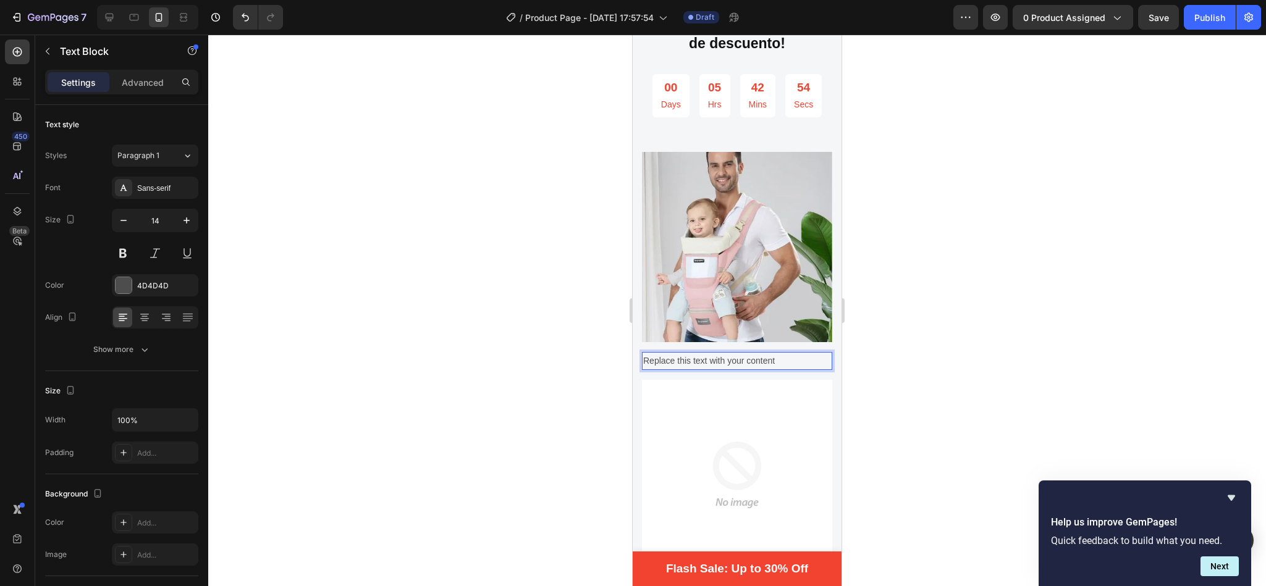
click at [778, 352] on div "Replace this text with your content" at bounding box center [737, 361] width 190 height 18
click at [778, 353] on p "Replace this text with your content" at bounding box center [737, 360] width 188 height 15
drag, startPoint x: 778, startPoint y: 349, endPoint x: 640, endPoint y: 360, distance: 138.8
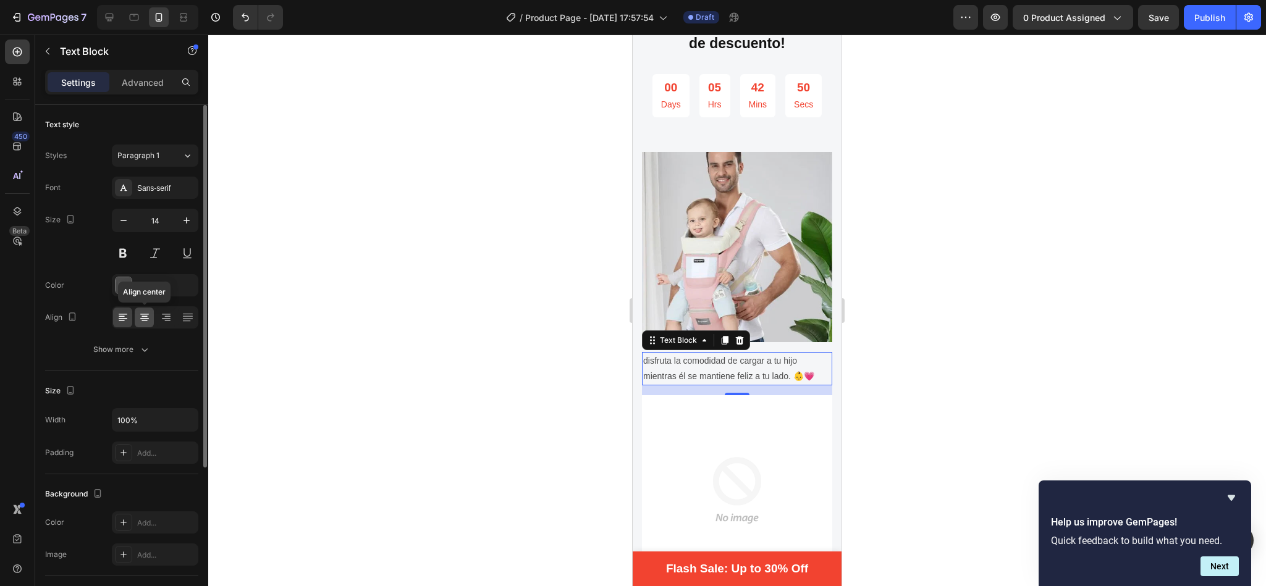
click at [147, 321] on icon at bounding box center [144, 317] width 12 height 12
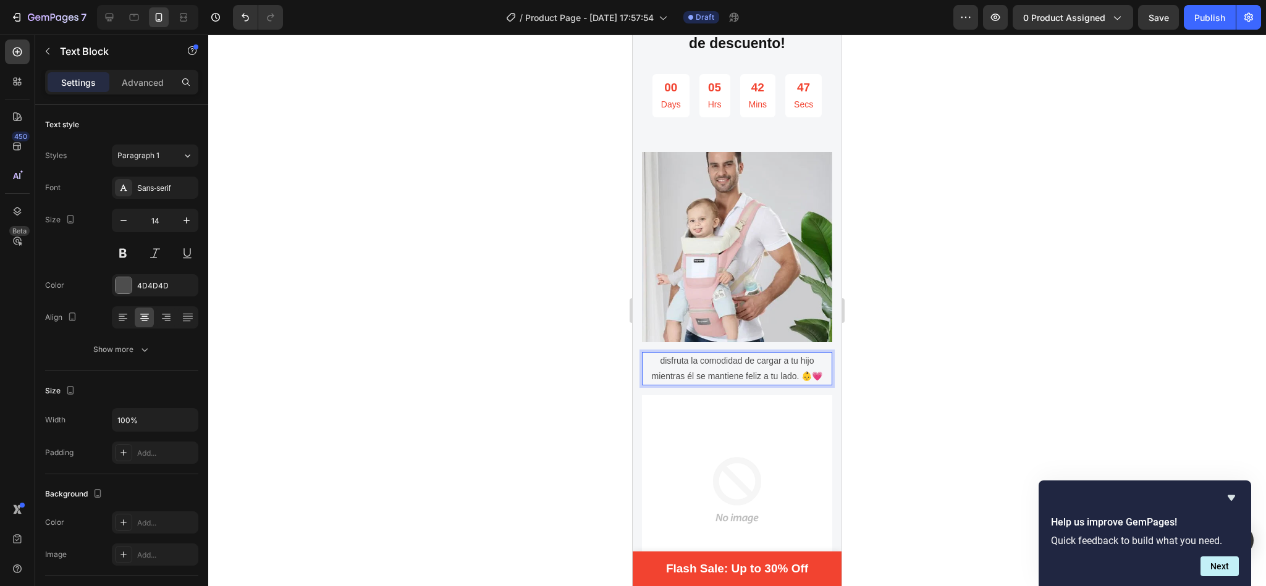
click at [658, 353] on p "disfruta la comodidad de cargar a tu hijo mientras él se mantiene feliz a tu la…" at bounding box center [737, 368] width 188 height 31
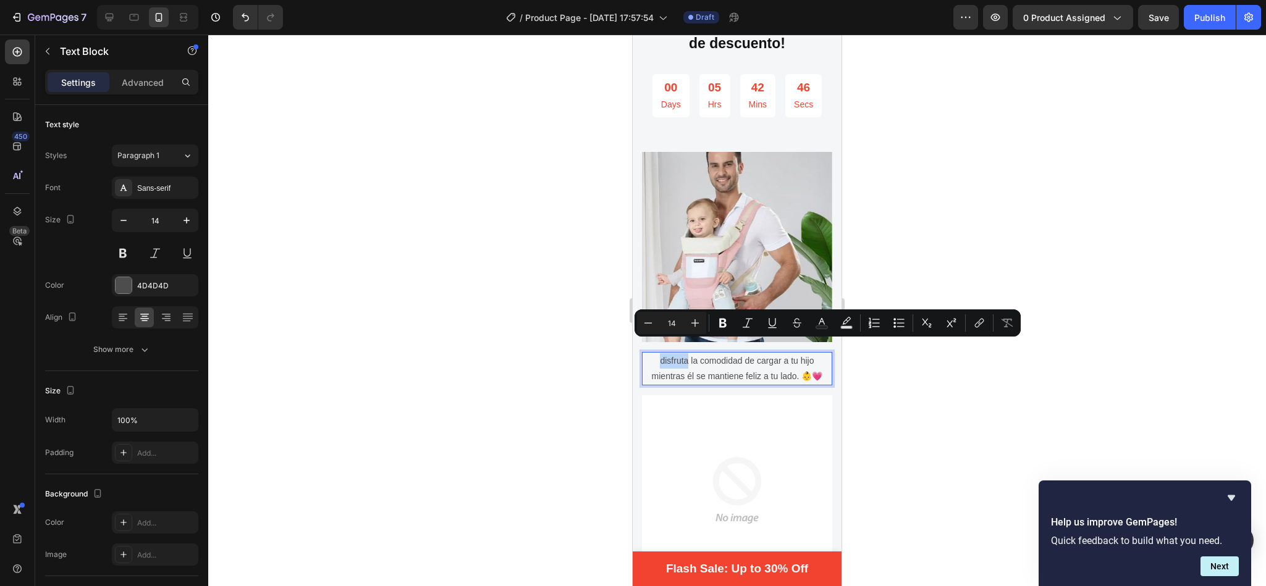
click at [658, 353] on p "disfruta la comodidad de cargar a tu hijo mientras él se mantiene feliz a tu la…" at bounding box center [737, 368] width 188 height 31
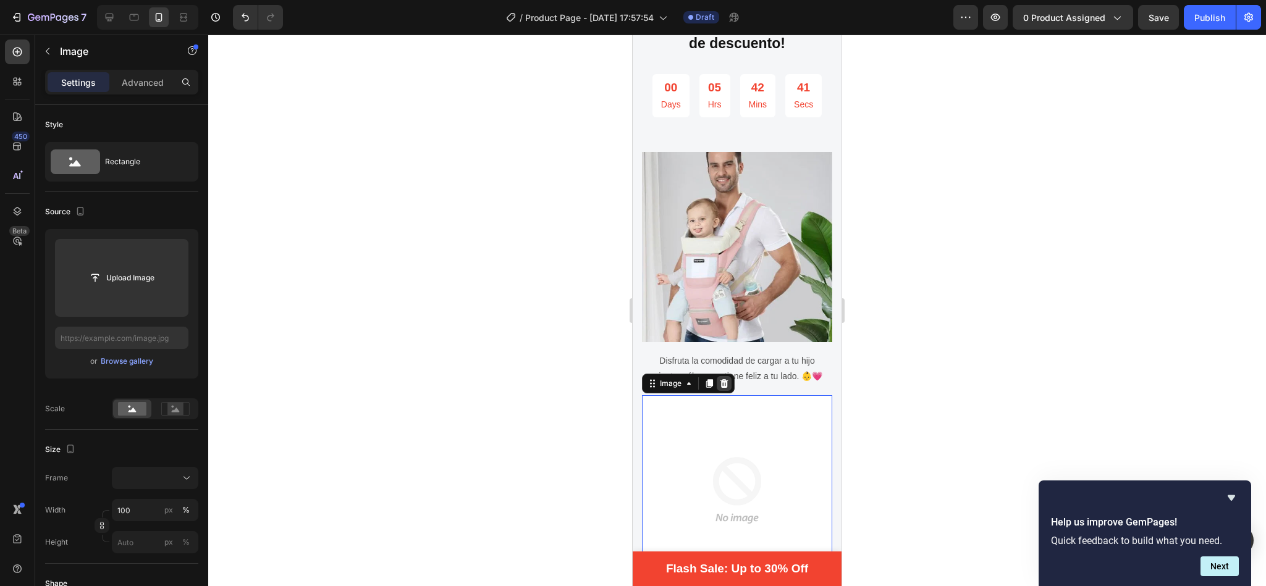
click at [718, 384] on div at bounding box center [724, 383] width 15 height 15
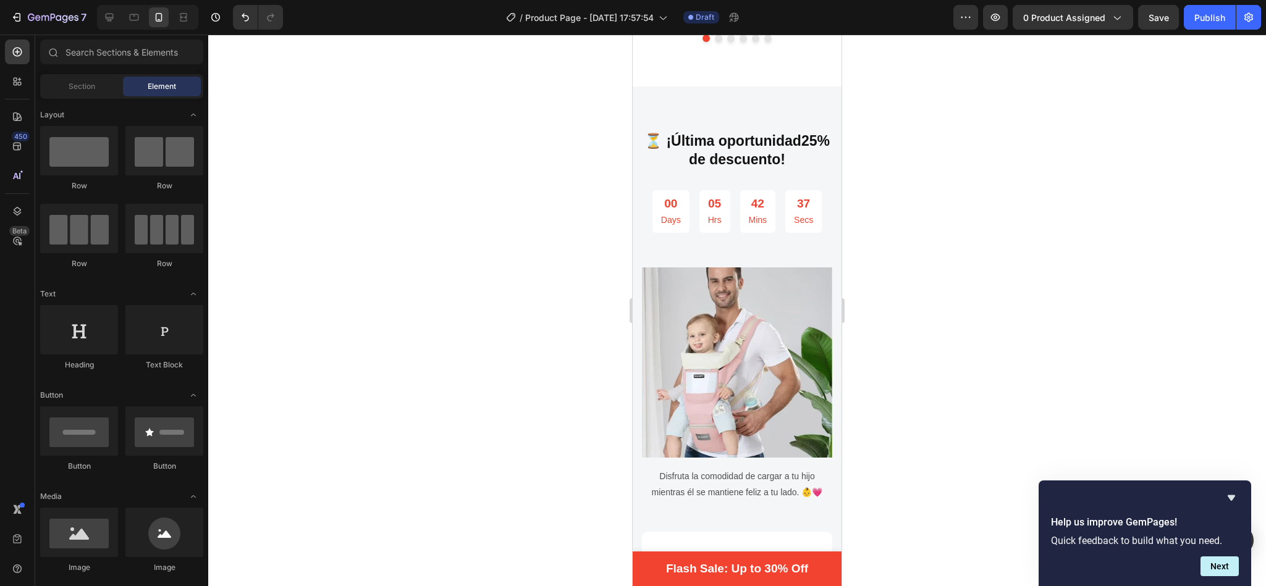
scroll to position [2823, 0]
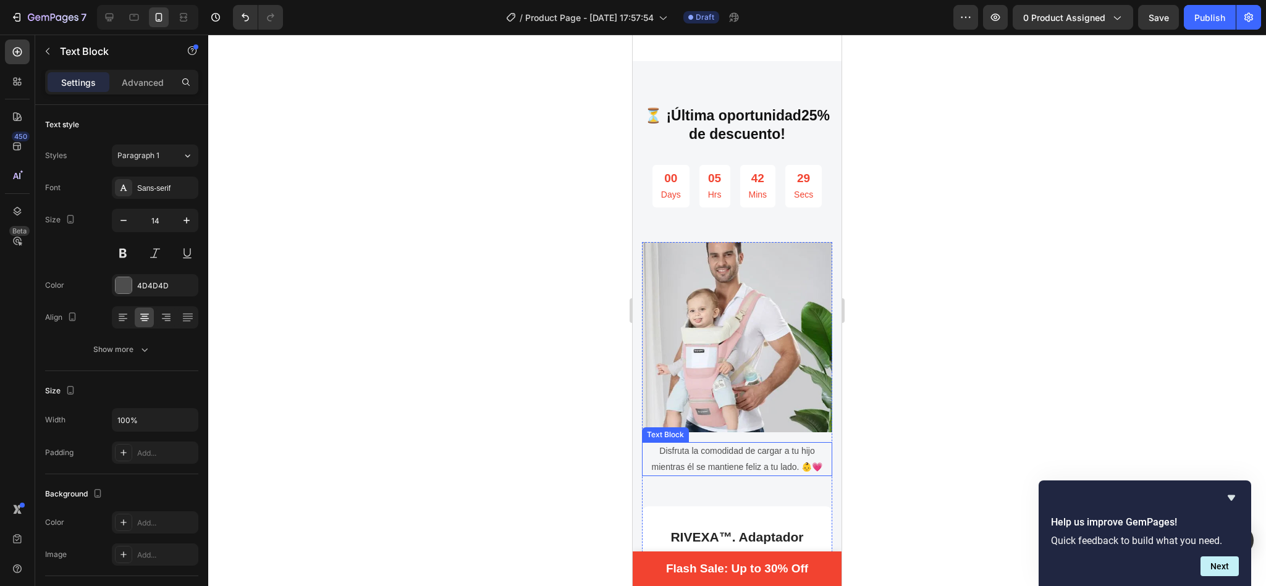
click at [742, 447] on p "Disfruta la comodidad de cargar a tu hijo mientras él se mantiene feliz a tu la…" at bounding box center [737, 459] width 188 height 31
click at [914, 317] on div at bounding box center [737, 311] width 1058 height 552
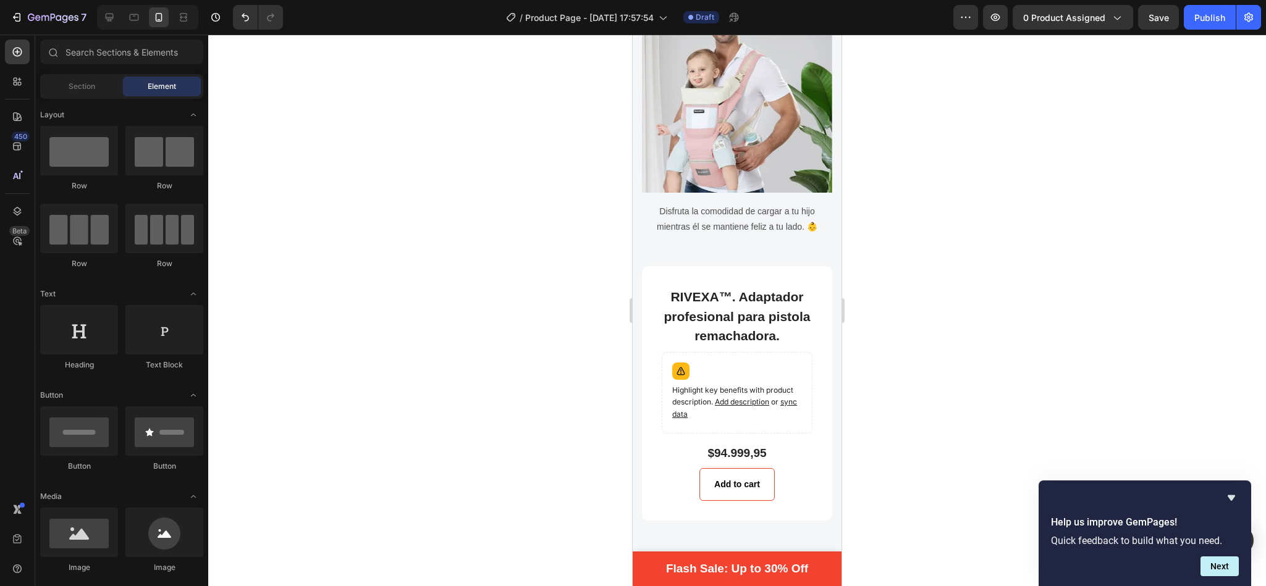
scroll to position [3071, 0]
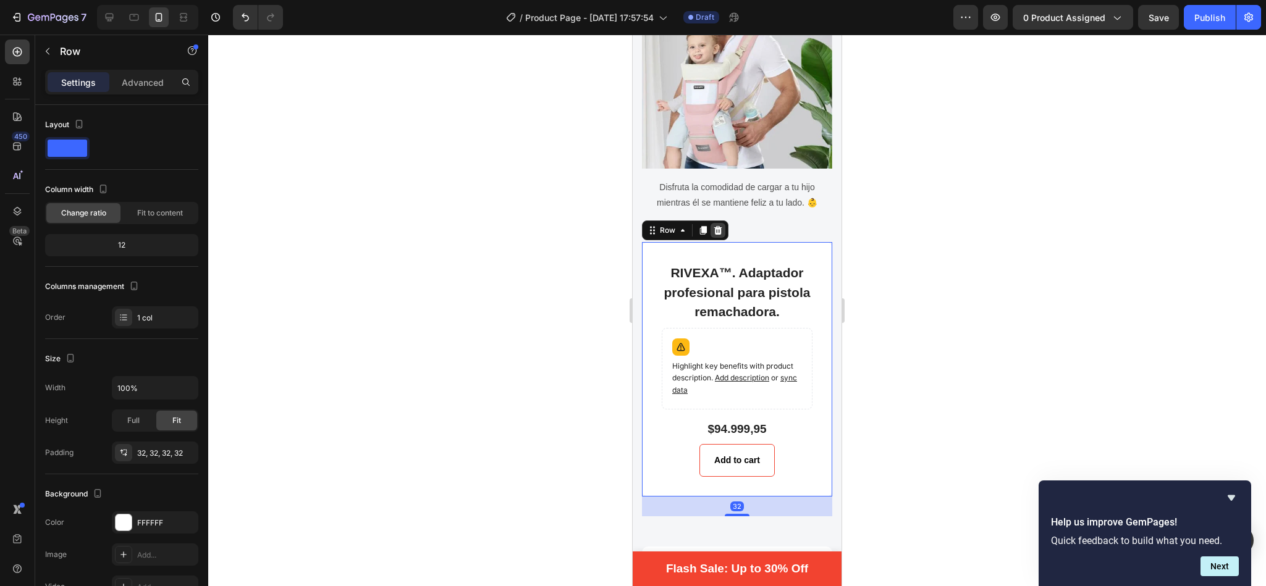
click at [714, 225] on icon at bounding box center [718, 230] width 10 height 10
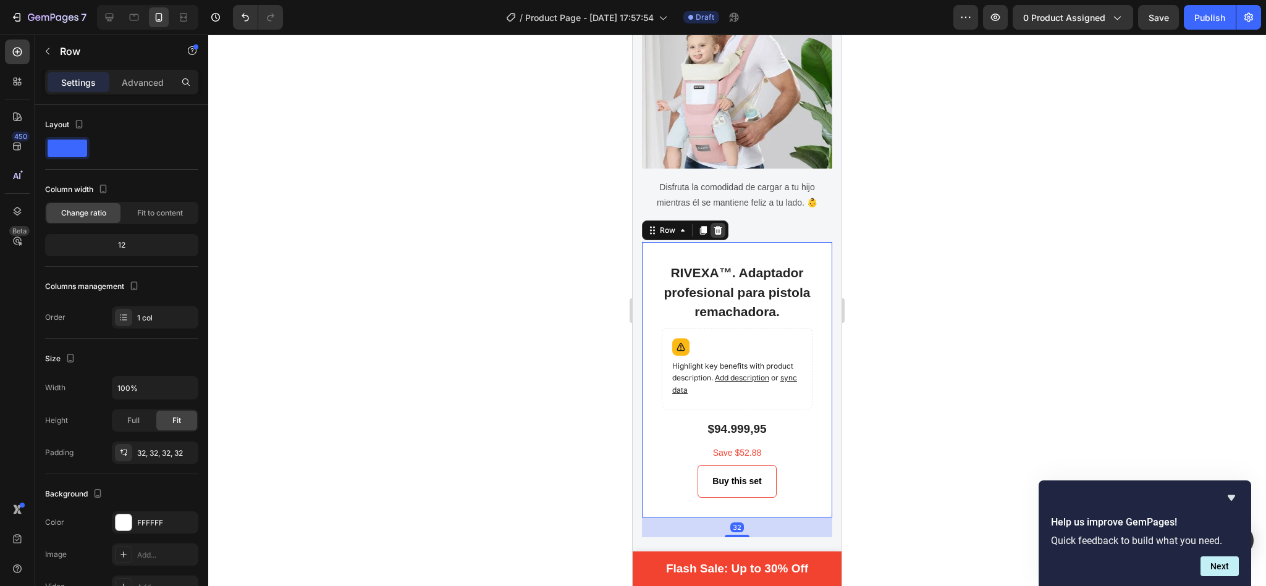
click at [716, 226] on icon at bounding box center [718, 230] width 8 height 9
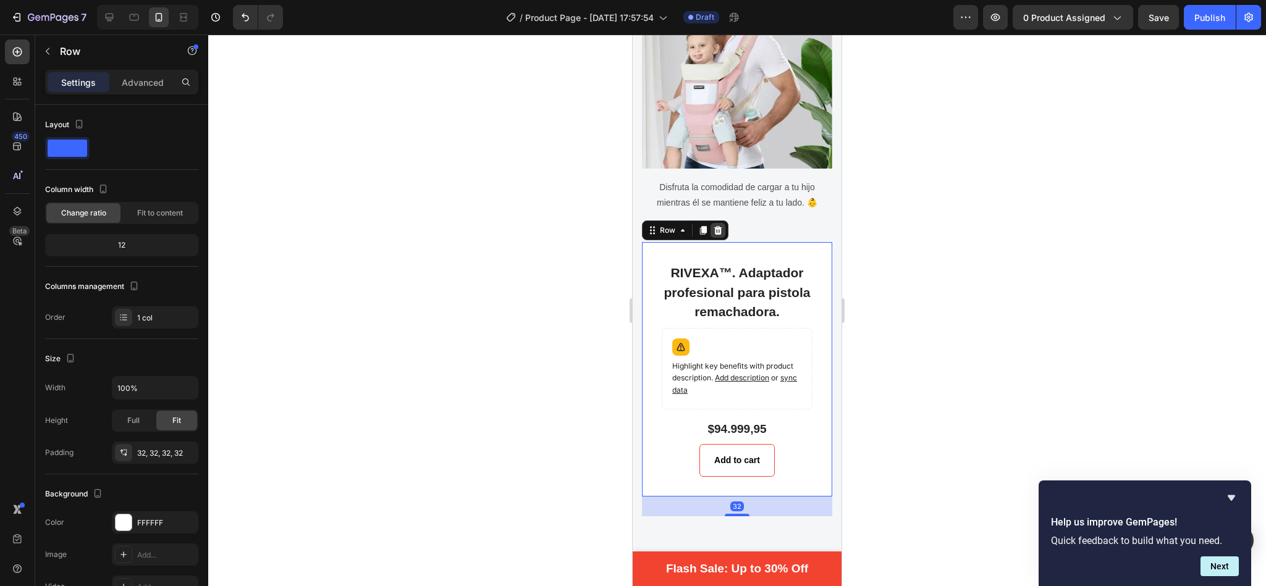
click at [720, 225] on icon at bounding box center [718, 230] width 10 height 10
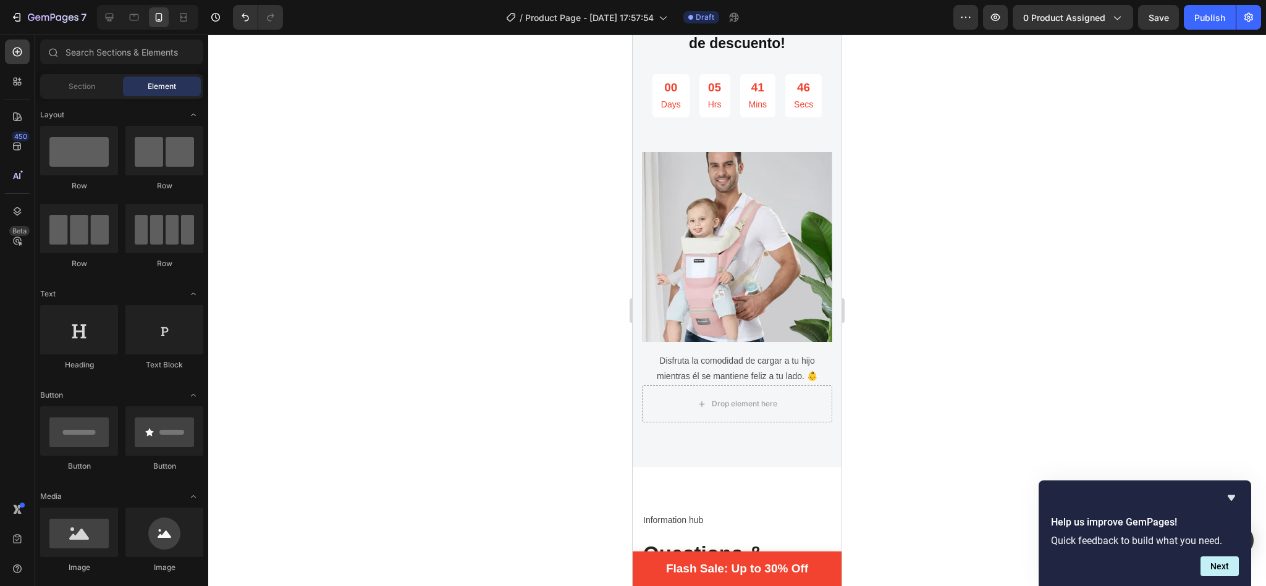
scroll to position [2920, 0]
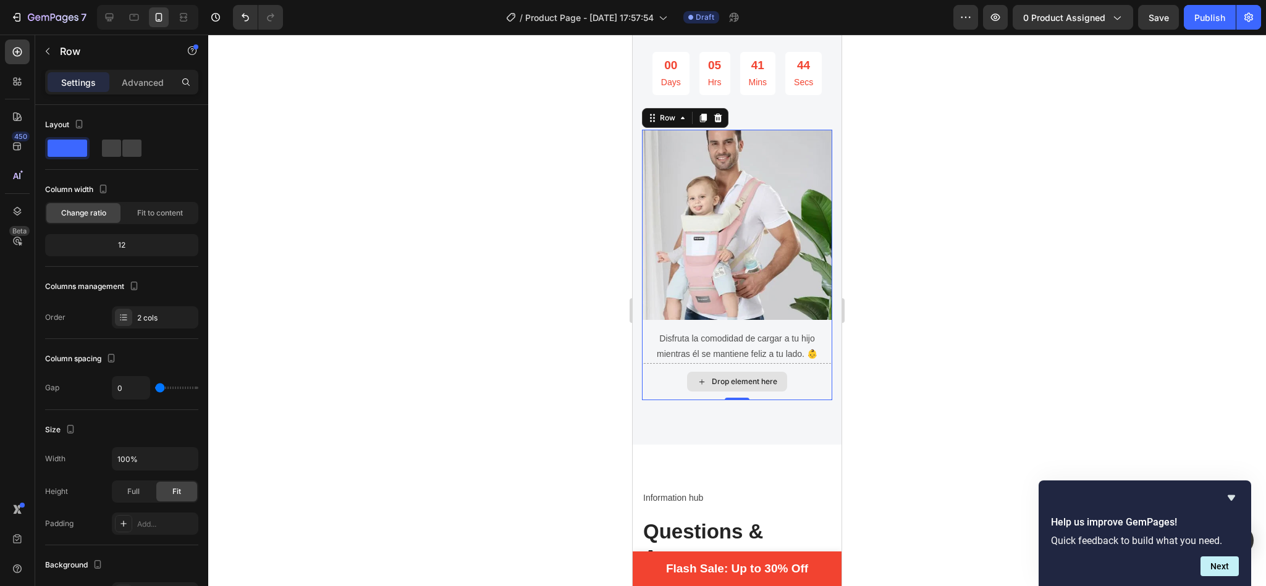
click at [667, 363] on div "Drop element here" at bounding box center [737, 381] width 190 height 37
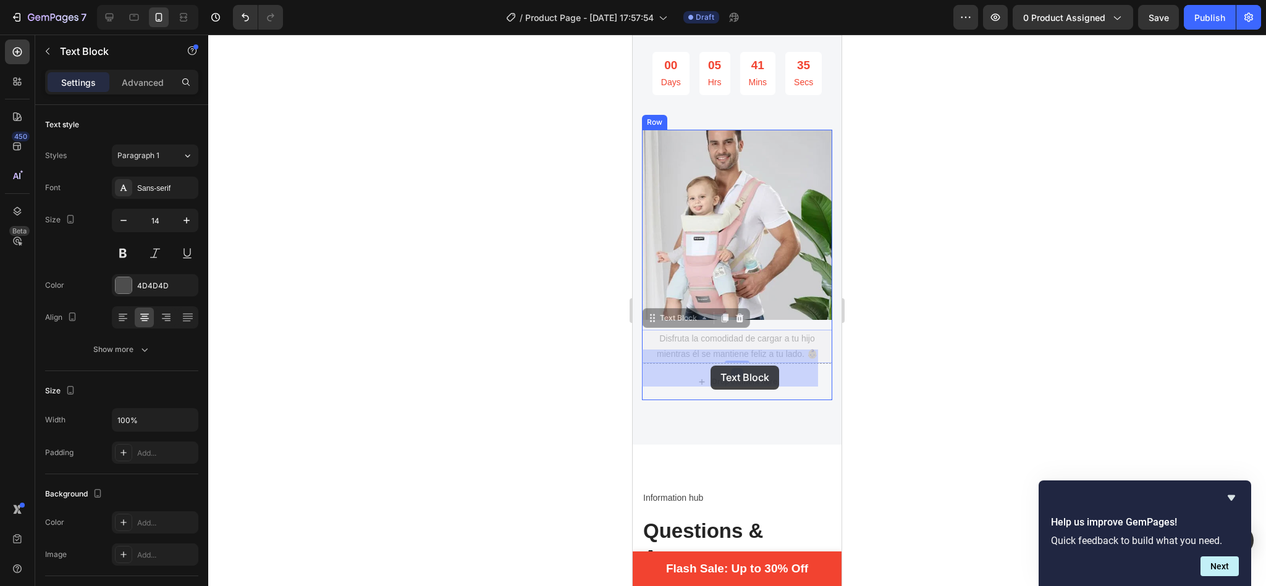
drag, startPoint x: 672, startPoint y: 305, endPoint x: 708, endPoint y: 367, distance: 72.3
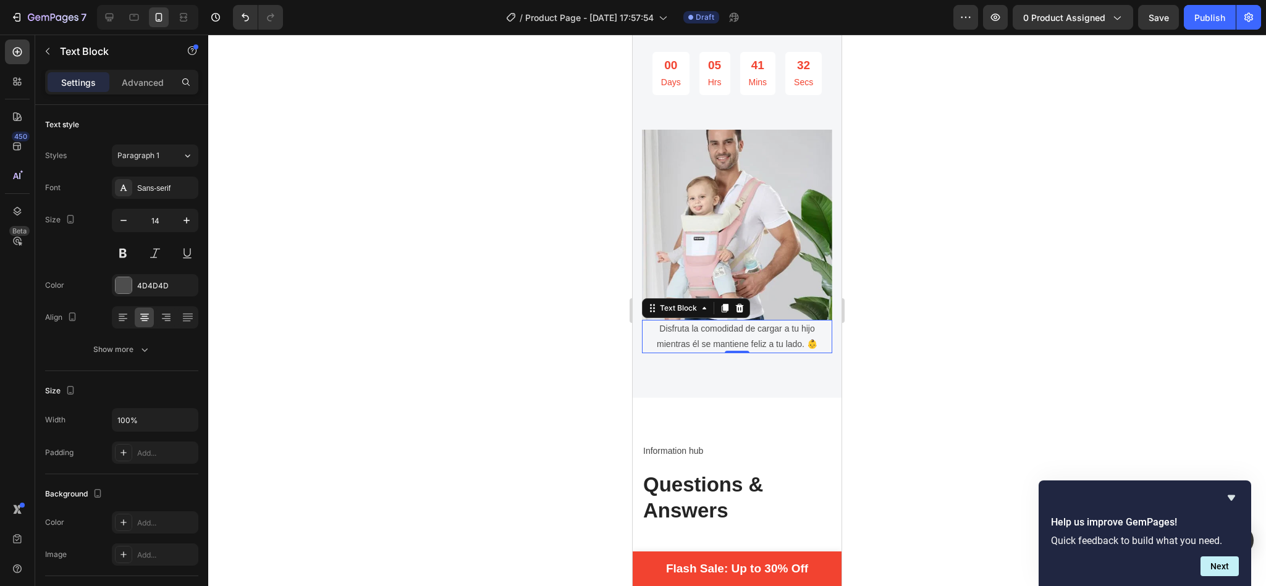
click at [893, 297] on div at bounding box center [737, 311] width 1058 height 552
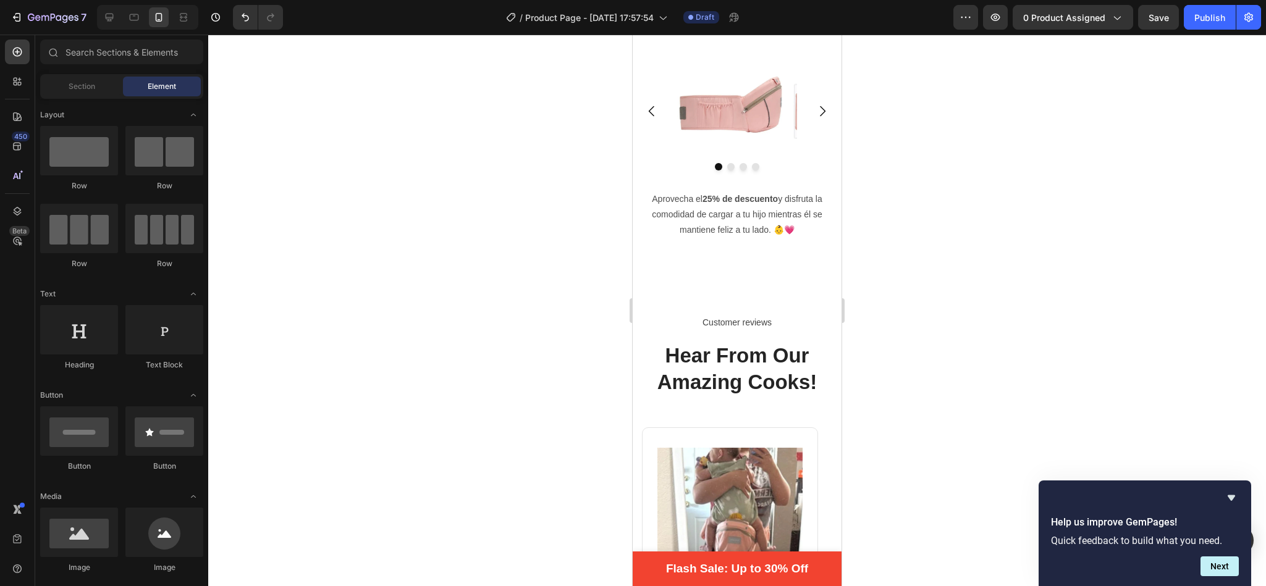
scroll to position [2017, 0]
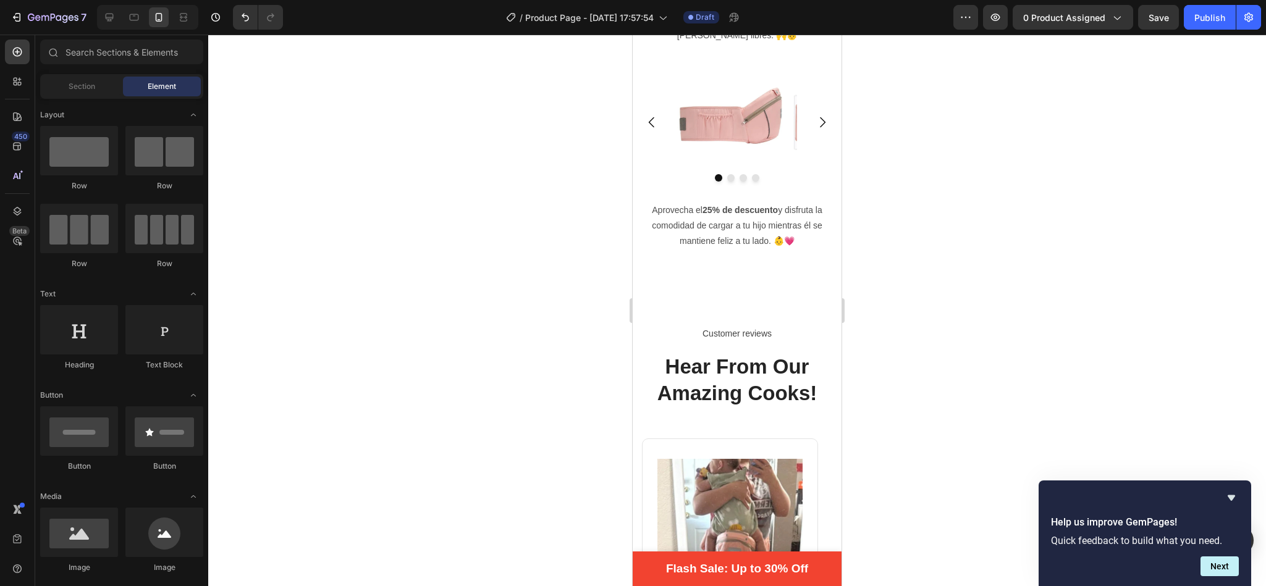
drag, startPoint x: 833, startPoint y: 291, endPoint x: 1480, endPoint y: 292, distance: 646.8
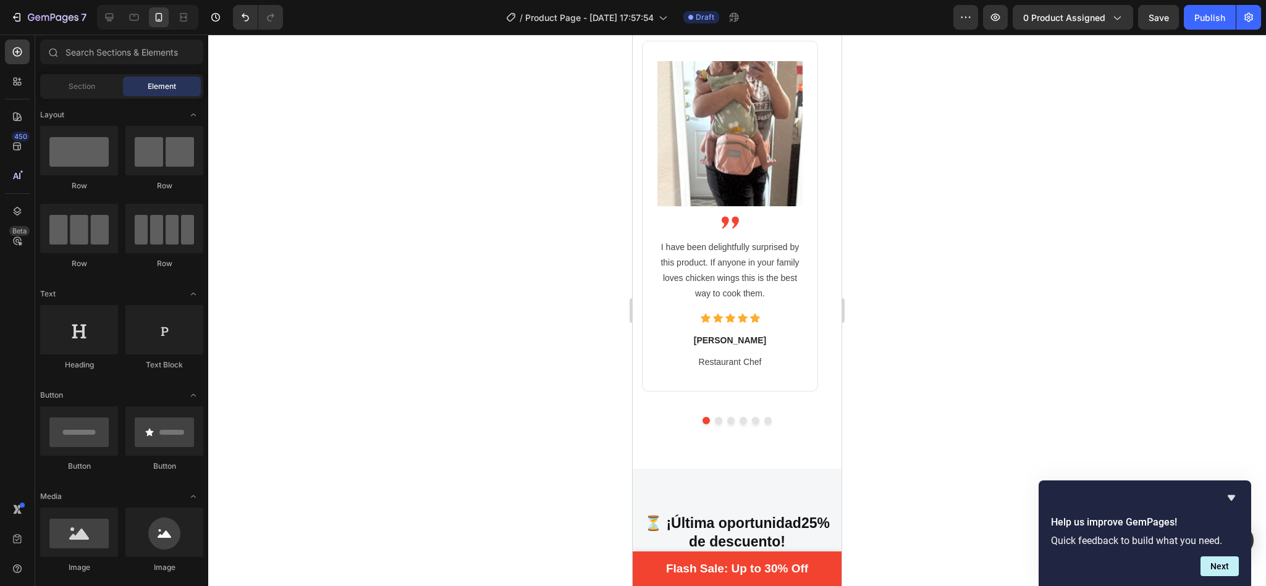
scroll to position [2404, 0]
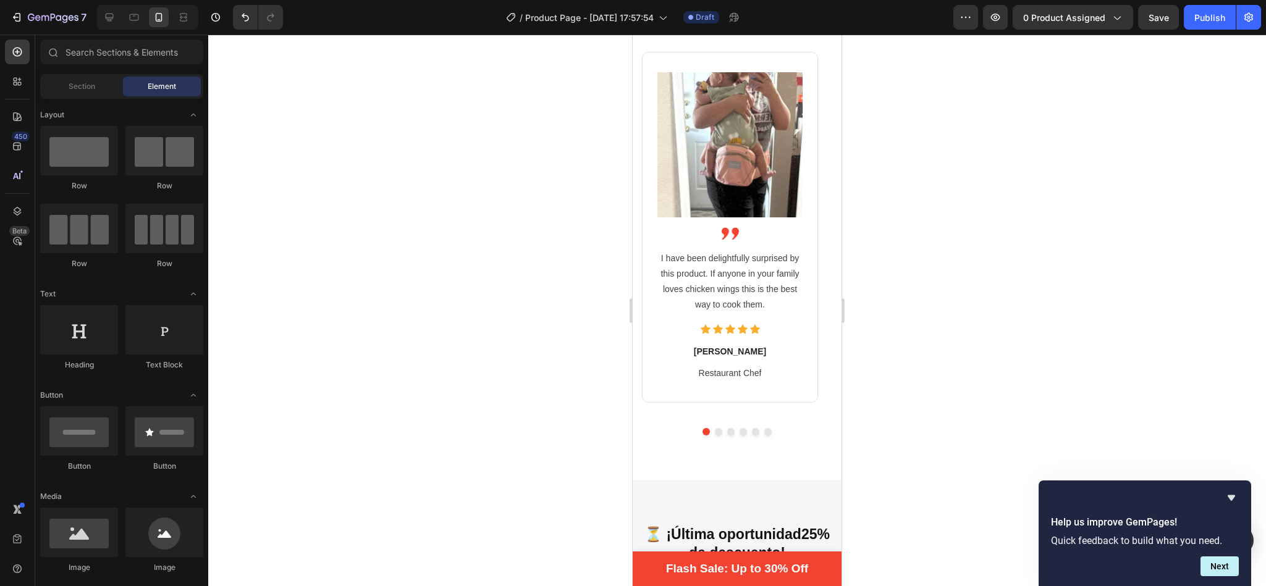
drag, startPoint x: 836, startPoint y: 302, endPoint x: 1476, endPoint y: 301, distance: 640.0
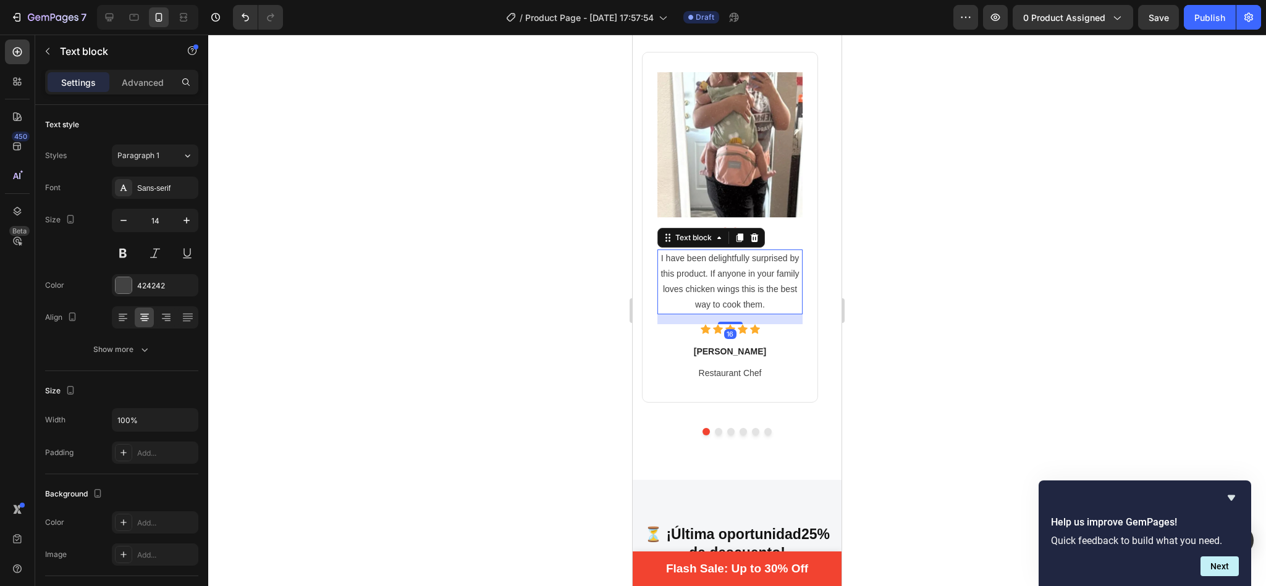
click at [755, 262] on p "I have been delightfully surprised by this product. If anyone in your family lo…" at bounding box center [730, 282] width 143 height 62
click at [775, 298] on p "I have been delightfully surprised by this product. If anyone in your family lo…" at bounding box center [730, 282] width 143 height 62
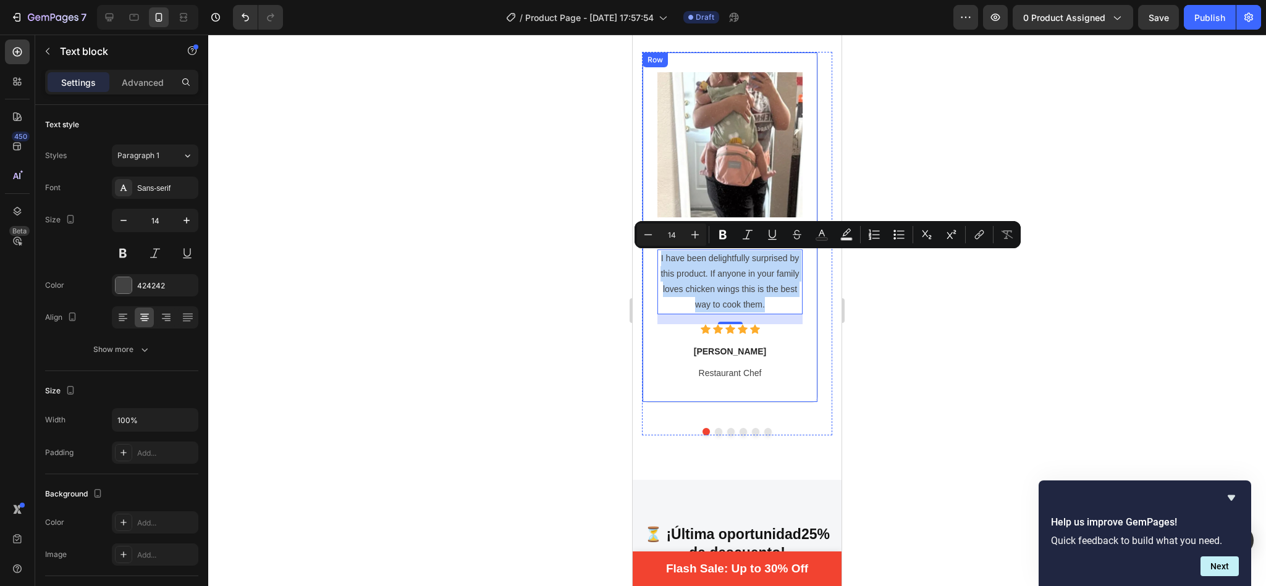
drag, startPoint x: 773, startPoint y: 305, endPoint x: 647, endPoint y: 262, distance: 133.6
click at [647, 262] on div "Image Image I have been delightfully surprised by this product. If anyone in yo…" at bounding box center [730, 227] width 176 height 351
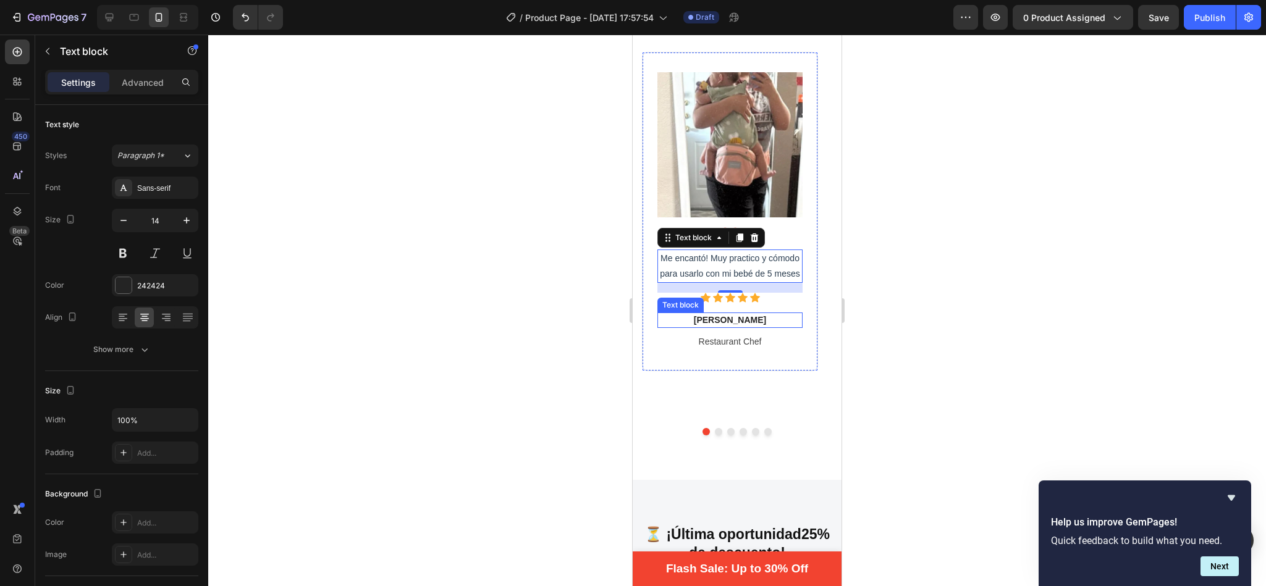
click at [736, 321] on p "[PERSON_NAME]" at bounding box center [730, 320] width 143 height 13
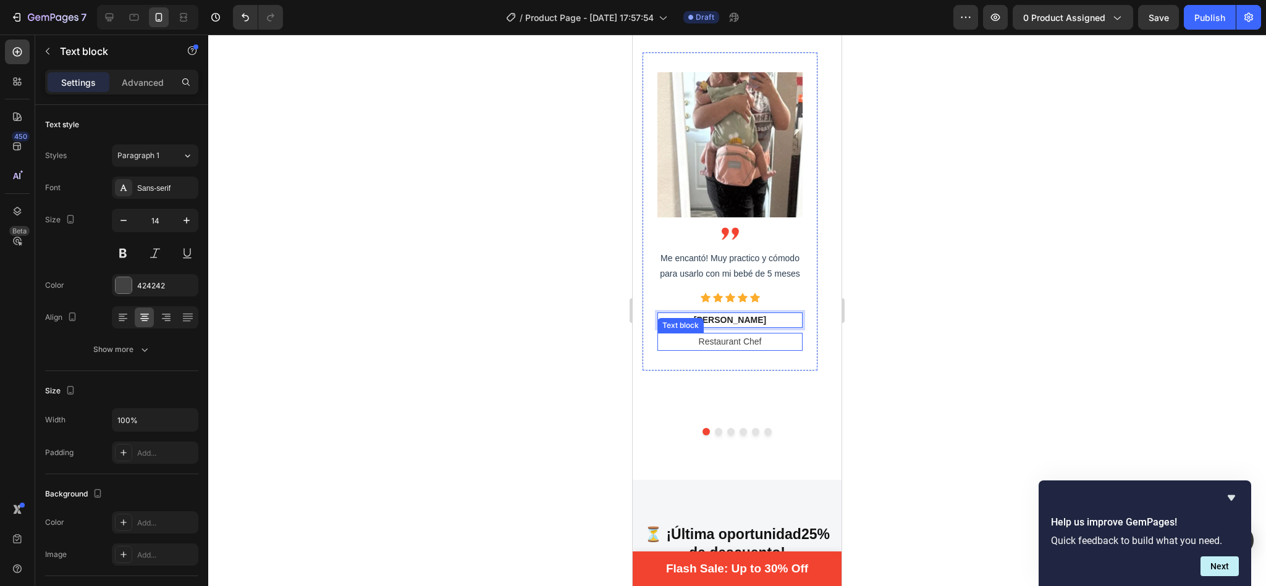
click at [741, 343] on p "Restaurant Chef" at bounding box center [730, 341] width 143 height 15
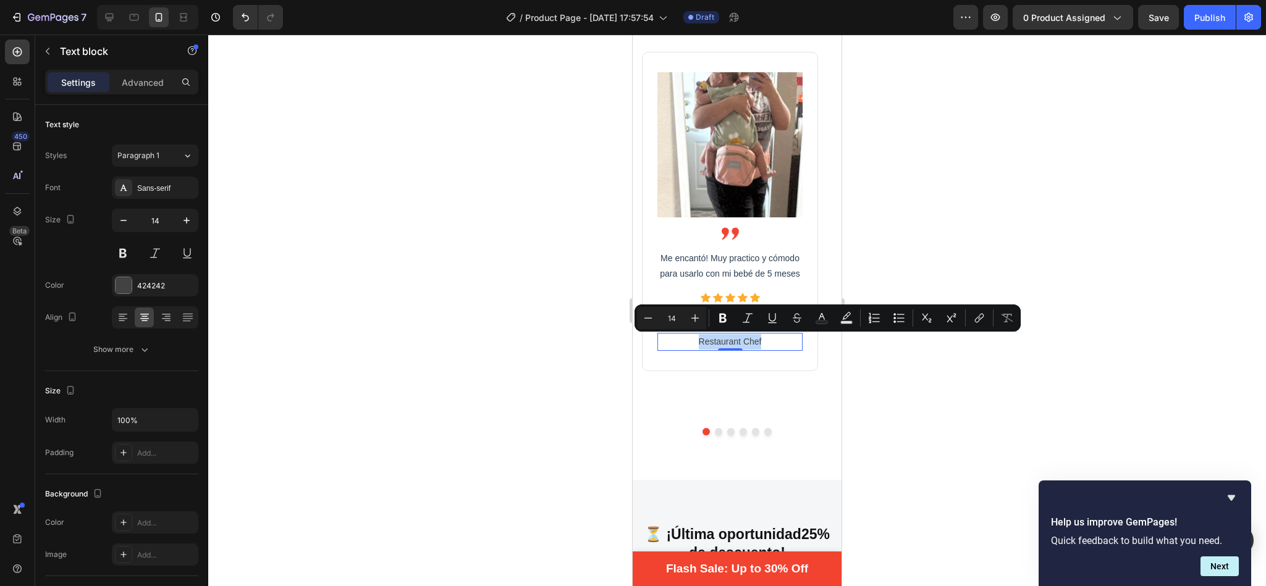
drag, startPoint x: 765, startPoint y: 345, endPoint x: 689, endPoint y: 342, distance: 76.0
click at [689, 342] on p "Restaurant Chef" at bounding box center [730, 341] width 143 height 15
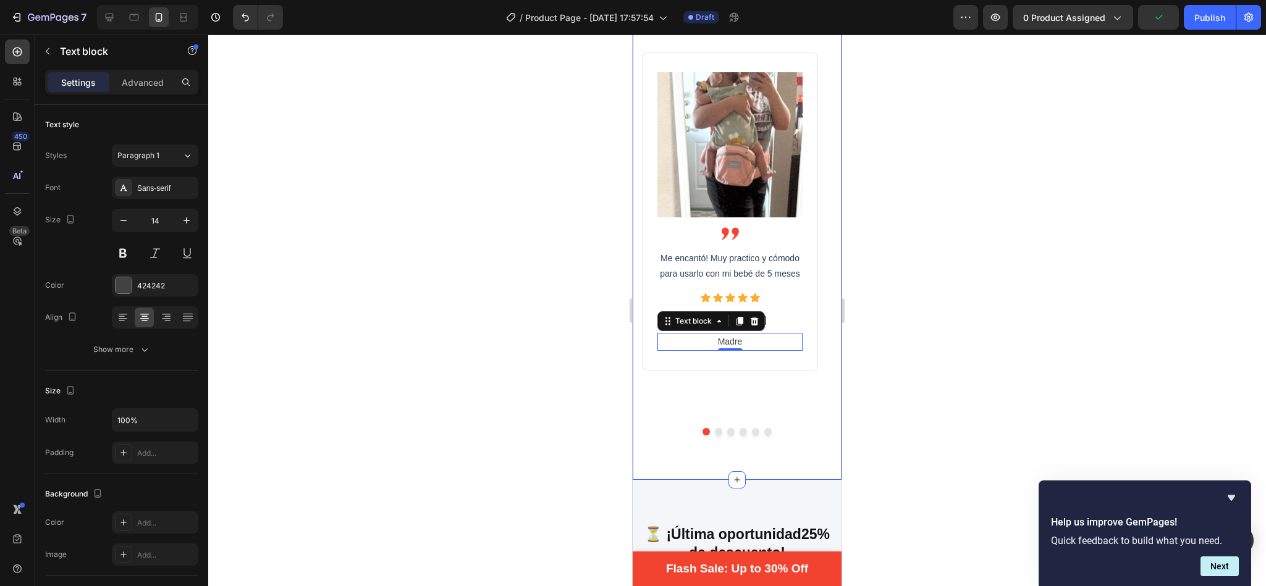
click at [584, 371] on div at bounding box center [737, 311] width 1058 height 552
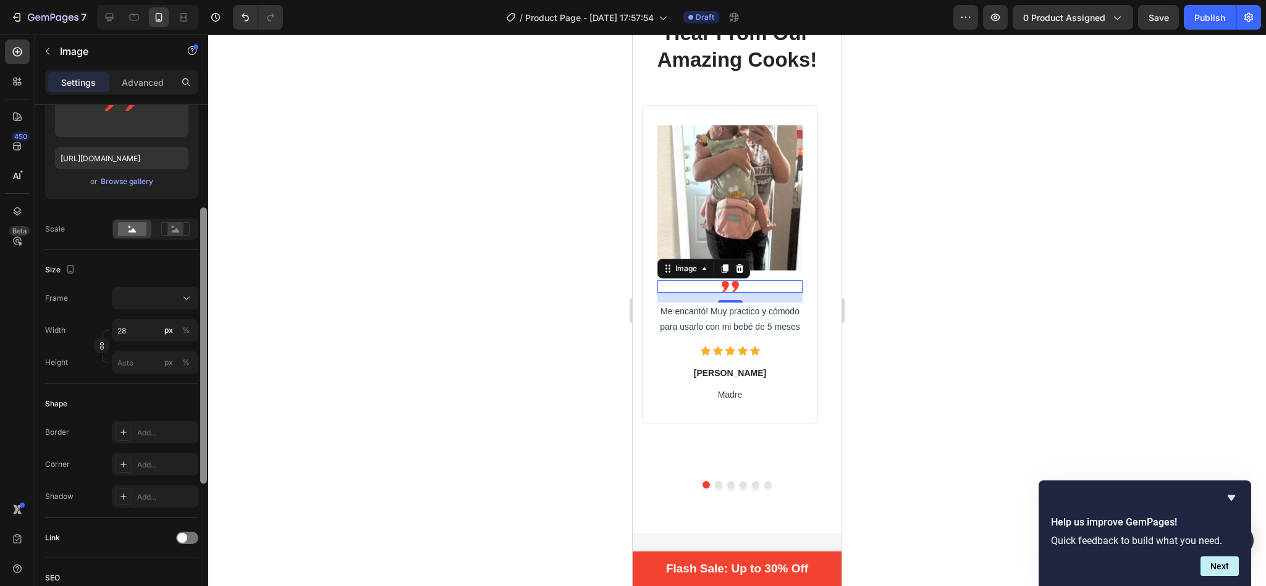
scroll to position [201, 0]
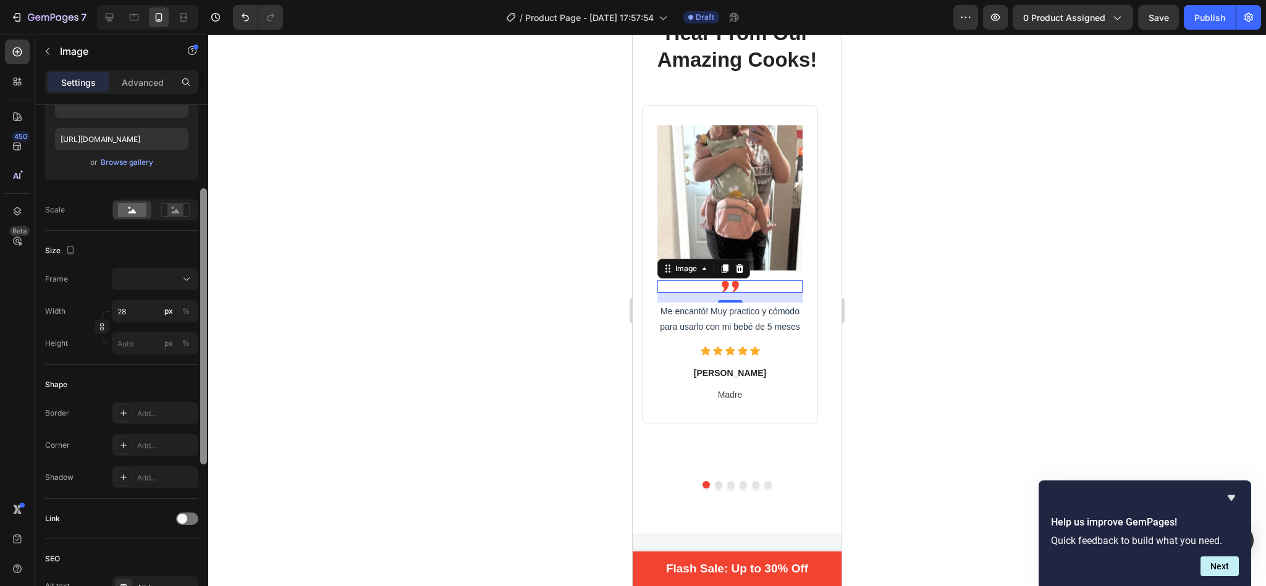
drag, startPoint x: 206, startPoint y: 256, endPoint x: 243, endPoint y: 363, distance: 113.9
click at [243, 0] on div "7 / Product Page - [DATE] 17:57:54 Draft Preview 0 product assigned Save Publis…" at bounding box center [633, 0] width 1266 height 0
click at [491, 225] on div at bounding box center [737, 311] width 1058 height 552
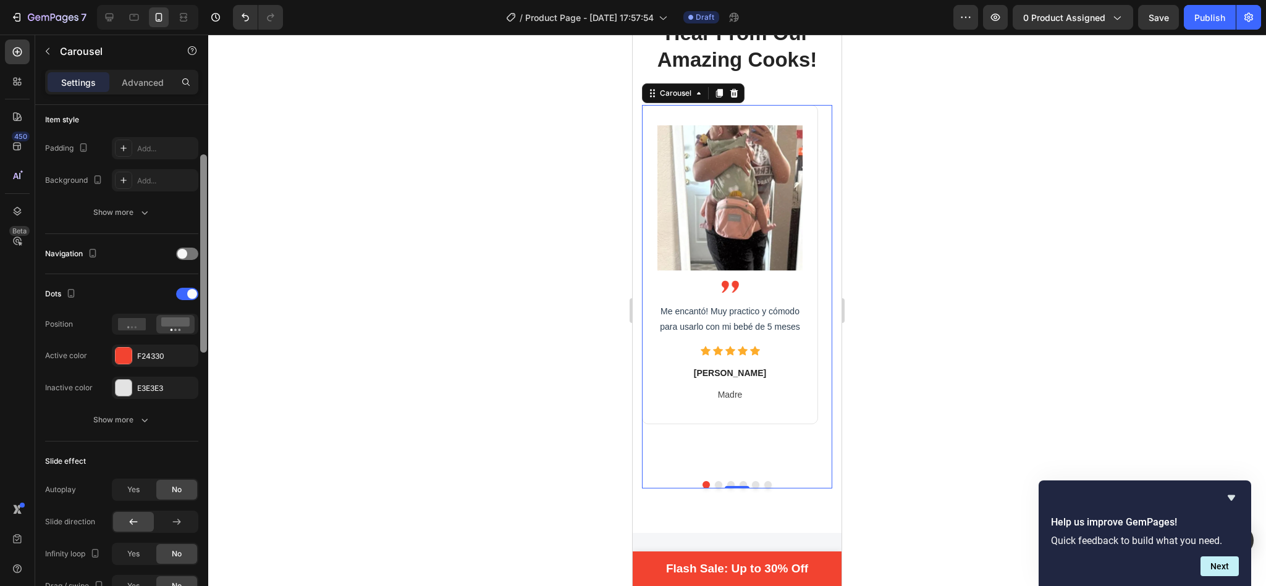
scroll to position [308, 0]
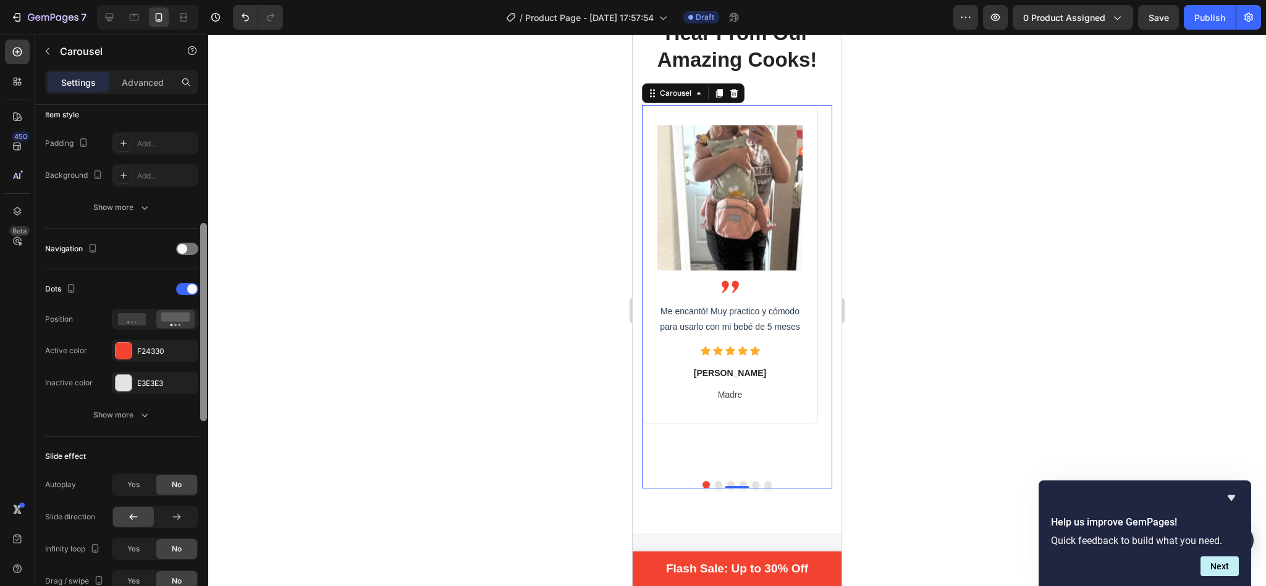
drag, startPoint x: 204, startPoint y: 209, endPoint x: 225, endPoint y: 328, distance: 120.4
click at [225, 0] on div "7 / Product Page - [DATE] 17:57:54 Draft Preview 0 product assigned Save Publis…" at bounding box center [633, 0] width 1266 height 0
click at [128, 347] on div at bounding box center [124, 351] width 16 height 16
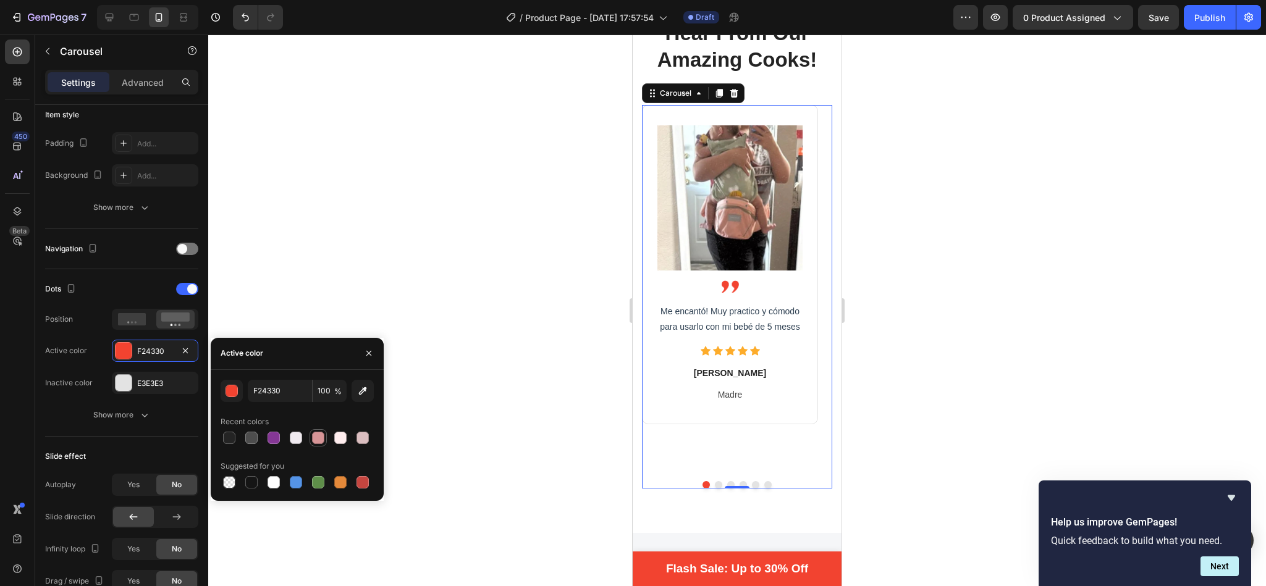
click at [316, 437] on div at bounding box center [318, 438] width 12 height 12
type input "D79597"
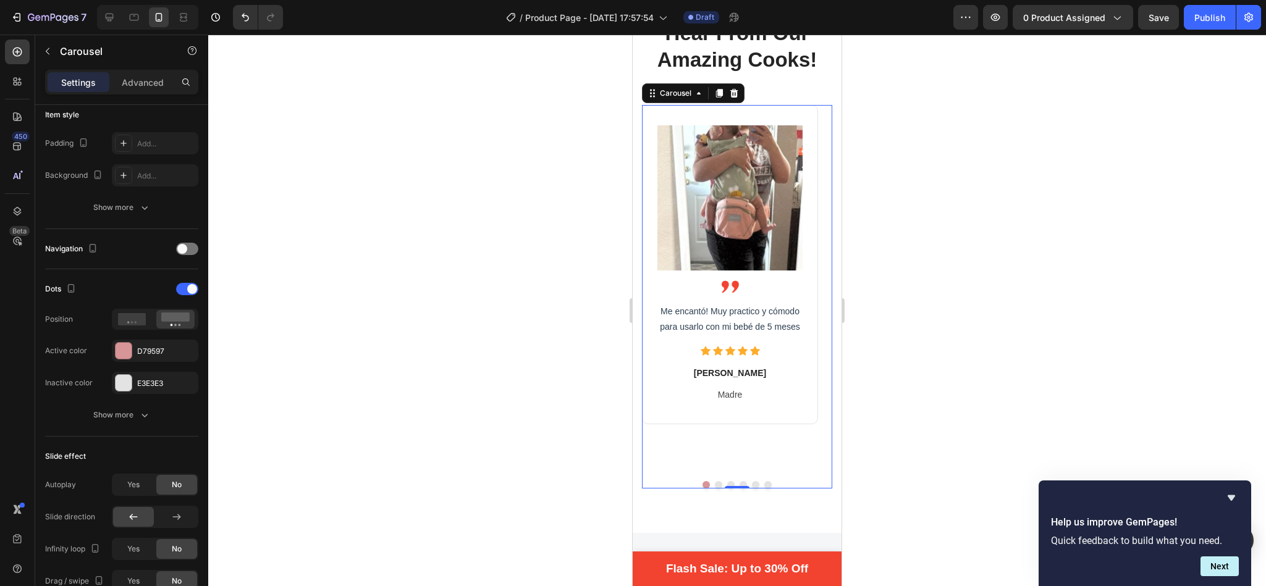
click at [550, 273] on div at bounding box center [737, 311] width 1058 height 552
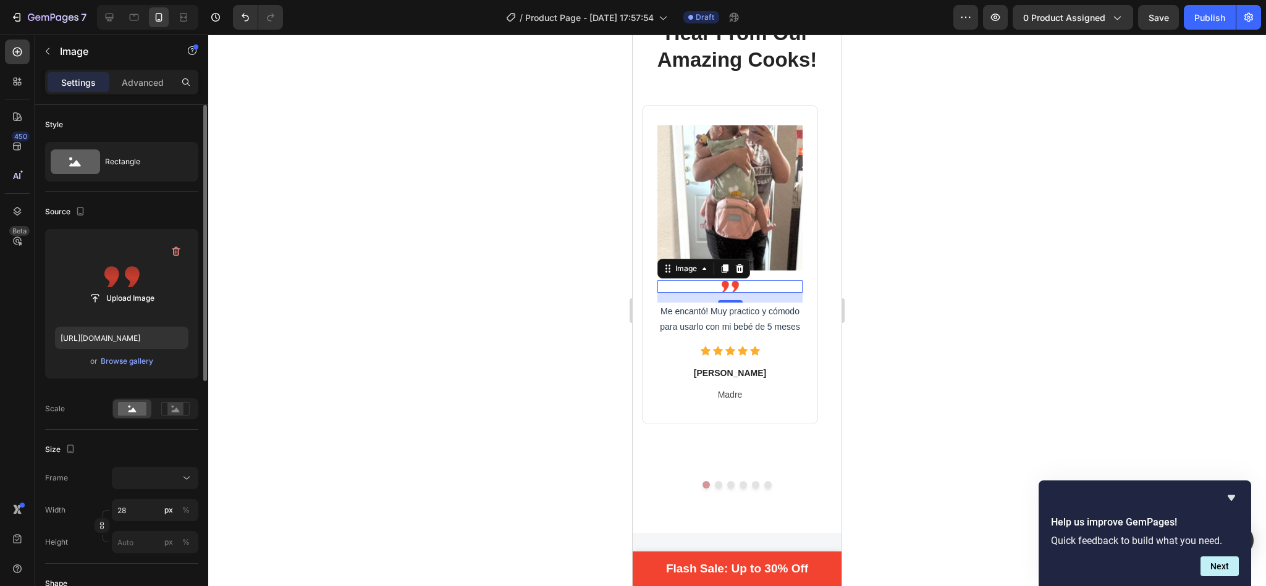
click at [119, 271] on label at bounding box center [121, 278] width 133 height 78
click at [119, 288] on input "file" at bounding box center [121, 298] width 85 height 21
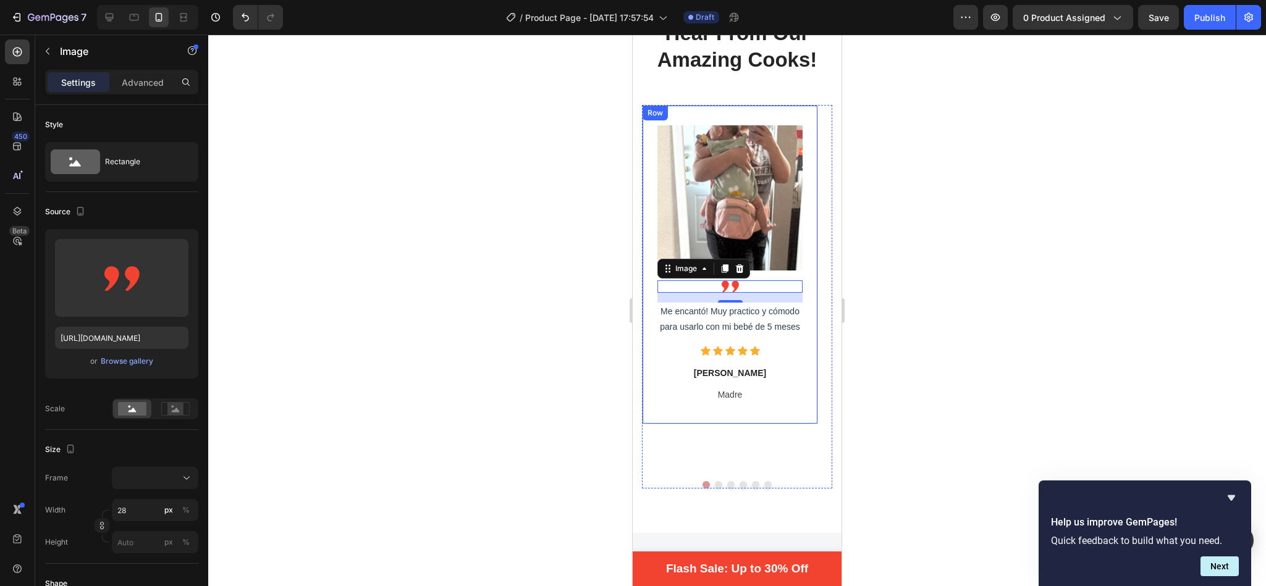
click at [484, 274] on div at bounding box center [737, 311] width 1058 height 552
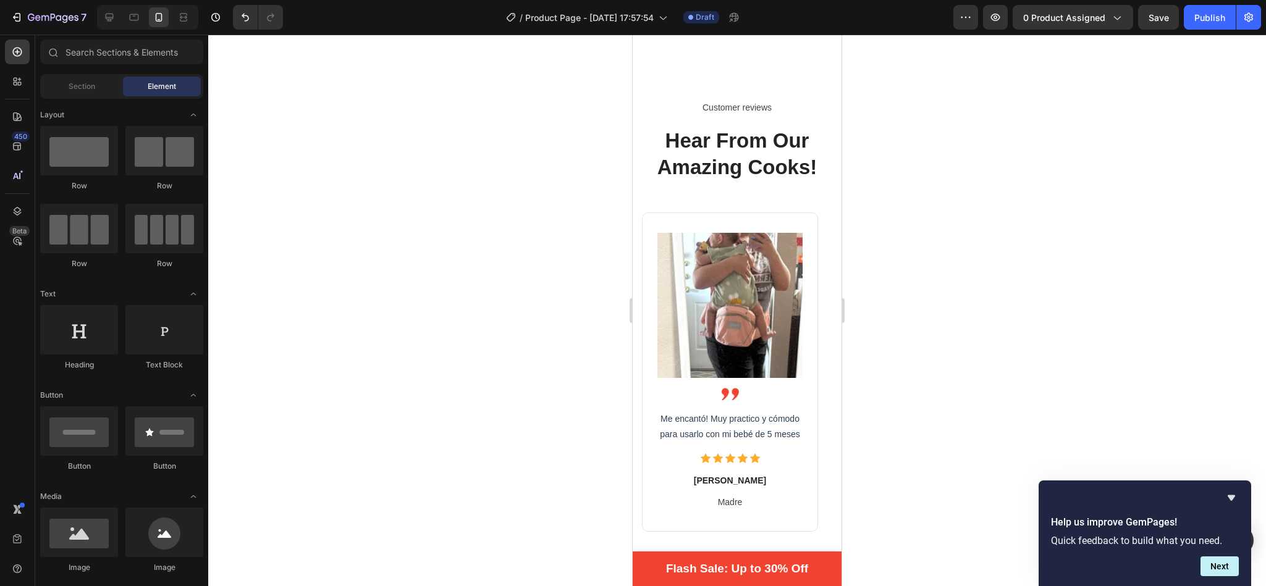
scroll to position [2330, 0]
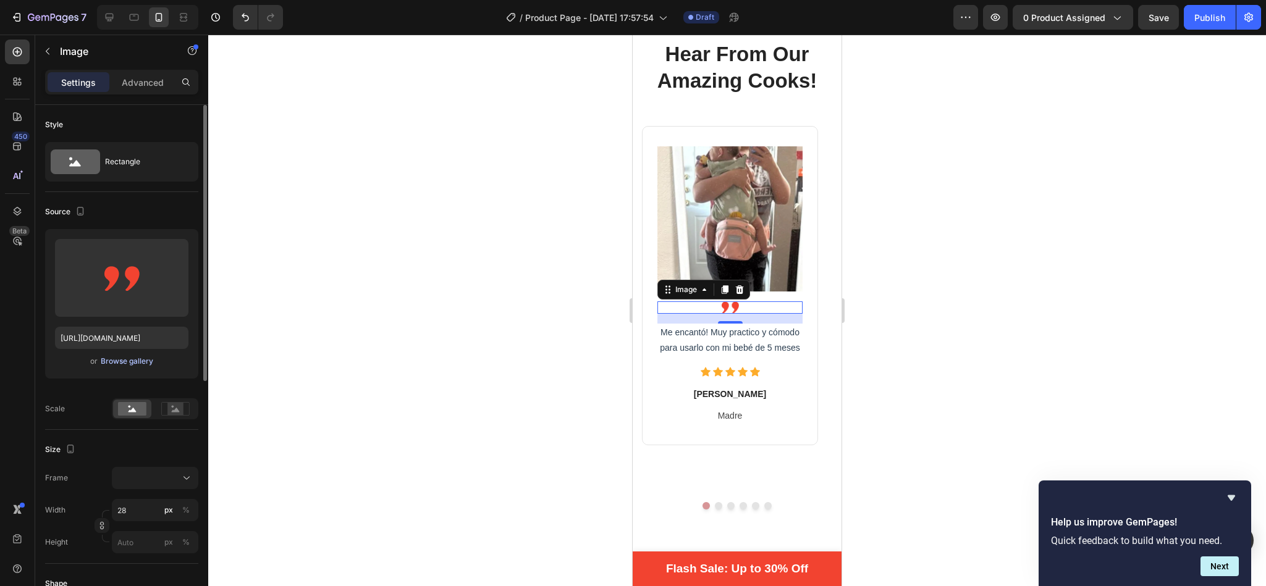
click at [145, 360] on div "Browse gallery" at bounding box center [127, 361] width 53 height 11
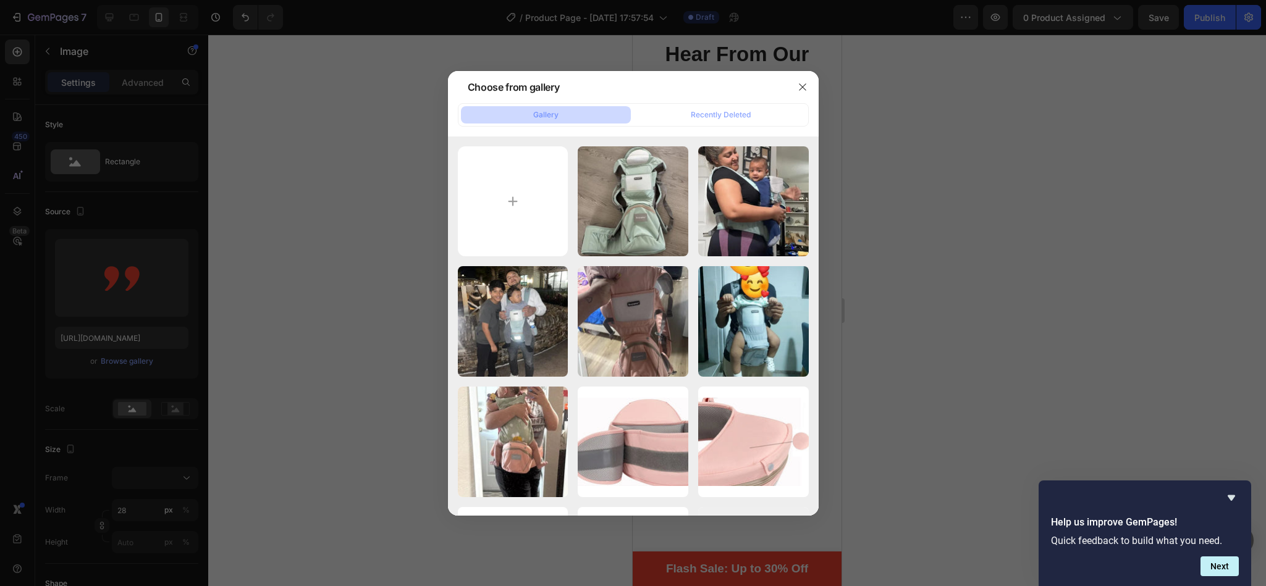
click at [799, 98] on div at bounding box center [802, 87] width 32 height 32
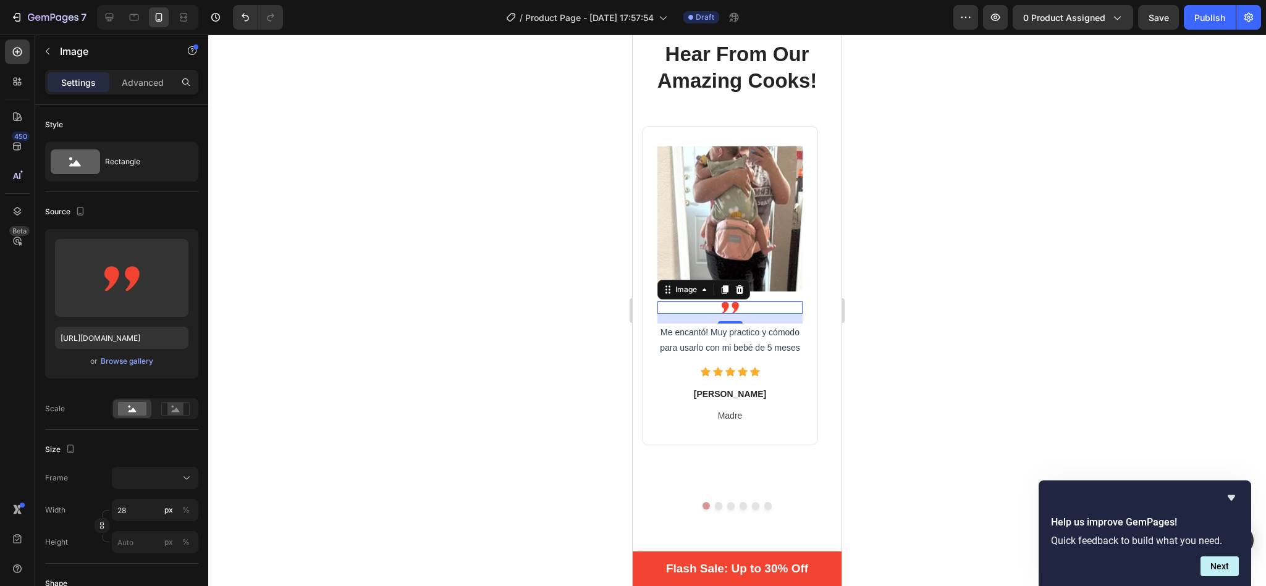
click at [350, 201] on div at bounding box center [737, 311] width 1058 height 552
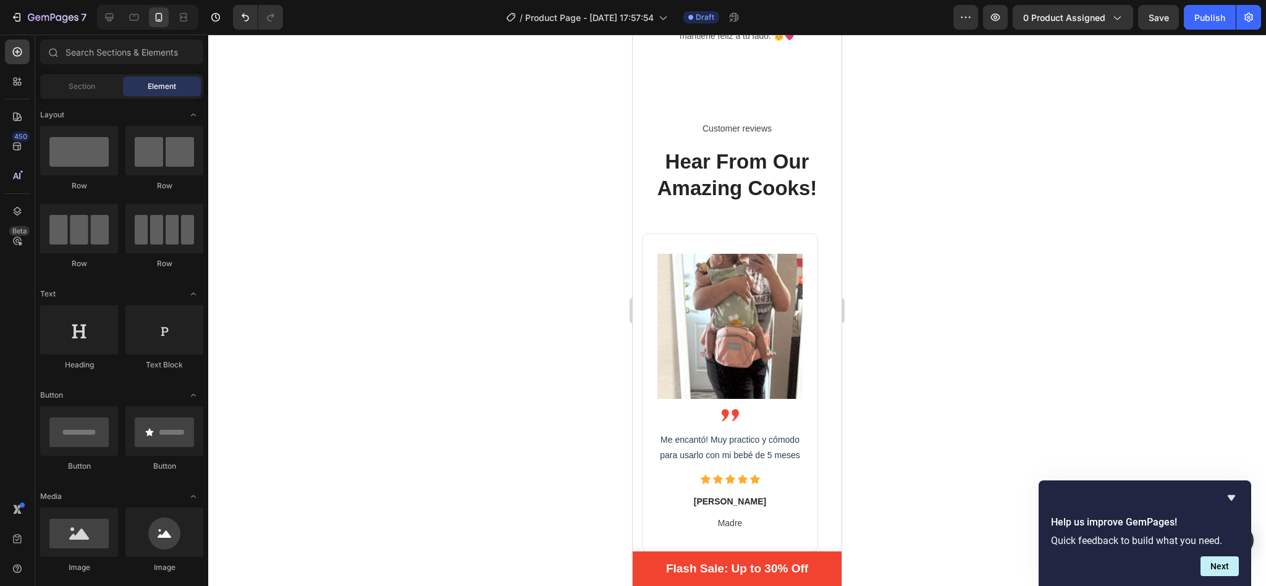
scroll to position [2276, 0]
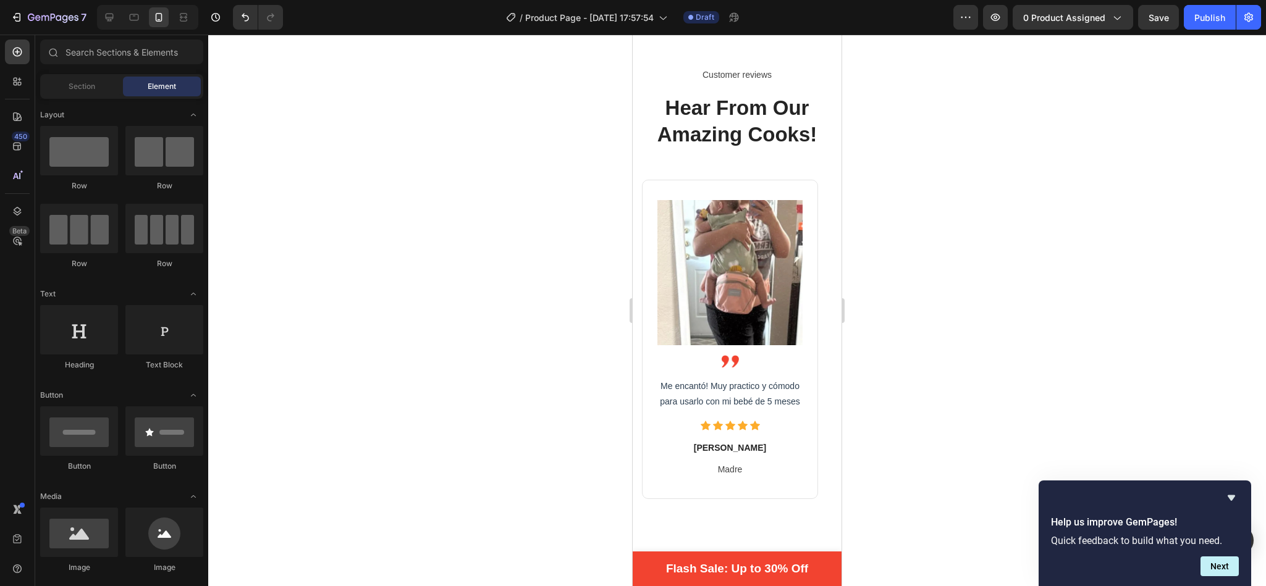
drag, startPoint x: 835, startPoint y: 282, endPoint x: 1473, endPoint y: 311, distance: 638.9
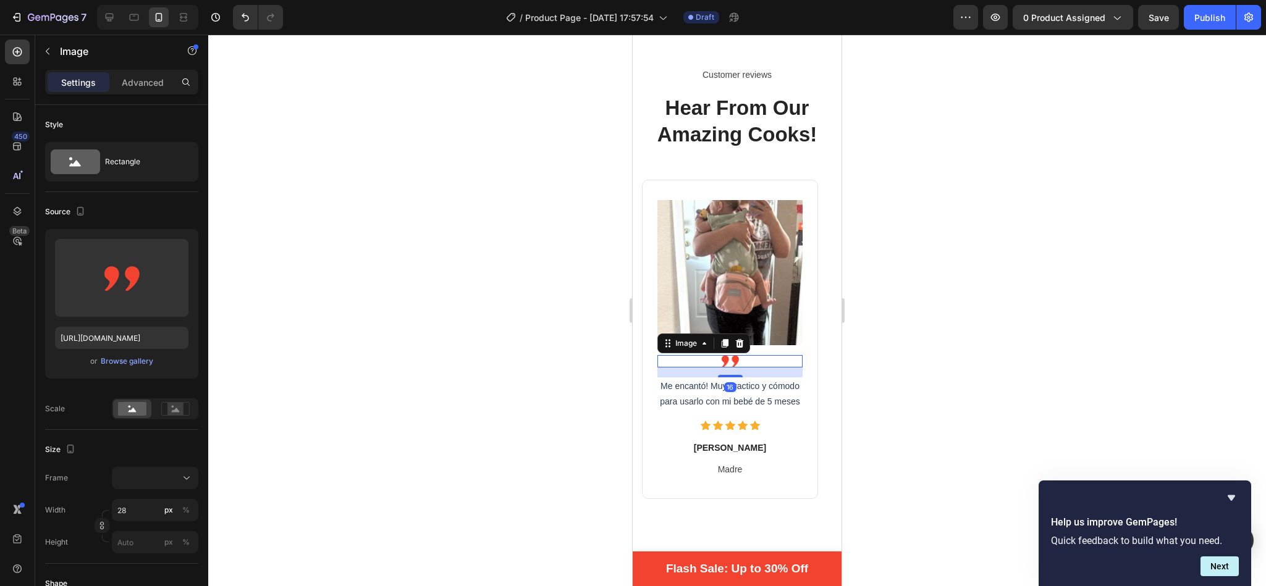
click at [733, 364] on img at bounding box center [730, 361] width 17 height 12
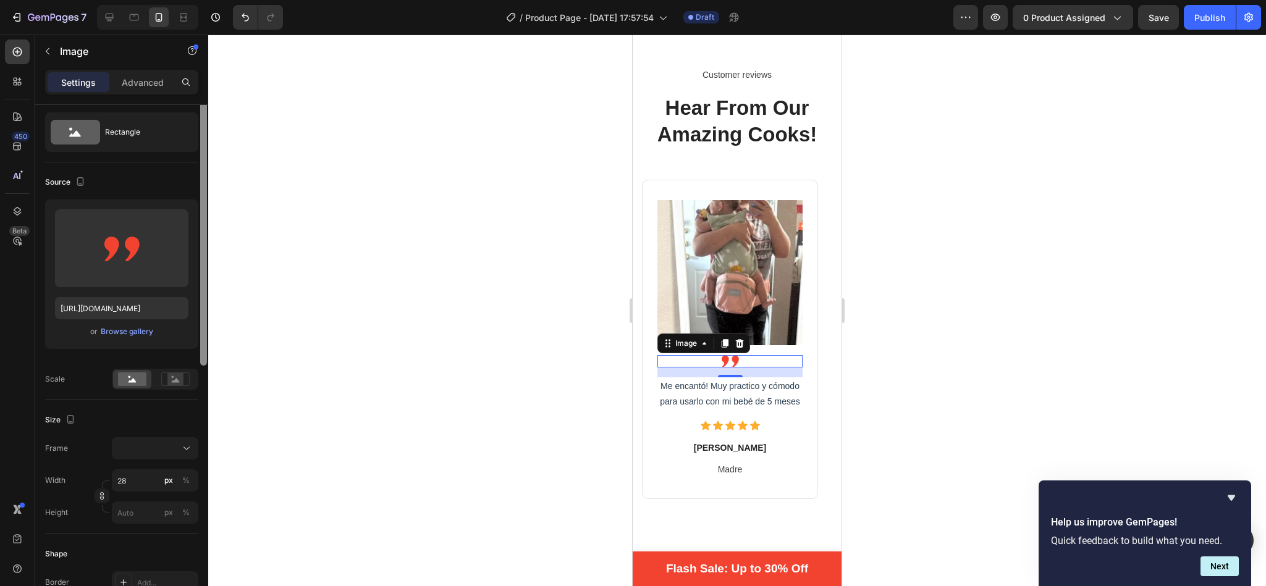
scroll to position [0, 0]
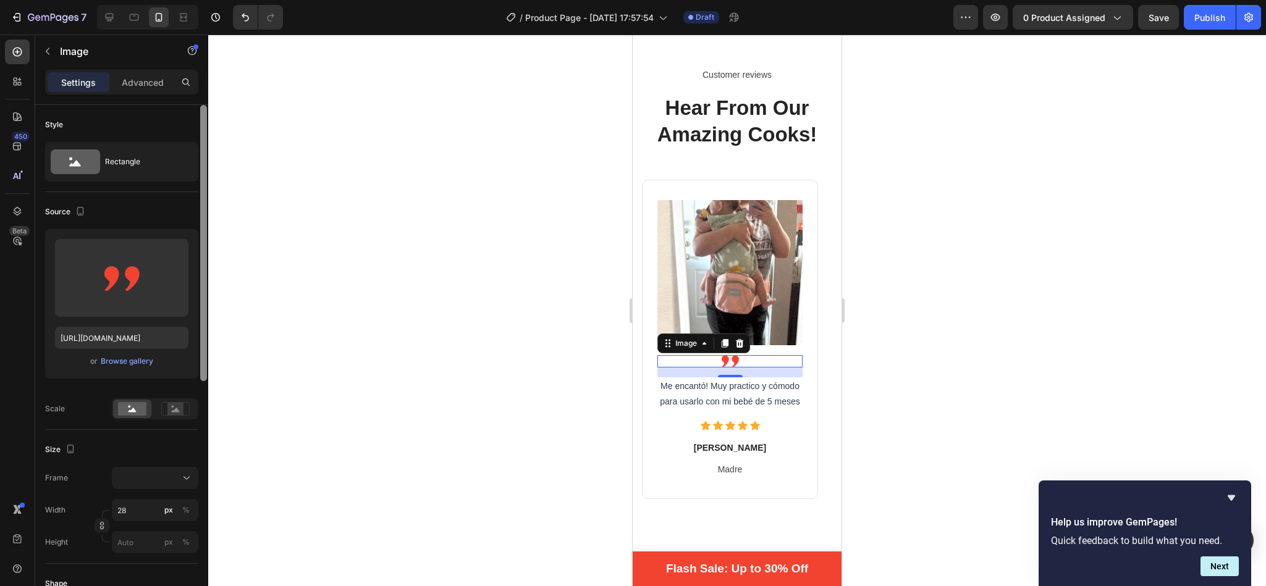
drag, startPoint x: 202, startPoint y: 336, endPoint x: 228, endPoint y: 212, distance: 126.9
click at [228, 0] on div "7 / Product Page - [DATE] 17:57:54 Draft Preview 0 product assigned Save Publis…" at bounding box center [633, 0] width 1266 height 0
drag, startPoint x: 136, startPoint y: 362, endPoint x: 102, endPoint y: 360, distance: 34.1
click at [102, 360] on div "Browse gallery" at bounding box center [127, 361] width 53 height 11
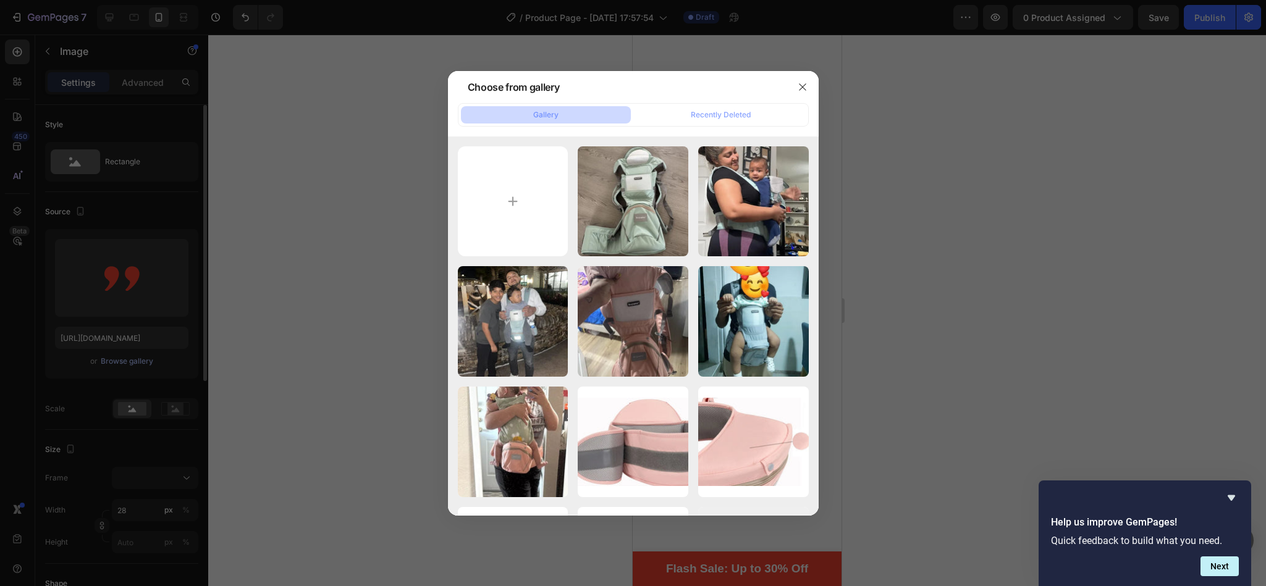
click at [102, 360] on div at bounding box center [633, 293] width 1266 height 586
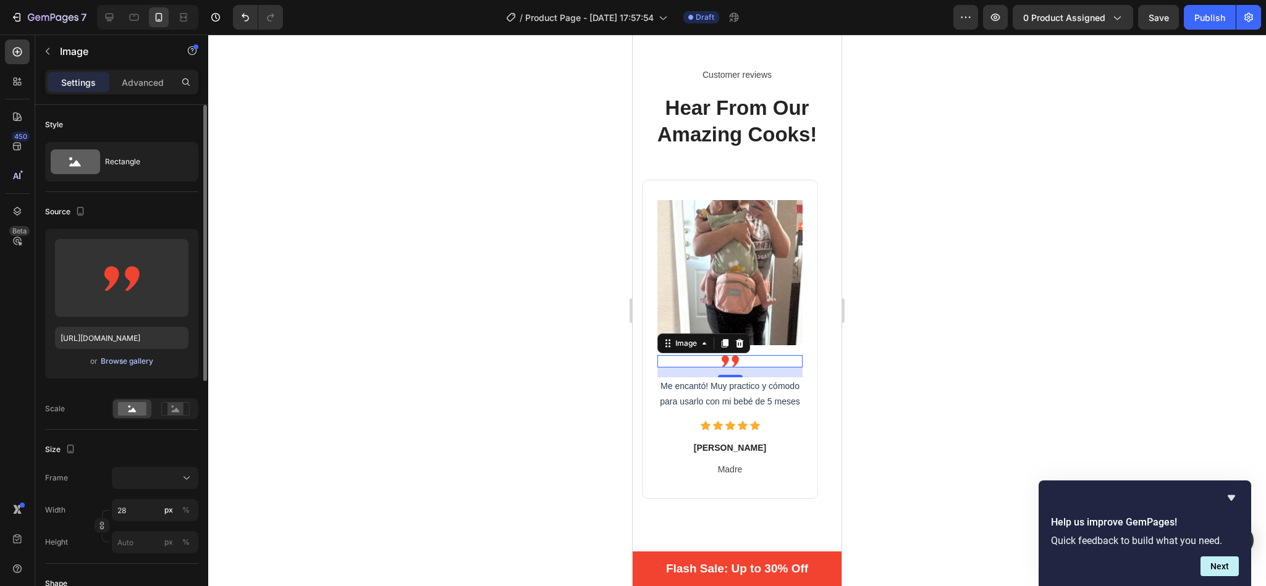
click at [102, 360] on div "Browse gallery" at bounding box center [127, 361] width 53 height 11
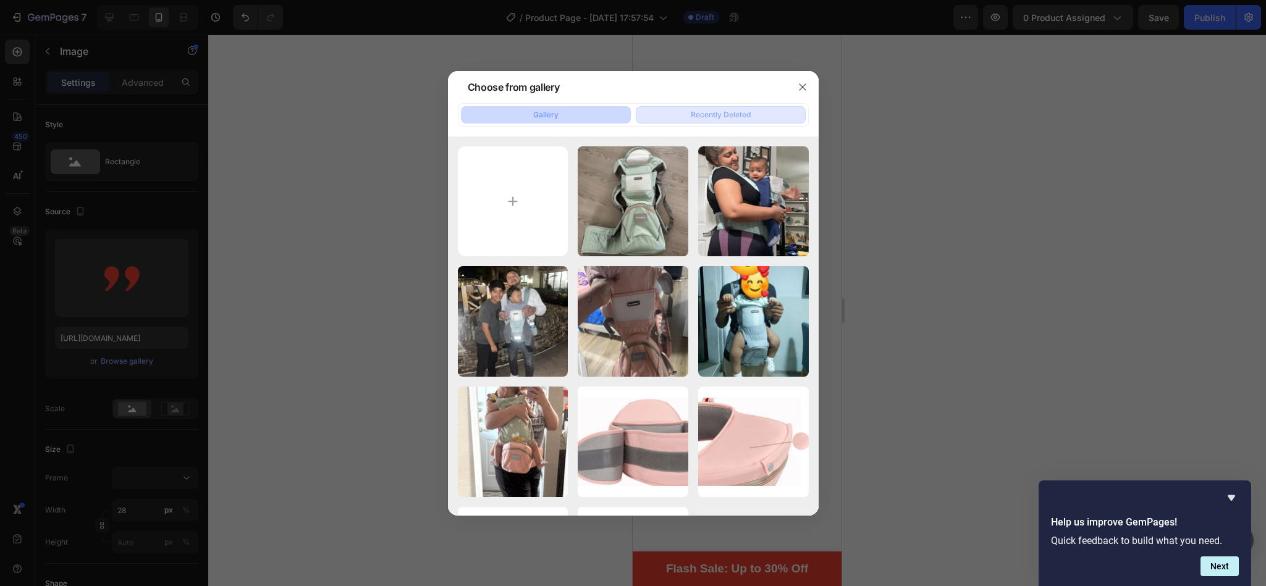
click at [714, 116] on div "Recently Deleted" at bounding box center [721, 114] width 60 height 11
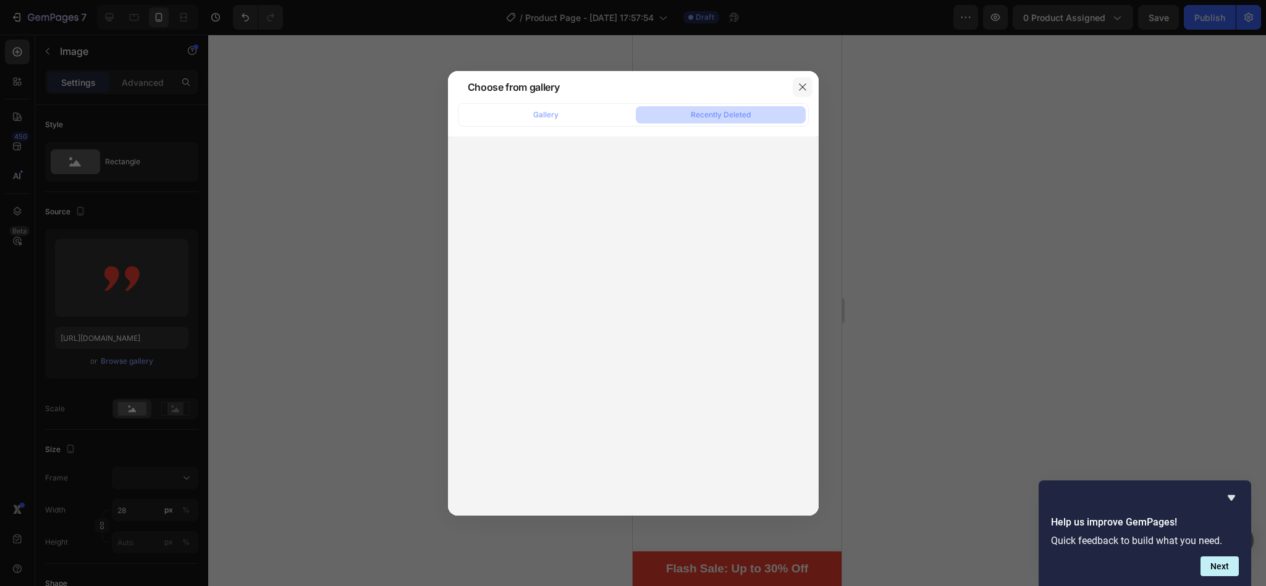
click at [803, 88] on icon "button" at bounding box center [802, 86] width 7 height 7
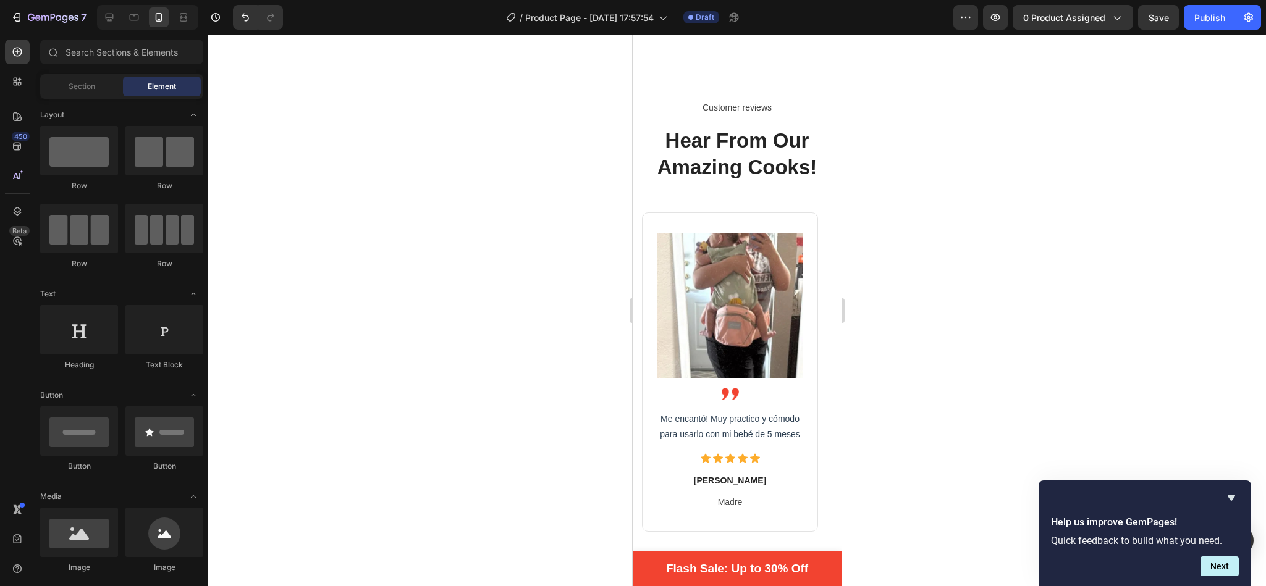
scroll to position [2265, 0]
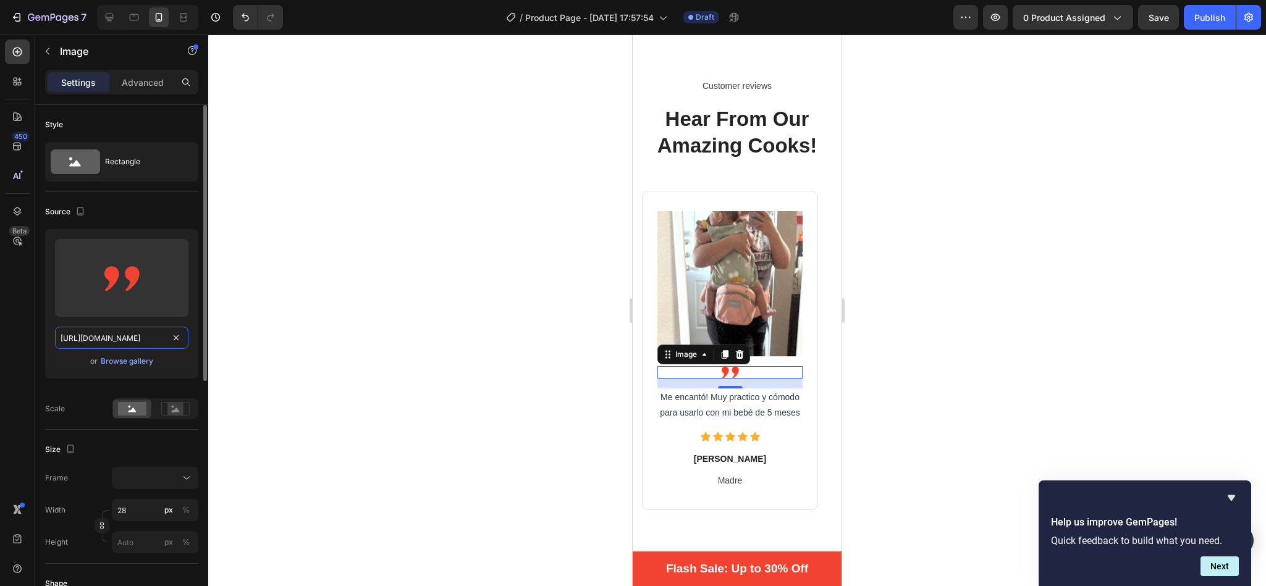
click at [138, 343] on input "[URL][DOMAIN_NAME]" at bounding box center [121, 338] width 133 height 22
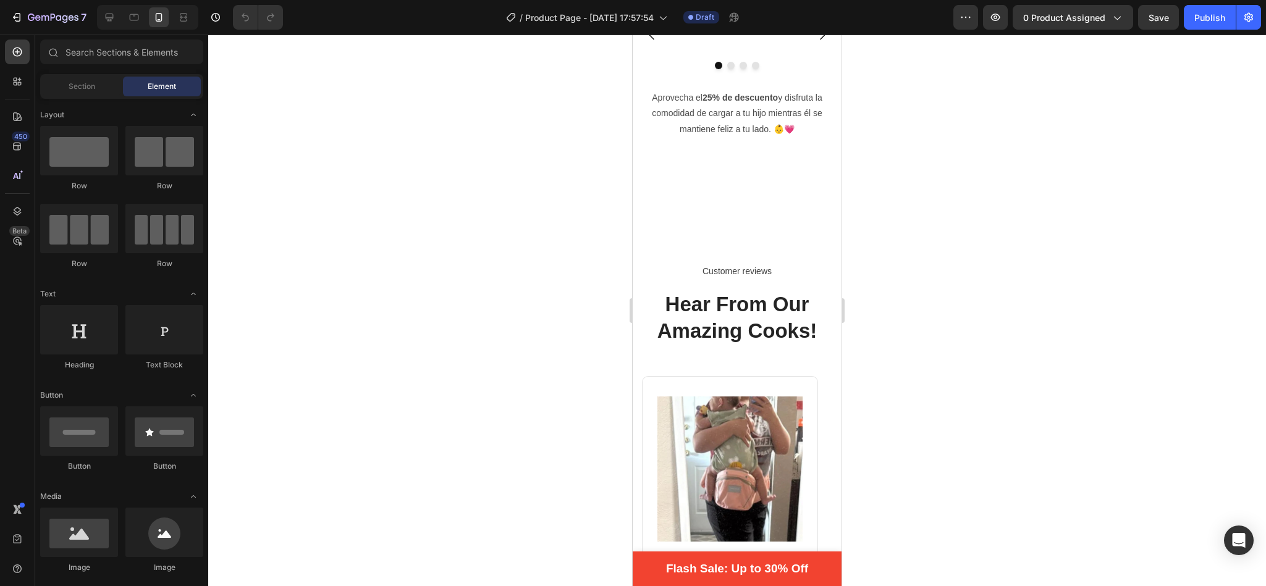
scroll to position [2347, 0]
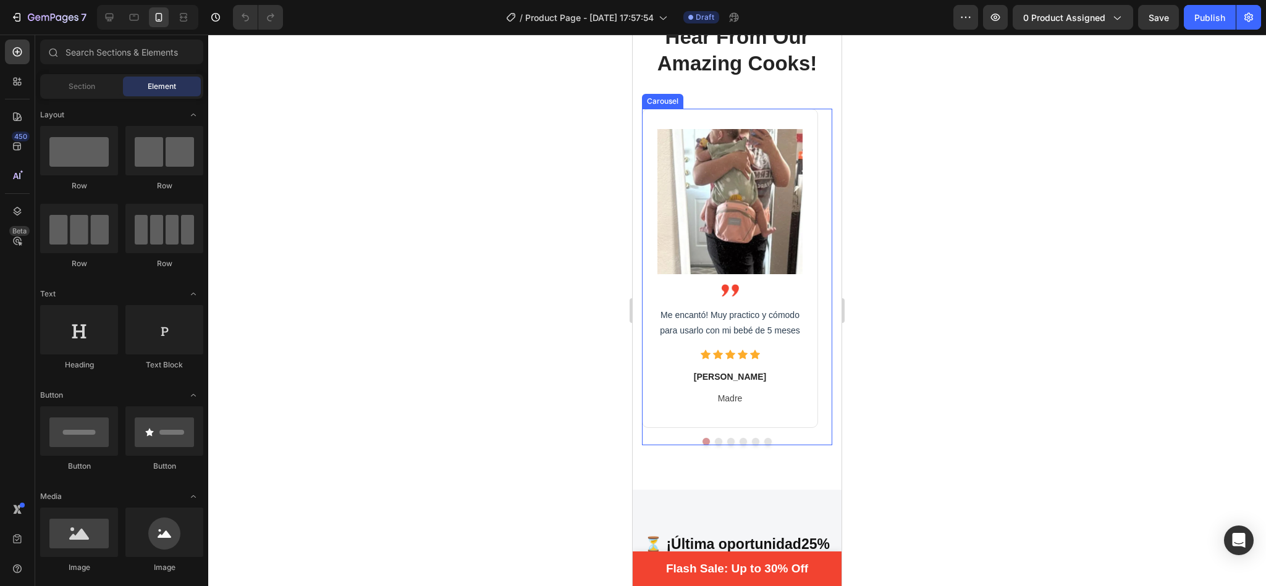
click at [715, 443] on button "Dot" at bounding box center [718, 441] width 7 height 7
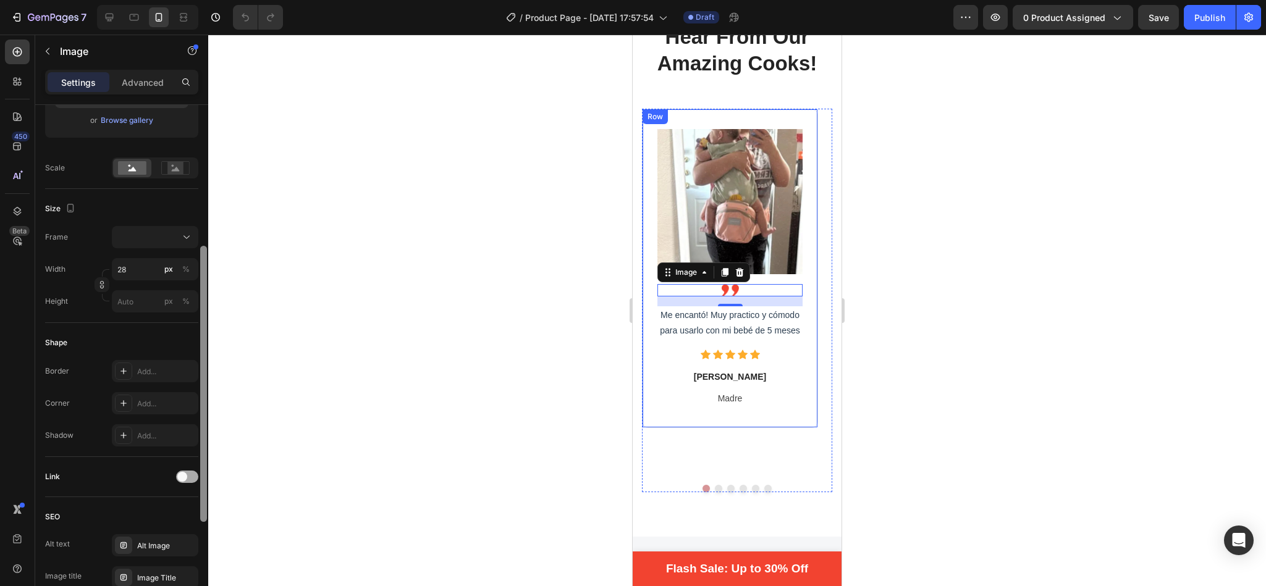
scroll to position [249, 0]
drag, startPoint x: 204, startPoint y: 338, endPoint x: 197, endPoint y: 471, distance: 133.6
click at [197, 471] on div "Style Rectangle Source Upload Image https://ucarecdn.com/fccaed07-1f44-4298-b93…" at bounding box center [121, 363] width 173 height 516
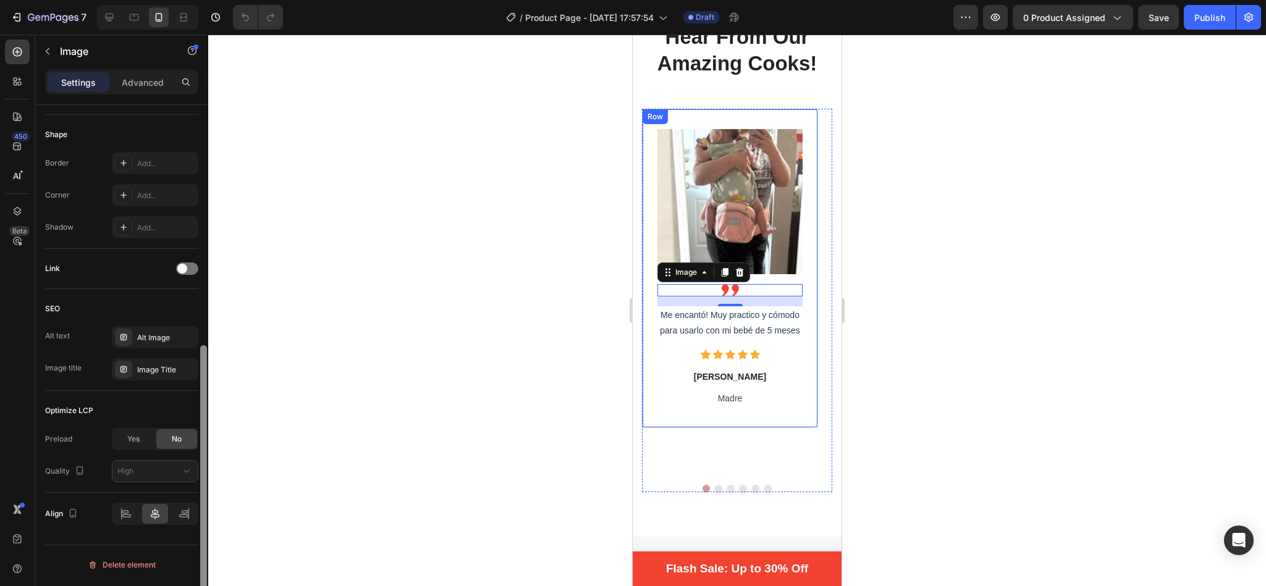
drag, startPoint x: 208, startPoint y: 393, endPoint x: 206, endPoint y: 408, distance: 14.9
click at [206, 408] on div at bounding box center [203, 363] width 9 height 516
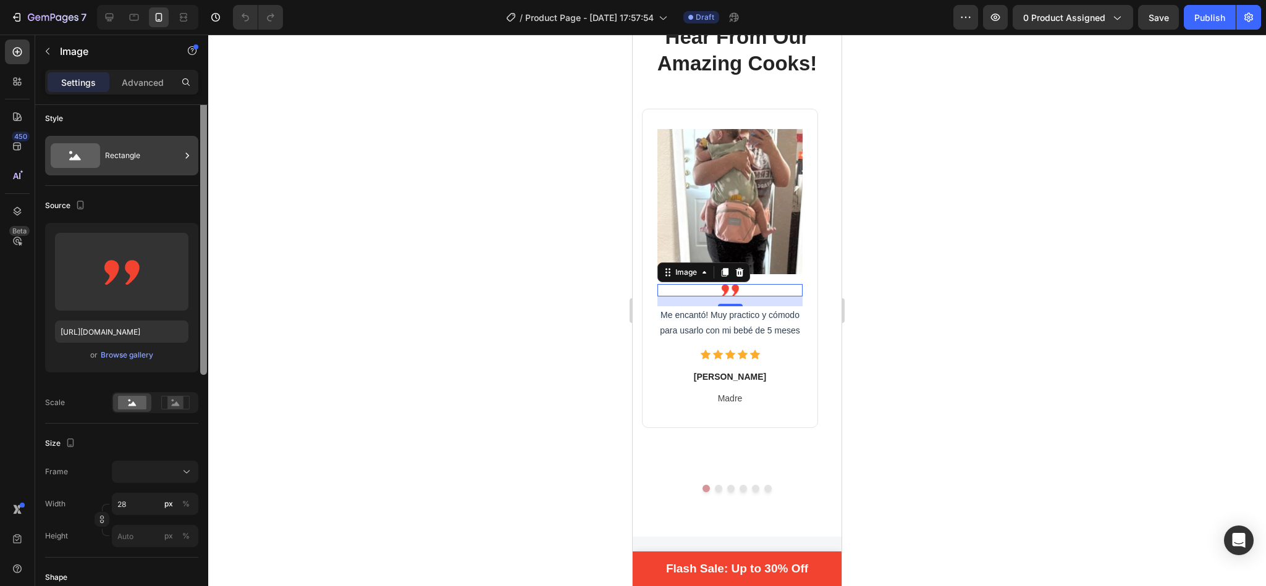
scroll to position [0, 0]
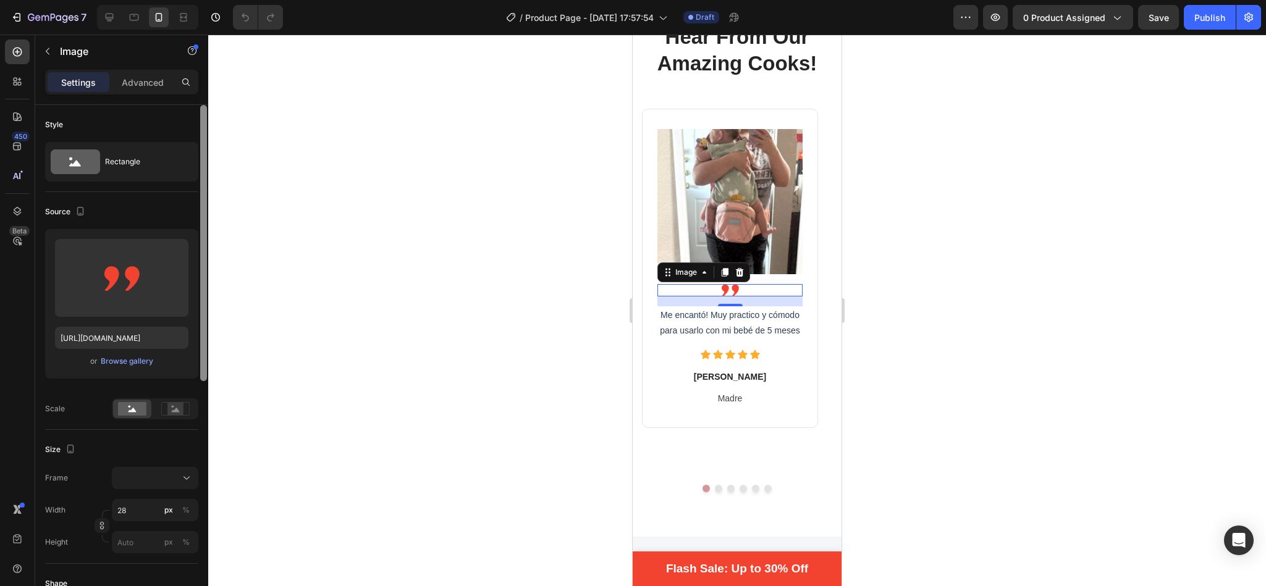
drag, startPoint x: 201, startPoint y: 412, endPoint x: 196, endPoint y: 101, distance: 311.4
click at [196, 101] on div "Settings Advanced Style Rectangle Source Upload Image https://ucarecdn.com/fcca…" at bounding box center [121, 346] width 173 height 552
drag, startPoint x: 204, startPoint y: 166, endPoint x: 216, endPoint y: -9, distance: 175.2
click at [216, 0] on html "7 View history / Product Page - Sep 26, 17:57:54 Draft Preview 0 product assign…" at bounding box center [633, 0] width 1266 height 0
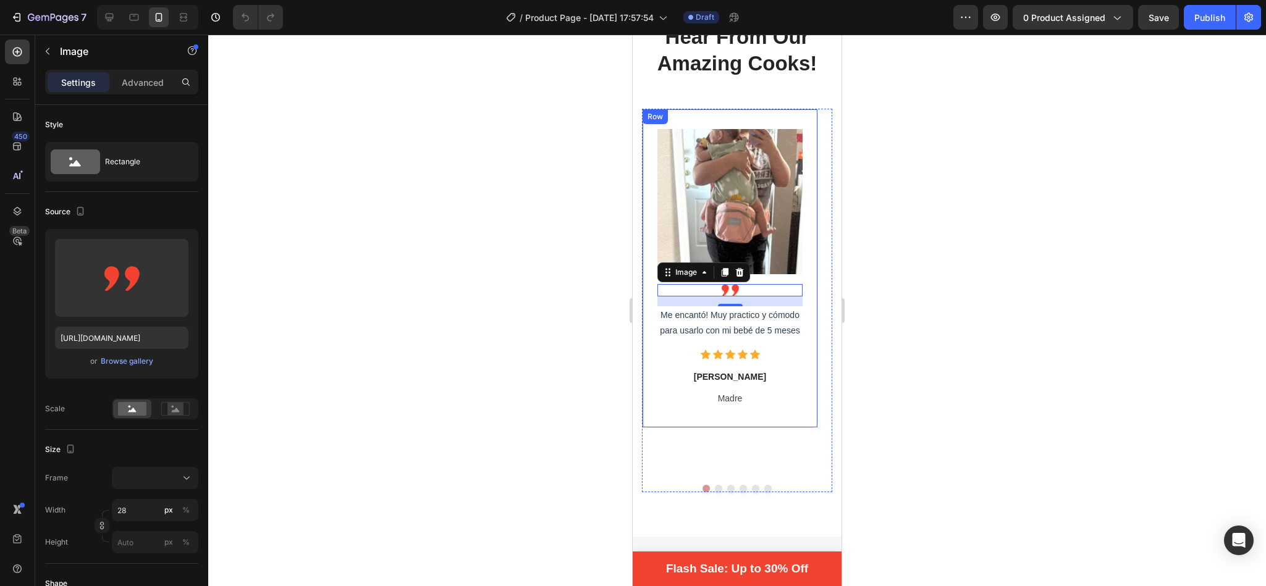
click at [553, 289] on div at bounding box center [737, 311] width 1058 height 552
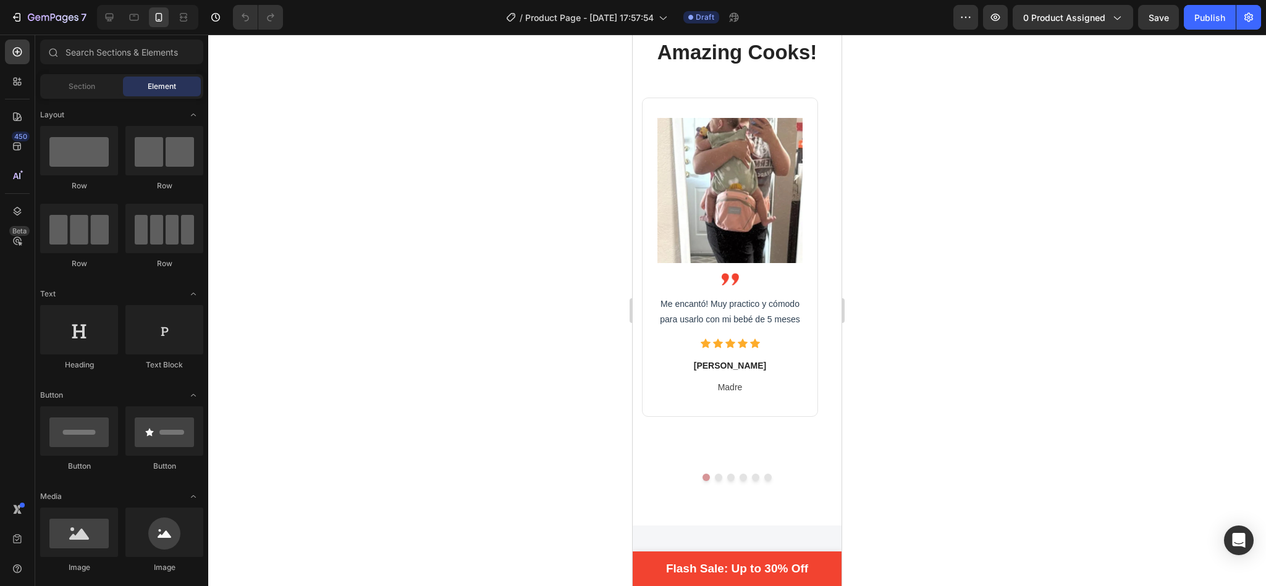
scroll to position [2401, 0]
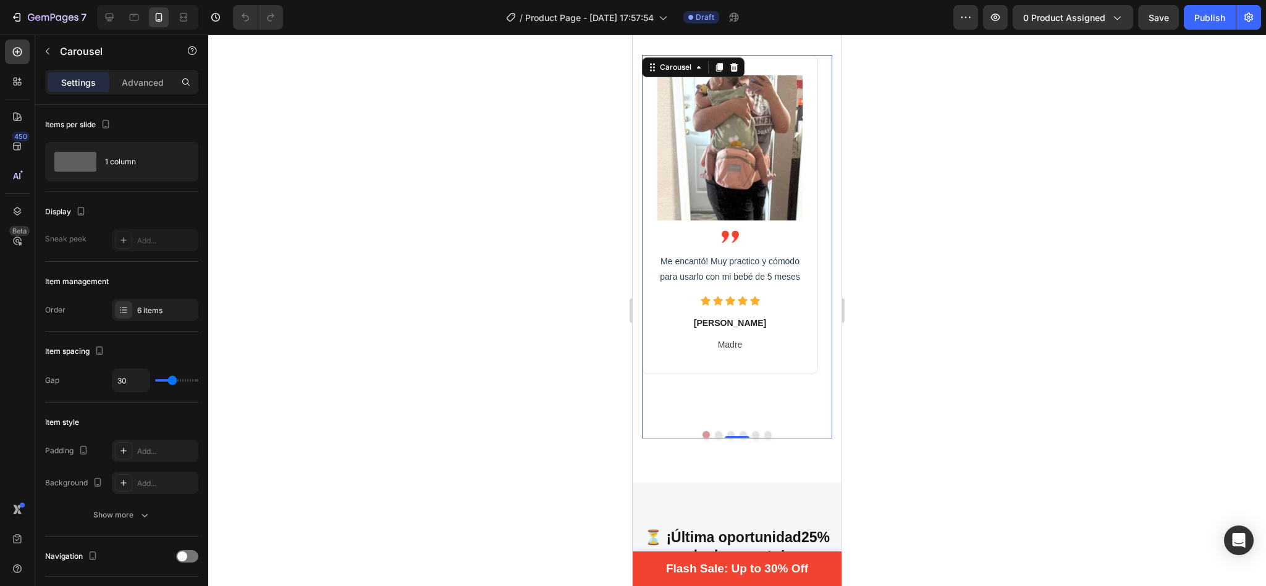
click at [715, 431] on button "Dot" at bounding box center [718, 434] width 7 height 7
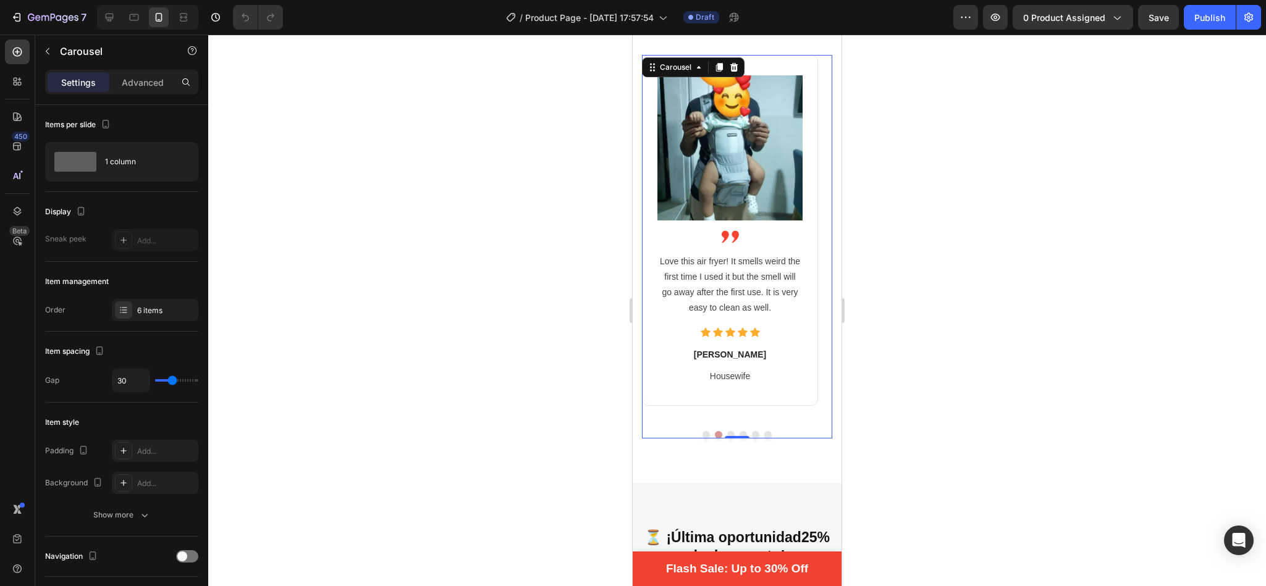
click at [702, 431] on button "Dot" at bounding box center [705, 434] width 7 height 7
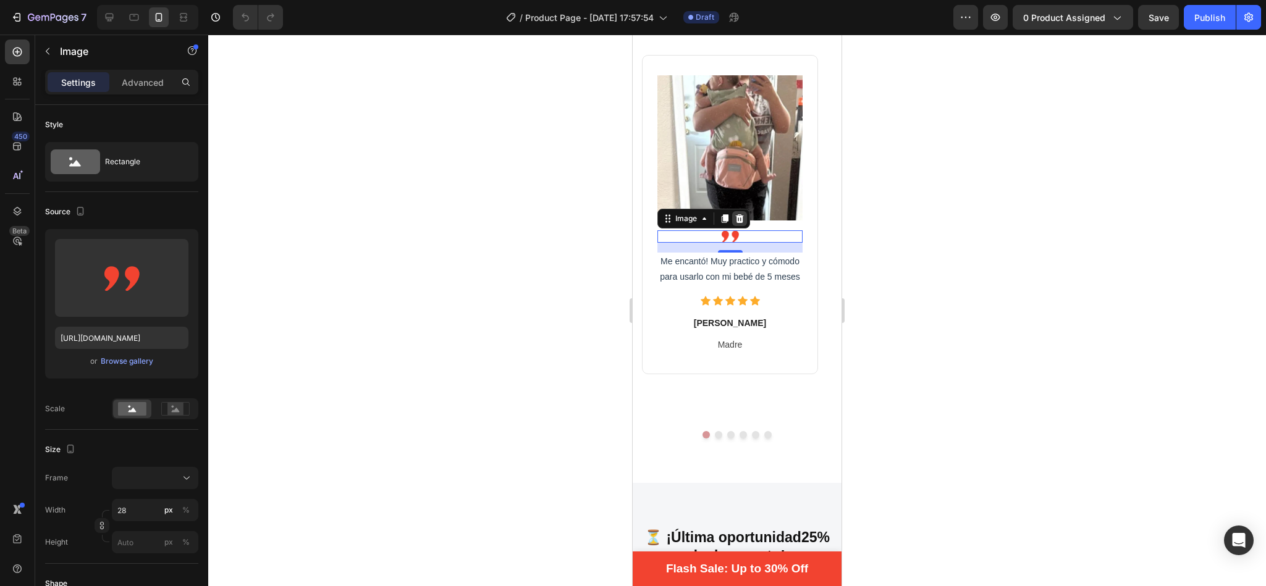
click at [742, 217] on icon at bounding box center [740, 218] width 8 height 9
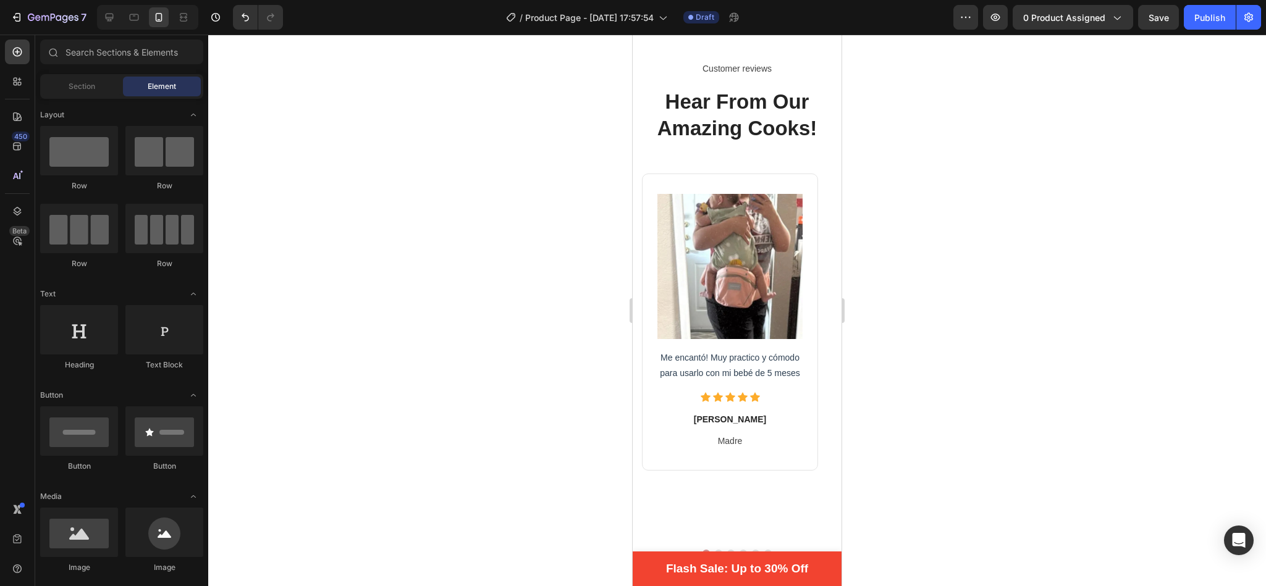
scroll to position [2272, 0]
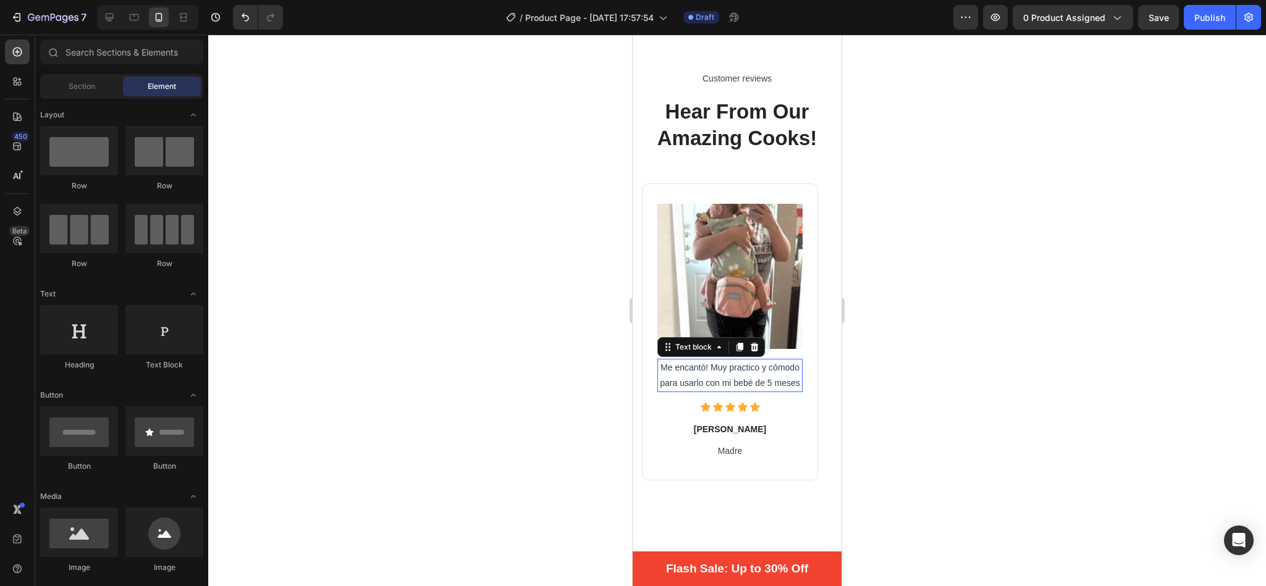
click at [662, 363] on span "Me encantó! Muy practico y cómodo para usarlo con mi bebé de 5 meses" at bounding box center [730, 375] width 140 height 25
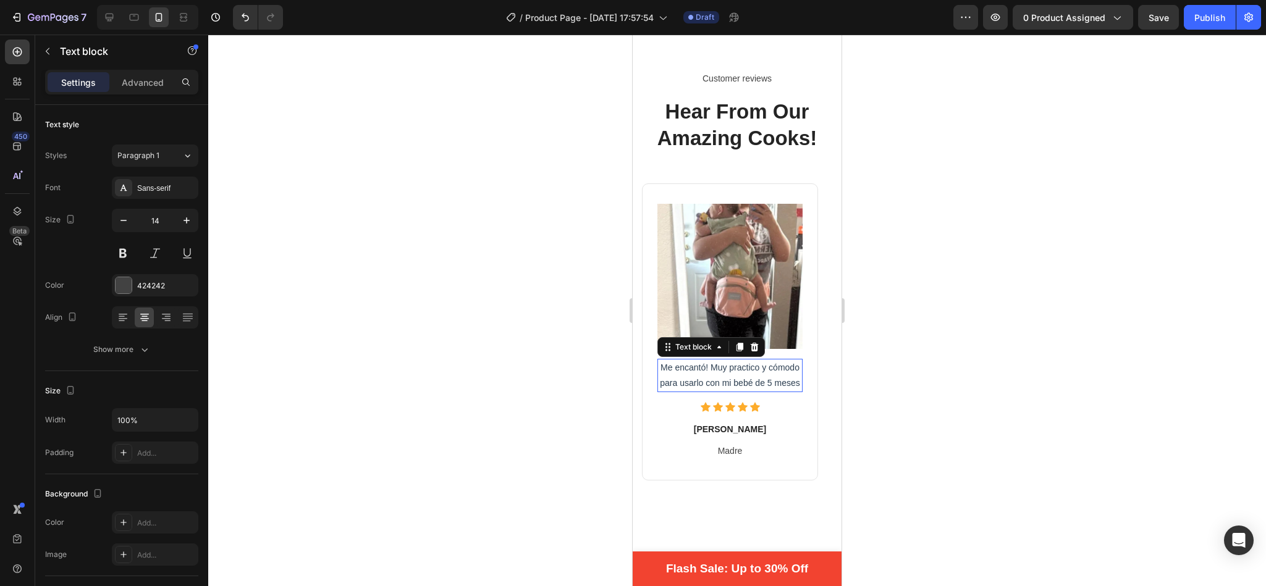
click at [662, 363] on span "Me encantó! Muy practico y cómodo para usarlo con mi bebé de 5 meses" at bounding box center [730, 375] width 140 height 25
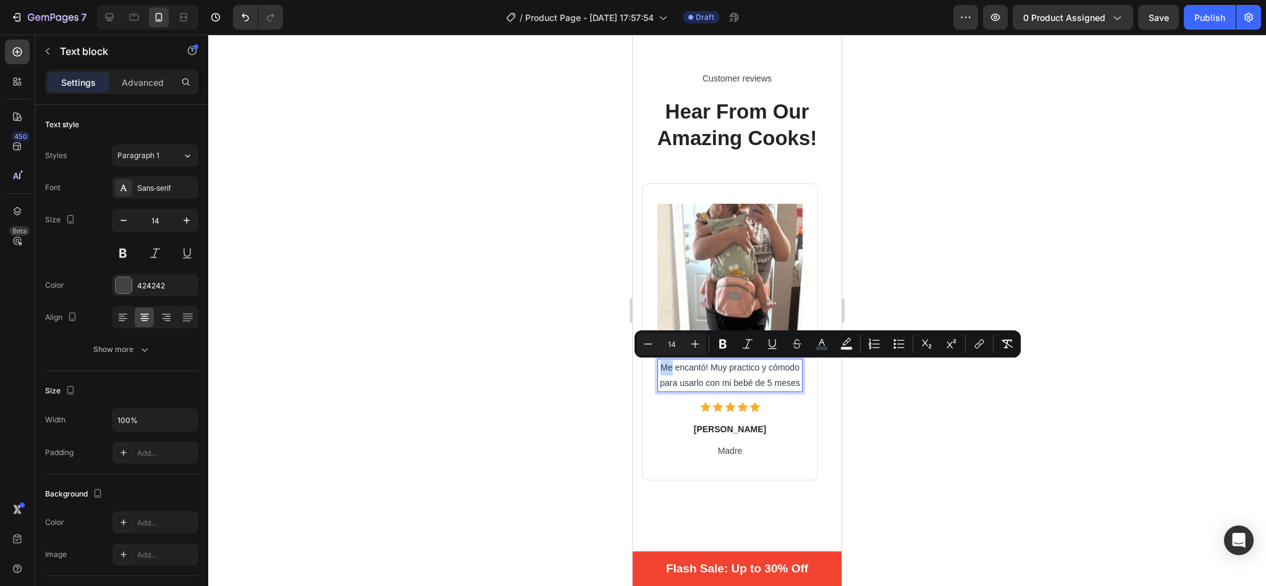
click at [662, 363] on span "Me encantó! Muy practico y cómodo para usarlo con mi bebé de 5 meses" at bounding box center [730, 375] width 140 height 25
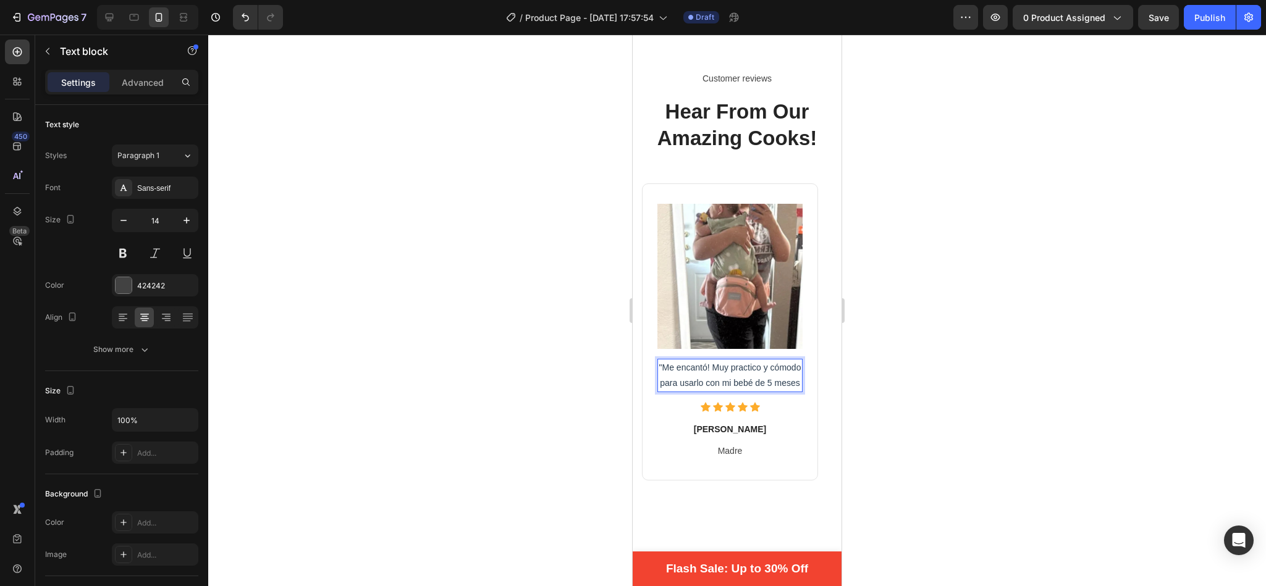
click at [801, 384] on p ""Me encantó! Muy practico y cómodo para usarlo con mi bebé de 5 meses" at bounding box center [730, 375] width 143 height 31
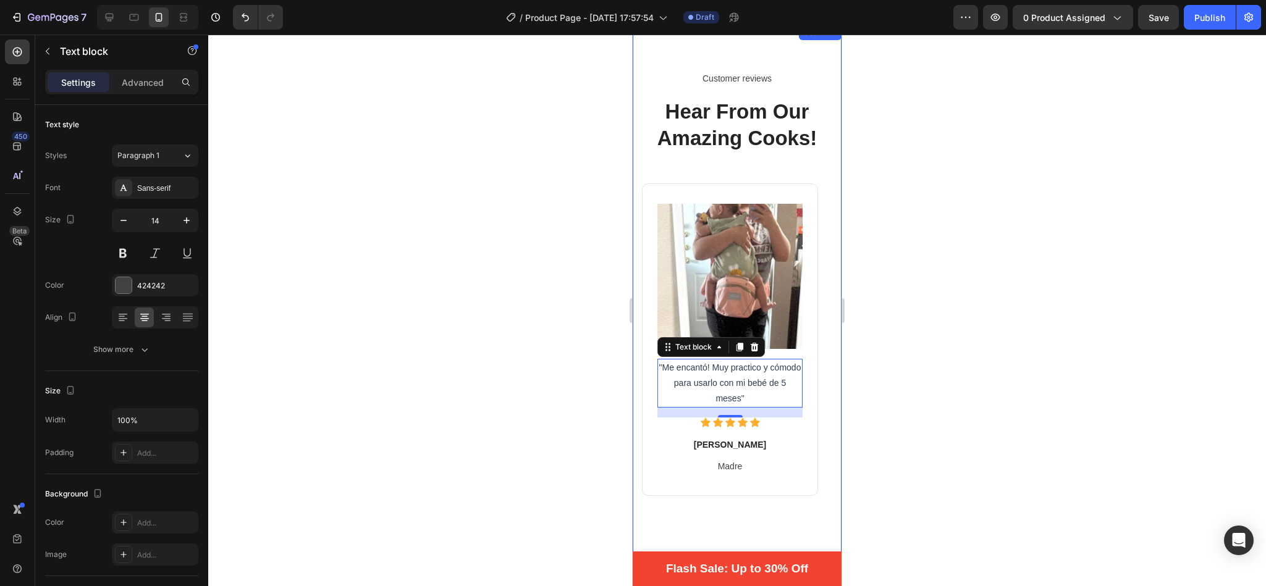
click at [553, 386] on div at bounding box center [737, 311] width 1058 height 552
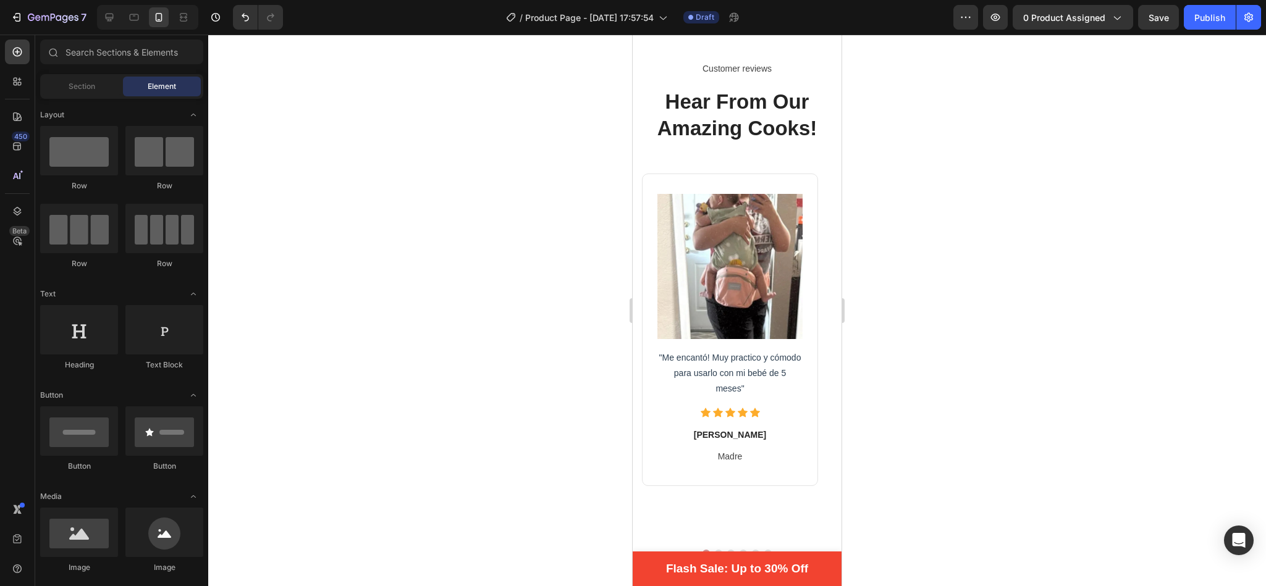
scroll to position [2304, 0]
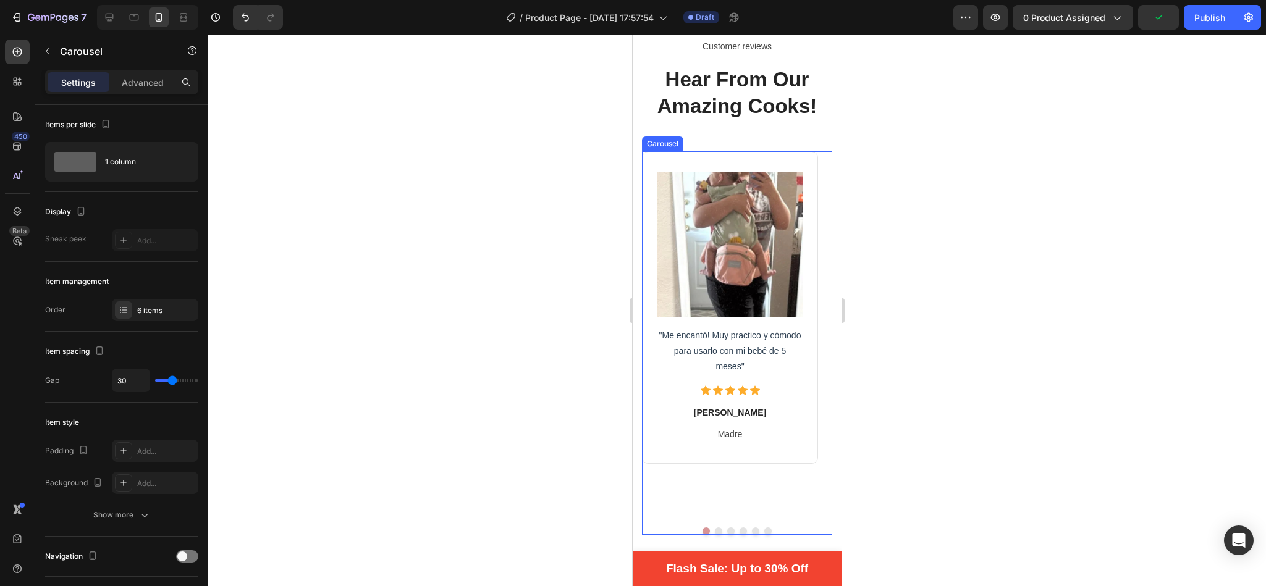
click at [715, 528] on button "Dot" at bounding box center [718, 531] width 7 height 7
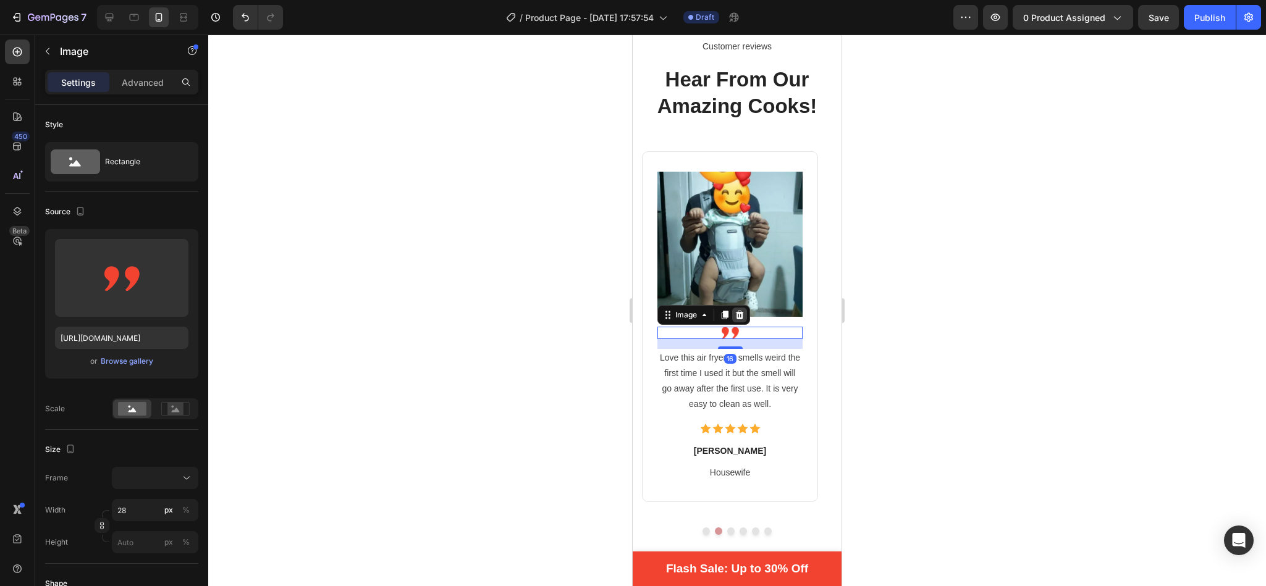
click at [744, 310] on icon at bounding box center [740, 315] width 10 height 10
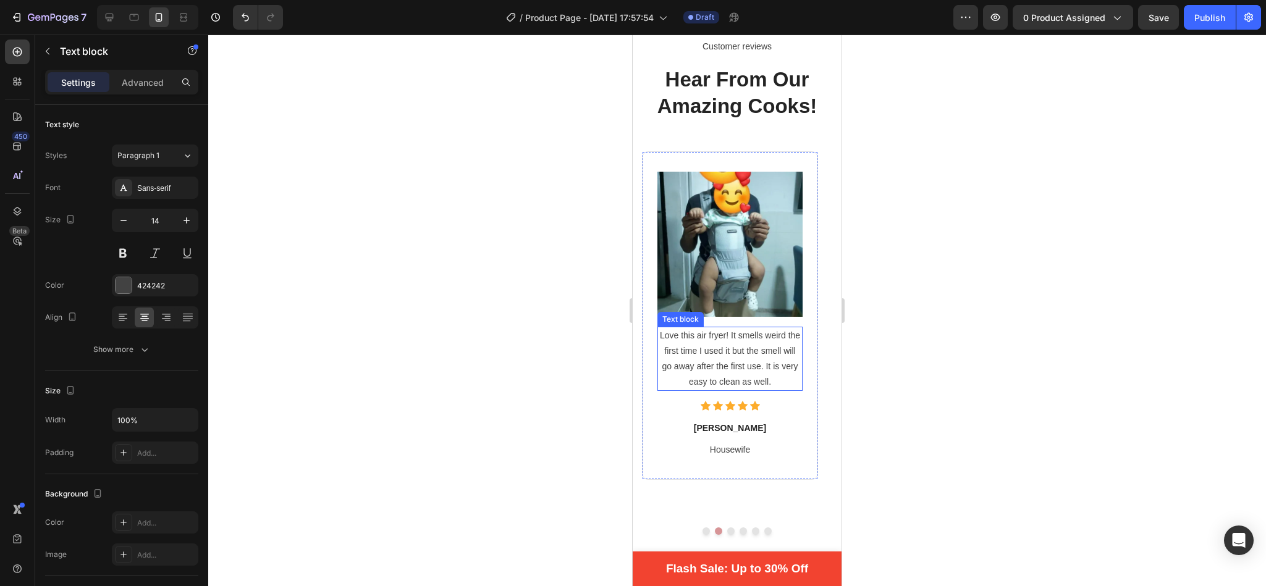
click at [777, 345] on p "Love this air fryer! It smells weird the first time I used it but the smell wil…" at bounding box center [730, 359] width 143 height 62
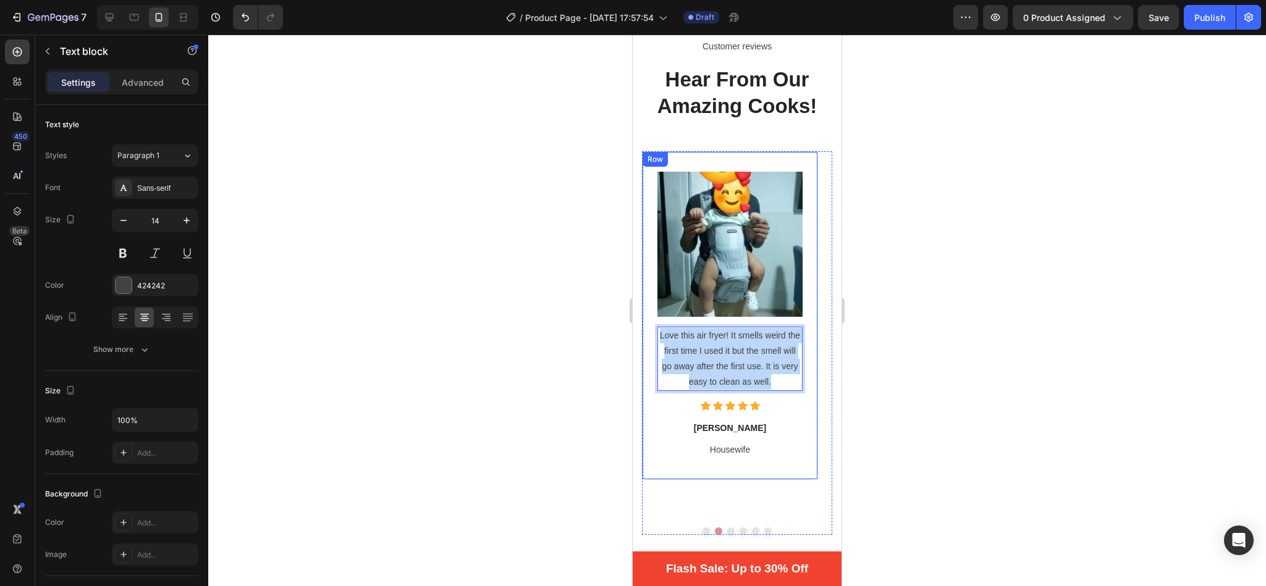
drag, startPoint x: 775, startPoint y: 382, endPoint x: 651, endPoint y: 334, distance: 133.4
click at [651, 334] on div "Image Love this air fryer! It smells weird the first time I used it but the sme…" at bounding box center [730, 315] width 176 height 329
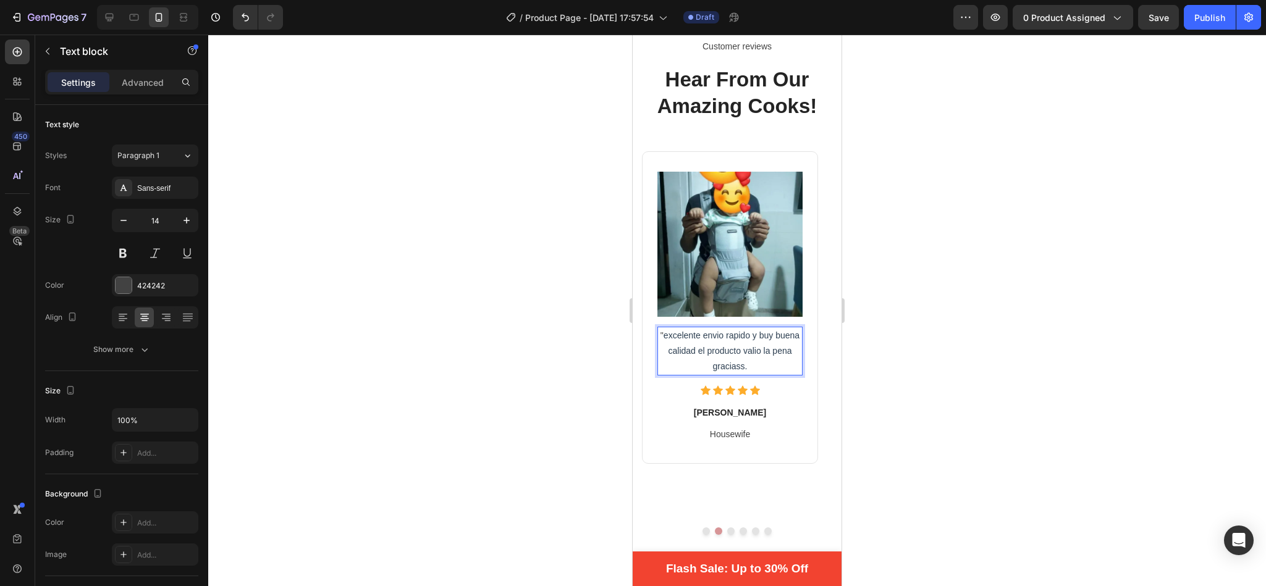
click at [764, 332] on span "excelente envio rapido y buy buena calidad el producto valio la pena graciass." at bounding box center [731, 351] width 136 height 41
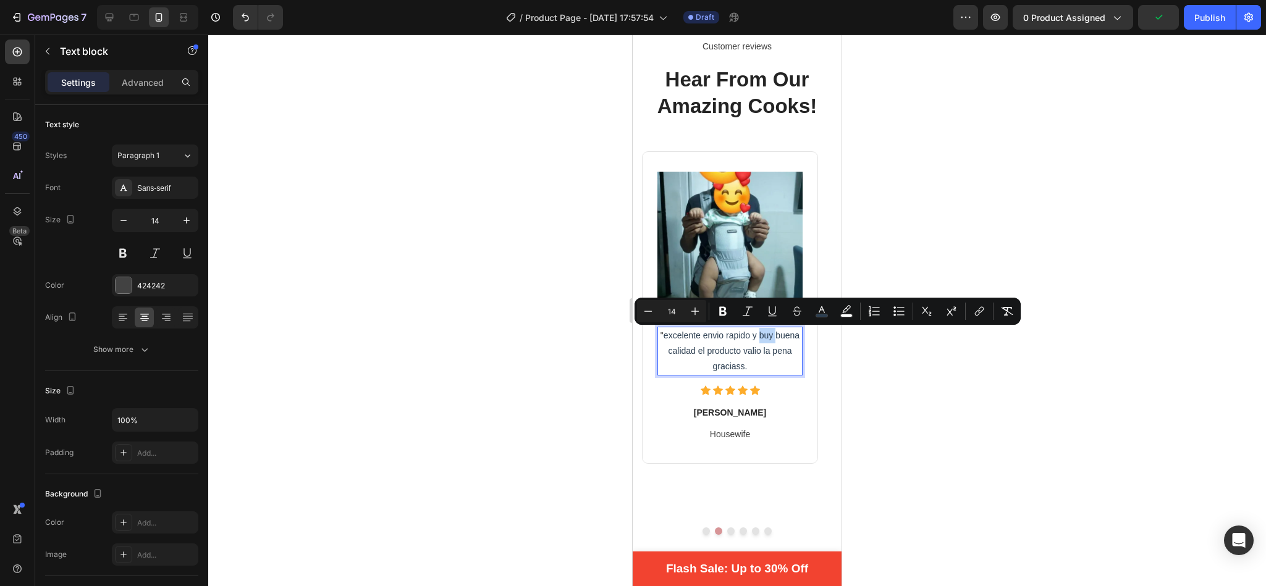
drag, startPoint x: 775, startPoint y: 334, endPoint x: 759, endPoint y: 334, distance: 16.7
click at [759, 334] on span "excelente envio rapido y buy buena calidad el producto valio la pena graciass." at bounding box center [731, 351] width 136 height 41
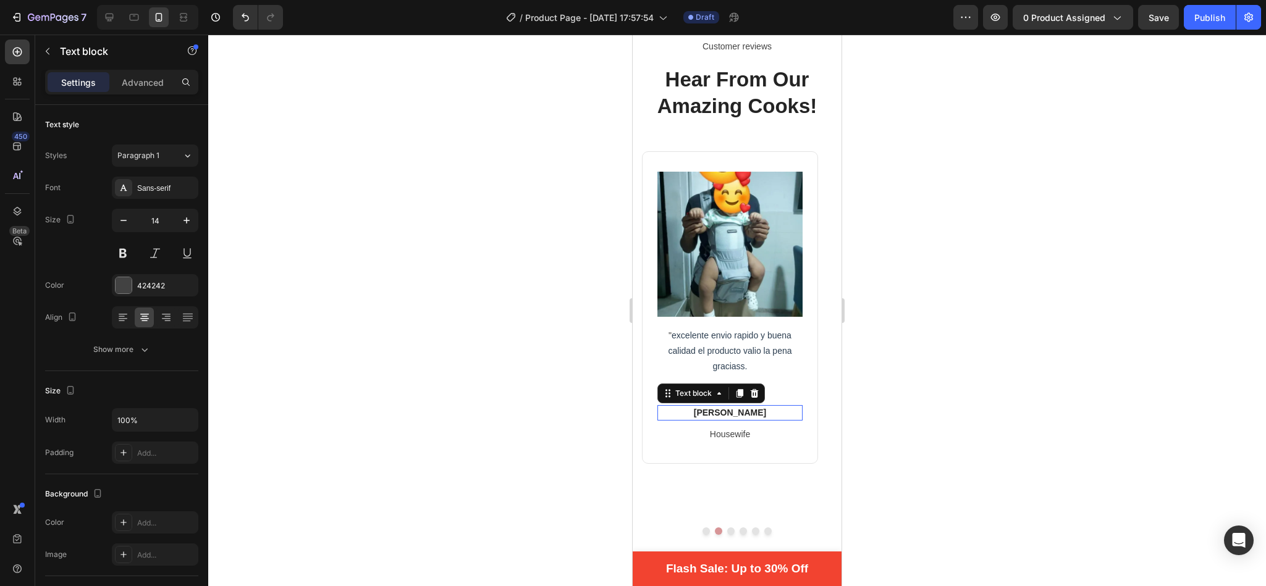
click at [756, 411] on p "[PERSON_NAME]" at bounding box center [730, 413] width 143 height 13
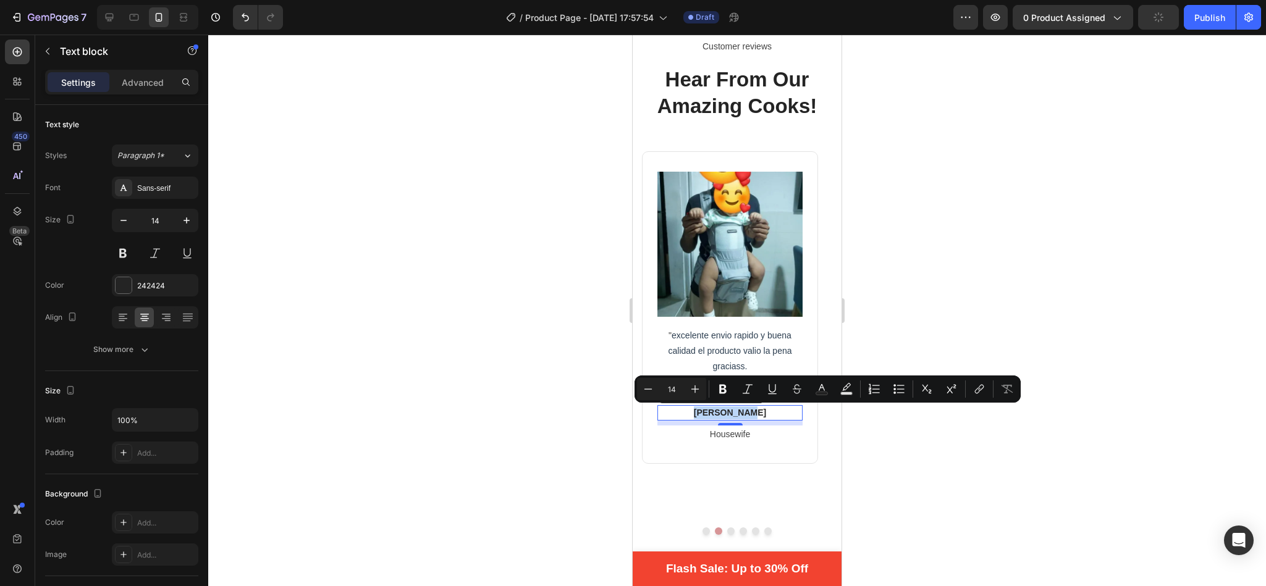
drag, startPoint x: 756, startPoint y: 411, endPoint x: 703, endPoint y: 419, distance: 53.7
click at [703, 419] on div "Guy Hawkins Text block 8" at bounding box center [729, 412] width 145 height 15
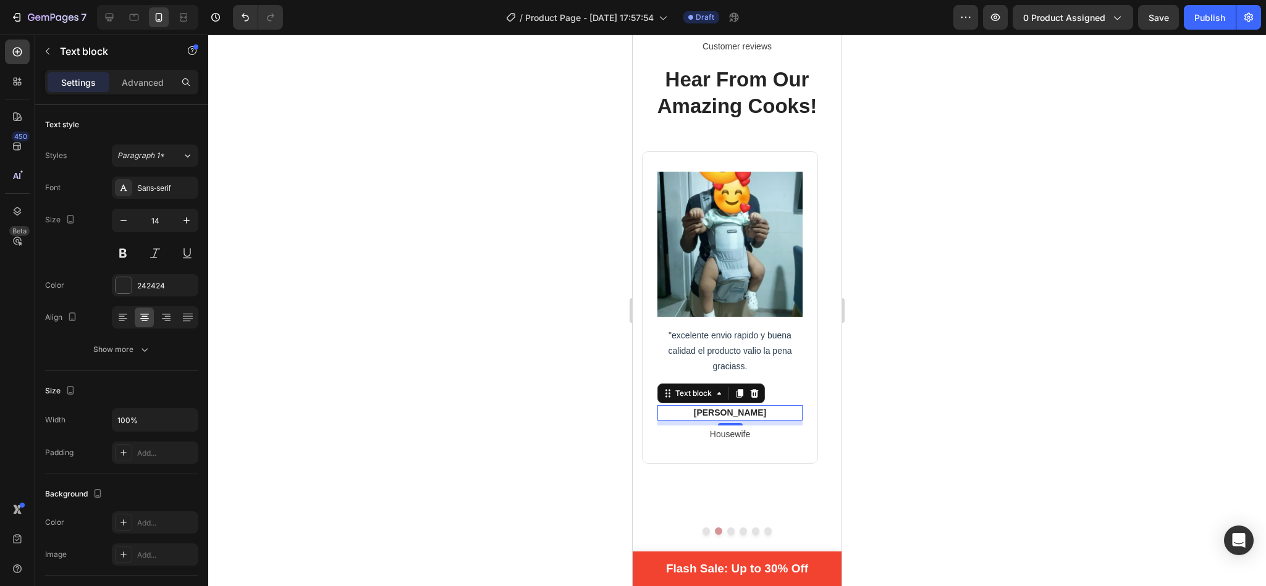
click at [727, 436] on div "8" at bounding box center [730, 436] width 12 height 10
click at [749, 434] on p "Housewife" at bounding box center [730, 434] width 143 height 15
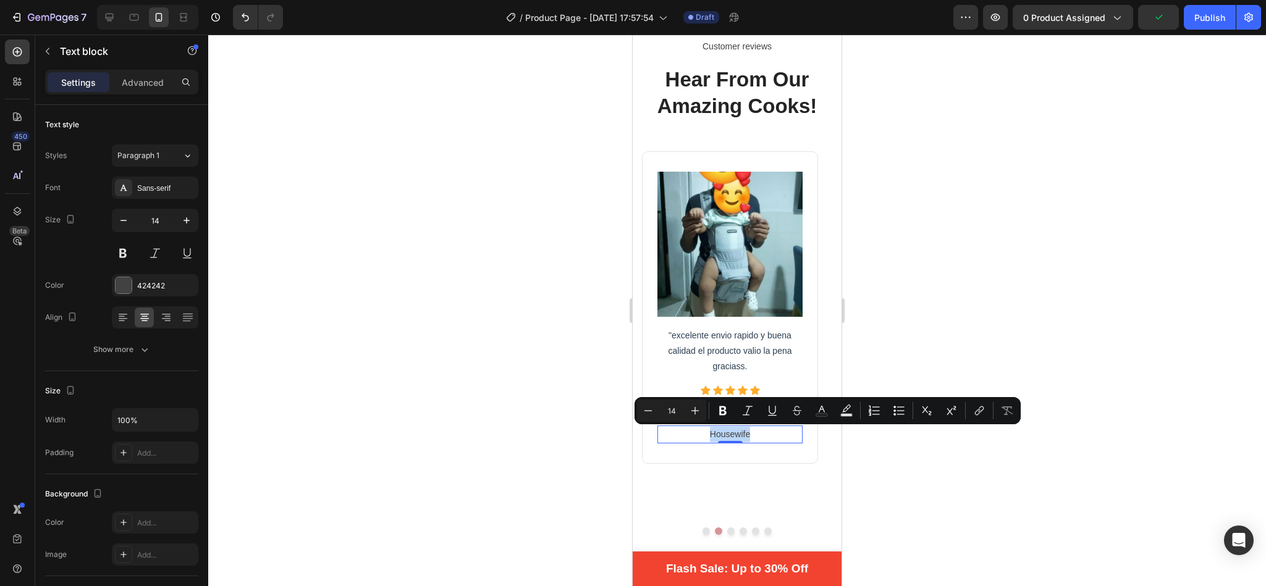
drag, startPoint x: 749, startPoint y: 434, endPoint x: 677, endPoint y: 437, distance: 71.7
click at [677, 437] on p "Housewife" at bounding box center [730, 434] width 143 height 15
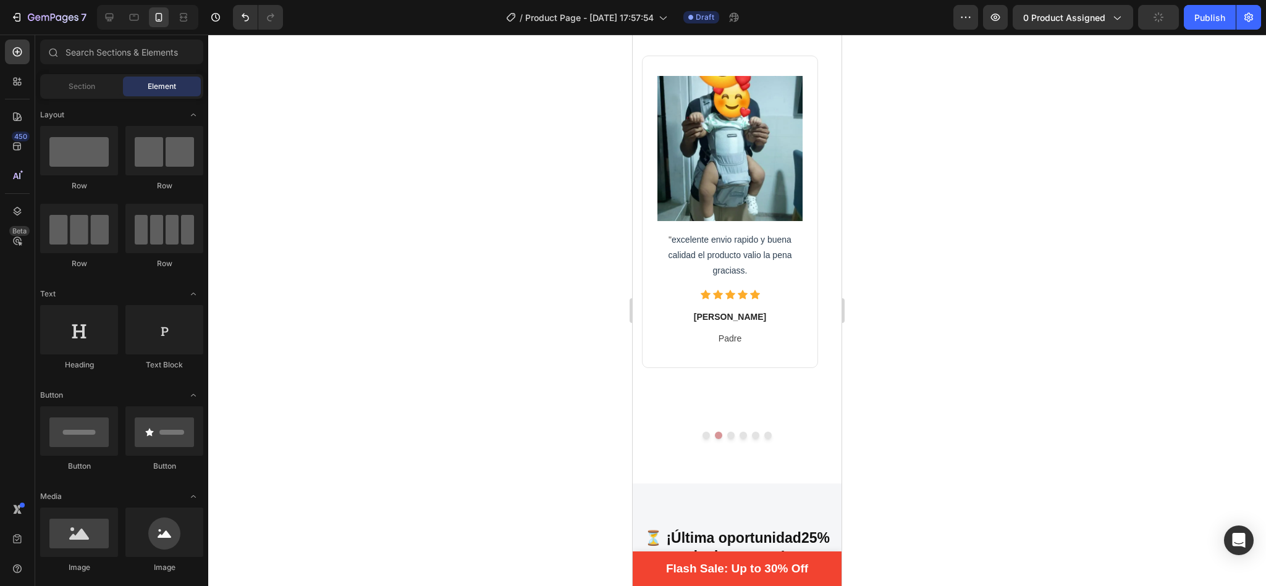
scroll to position [2475, 0]
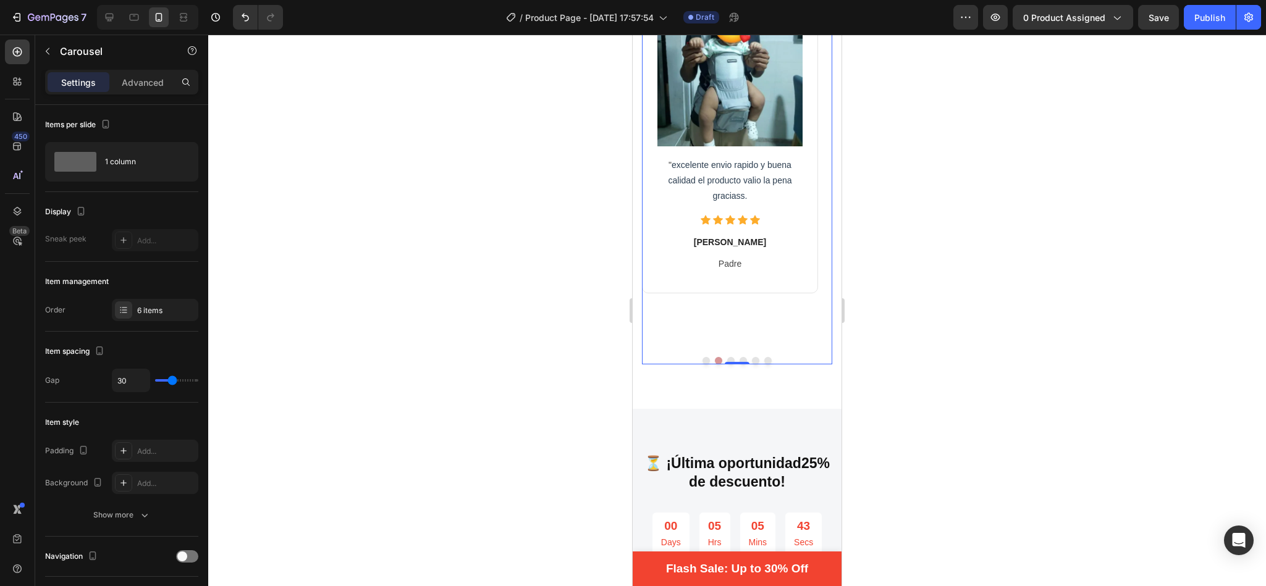
click at [727, 357] on button "Dot" at bounding box center [730, 360] width 7 height 7
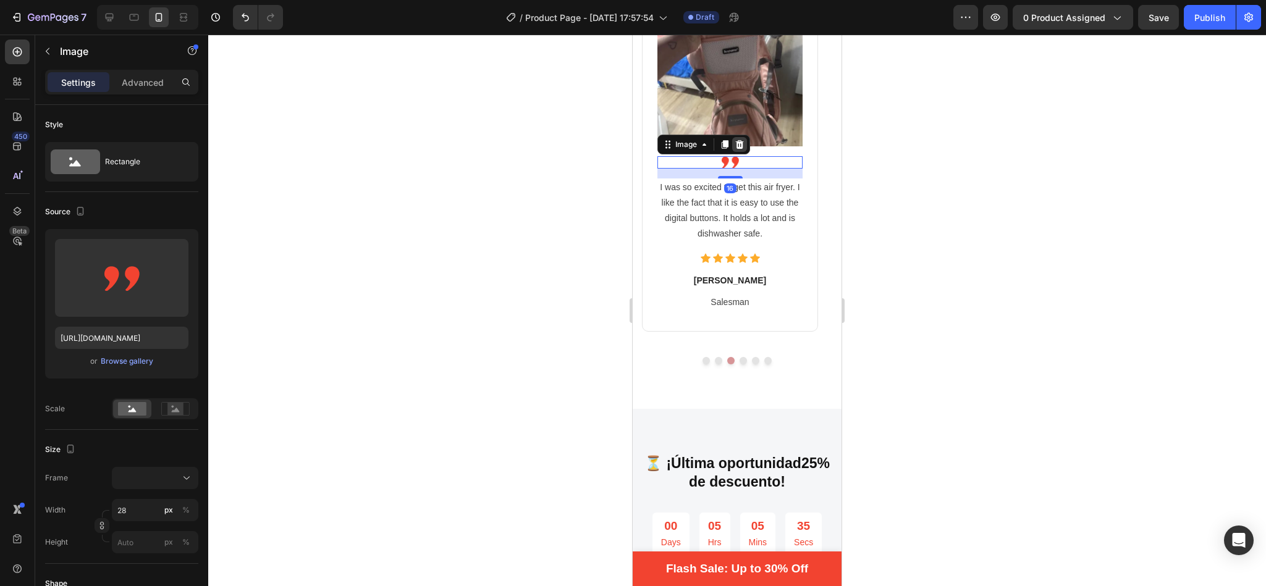
click at [741, 145] on icon at bounding box center [740, 145] width 10 height 10
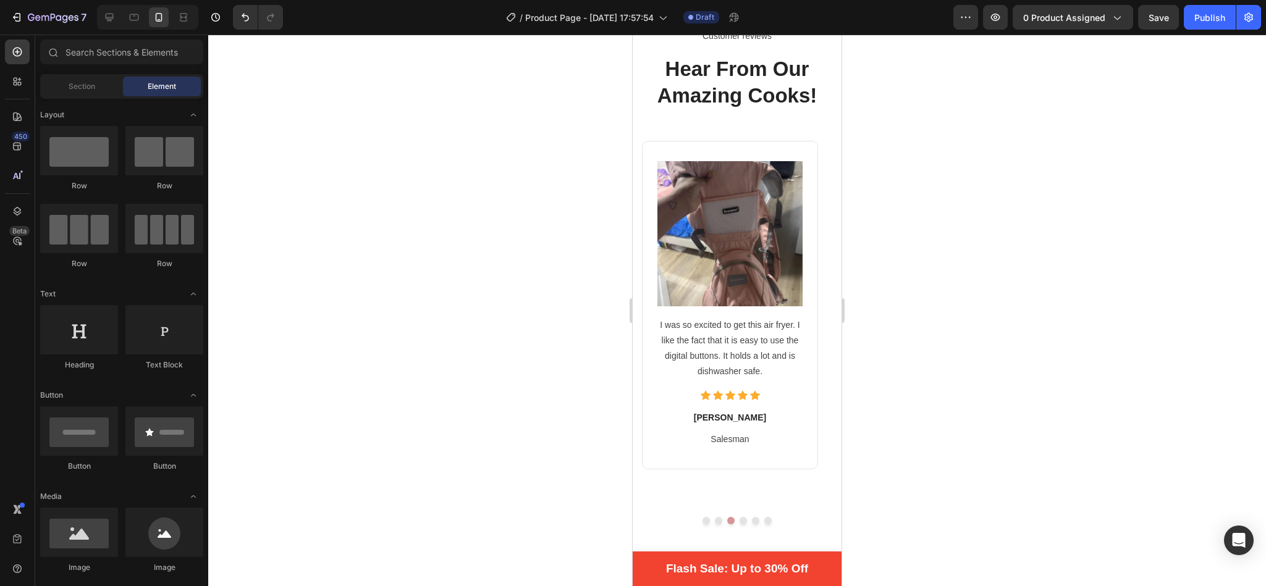
scroll to position [2304, 0]
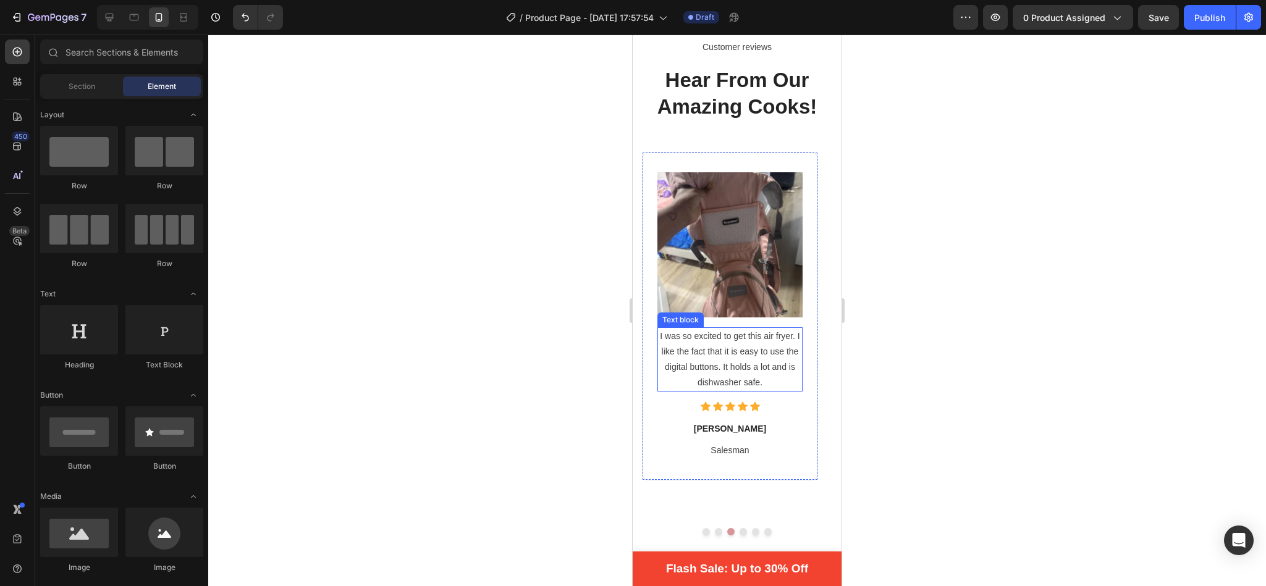
click at [727, 349] on p "I was so excited to get this air fryer. I like the fact that it is easy to use …" at bounding box center [730, 360] width 143 height 62
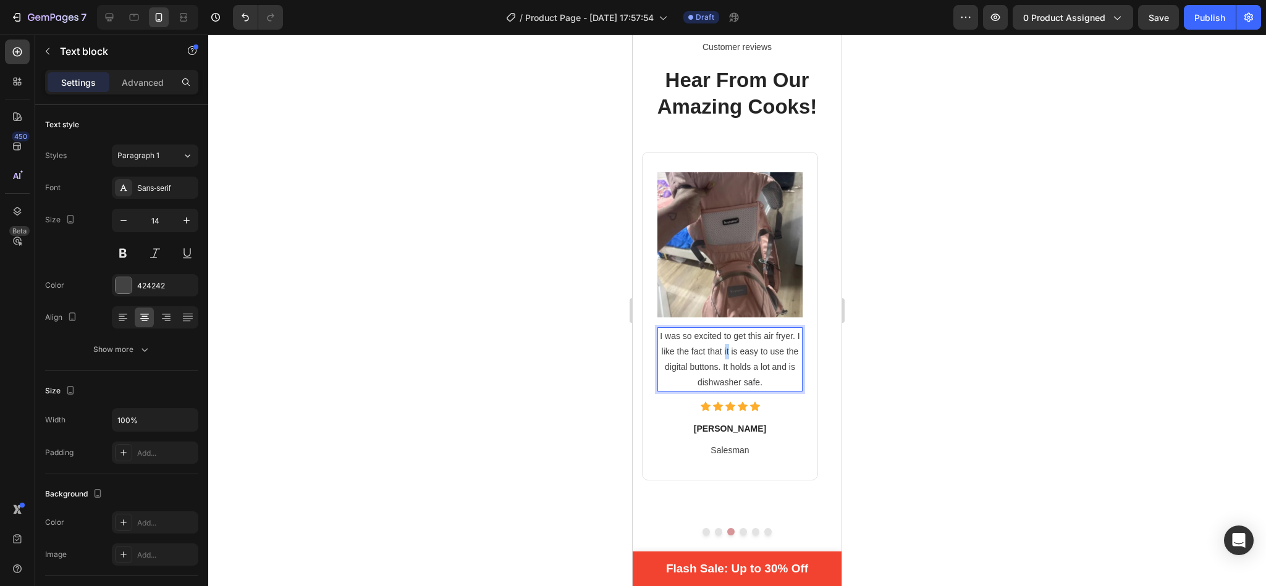
click at [727, 349] on p "I was so excited to get this air fryer. I like the fact that it is easy to use …" at bounding box center [730, 360] width 143 height 62
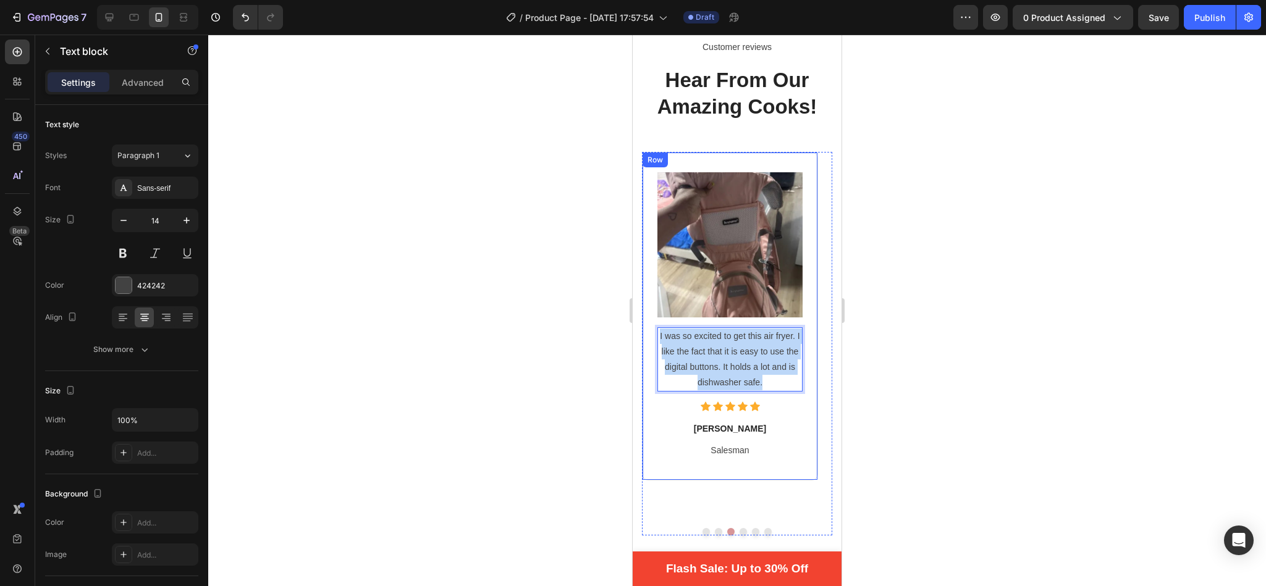
drag, startPoint x: 764, startPoint y: 380, endPoint x: 644, endPoint y: 331, distance: 130.2
click at [644, 331] on div "Image I was so excited to get this air fryer. I like the fact that it is easy t…" at bounding box center [730, 316] width 176 height 329
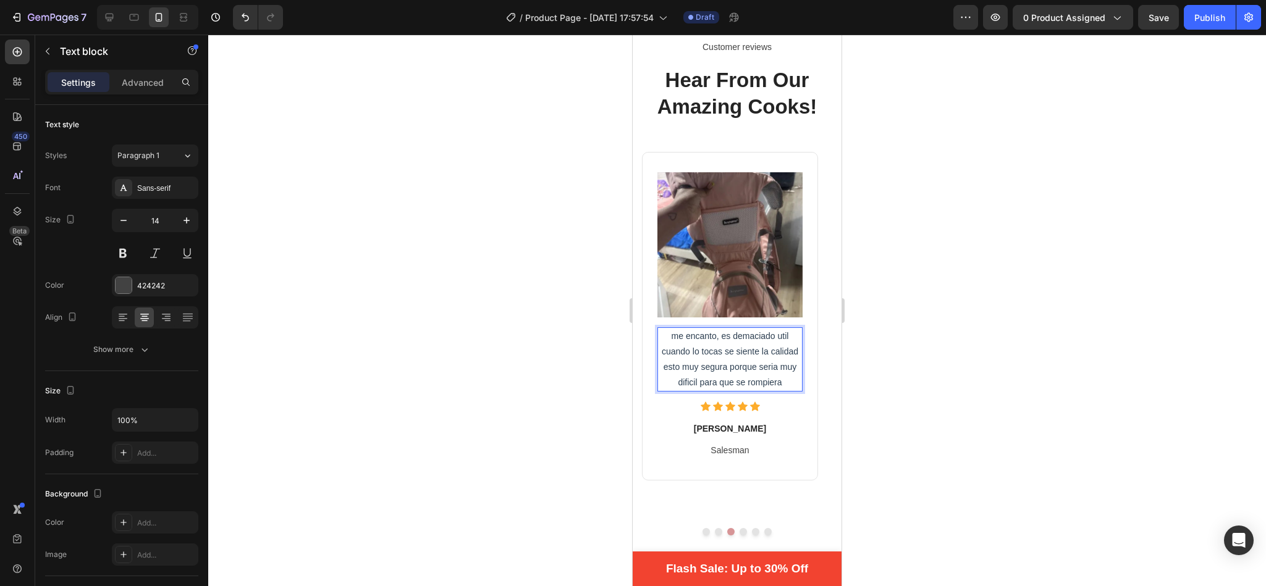
click at [679, 337] on span "me encanto, es demaciado util cuando lo tocas se siente la calidad esto muy seg…" at bounding box center [730, 359] width 137 height 57
click at [782, 384] on p ""Me encanto, es demaciado util cuando lo tocas se siente la calidad esto muy se…" at bounding box center [730, 360] width 143 height 62
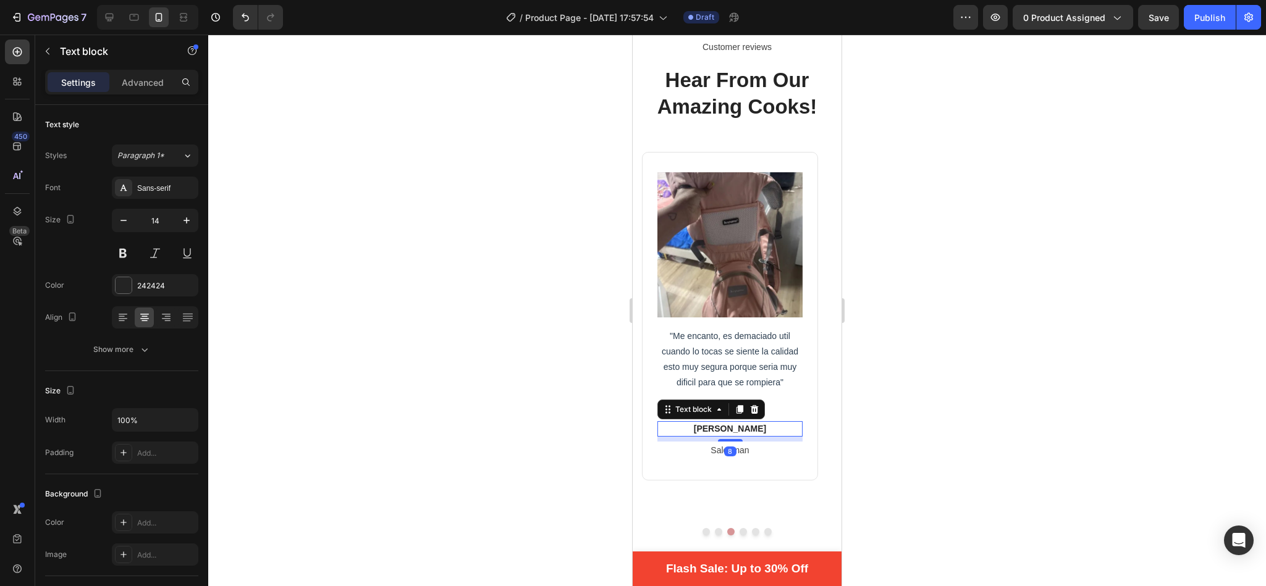
click at [739, 432] on p "[PERSON_NAME]" at bounding box center [730, 429] width 143 height 13
click at [754, 432] on p "[PERSON_NAME]" at bounding box center [730, 429] width 143 height 13
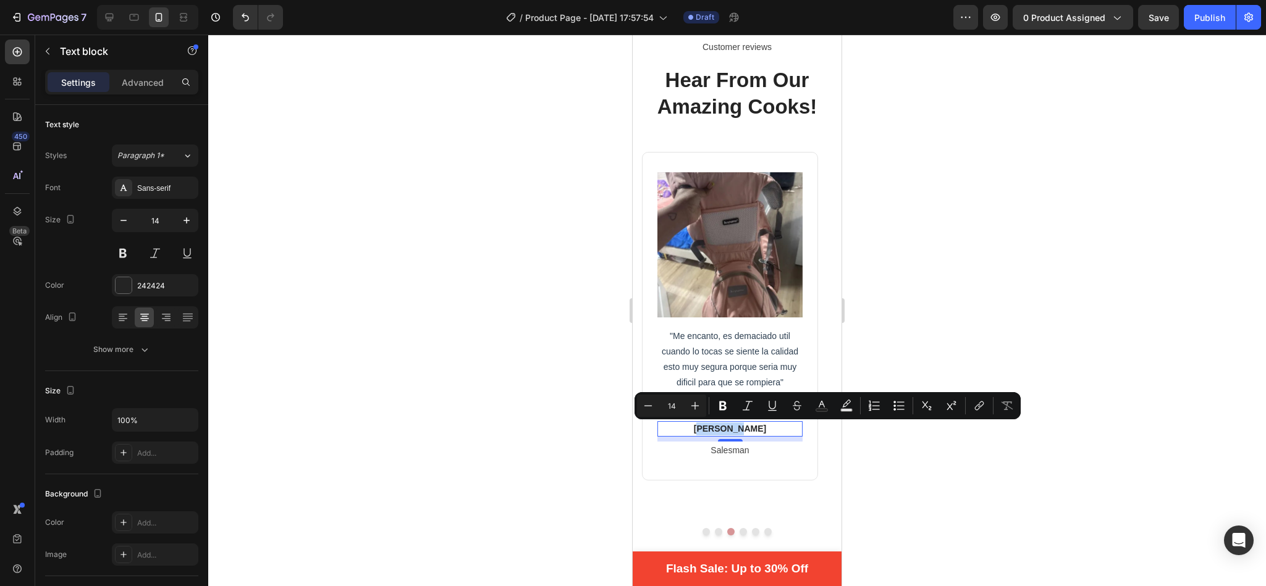
drag, startPoint x: 754, startPoint y: 432, endPoint x: 714, endPoint y: 430, distance: 40.2
click at [714, 430] on p "[PERSON_NAME]" at bounding box center [730, 429] width 143 height 13
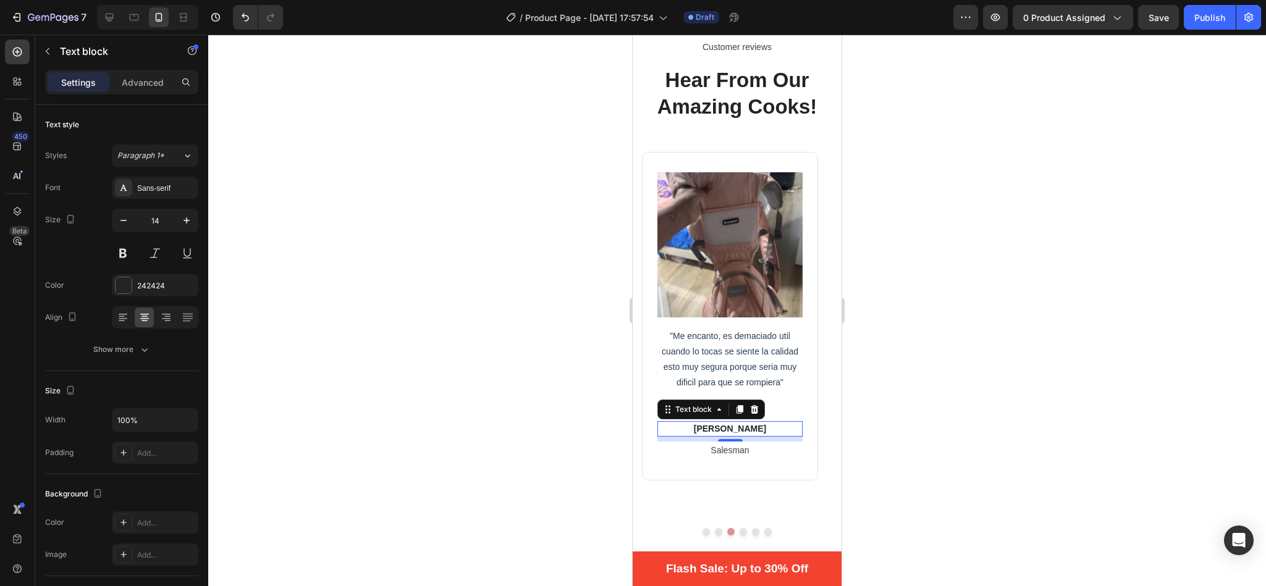
click at [714, 430] on p "Andrea Gi" at bounding box center [730, 429] width 143 height 13
click at [757, 428] on p "Andrea Gi" at bounding box center [730, 429] width 143 height 13
click at [740, 452] on p "Salesman" at bounding box center [730, 450] width 143 height 15
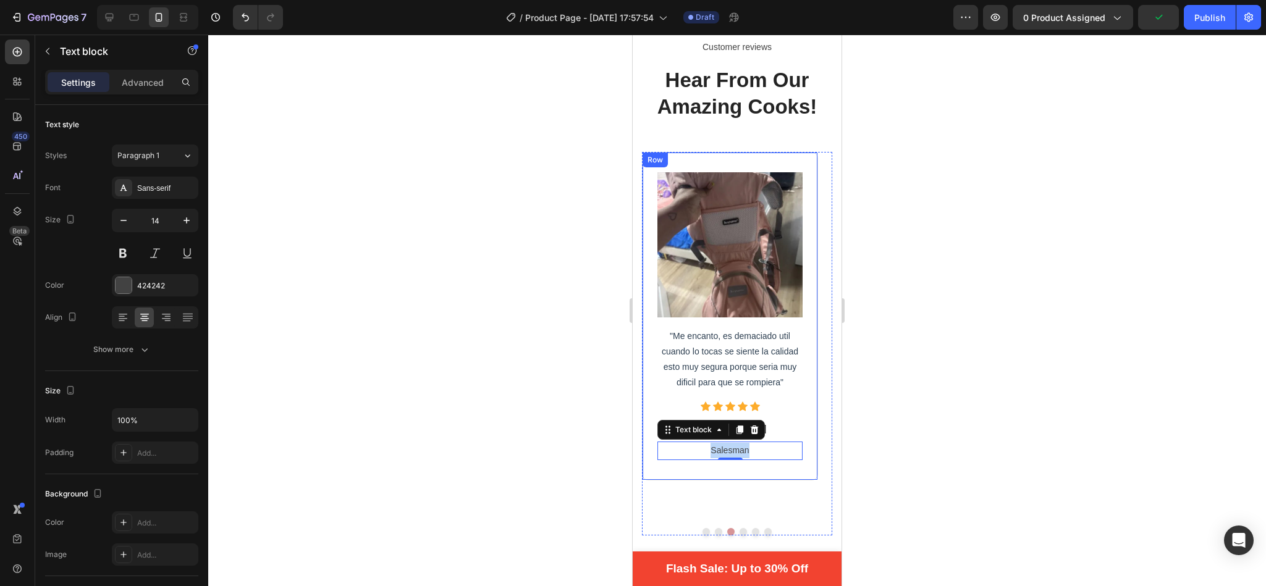
drag, startPoint x: 752, startPoint y: 452, endPoint x: 701, endPoint y: 460, distance: 51.9
click at [701, 460] on div "Image "Me encanto, es demaciado util cuando lo tocas se siente la calidad esto …" at bounding box center [730, 316] width 176 height 329
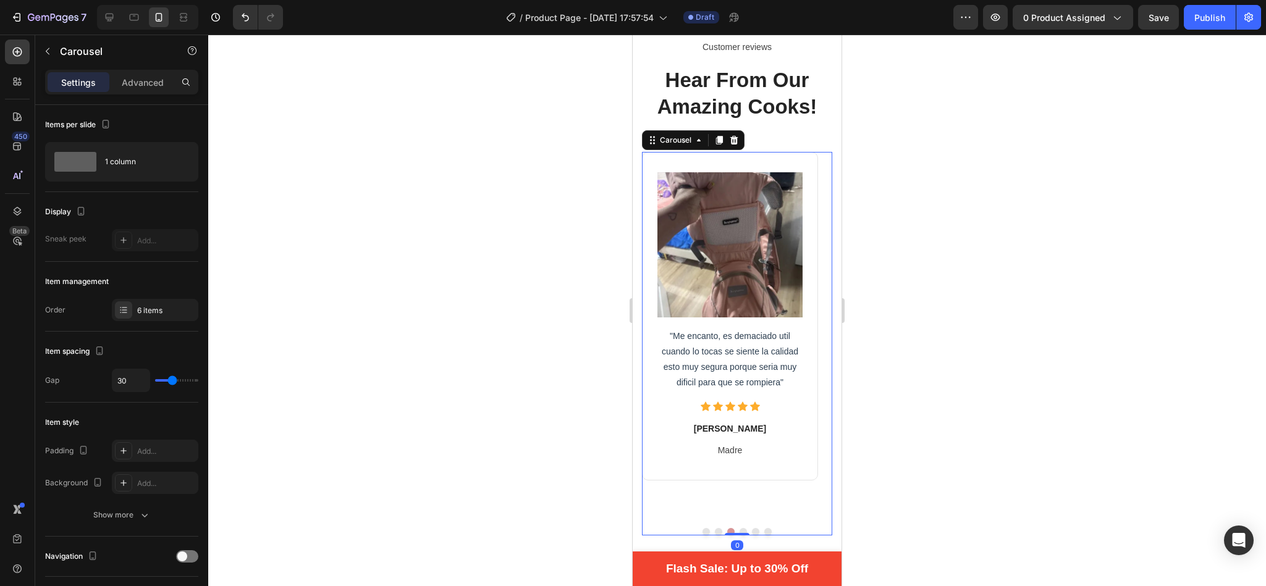
click at [739, 528] on button "Dot" at bounding box center [742, 531] width 7 height 7
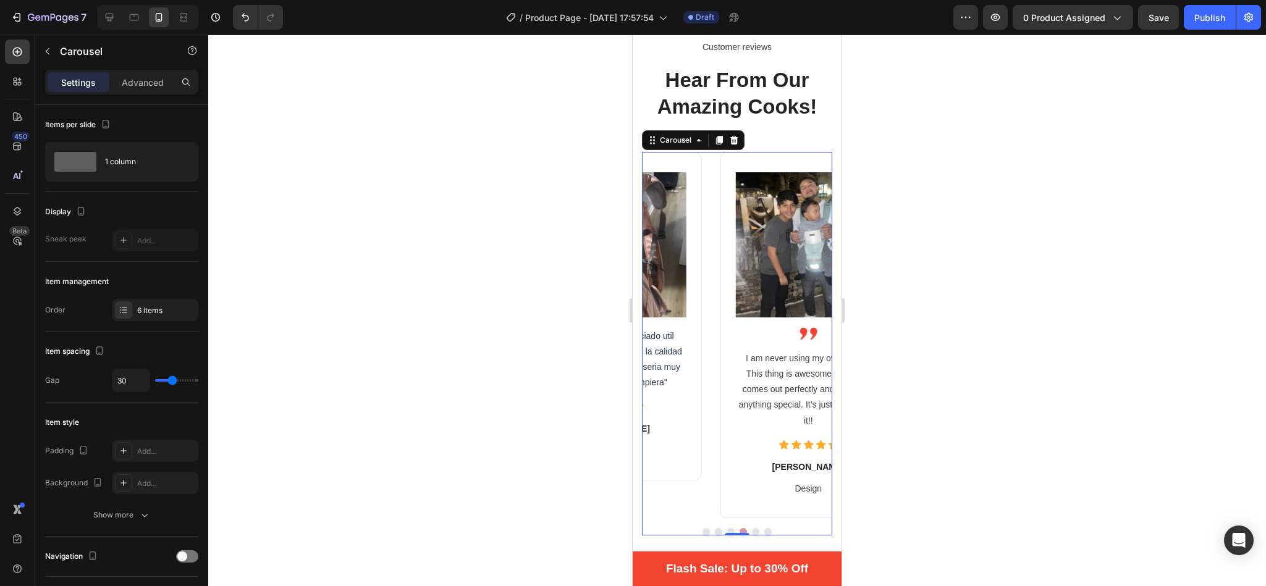
click at [739, 528] on button "Dot" at bounding box center [742, 531] width 7 height 7
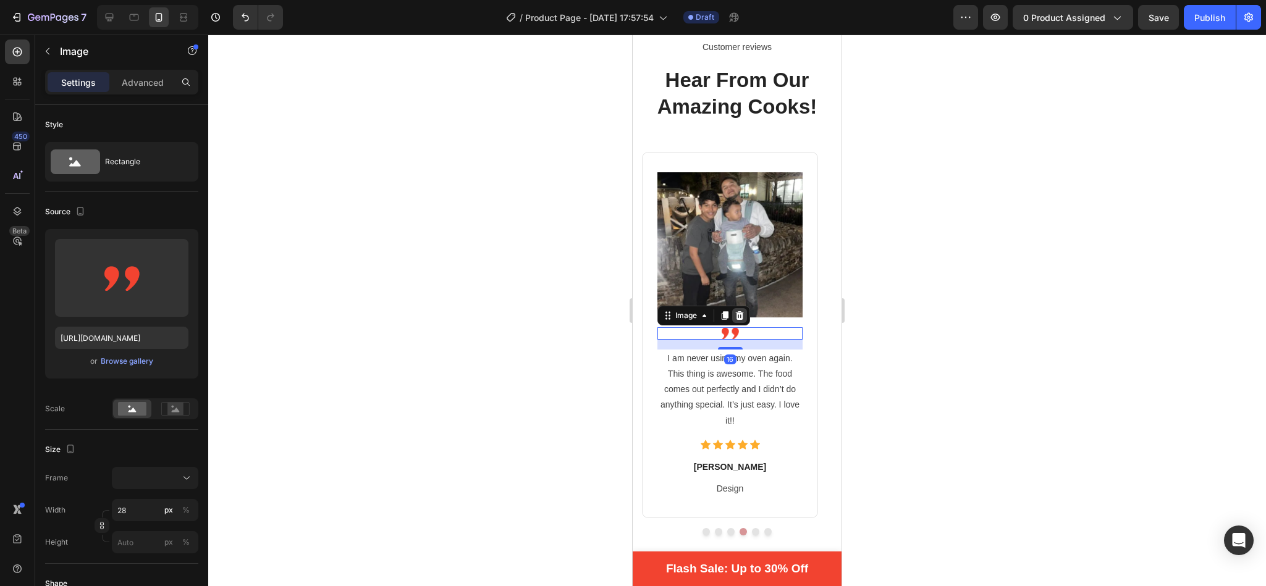
click at [740, 308] on div at bounding box center [739, 315] width 15 height 15
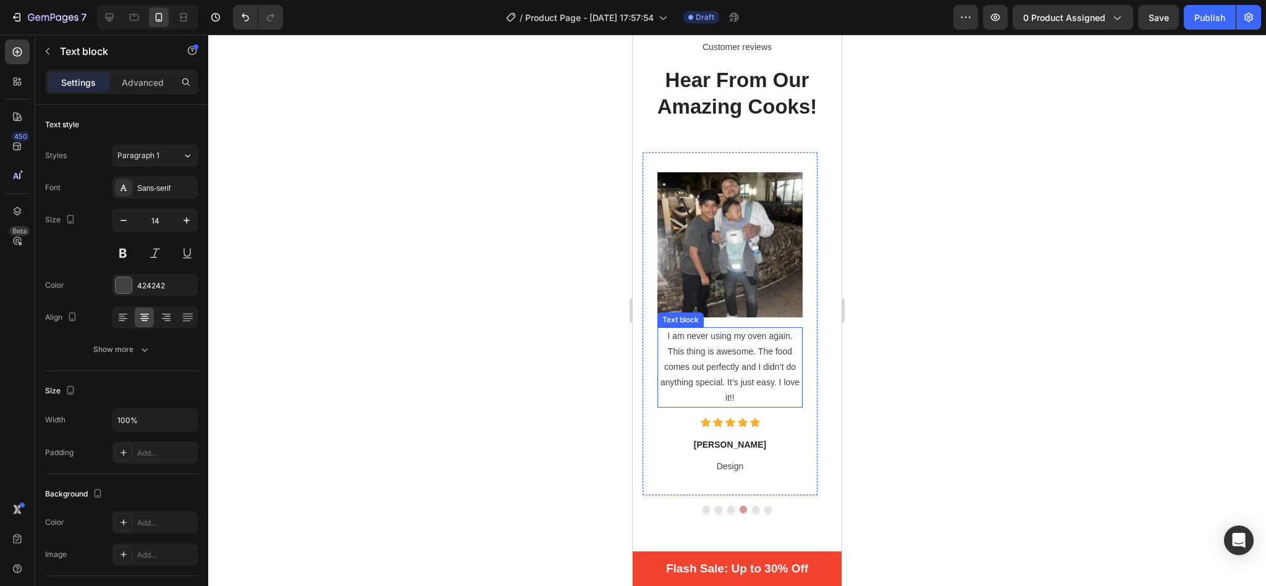
click at [702, 365] on p "I am never using my oven again. This thing is awesome. The food comes out perfe…" at bounding box center [730, 368] width 143 height 78
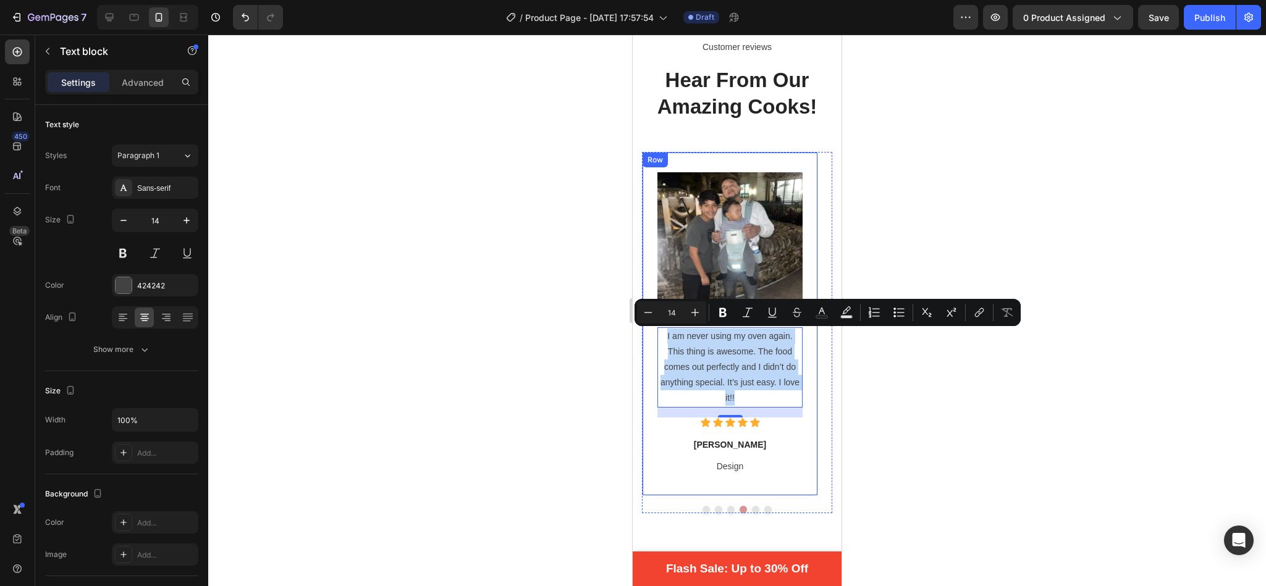
drag, startPoint x: 738, startPoint y: 397, endPoint x: 649, endPoint y: 330, distance: 111.6
click at [649, 330] on div "Image I am never using my oven again. This thing is awesome. The food comes out…" at bounding box center [730, 324] width 176 height 344
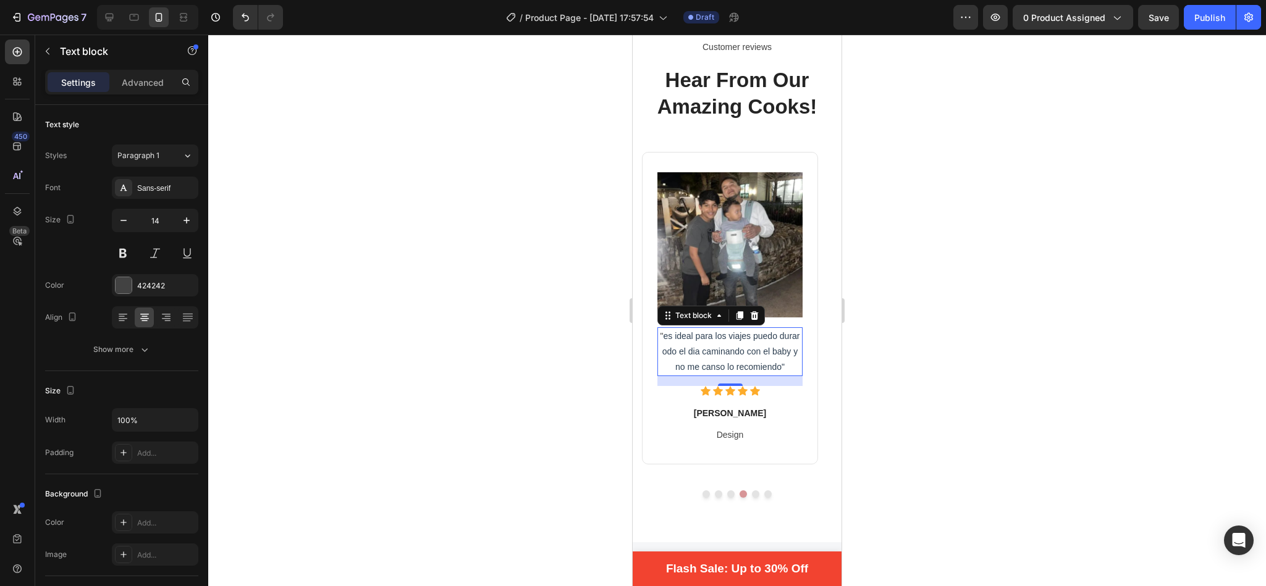
click at [667, 337] on span "es ideal para los viajes puedo durar odo el dia caminando con el baby y no me c…" at bounding box center [731, 351] width 138 height 41
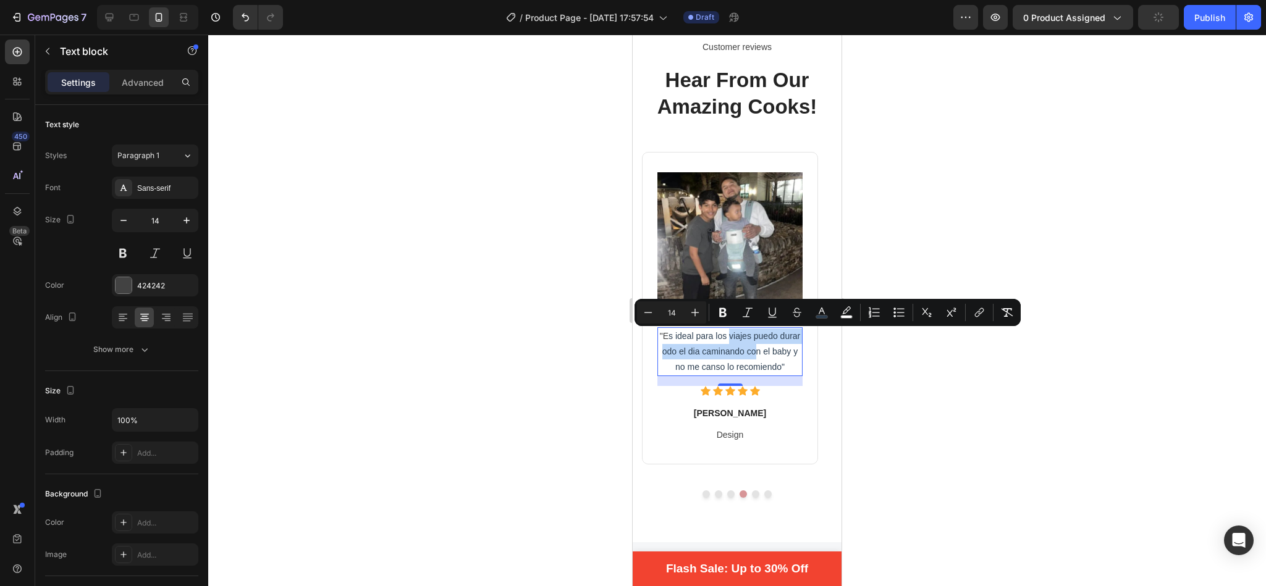
drag, startPoint x: 731, startPoint y: 334, endPoint x: 716, endPoint y: 350, distance: 22.3
click at [716, 350] on span "s ideal para los viajes puedo durar odo el dia caminando con el baby y no me ca…" at bounding box center [731, 351] width 138 height 41
click at [665, 352] on span "s ideal para los viajes puedo durar odo el dia caminando con el baby y no me ca…" at bounding box center [731, 351] width 138 height 41
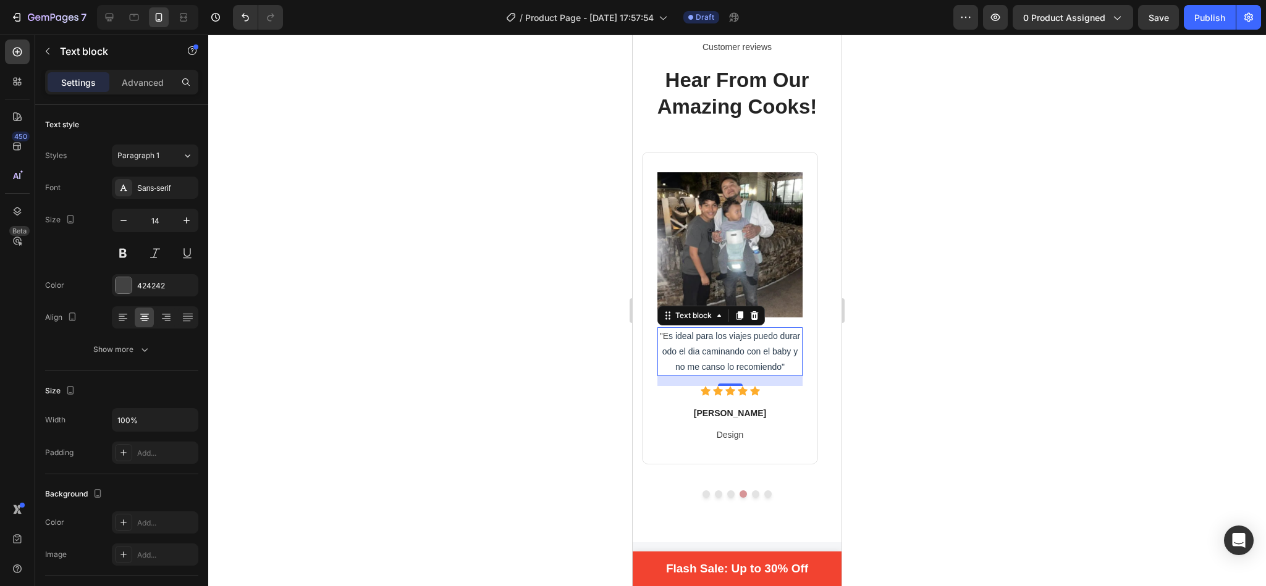
click at [662, 352] on span "s ideal para los viajes puedo durar odo el dia caminando con el baby y no me ca…" at bounding box center [731, 351] width 138 height 41
click at [725, 367] on span "s ideal para los viajes puedo durar todo el dia caminando con el baby y no me c…" at bounding box center [730, 351] width 139 height 41
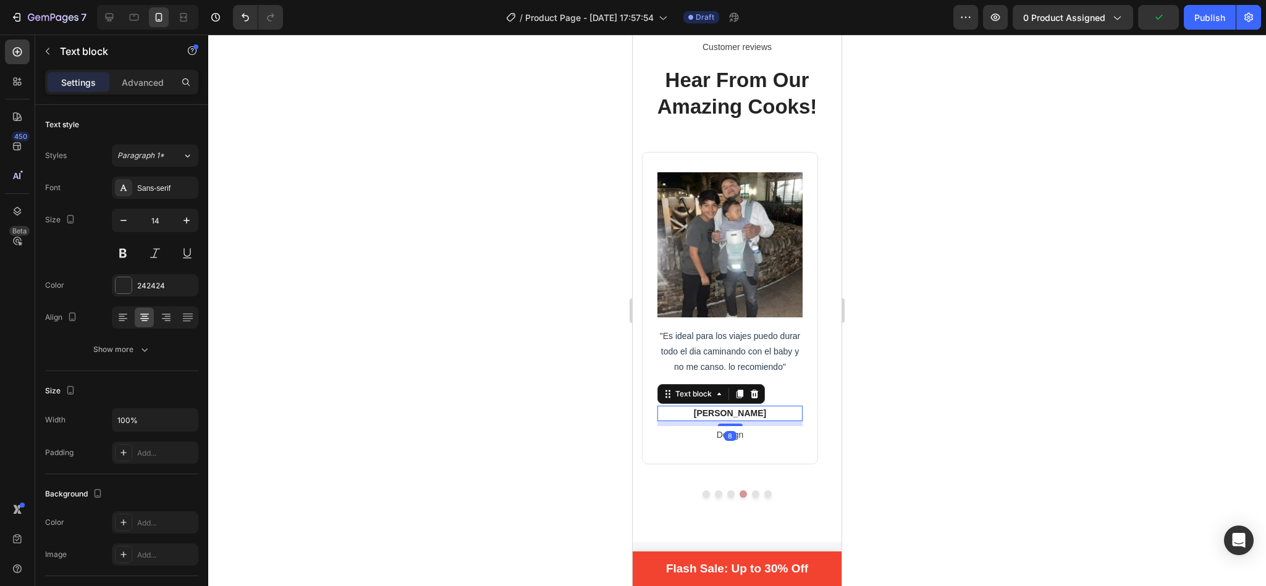
click at [751, 413] on p "[PERSON_NAME]" at bounding box center [730, 413] width 143 height 13
drag, startPoint x: 751, startPoint y: 413, endPoint x: 721, endPoint y: 413, distance: 30.3
click at [721, 413] on p "[PERSON_NAME]" at bounding box center [730, 413] width 143 height 13
click at [724, 437] on div "8" at bounding box center [730, 436] width 12 height 10
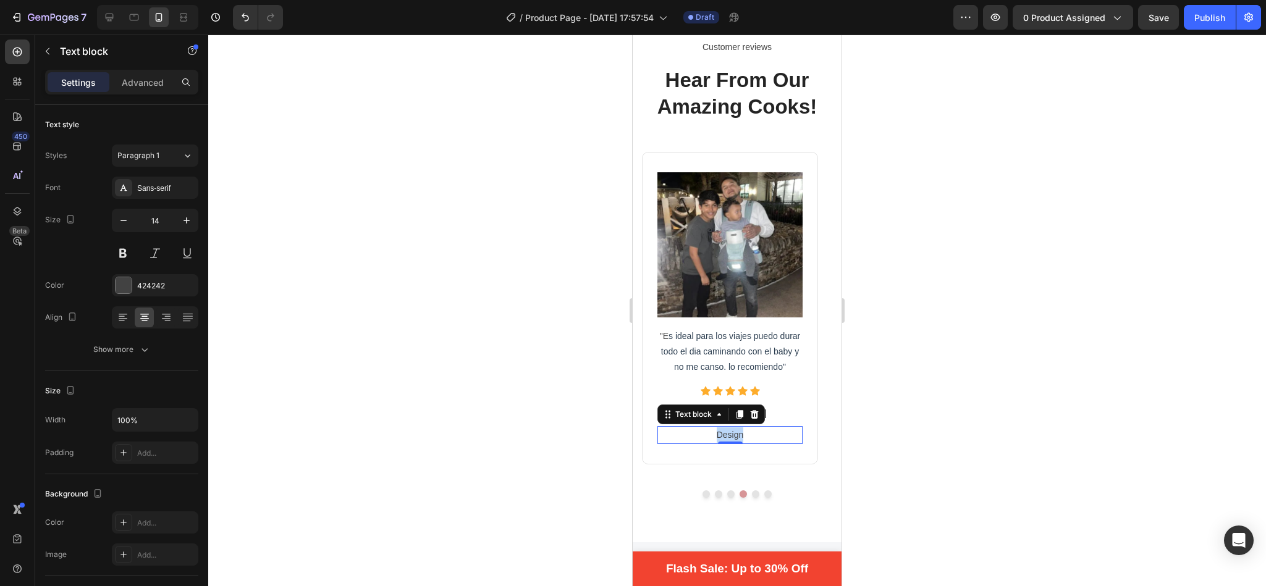
drag, startPoint x: 754, startPoint y: 434, endPoint x: 712, endPoint y: 434, distance: 42.6
click at [712, 434] on p "Design" at bounding box center [730, 435] width 143 height 15
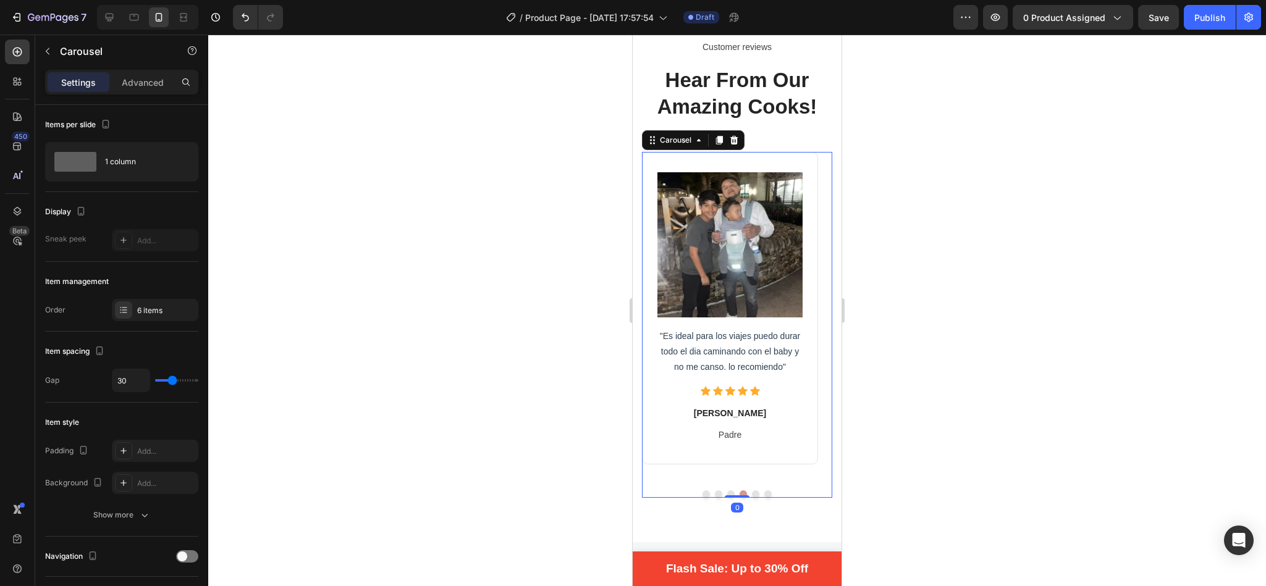
click at [752, 493] on button "Dot" at bounding box center [755, 494] width 7 height 7
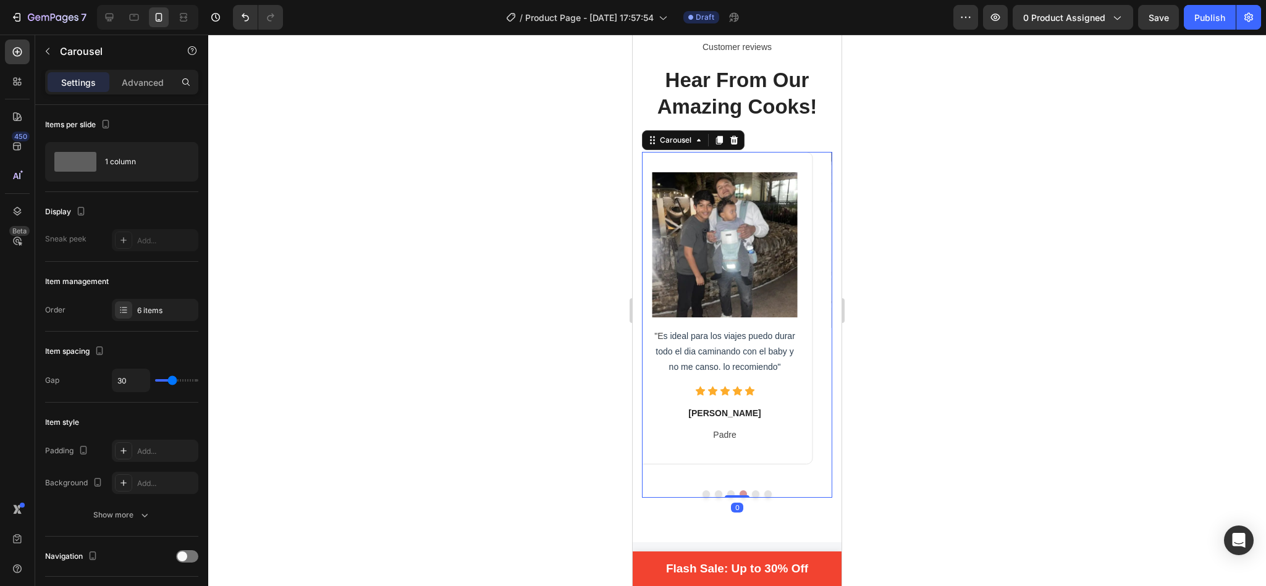
click at [752, 493] on button "Dot" at bounding box center [755, 494] width 7 height 7
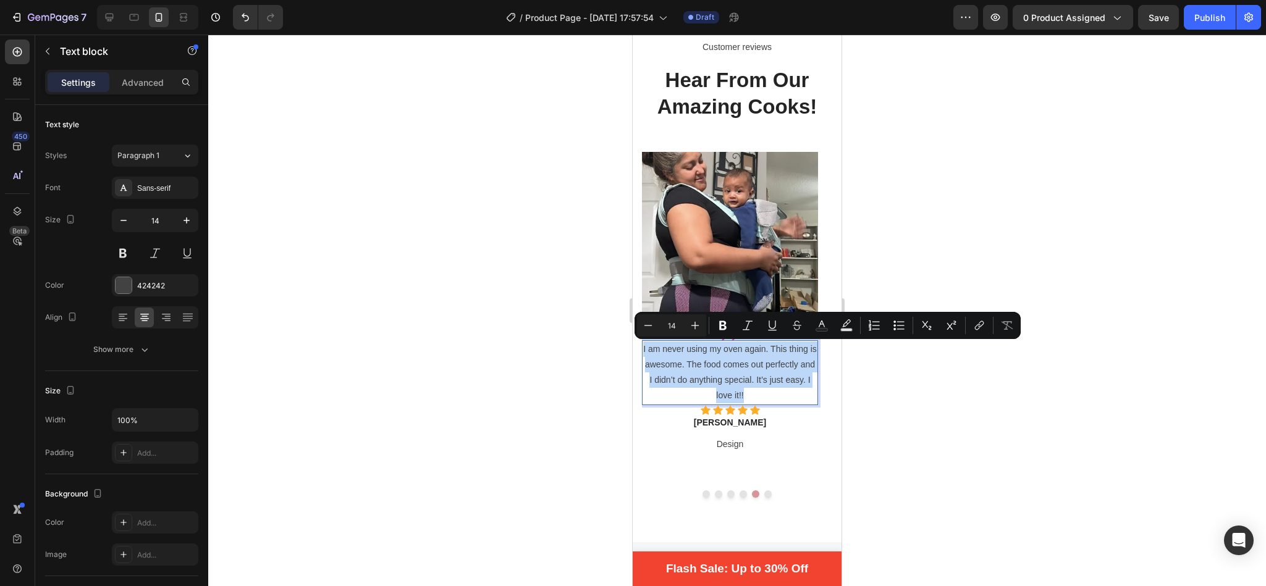
drag, startPoint x: 744, startPoint y: 395, endPoint x: 1261, endPoint y: 376, distance: 517.4
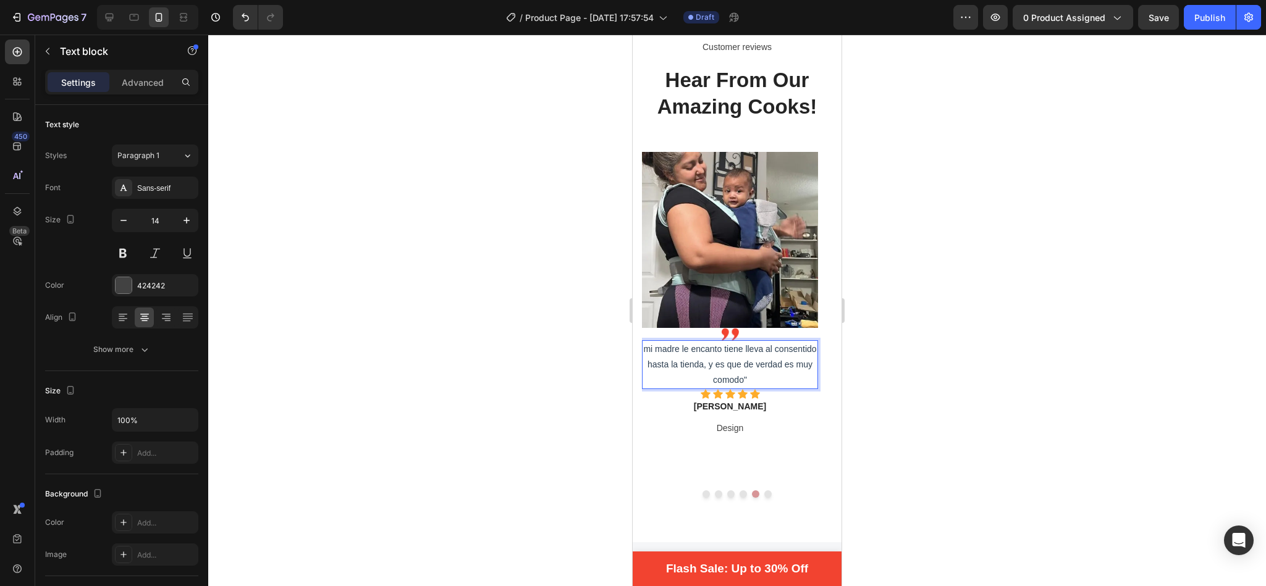
click at [653, 352] on span "mi madre le encanto tiene lleva al consentido hasta la tienda, y es que de verd…" at bounding box center [729, 364] width 173 height 41
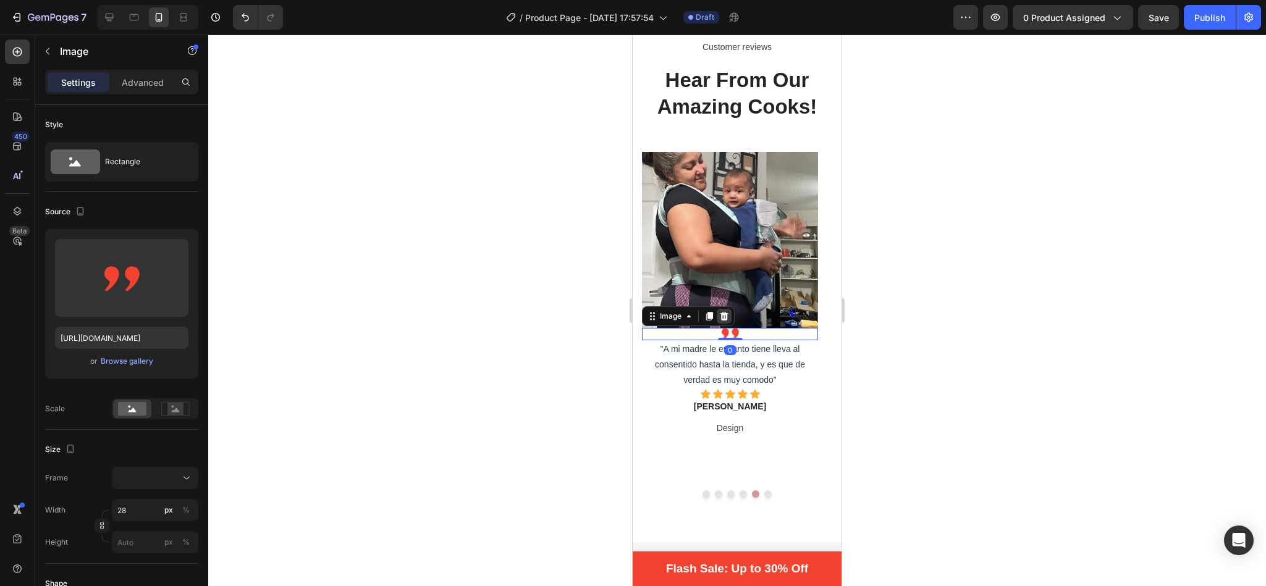
click at [729, 318] on icon at bounding box center [724, 316] width 10 height 10
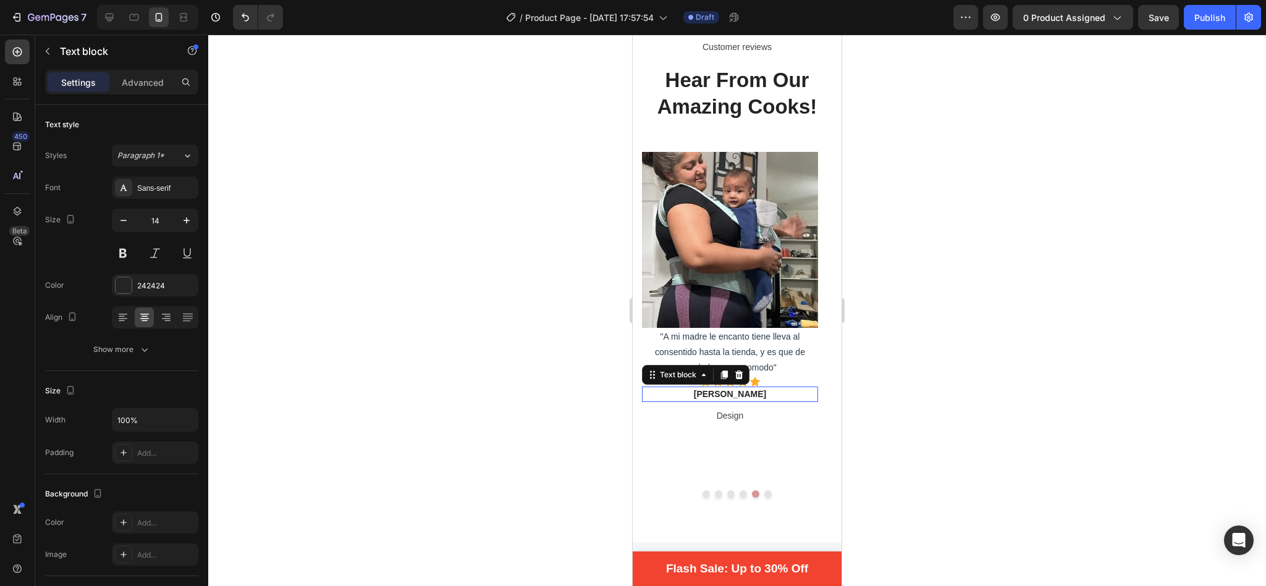
click at [745, 395] on p "[PERSON_NAME]" at bounding box center [730, 394] width 174 height 13
drag, startPoint x: 753, startPoint y: 395, endPoint x: 723, endPoint y: 399, distance: 30.5
click at [723, 399] on p "[PERSON_NAME]" at bounding box center [730, 394] width 174 height 13
drag, startPoint x: 751, startPoint y: 397, endPoint x: 706, endPoint y: 398, distance: 44.5
click at [706, 398] on p "[PERSON_NAME]" at bounding box center [730, 394] width 174 height 13
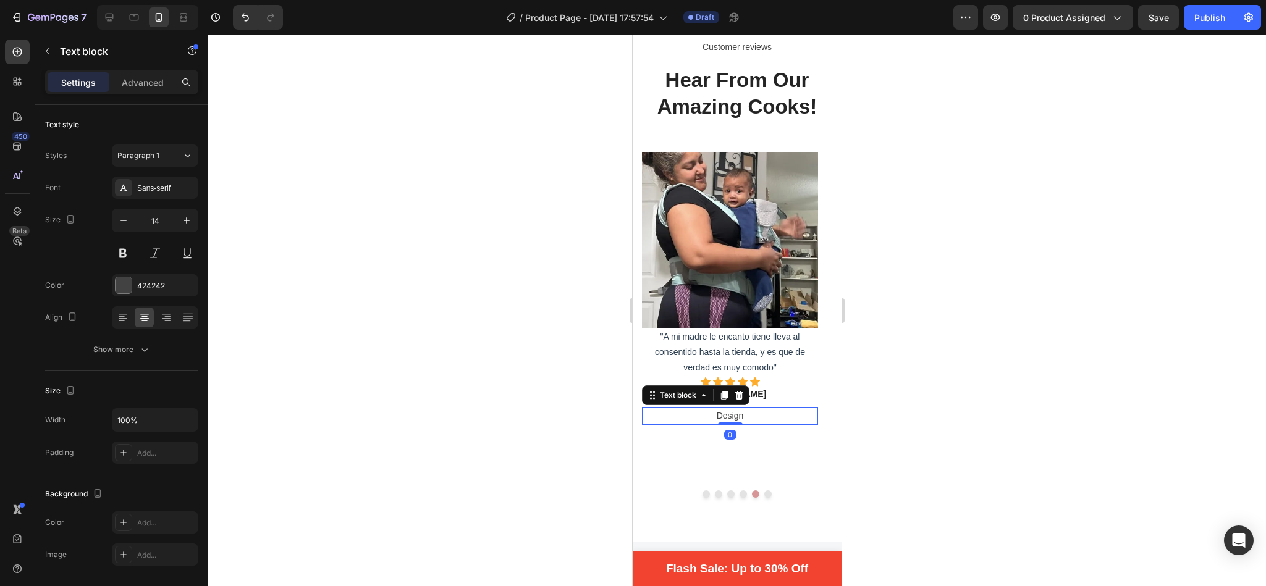
click at [749, 416] on p "Design" at bounding box center [730, 415] width 174 height 15
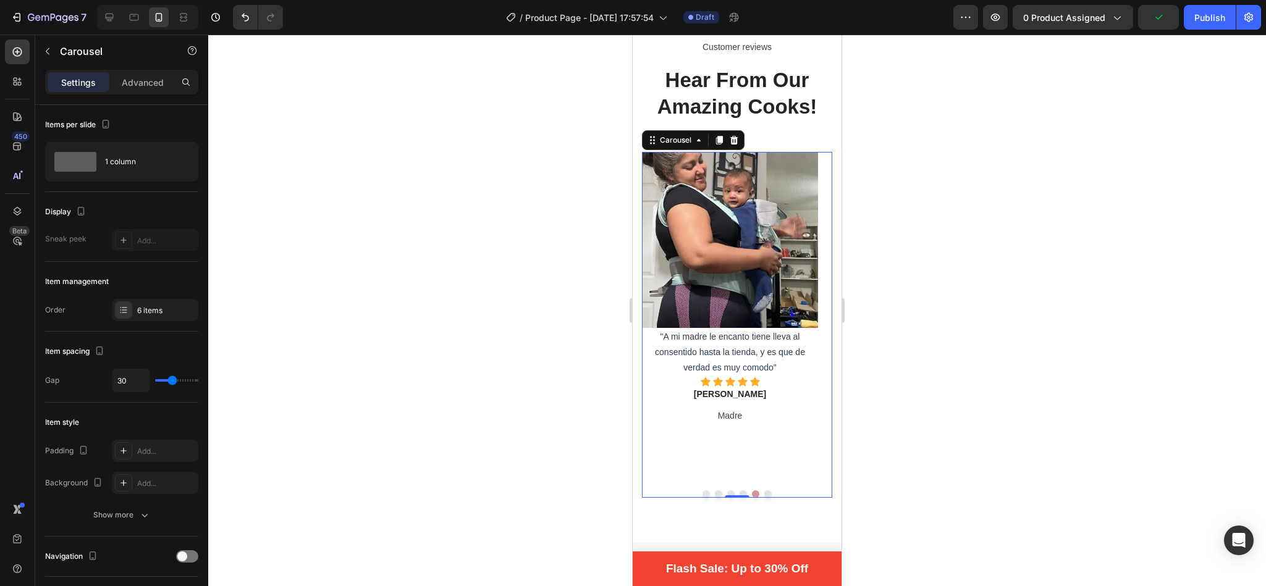
click at [764, 491] on button "Dot" at bounding box center [767, 494] width 7 height 7
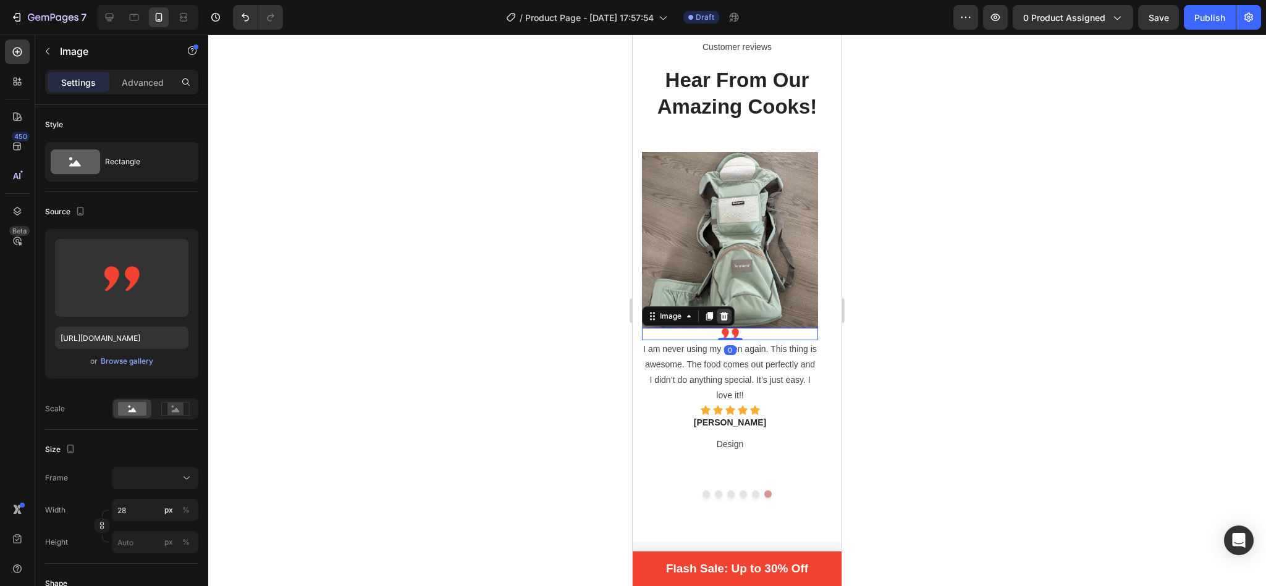
click at [725, 317] on icon at bounding box center [724, 316] width 10 height 10
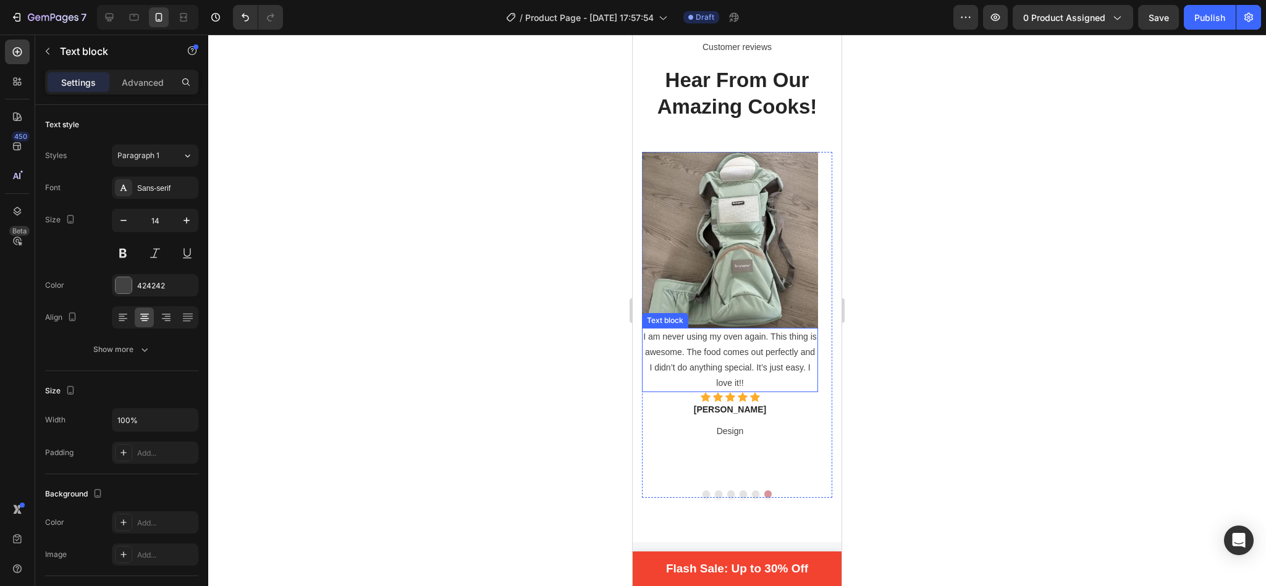
click at [739, 352] on p "I am never using my oven again. This thing is awesome. The food comes out perfe…" at bounding box center [730, 360] width 174 height 62
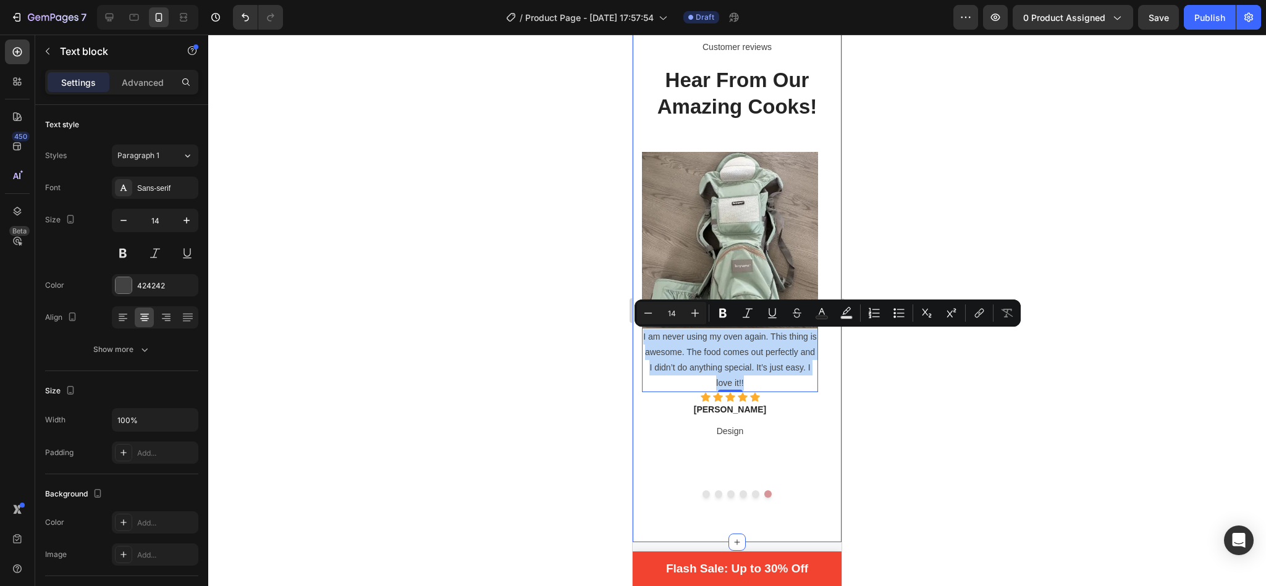
drag, startPoint x: 752, startPoint y: 382, endPoint x: 638, endPoint y: 343, distance: 120.9
click at [638, 343] on div "Customer reviews Text block Hear From Our Amazing Cooks! Heading Image "Me enca…" at bounding box center [737, 268] width 209 height 549
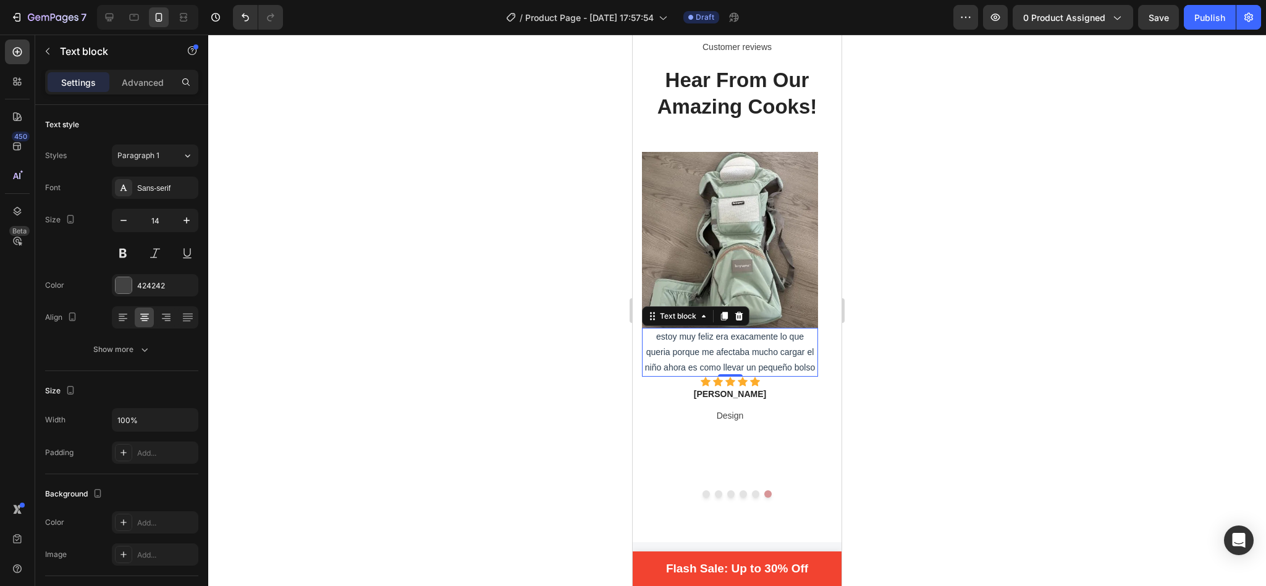
click at [660, 339] on span "estoy muy feliz era exacamente lo que queria porque me afectaba mucho cargar el…" at bounding box center [730, 352] width 171 height 41
click at [814, 371] on span ""Estoy muy feliz era exacamente lo que queria porque me afectaba mucho cargar e…" at bounding box center [730, 352] width 171 height 41
click at [751, 388] on p "[PERSON_NAME]" at bounding box center [730, 394] width 174 height 13
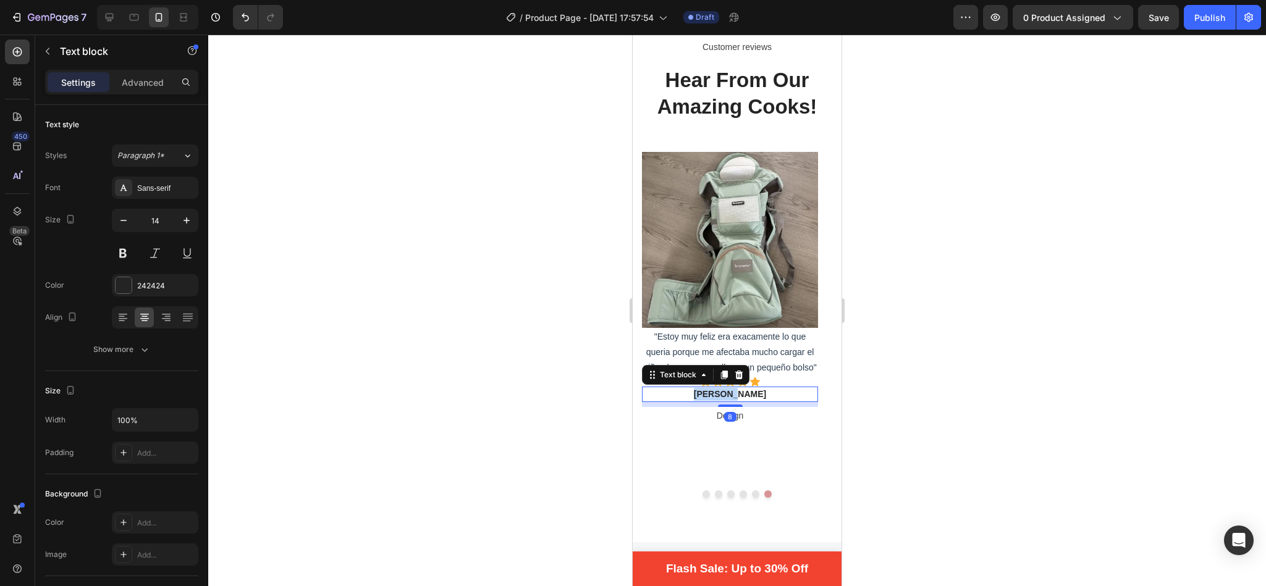
drag, startPoint x: 751, startPoint y: 391, endPoint x: 710, endPoint y: 393, distance: 40.2
click at [710, 393] on p "[PERSON_NAME]" at bounding box center [730, 394] width 174 height 13
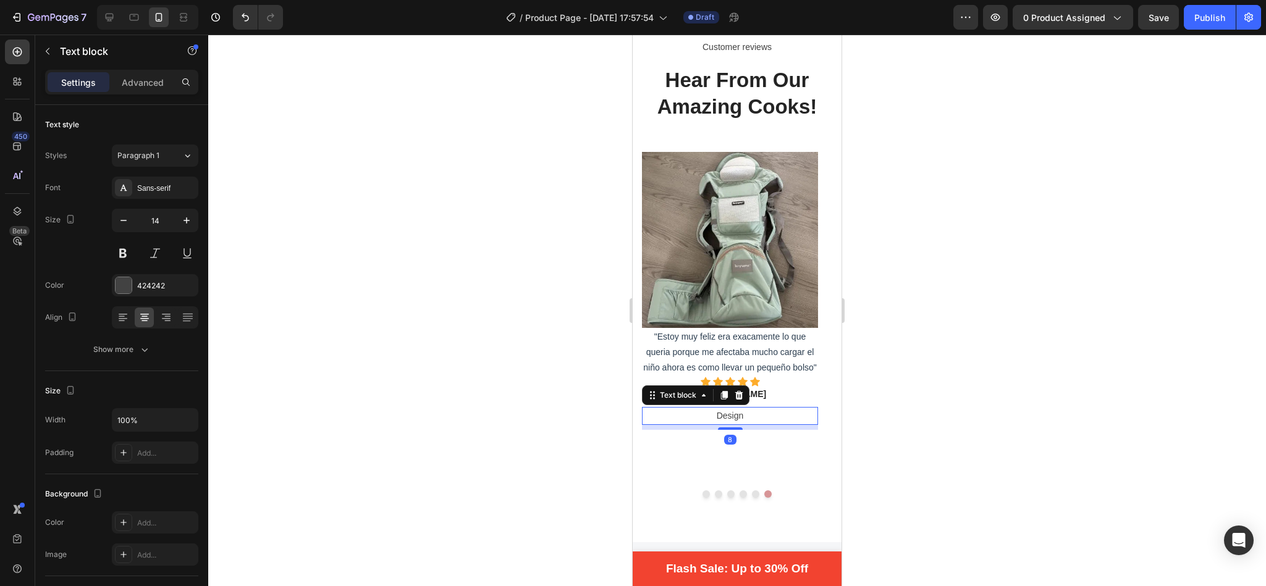
click at [745, 414] on p "Design" at bounding box center [730, 415] width 174 height 15
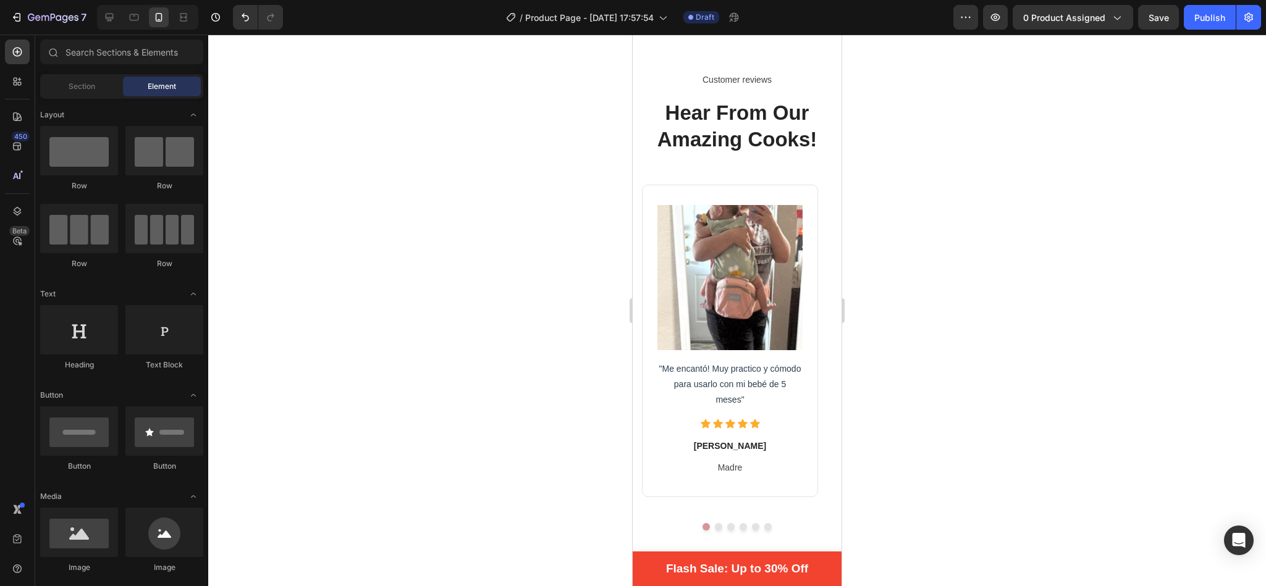
scroll to position [2186, 0]
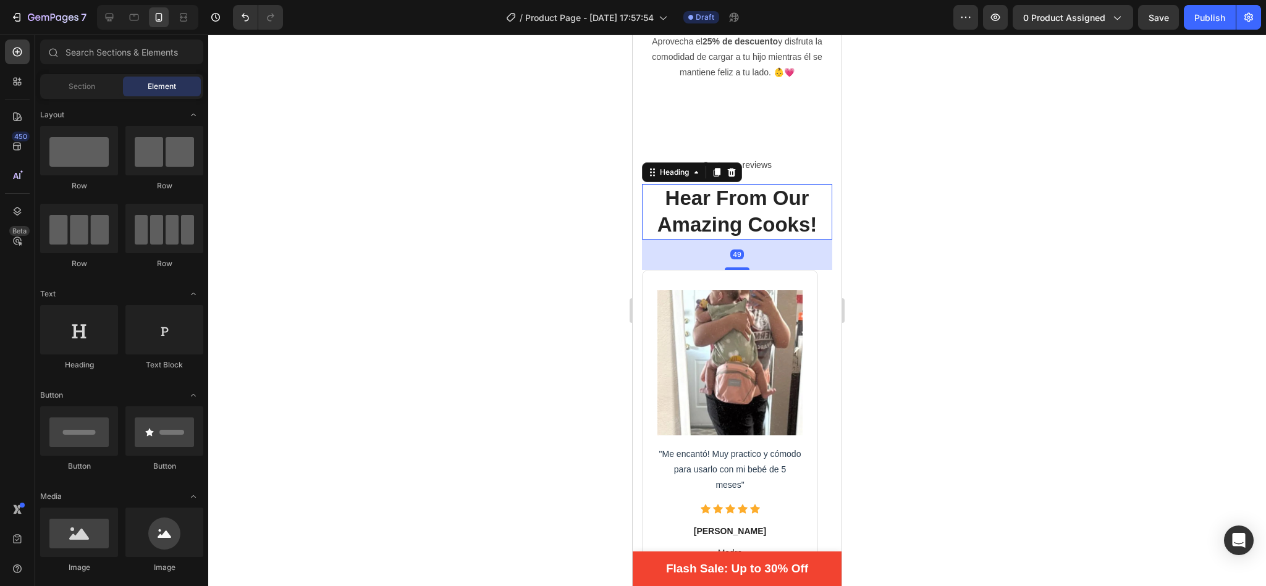
click at [780, 225] on p "Hear From Our Amazing Cooks!" at bounding box center [737, 211] width 188 height 53
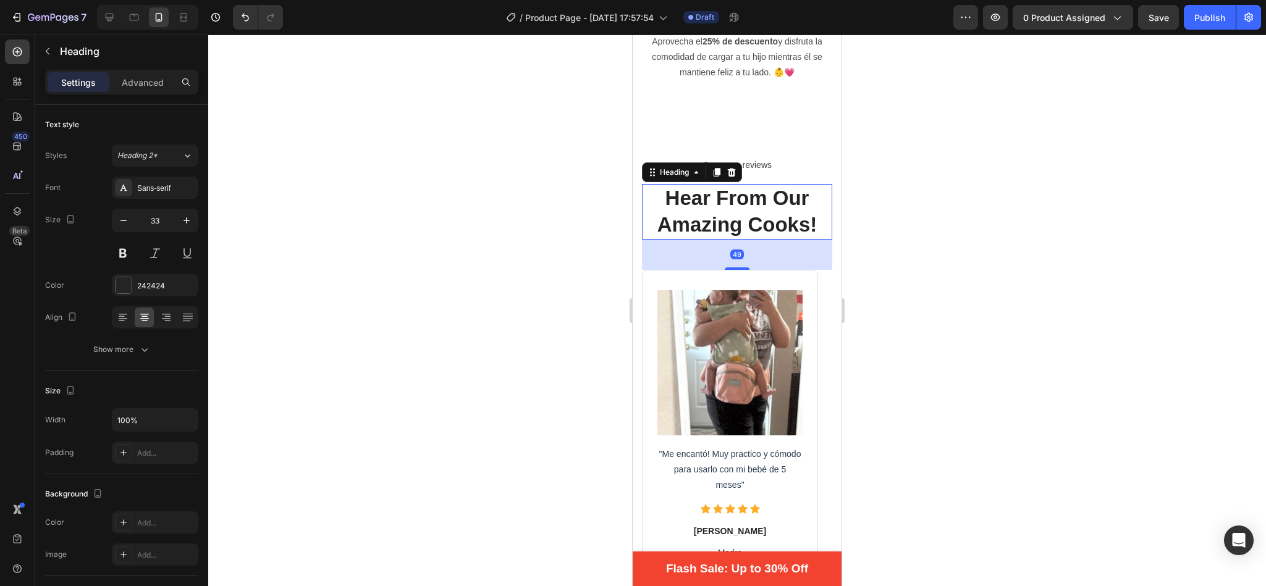
click at [662, 192] on p "Hear From Our Amazing Cooks!" at bounding box center [737, 211] width 188 height 53
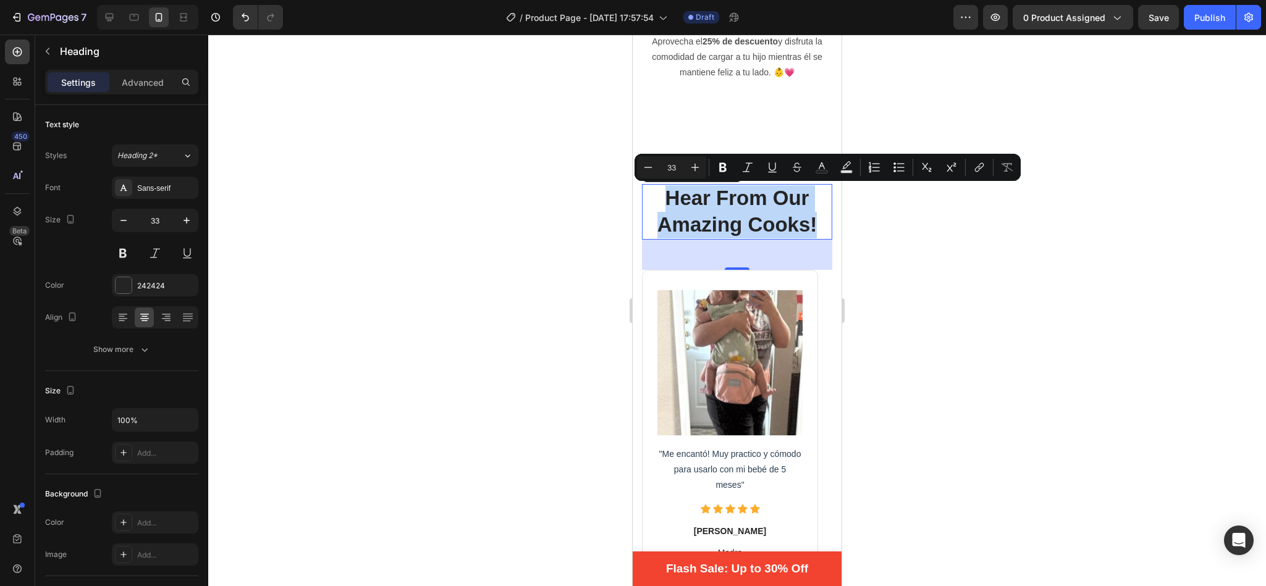
drag, startPoint x: 662, startPoint y: 192, endPoint x: 815, endPoint y: 226, distance: 157.1
click at [815, 226] on p "Hear From Our Amazing Cooks!" at bounding box center [737, 211] width 188 height 53
copy p "Hear From Our Amazing Cooks!"
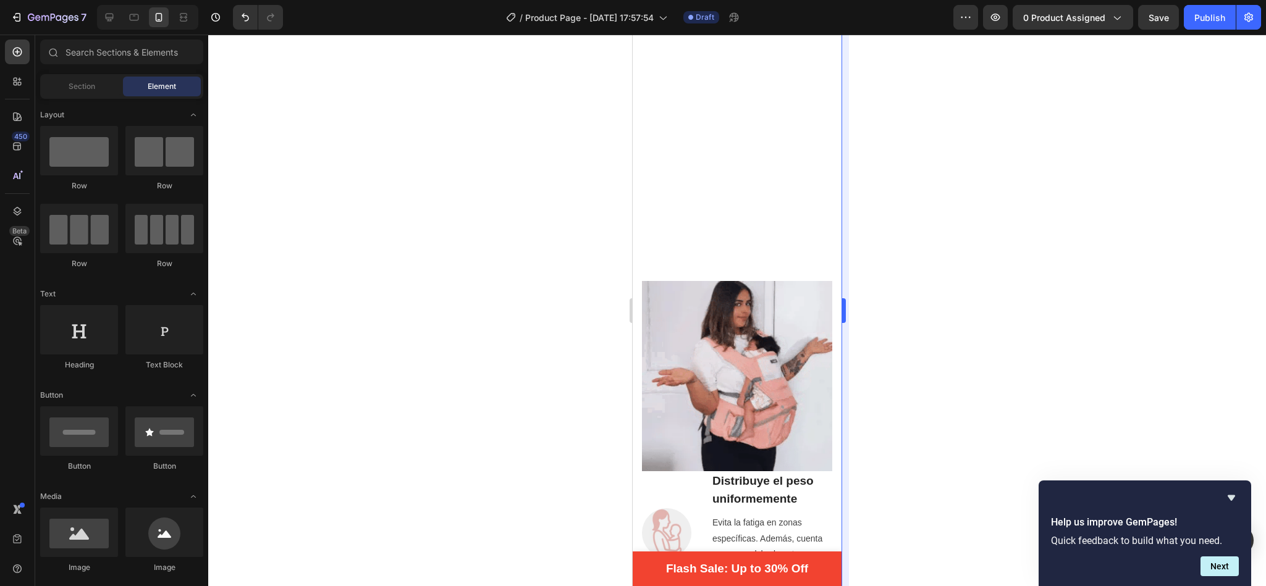
scroll to position [1211, 0]
